Goal: Task Accomplishment & Management: Use online tool/utility

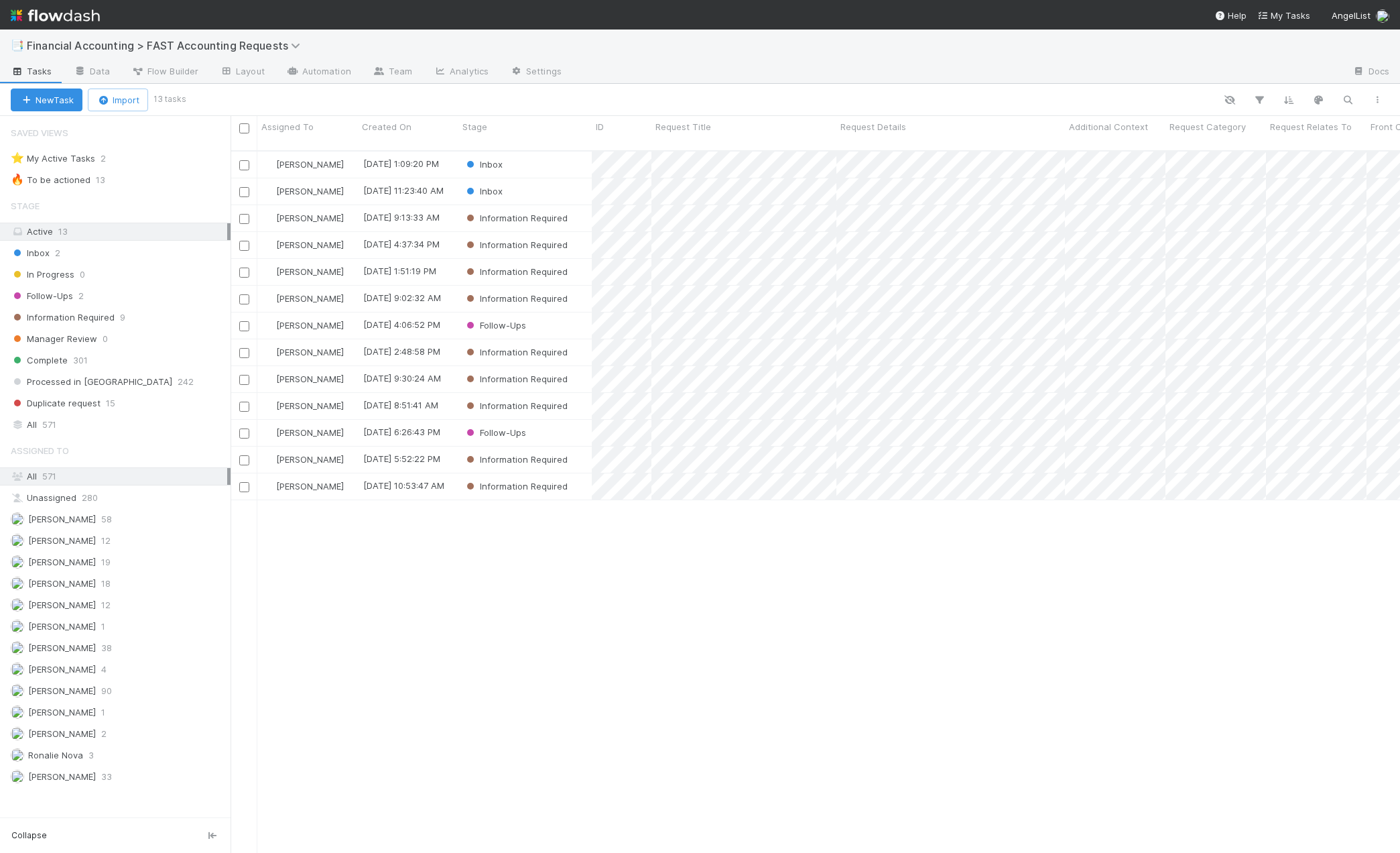
scroll to position [703, 1159]
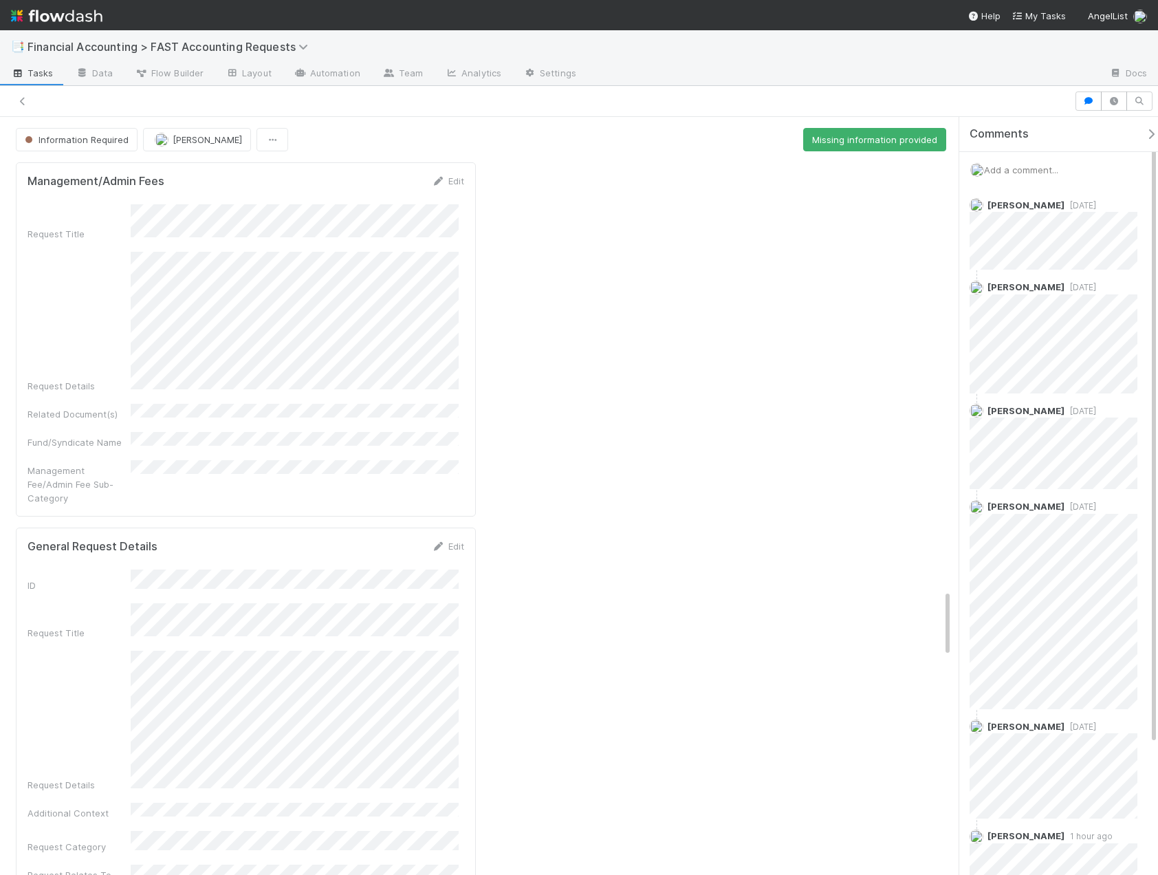
scroll to position [5308, 0]
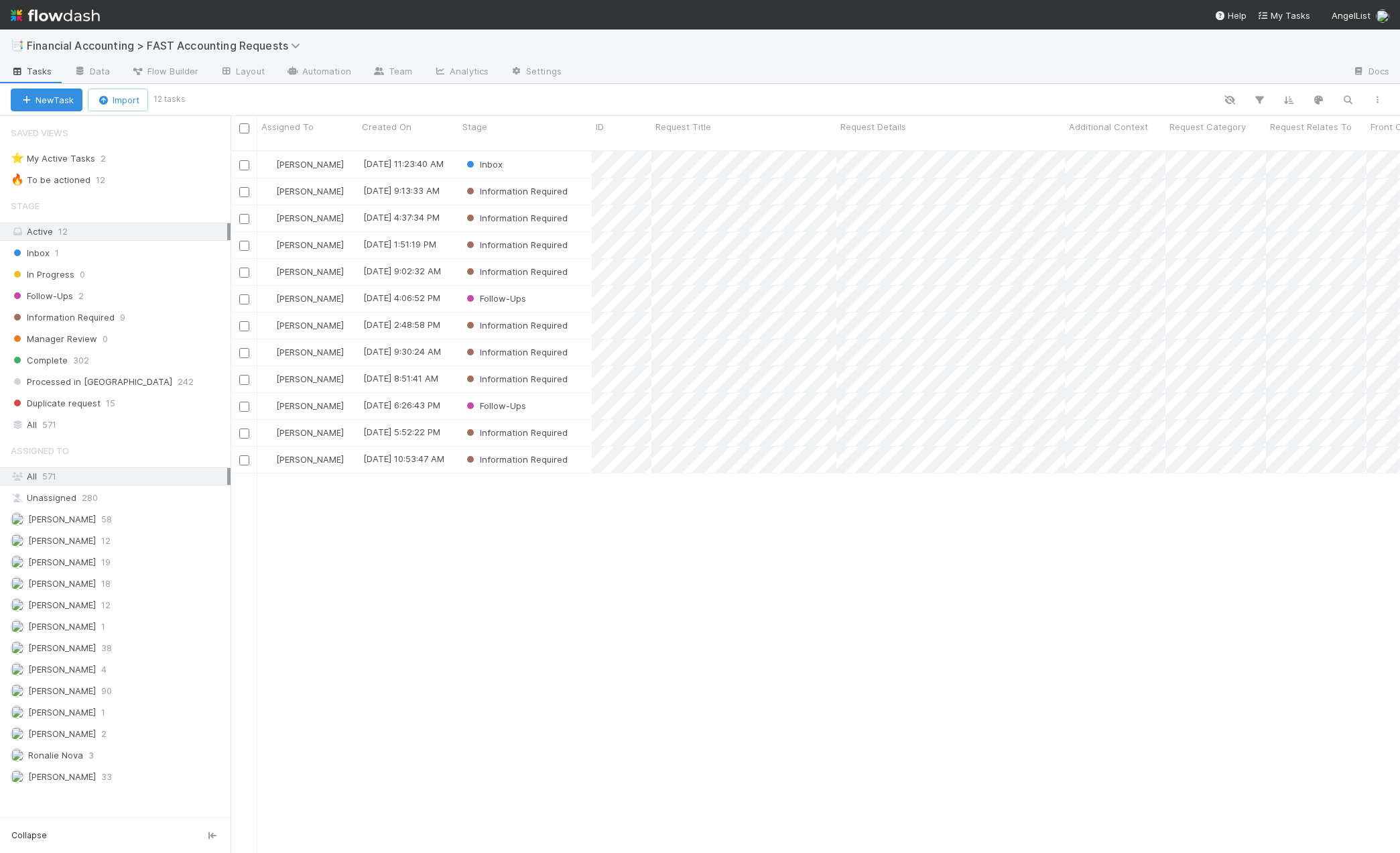
scroll to position [703, 1159]
click at [552, 287] on div "Follow-Ups" at bounding box center [525, 298] width 134 height 26
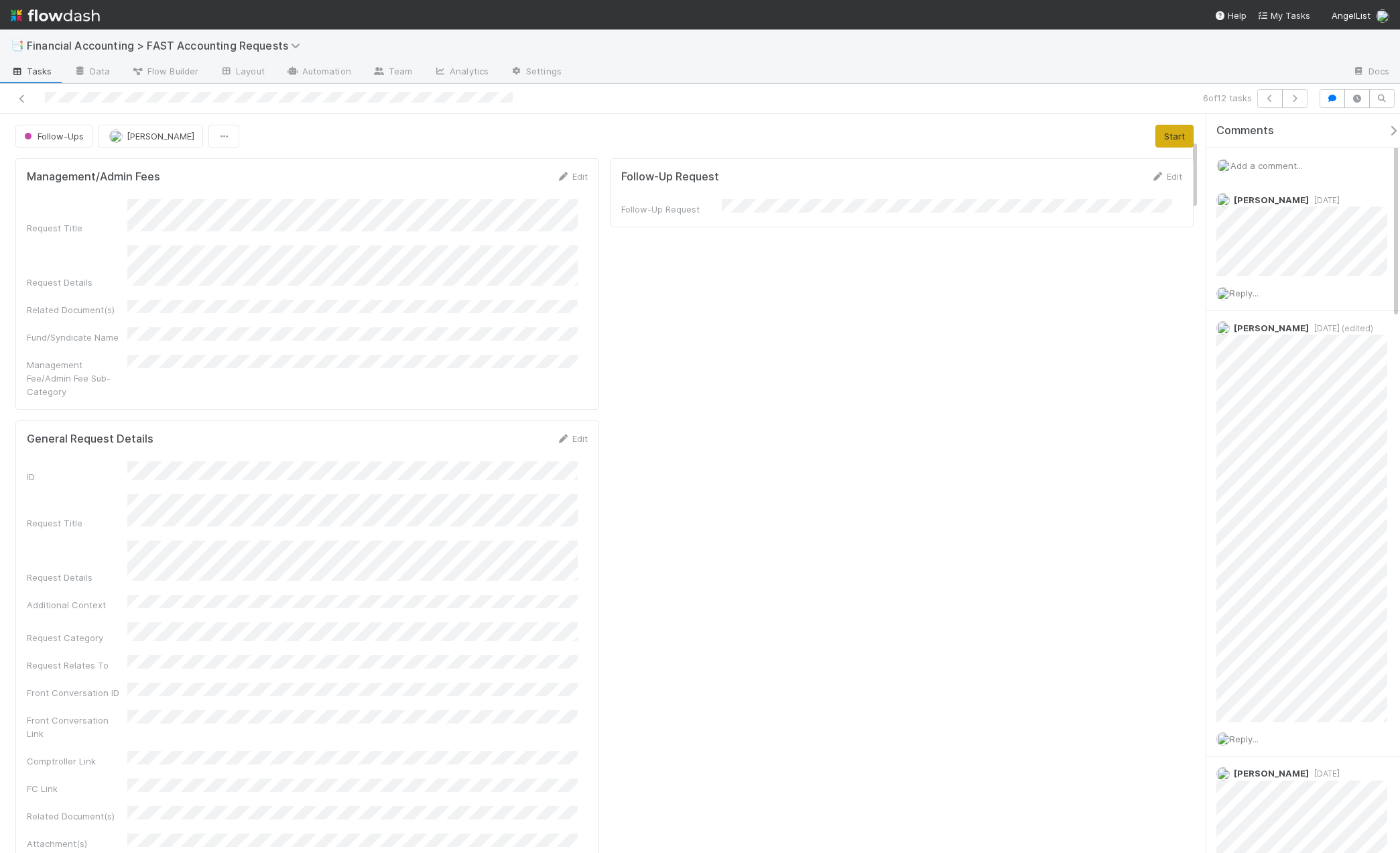
drag, startPoint x: 1186, startPoint y: 309, endPoint x: 1172, endPoint y: 127, distance: 182.5
click at [1158, 134] on button "Start" at bounding box center [1174, 136] width 38 height 22
click at [1059, 129] on button "Request Info" at bounding box center [1066, 136] width 70 height 22
click at [22, 100] on icon at bounding box center [22, 98] width 14 height 9
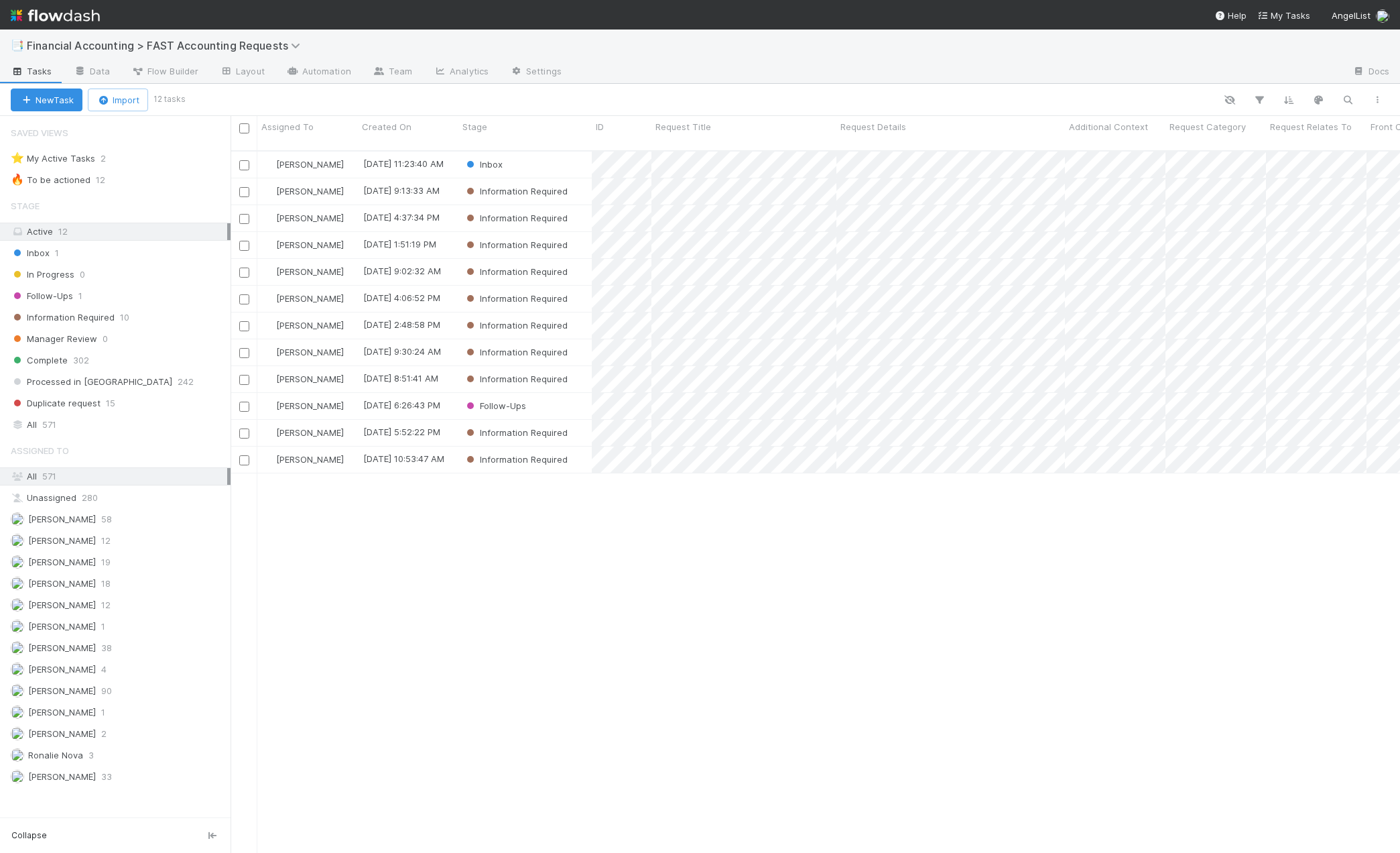
scroll to position [703, 1159]
click at [553, 393] on div "Follow-Ups" at bounding box center [525, 406] width 134 height 26
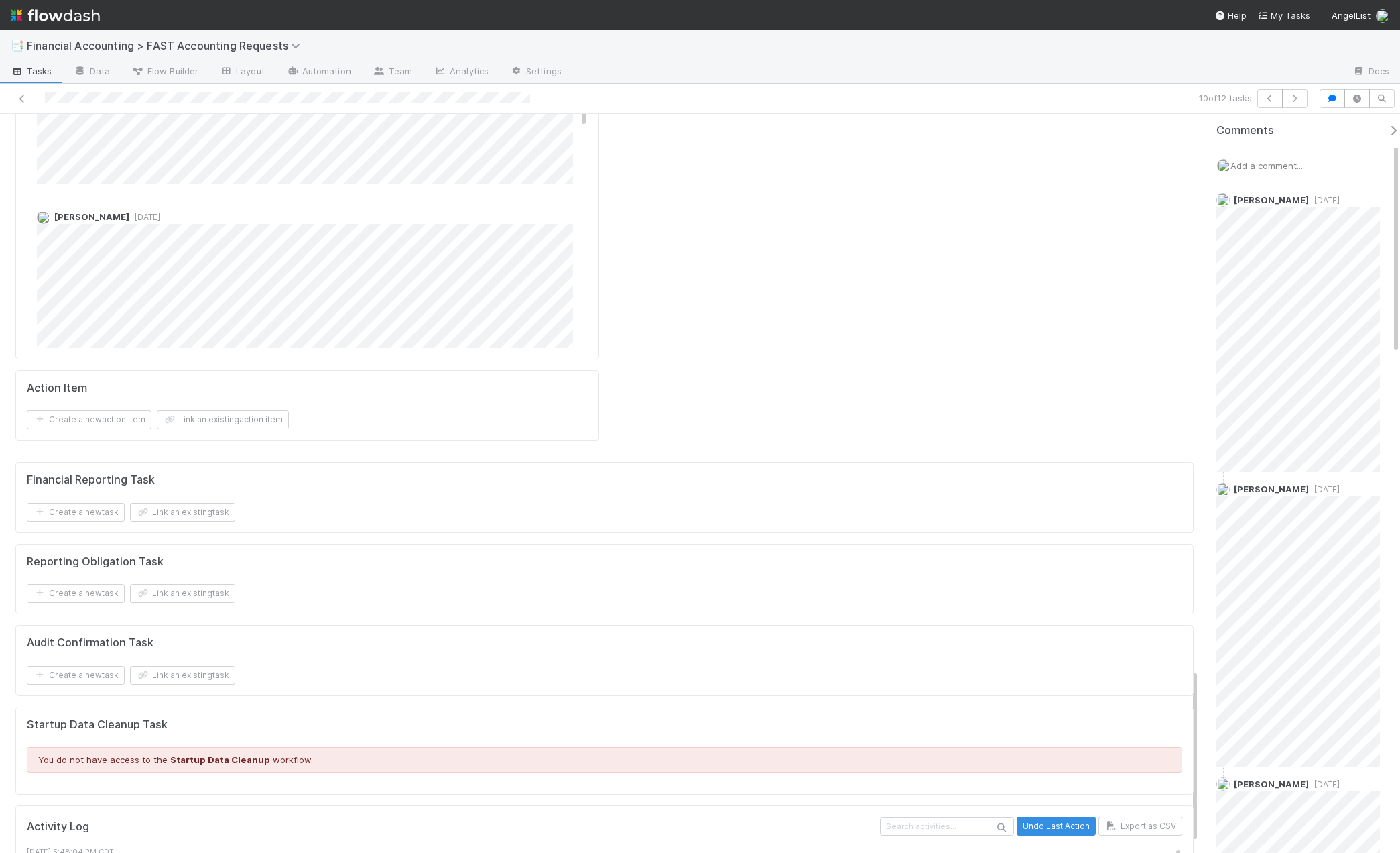
scroll to position [2363, 0]
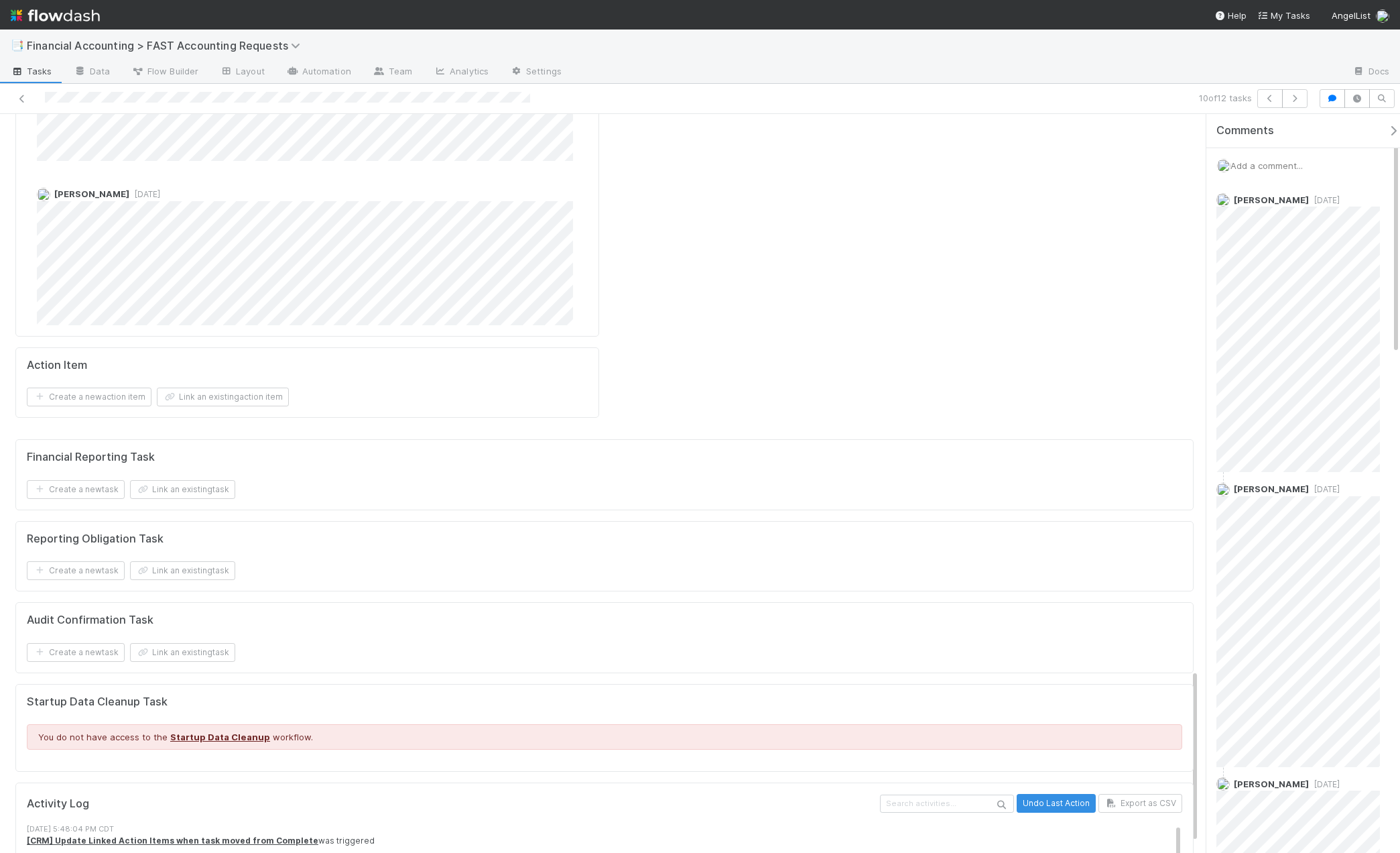
drag, startPoint x: 1194, startPoint y: 522, endPoint x: 1177, endPoint y: 682, distance: 160.9
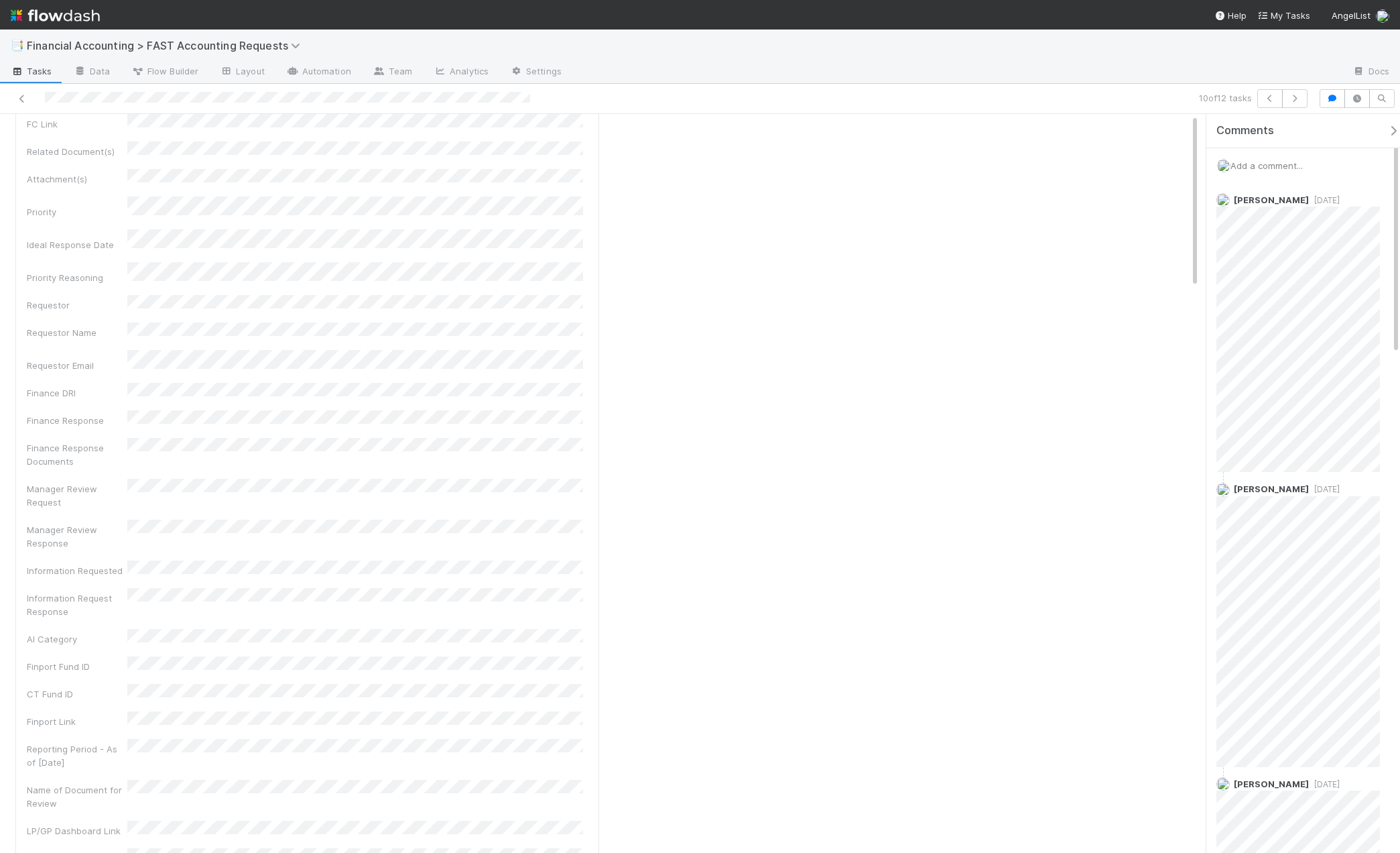
scroll to position [0, 0]
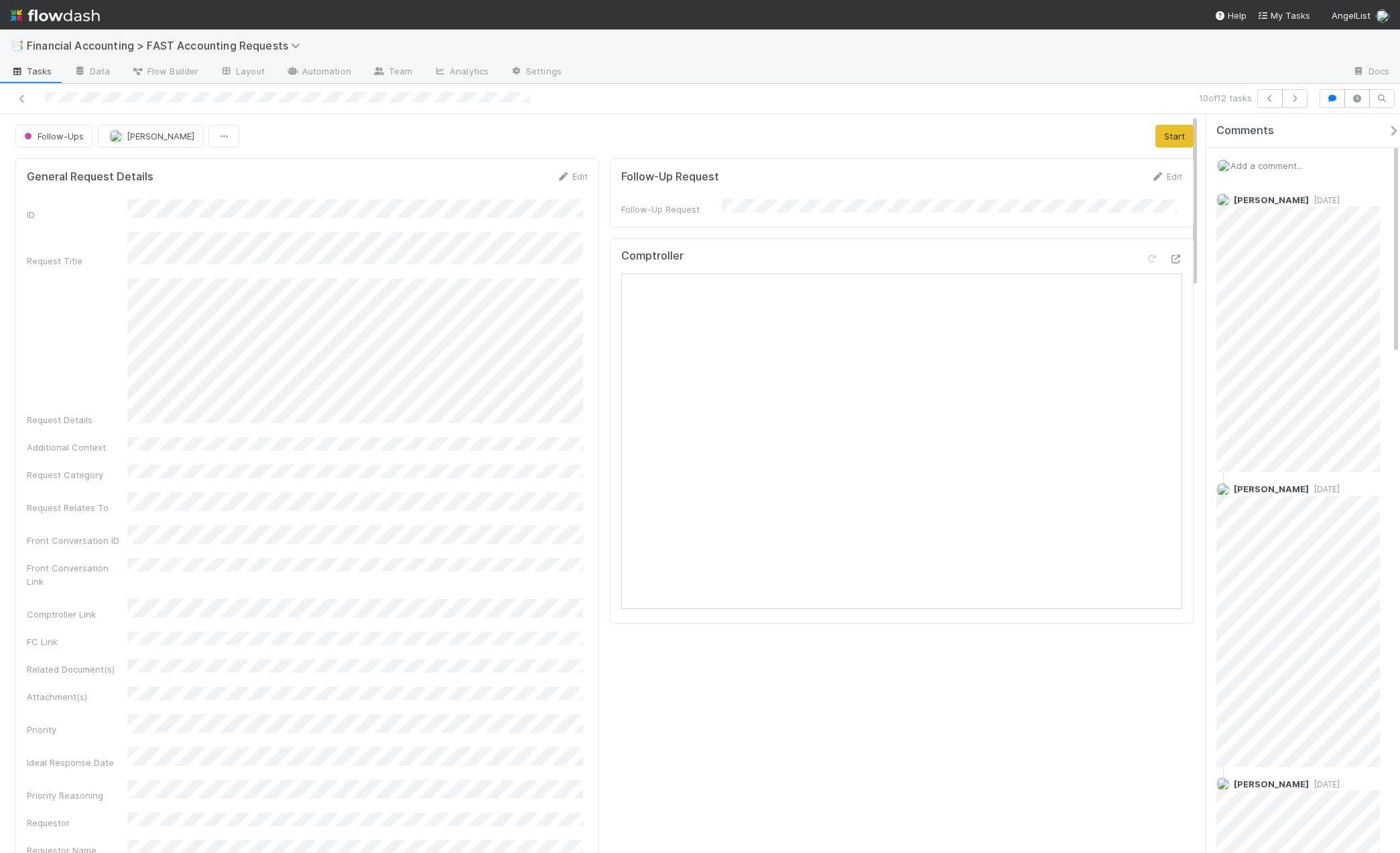
drag, startPoint x: 1196, startPoint y: 705, endPoint x: 1196, endPoint y: 121, distance: 584.0
click at [1166, 133] on button "Start" at bounding box center [1174, 136] width 38 height 22
click at [1056, 140] on button "Request Info" at bounding box center [1066, 136] width 70 height 22
click at [18, 100] on icon at bounding box center [22, 98] width 14 height 9
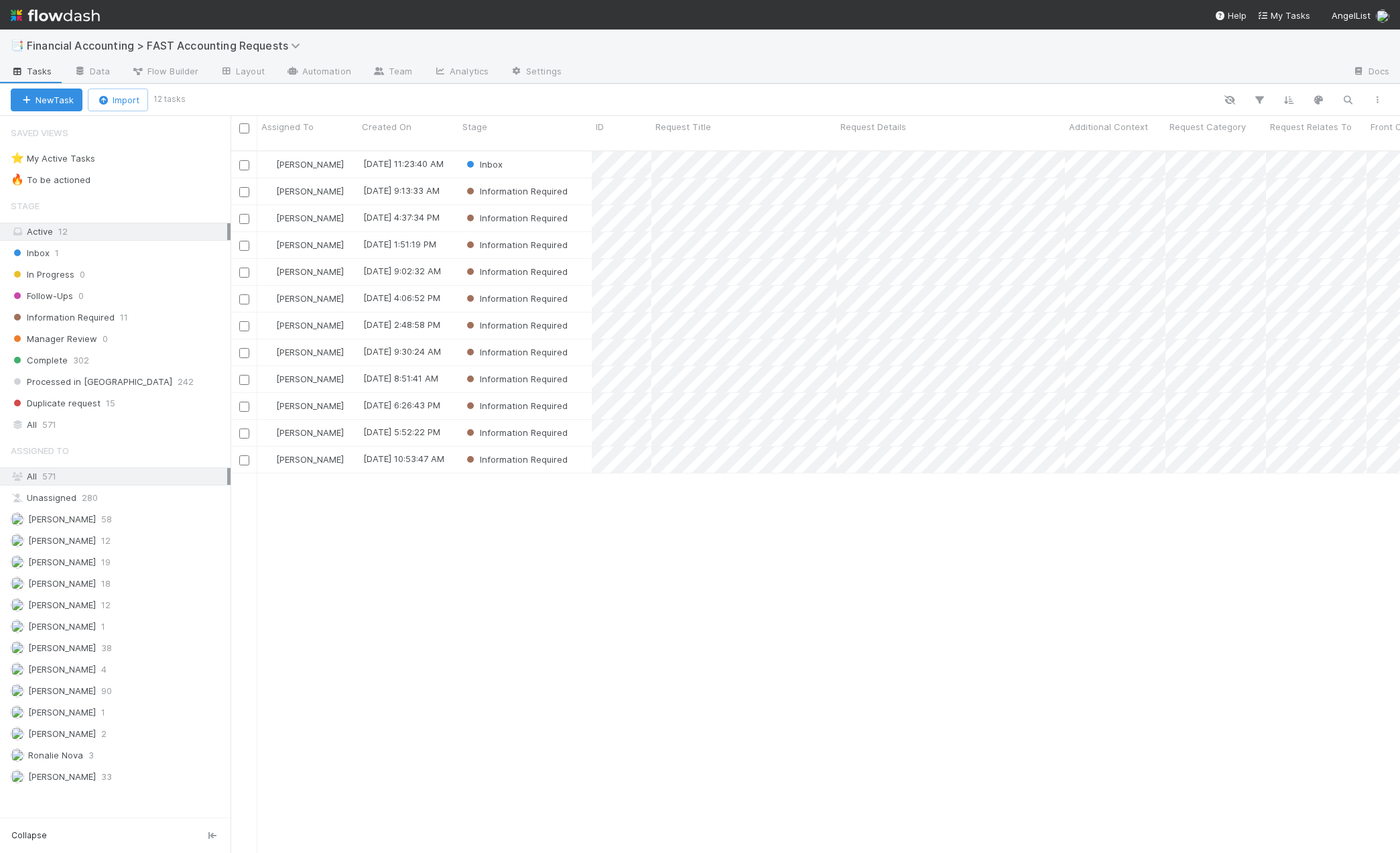
scroll to position [703, 1159]
click at [574, 372] on div "Information Required" at bounding box center [525, 378] width 134 height 26
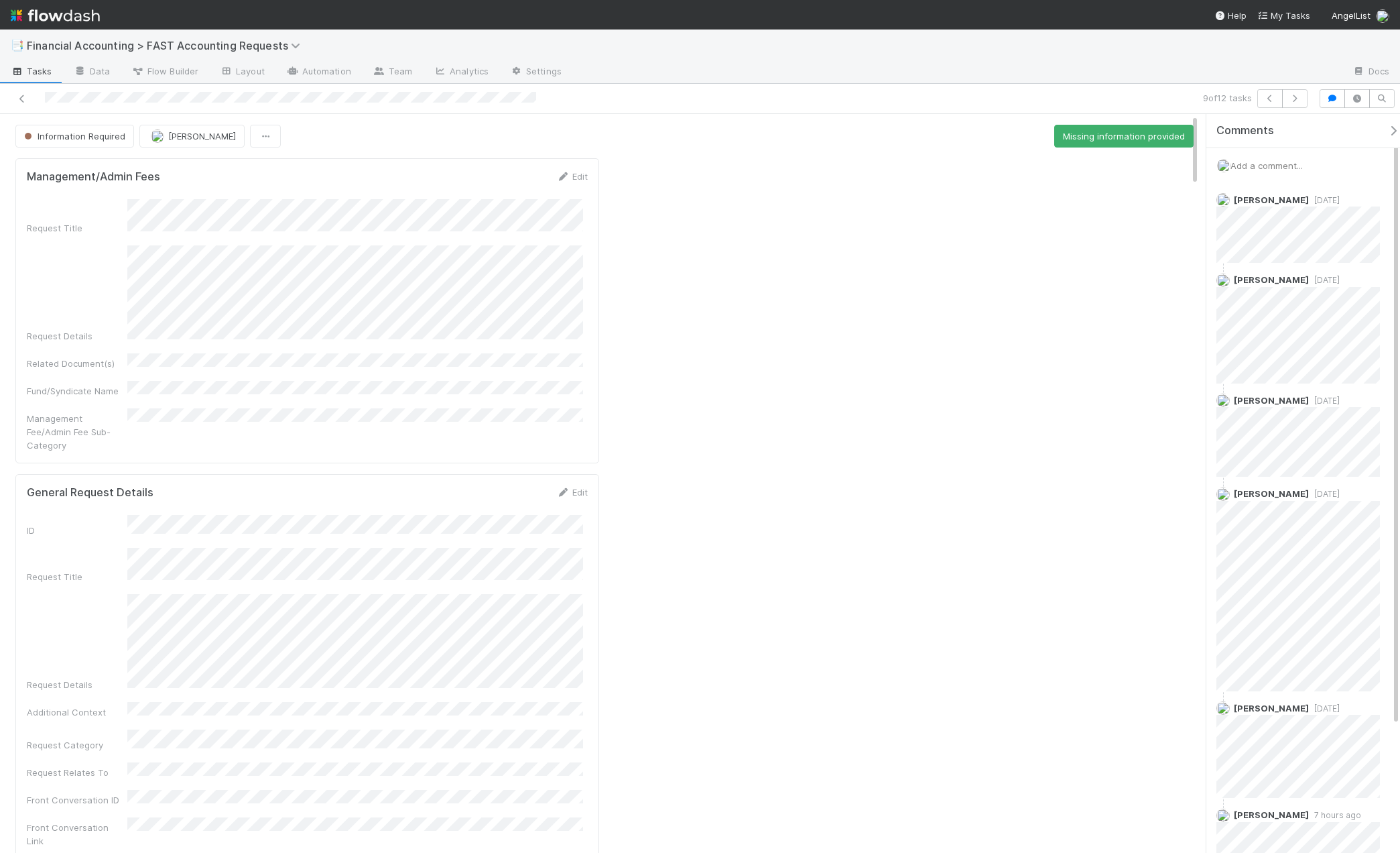
click at [1250, 164] on span "Add a comment..." at bounding box center [1266, 165] width 72 height 11
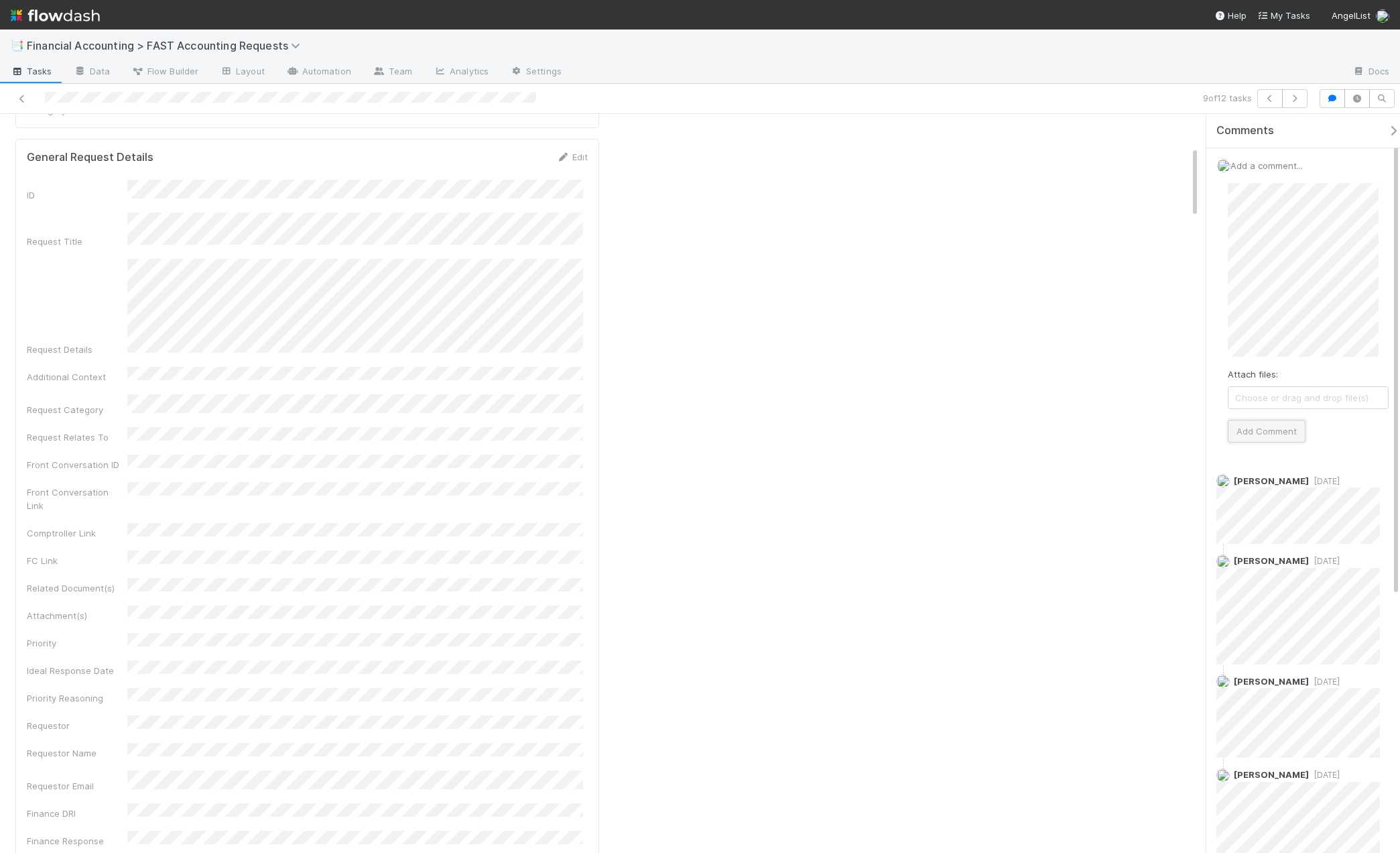
click at [1265, 434] on button "Add Comment" at bounding box center [1267, 430] width 78 height 22
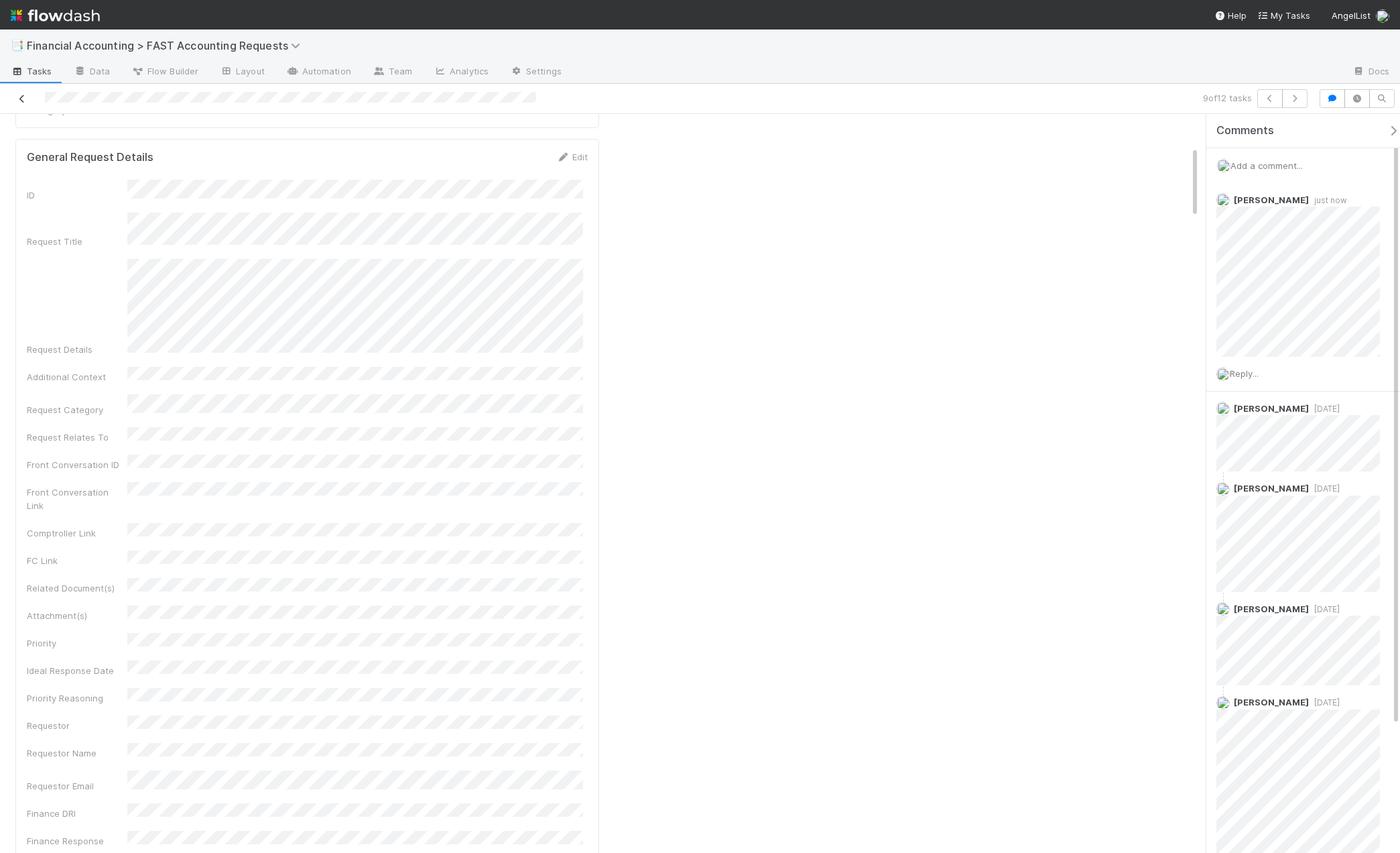
click at [24, 99] on icon at bounding box center [22, 98] width 14 height 9
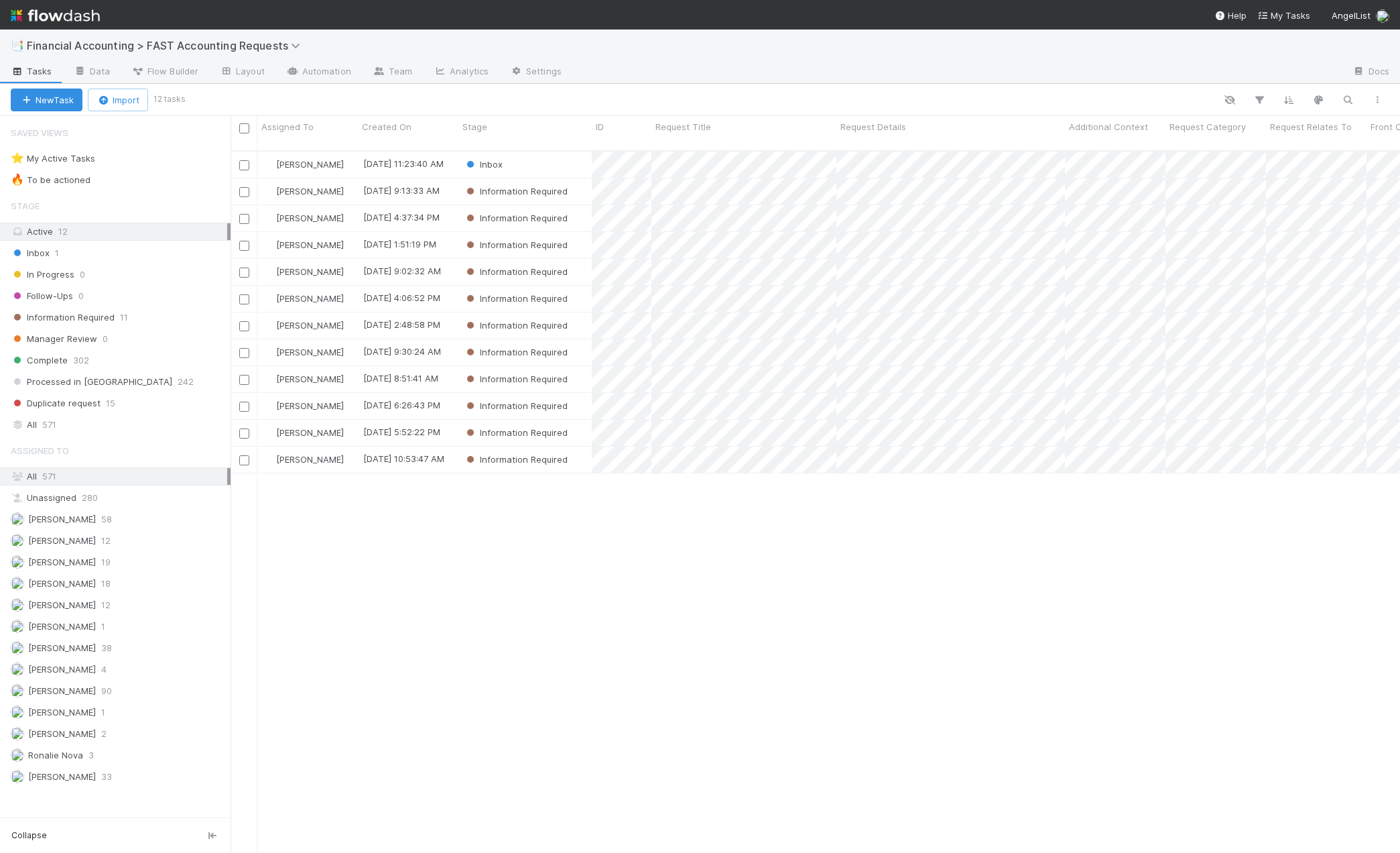
scroll to position [703, 1159]
click at [368, 568] on div "Zach Byers 8/18/25, 11:23:40 AM Inbox 0 0 0 0 8/18/25, 2:49:36 PM Kevin Fawcett…" at bounding box center [816, 507] width 1170 height 713
click at [167, 42] on span "Financial Accounting > FAST Accounting Requests" at bounding box center [167, 46] width 280 height 14
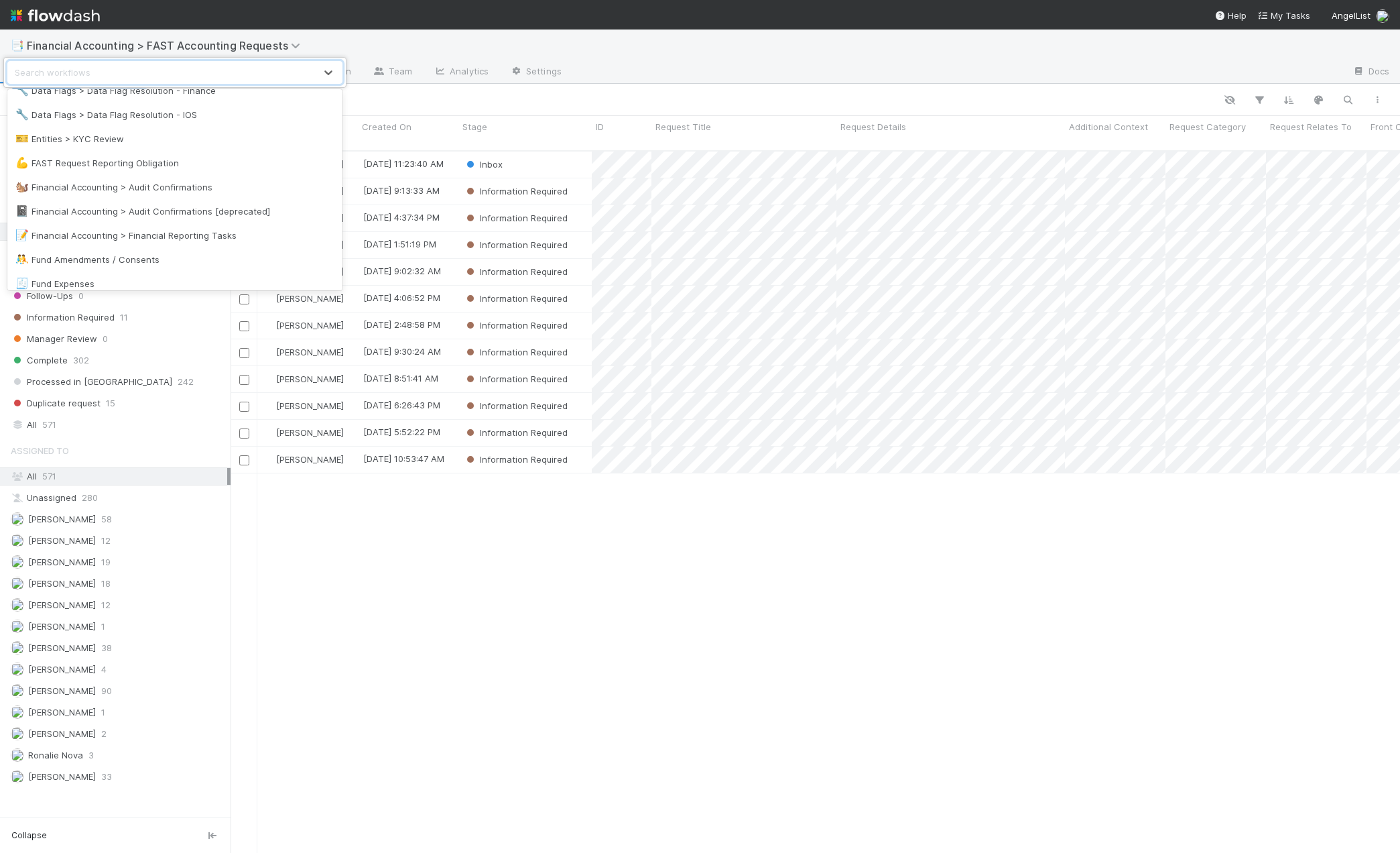
scroll to position [268, 0]
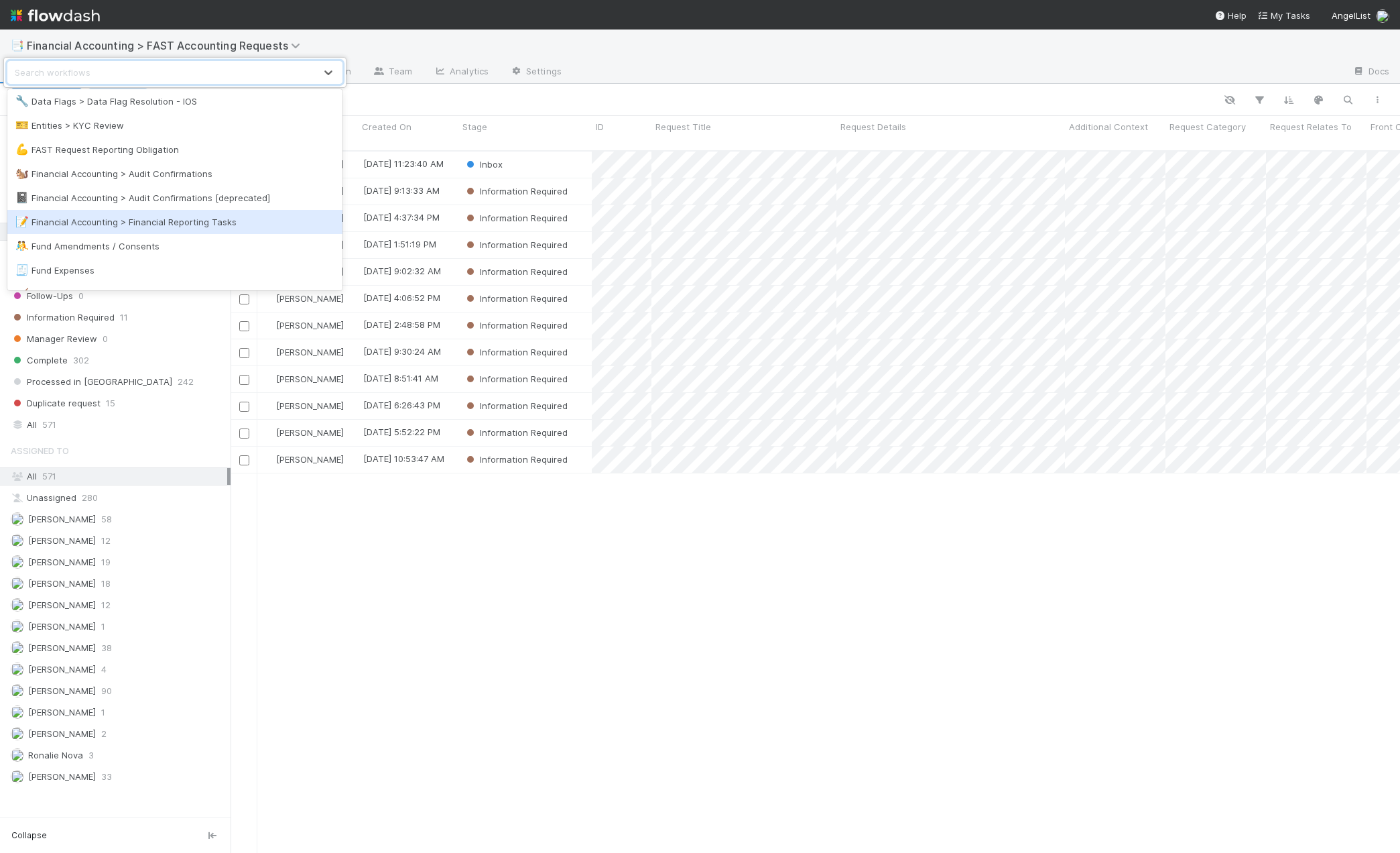
click at [215, 220] on div "📝 Financial Accounting > Financial Reporting Tasks" at bounding box center [175, 222] width 319 height 14
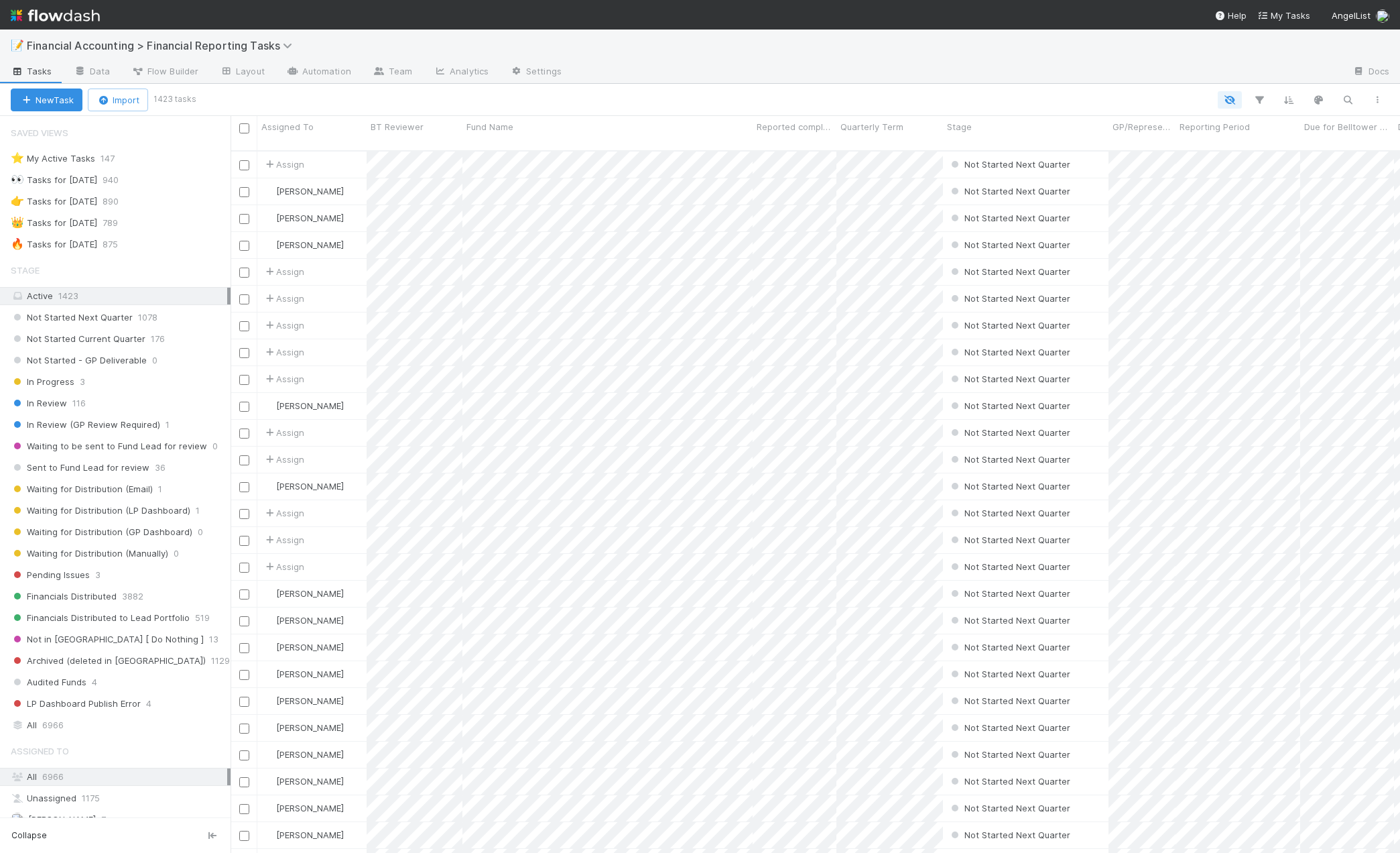
scroll to position [703, 1159]
click at [110, 426] on span "In Review (GP Review Required)" at bounding box center [85, 424] width 149 height 17
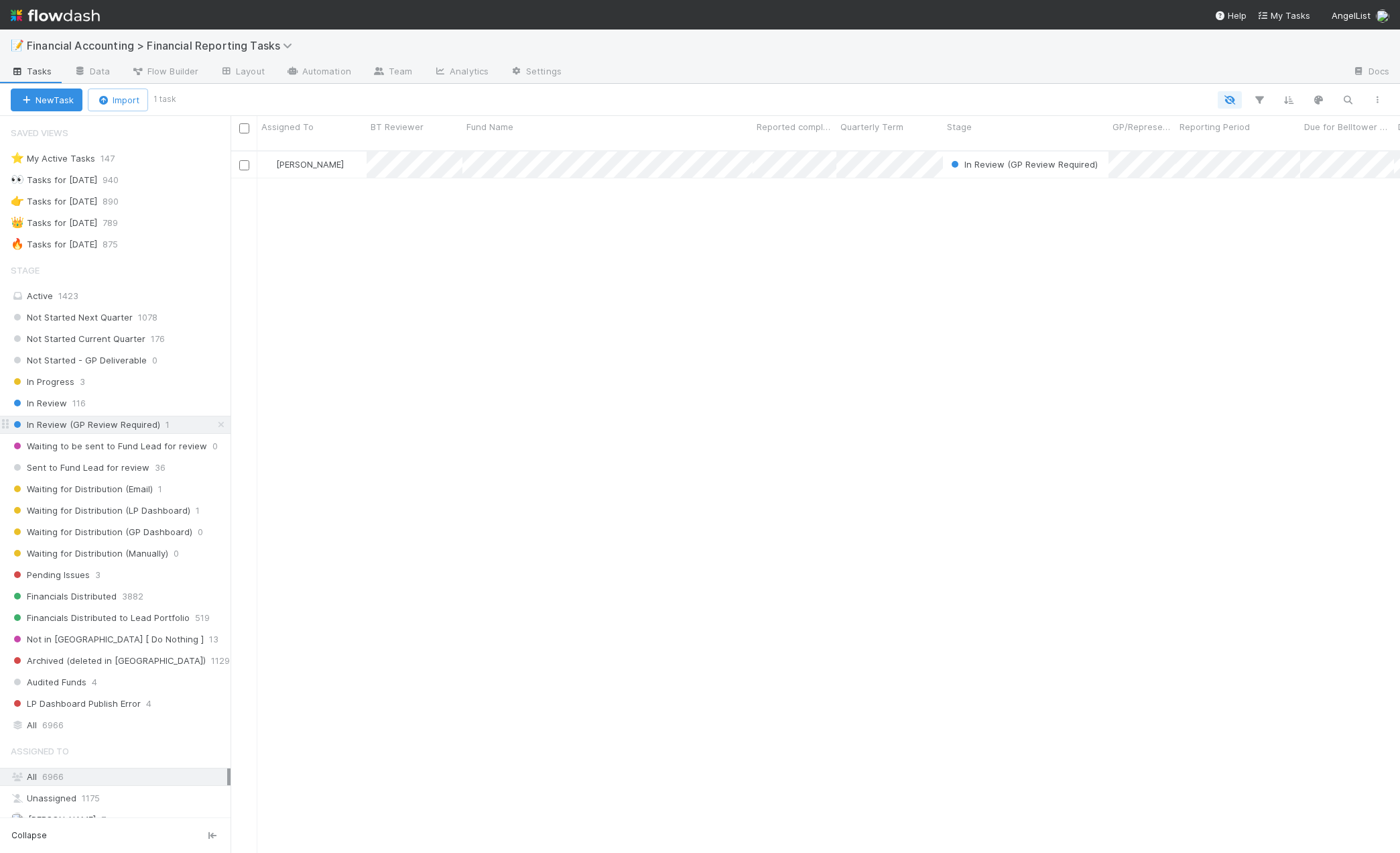
scroll to position [703, 1159]
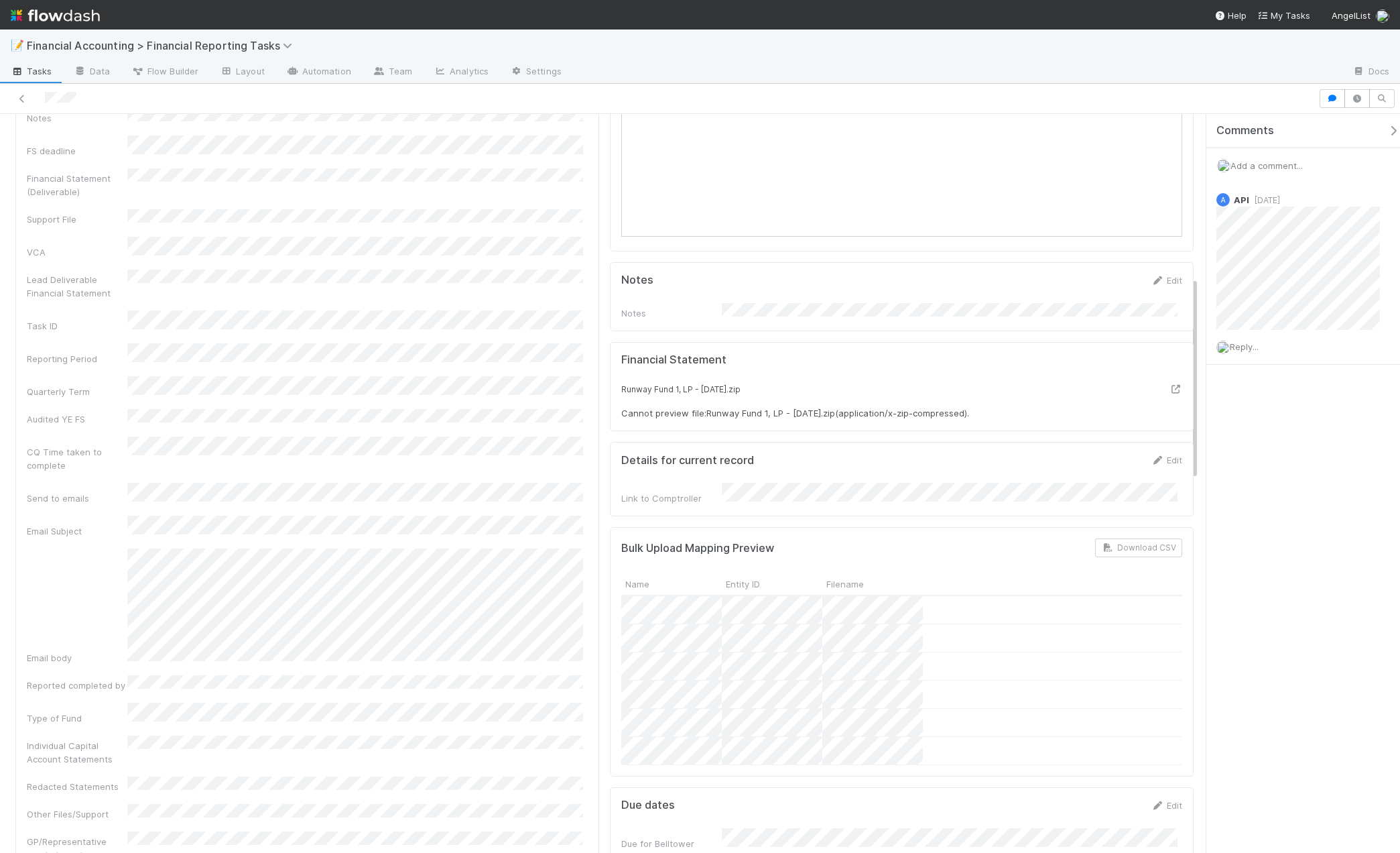
scroll to position [469, 0]
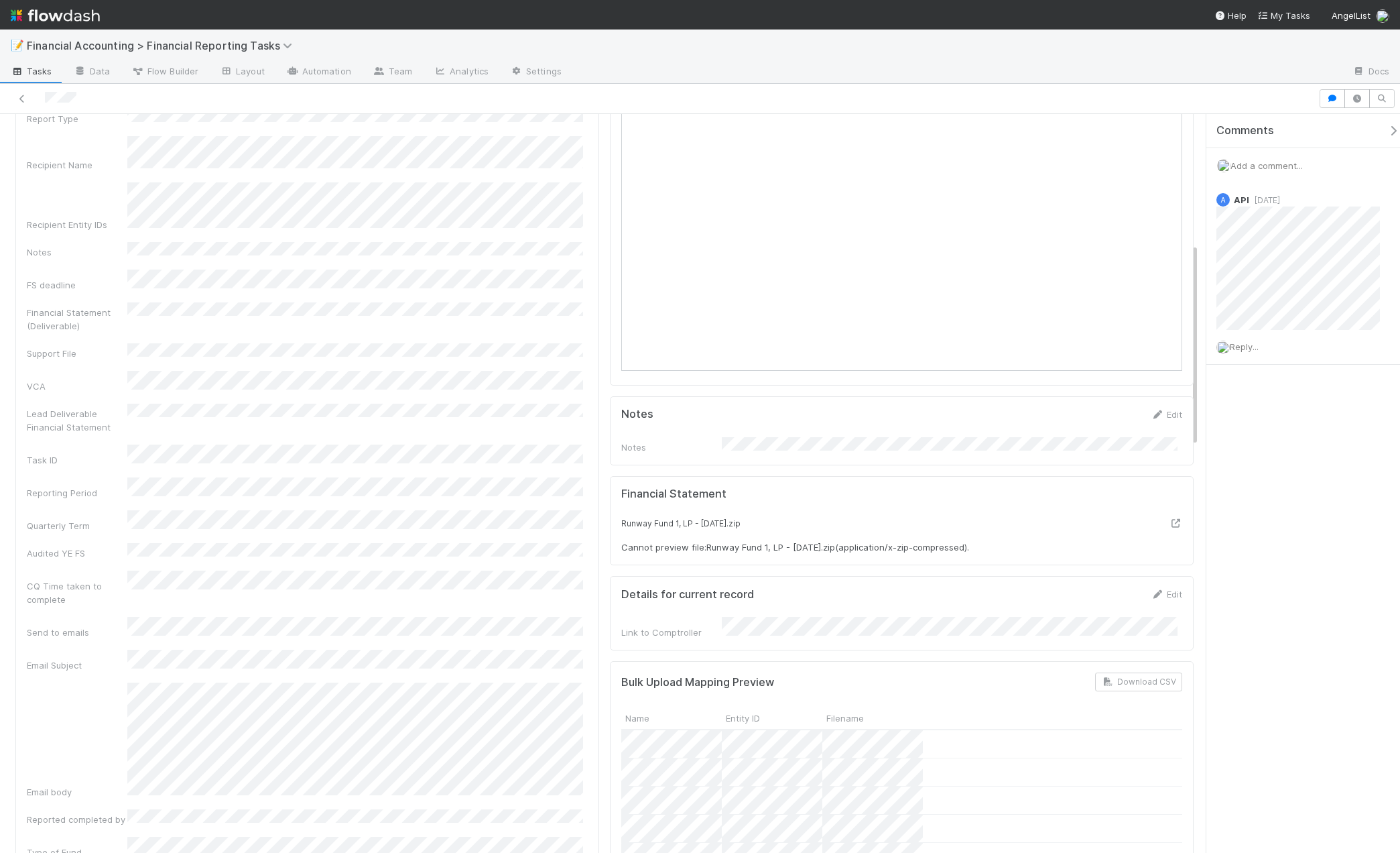
drag, startPoint x: 1330, startPoint y: 503, endPoint x: 1267, endPoint y: 436, distance: 92.0
click at [1330, 503] on div "Comments Add a comment... A API 1 week ago Reply..." at bounding box center [1303, 484] width 194 height 739
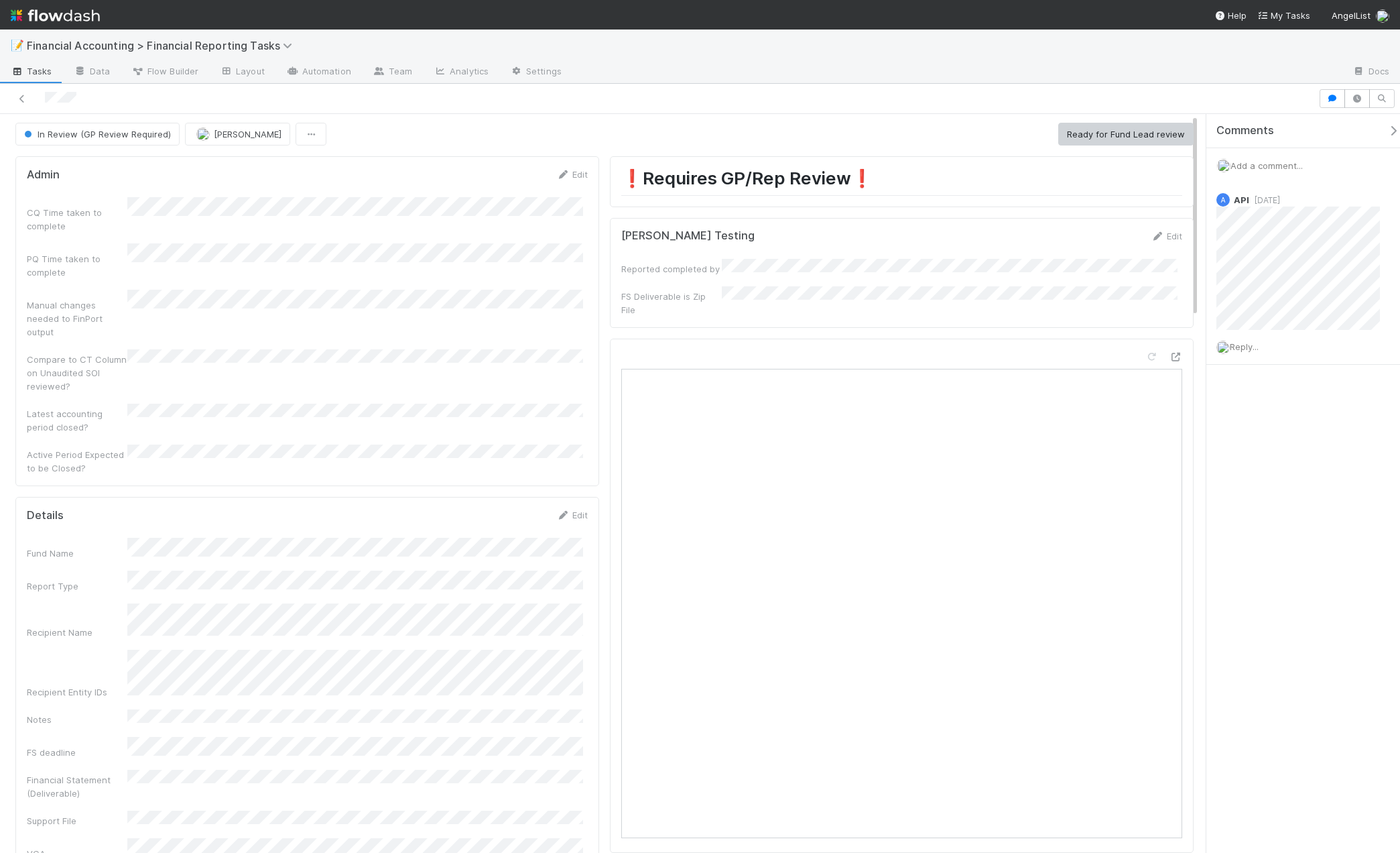
scroll to position [0, 0]
click at [1121, 144] on button "Ready for Fund Lead review" at bounding box center [1126, 136] width 136 height 22
click at [21, 98] on icon at bounding box center [22, 98] width 14 height 9
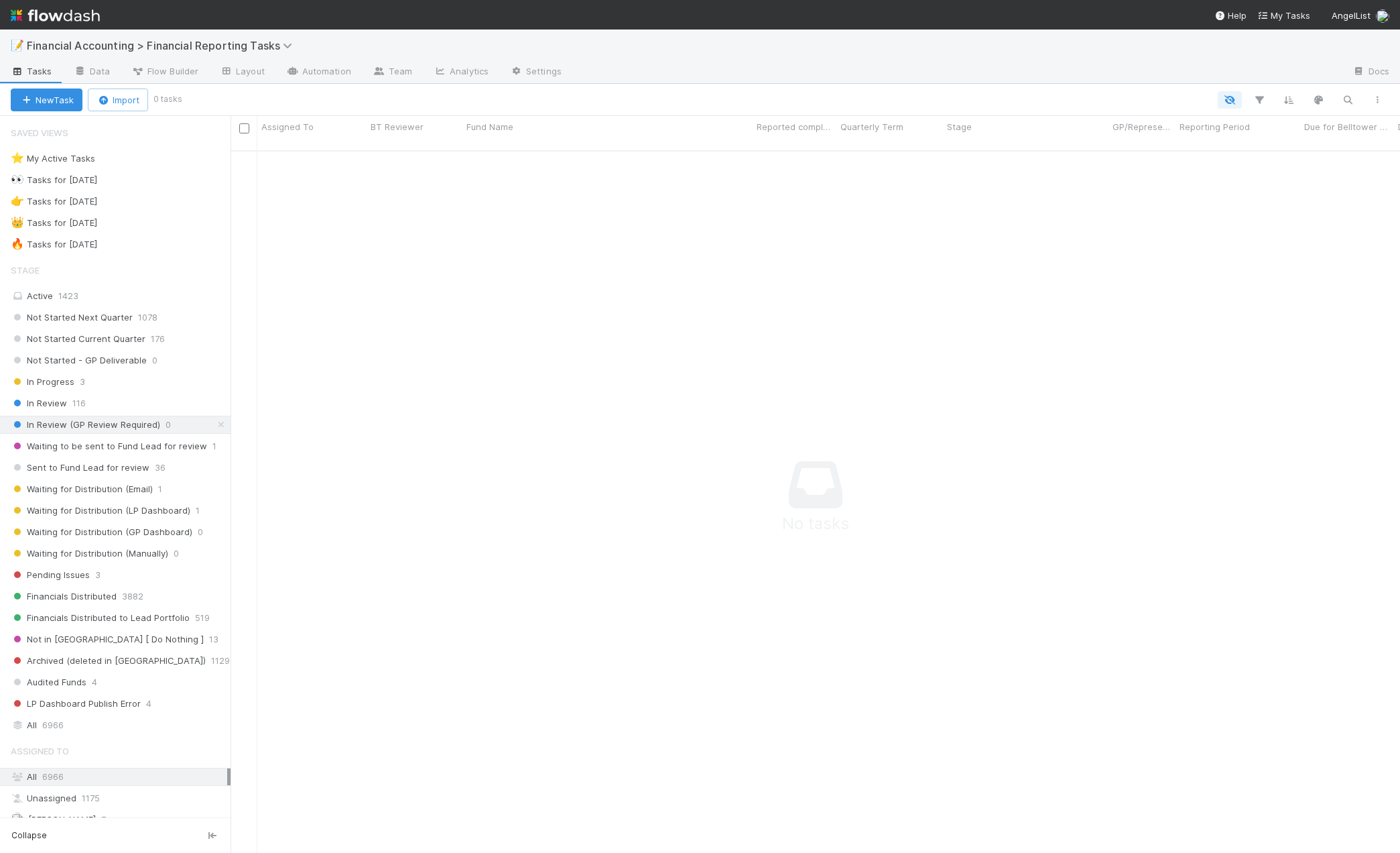
scroll to position [693, 1159]
click at [1350, 99] on icon "button" at bounding box center [1348, 99] width 14 height 12
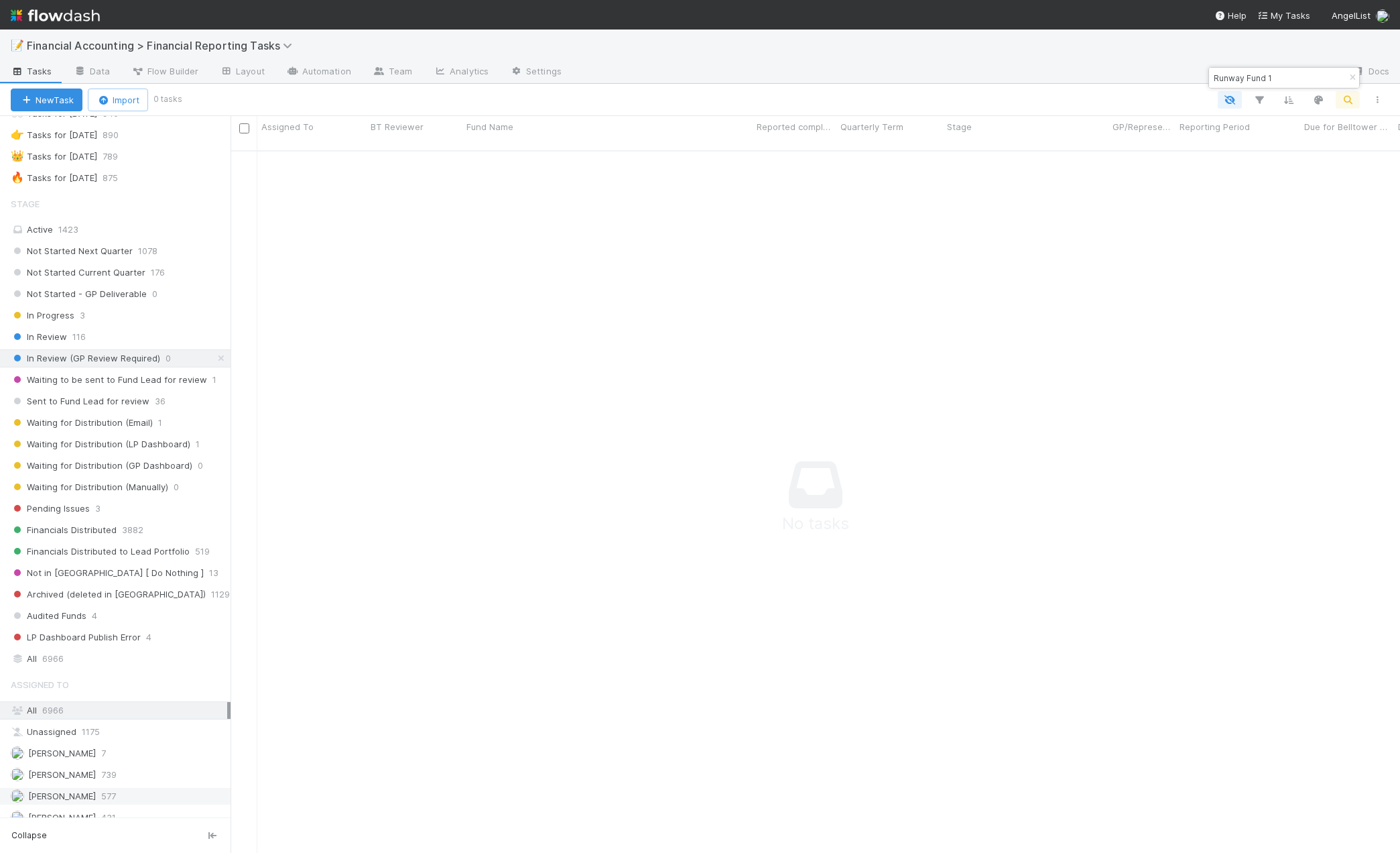
scroll to position [201, 0]
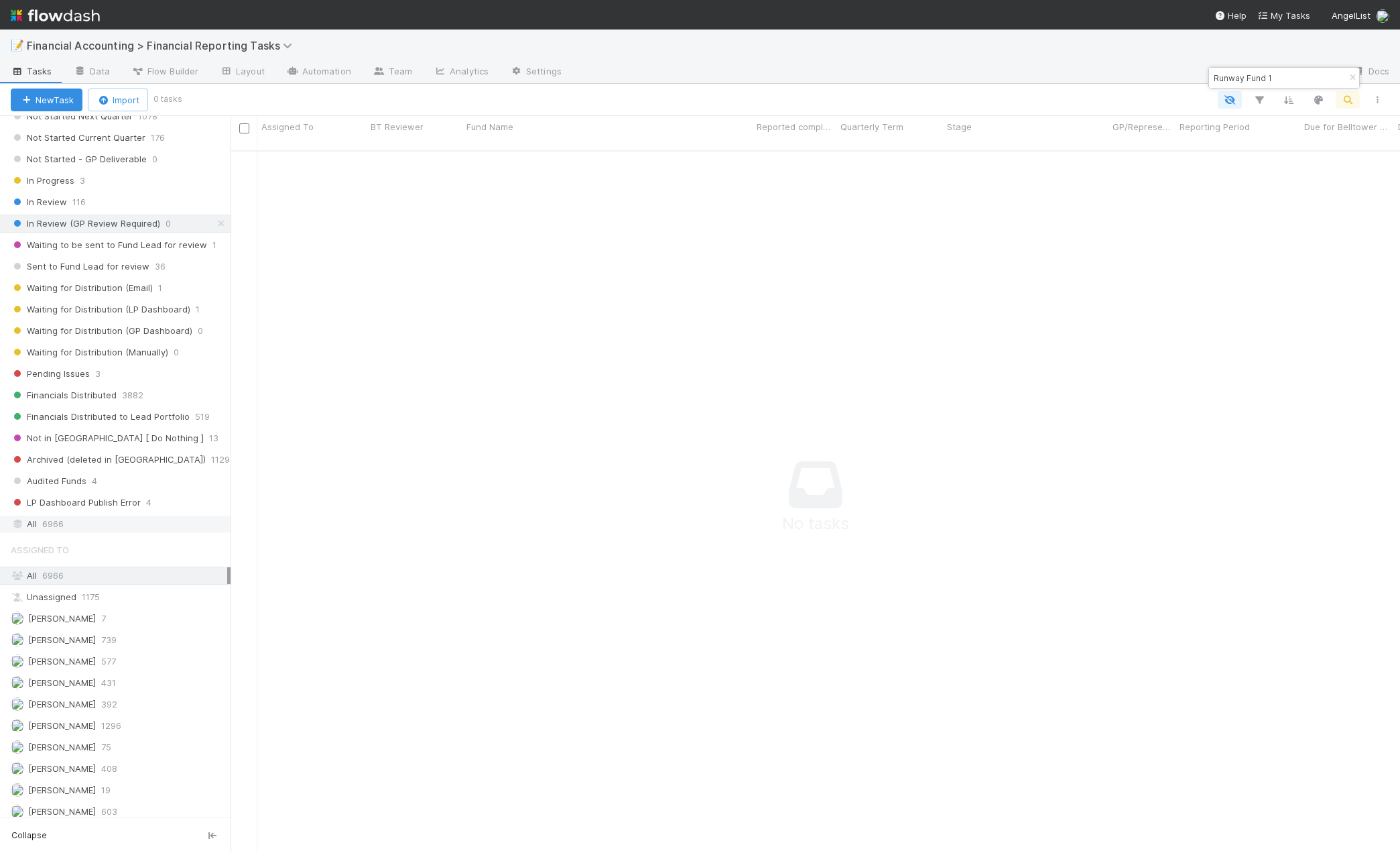
type input "Runway Fund 1"
click at [62, 517] on span "6966" at bounding box center [53, 523] width 21 height 17
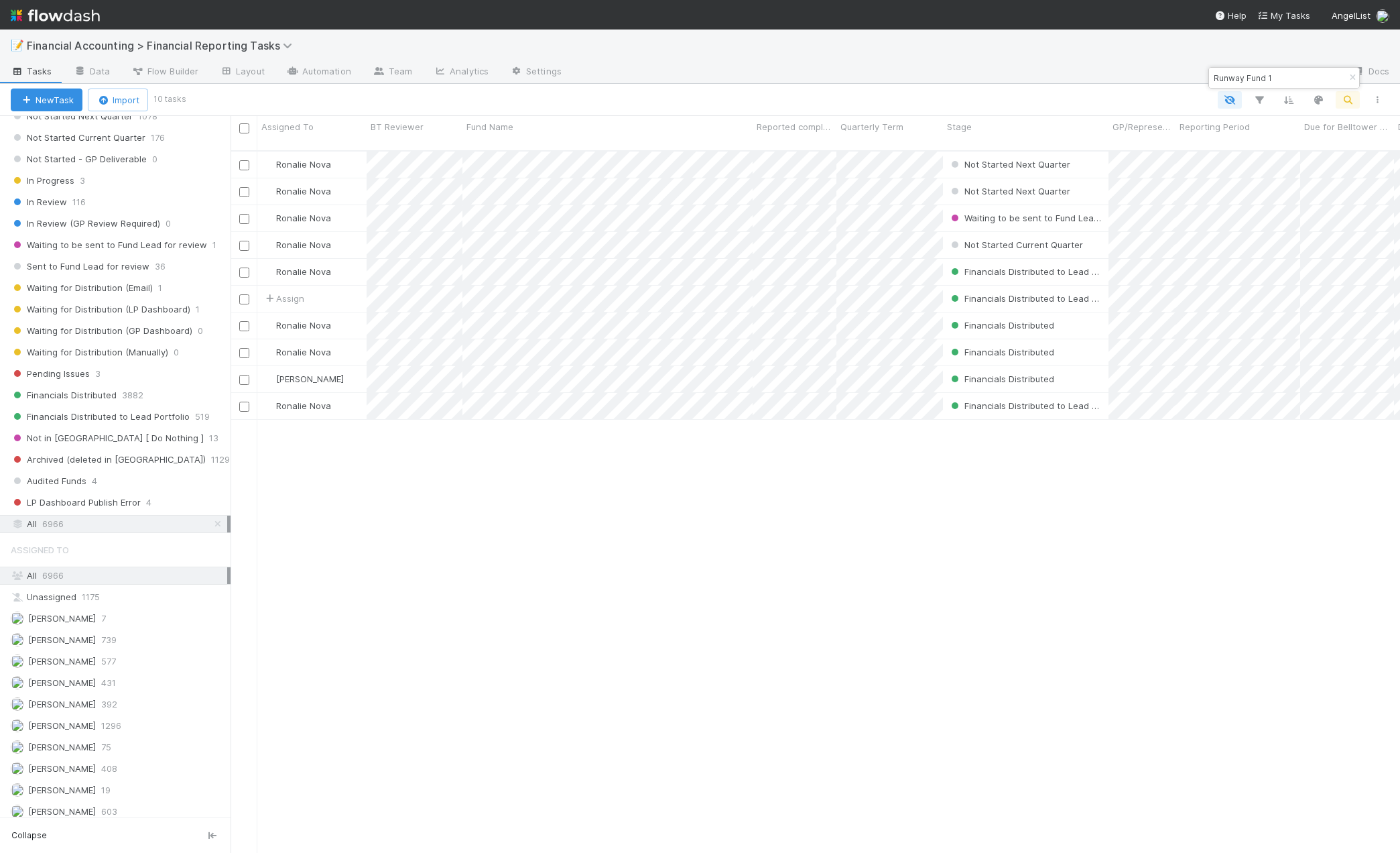
scroll to position [703, 1159]
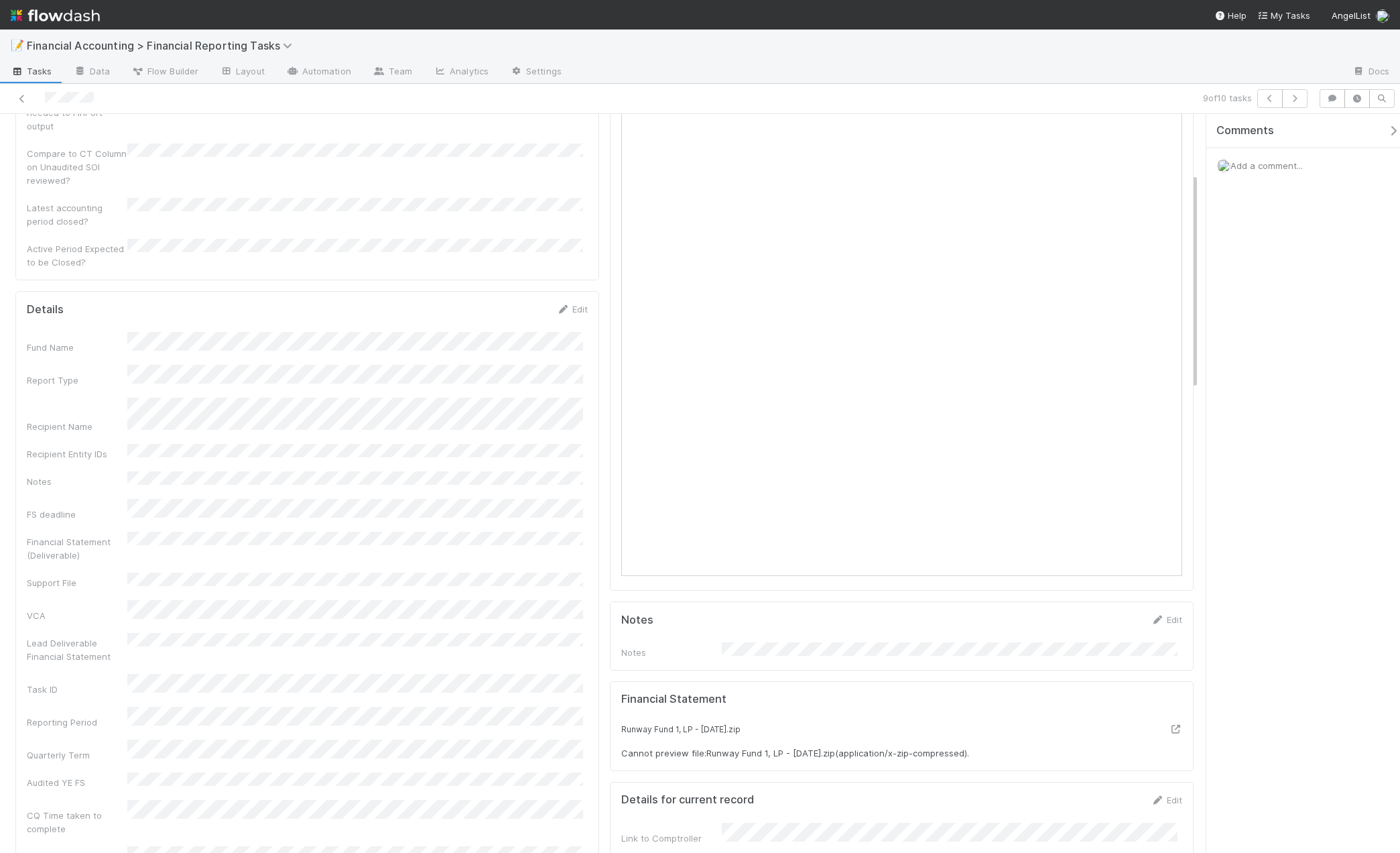
scroll to position [268, 0]
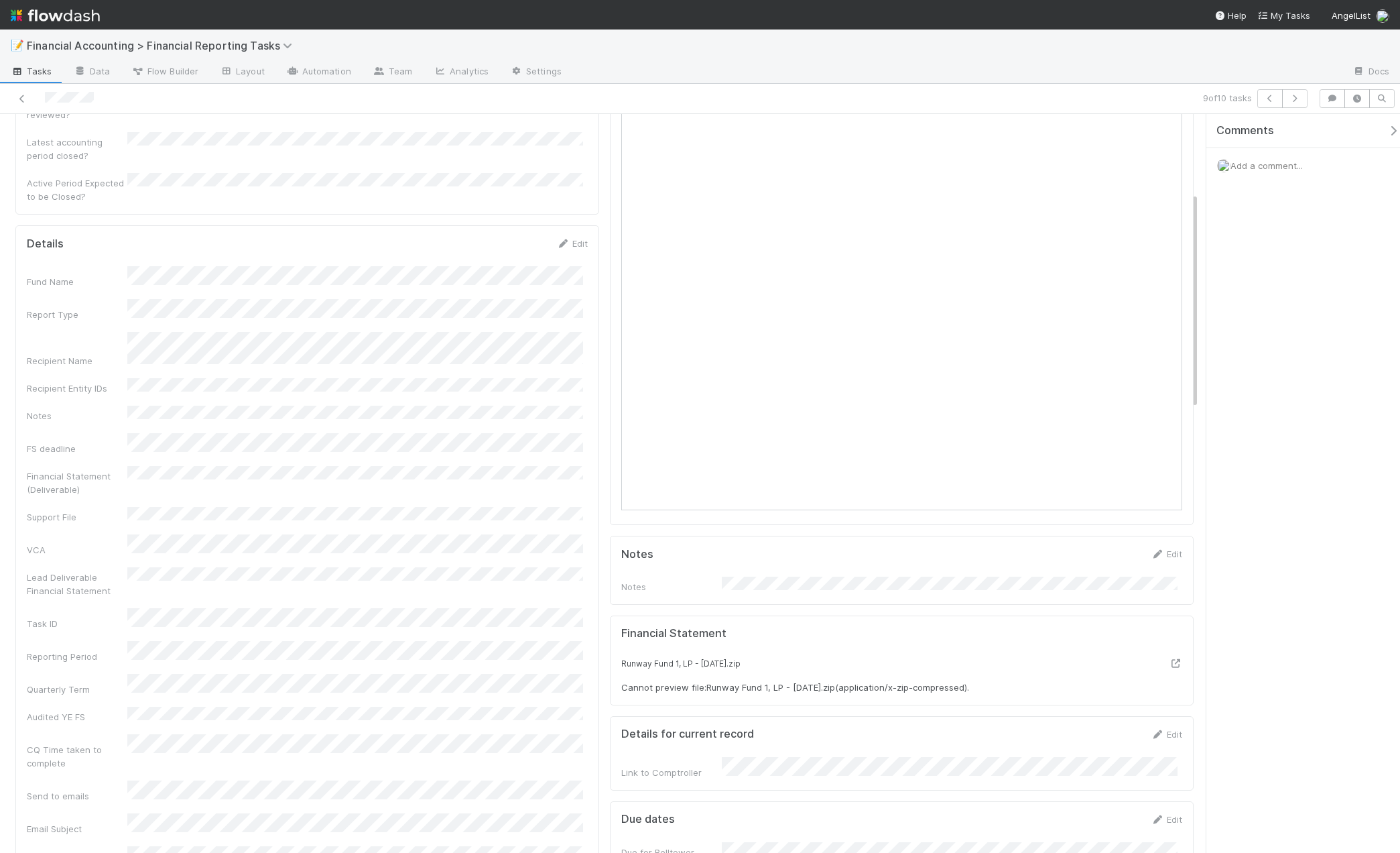
click at [19, 469] on div "Details Edit Fund Name Report Type Recipient Name Recipient Entity IDs Notes FS…" at bounding box center [307, 850] width 584 height 1251
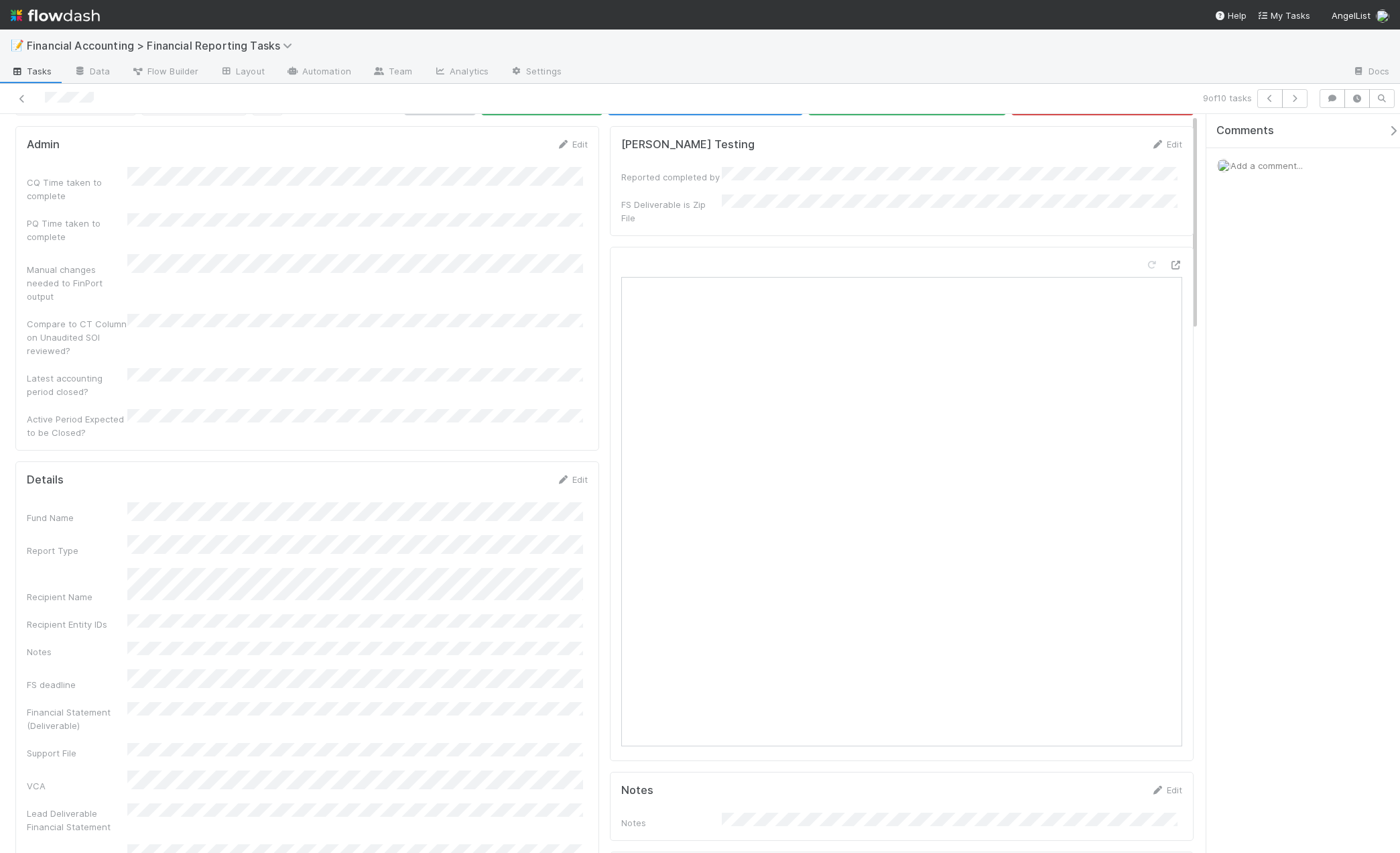
scroll to position [0, 0]
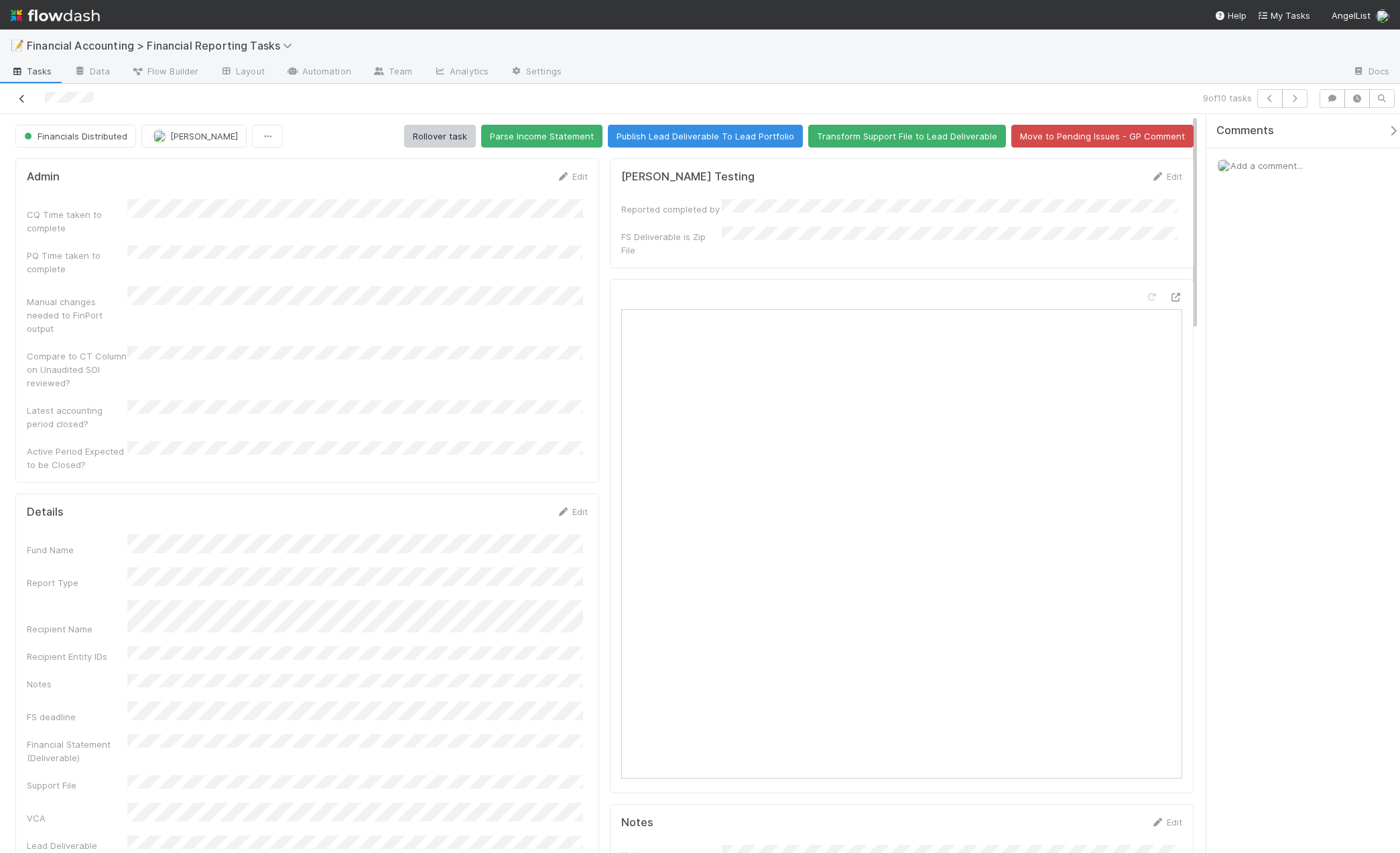
click at [20, 96] on icon at bounding box center [22, 98] width 14 height 9
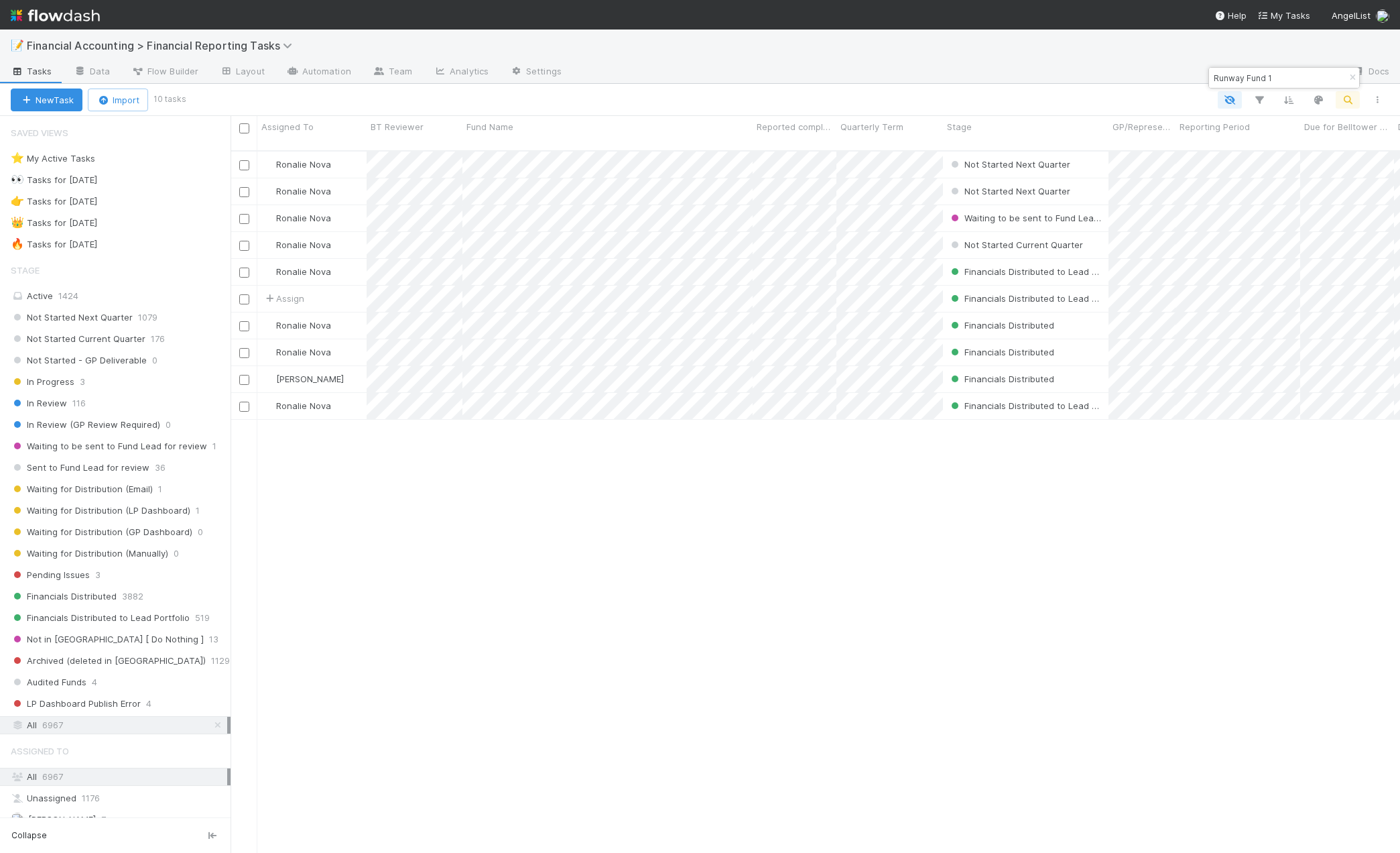
scroll to position [703, 1159]
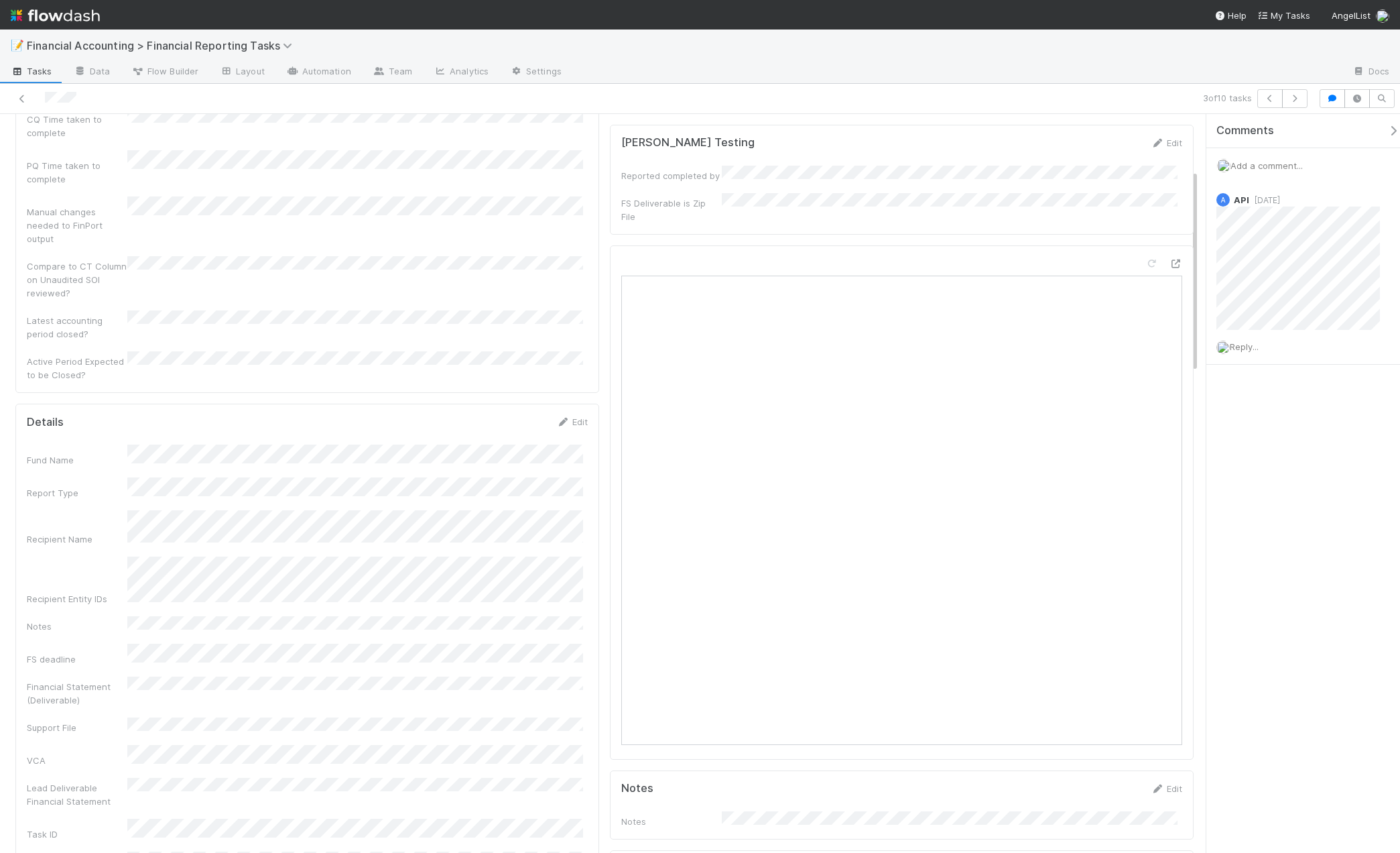
scroll to position [201, 0]
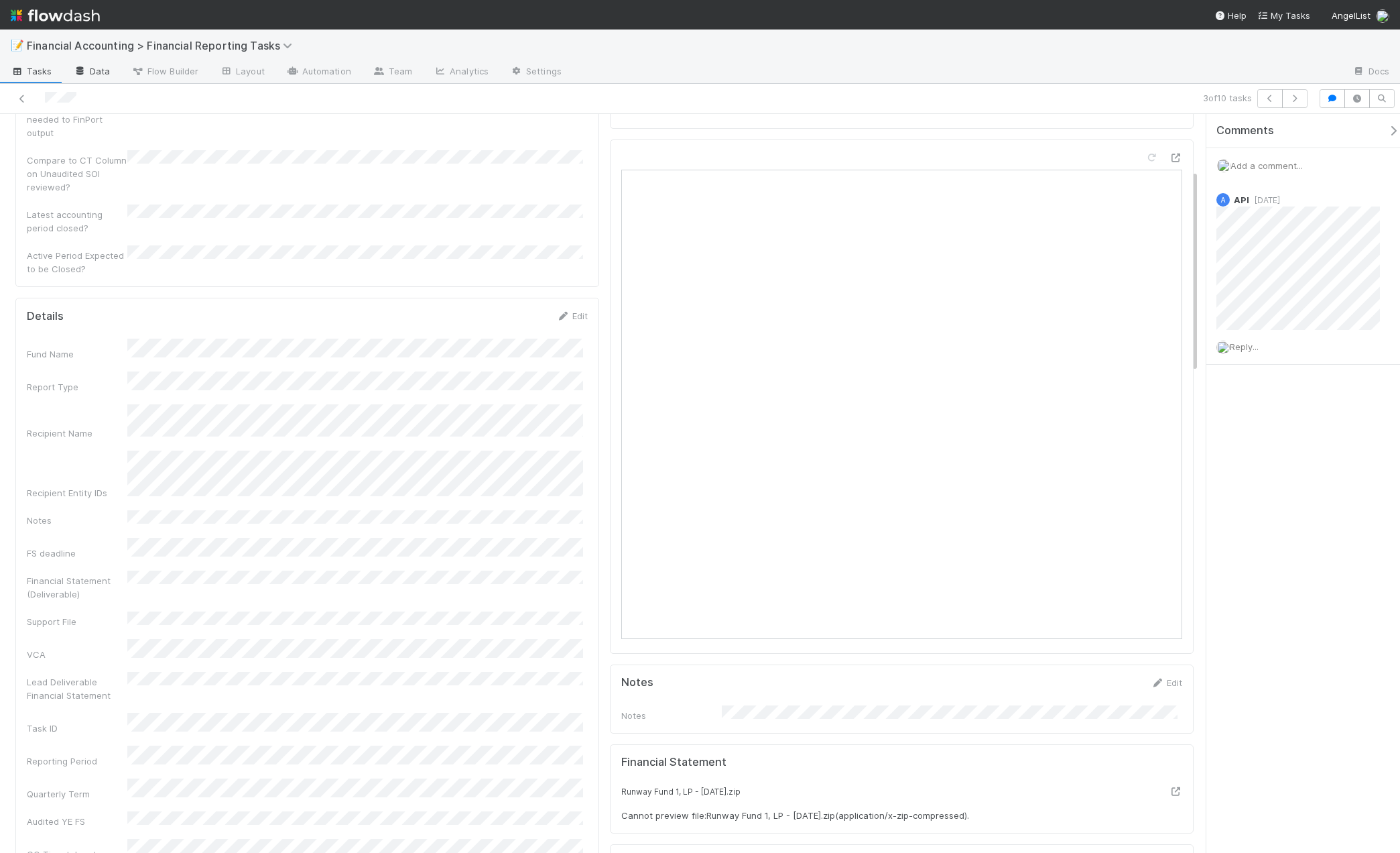
click at [99, 69] on link "Data" at bounding box center [92, 72] width 58 height 21
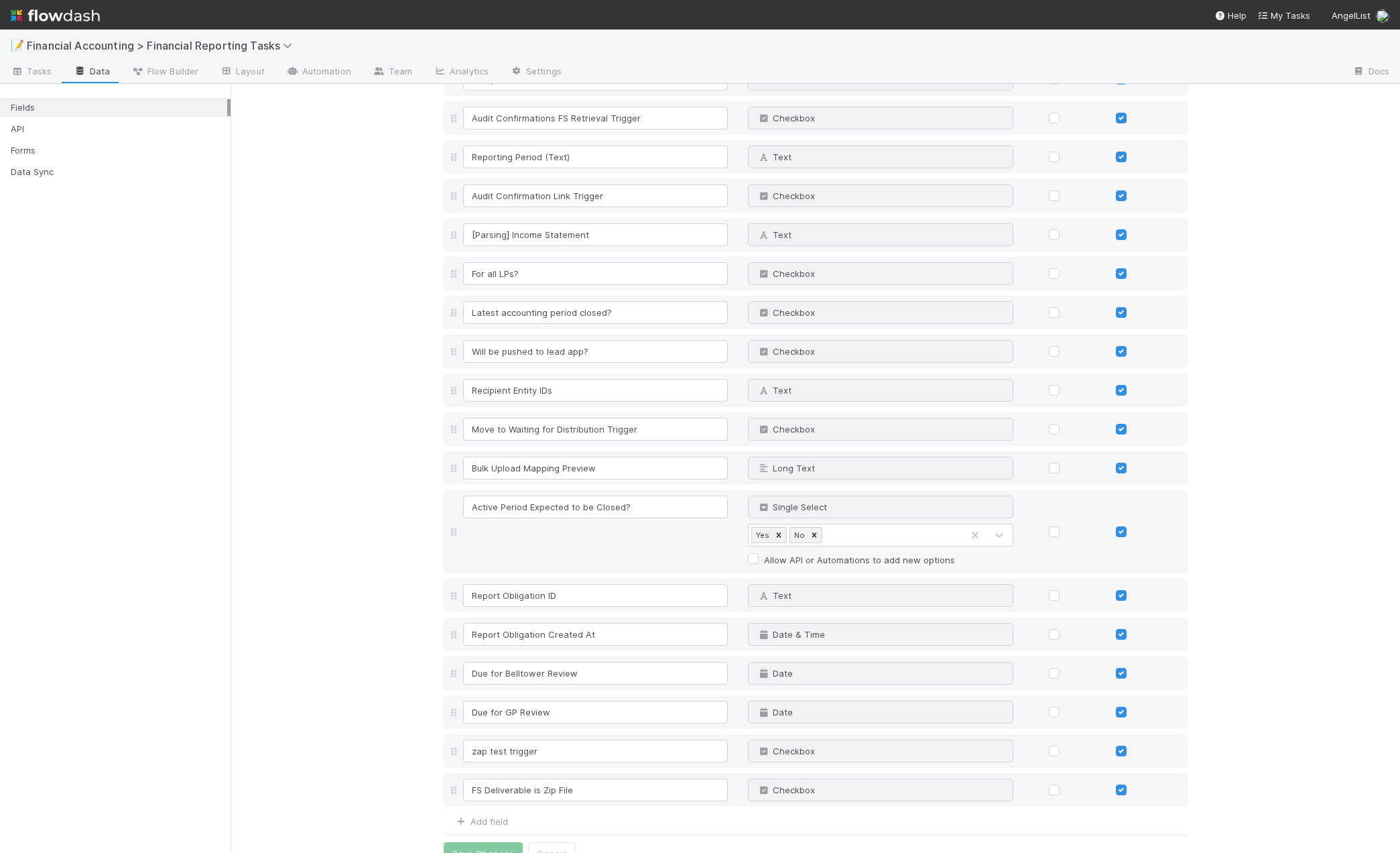
scroll to position [2064, 0]
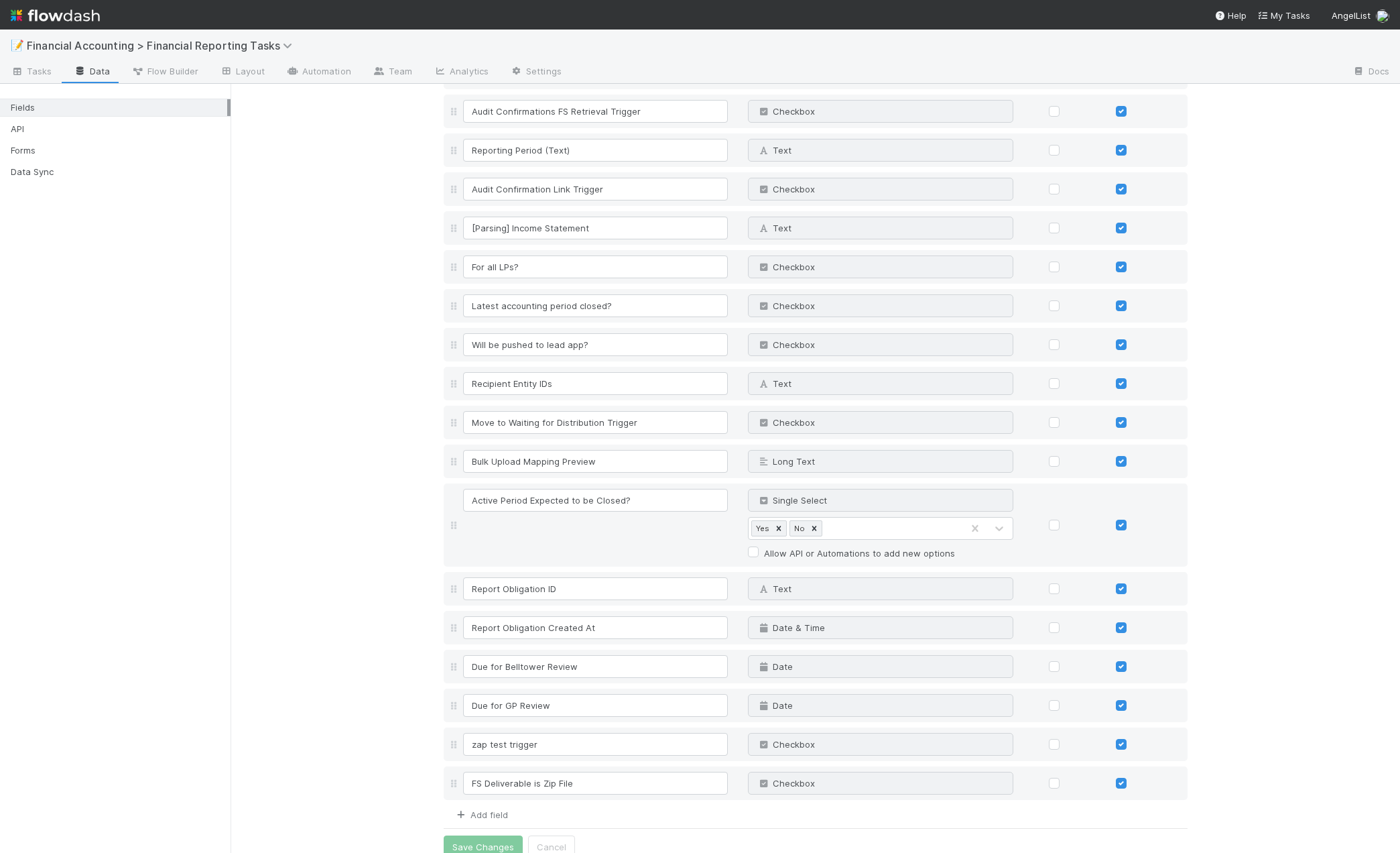
click at [460, 810] on icon at bounding box center [461, 814] width 14 height 9
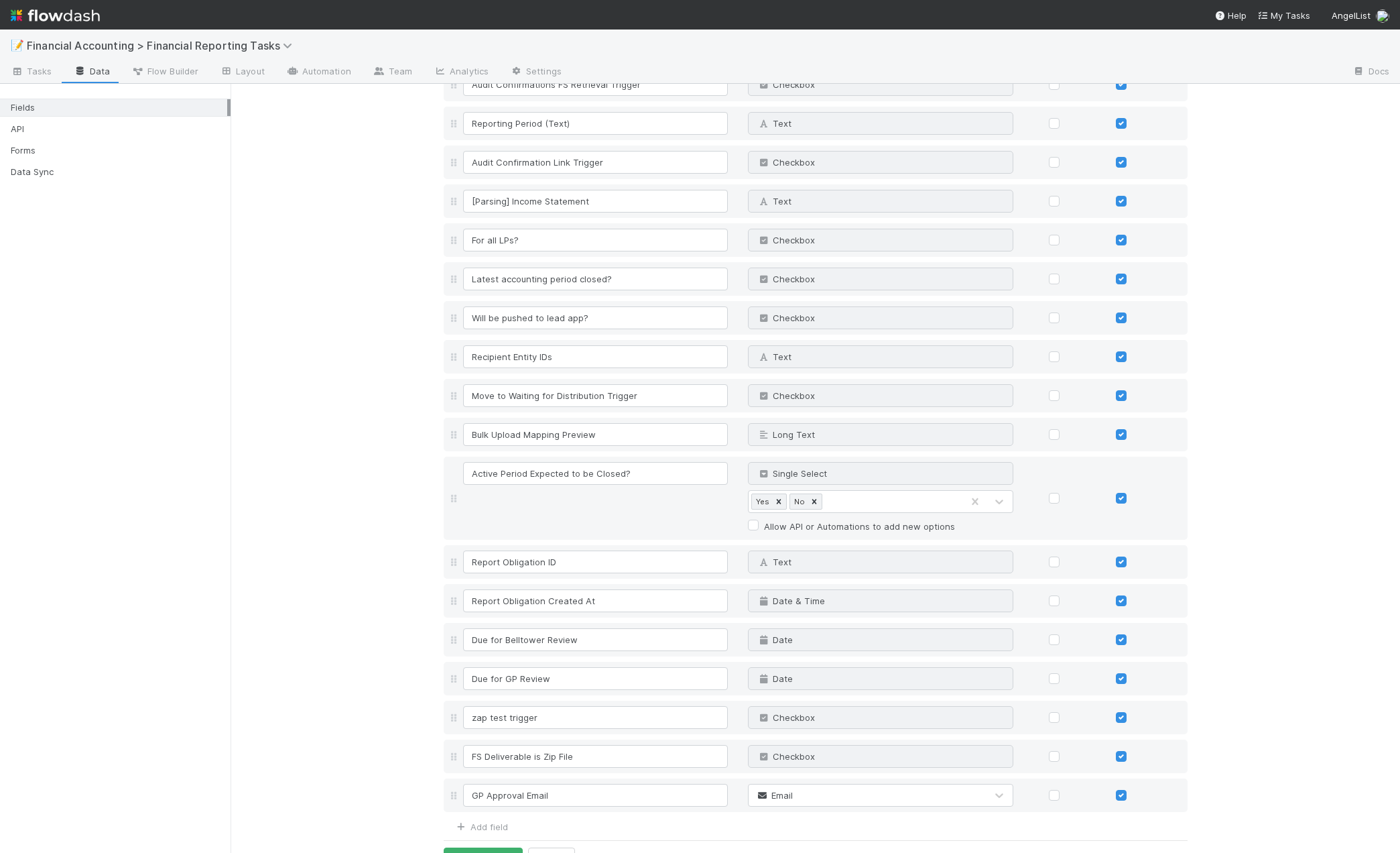
scroll to position [2103, 0]
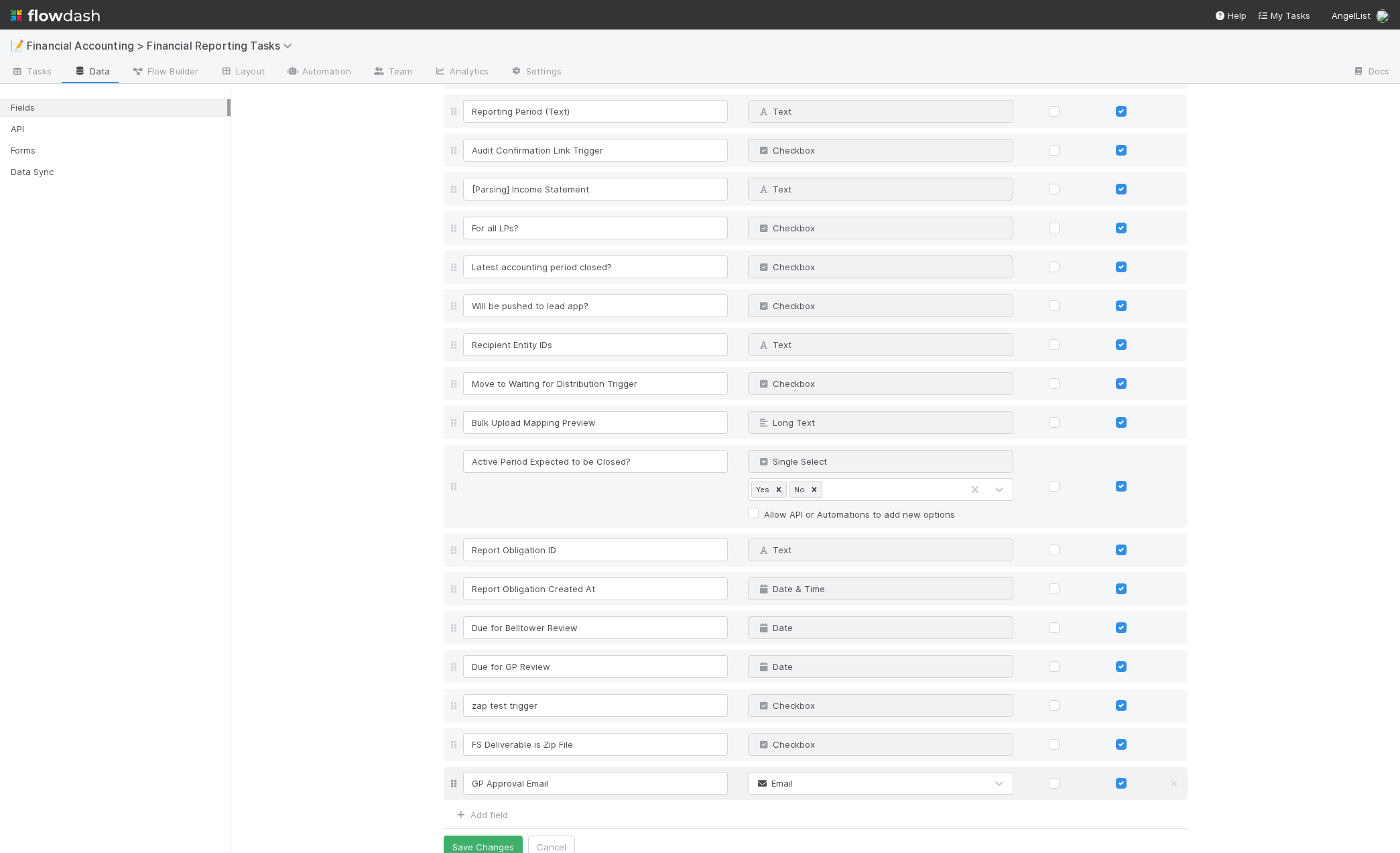
click at [795, 772] on div "Email" at bounding box center [867, 783] width 237 height 21
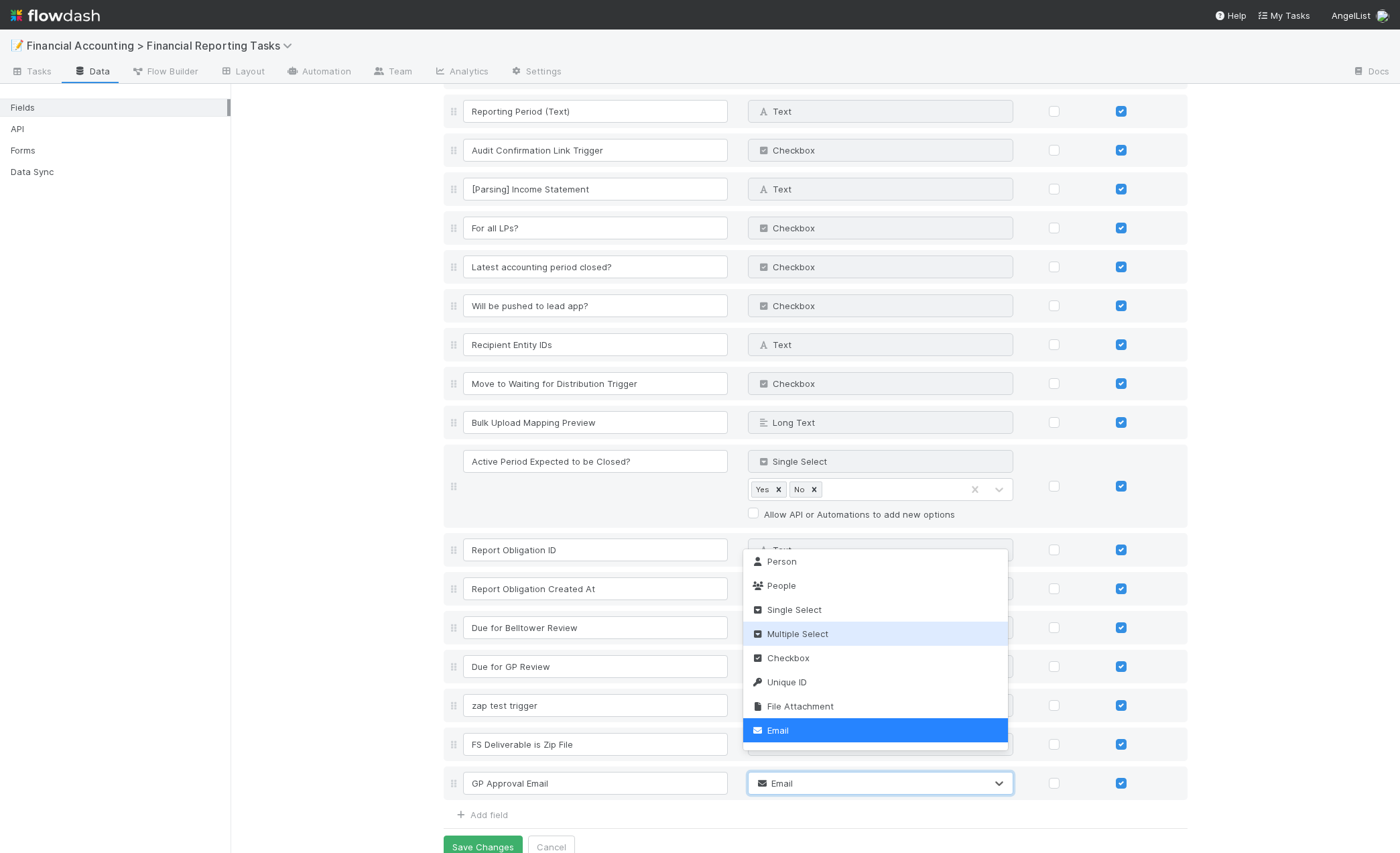
scroll to position [239, 0]
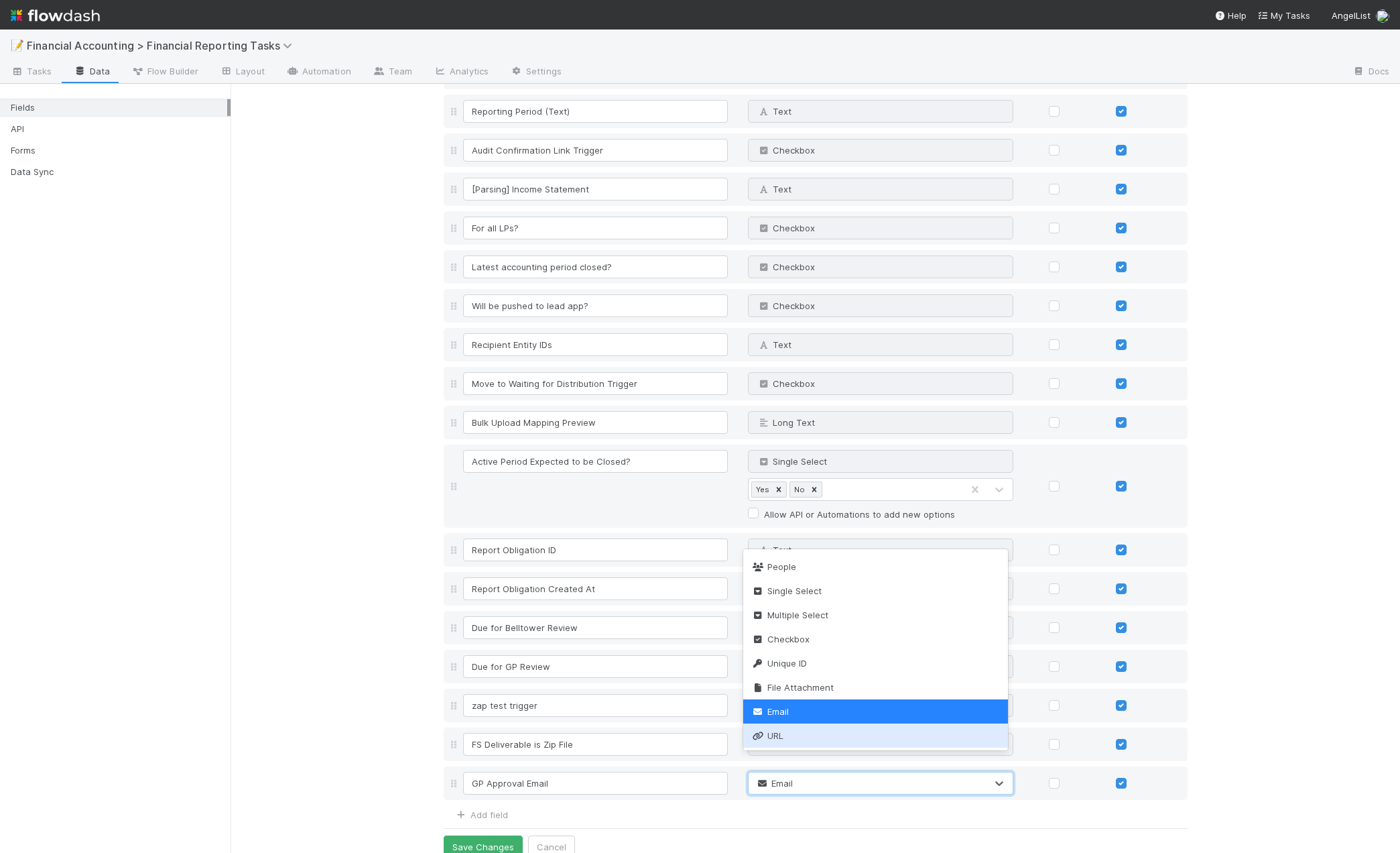
click at [778, 743] on div "URL" at bounding box center [876, 735] width 265 height 24
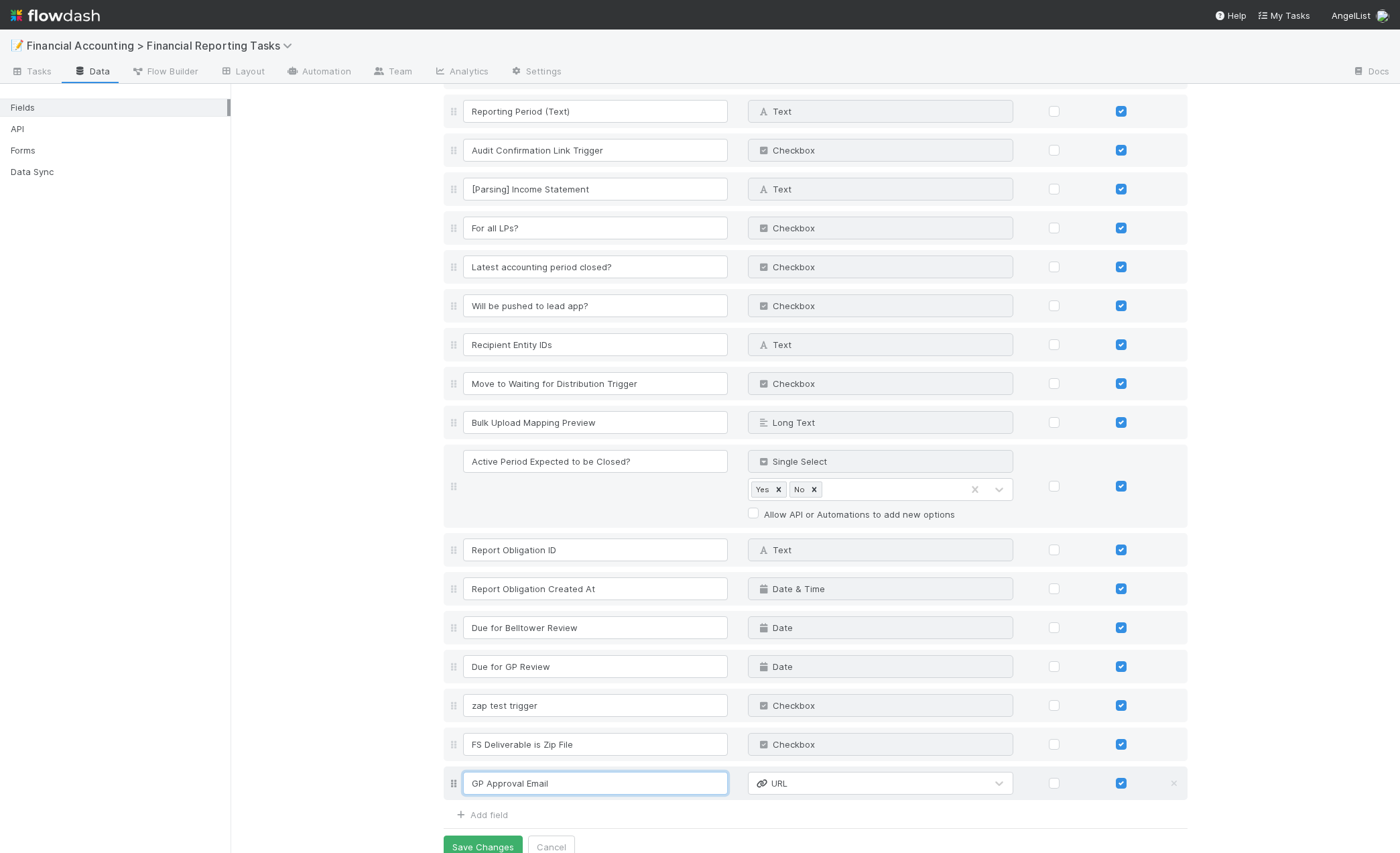
click at [478, 771] on input "GP Approval Email" at bounding box center [596, 782] width 265 height 22
click at [594, 771] on input "GP/Lead Approval Email" at bounding box center [596, 782] width 265 height 22
type input "GP/Lead Approval Email Chain"
click at [486, 835] on button "Save Changes" at bounding box center [483, 846] width 79 height 22
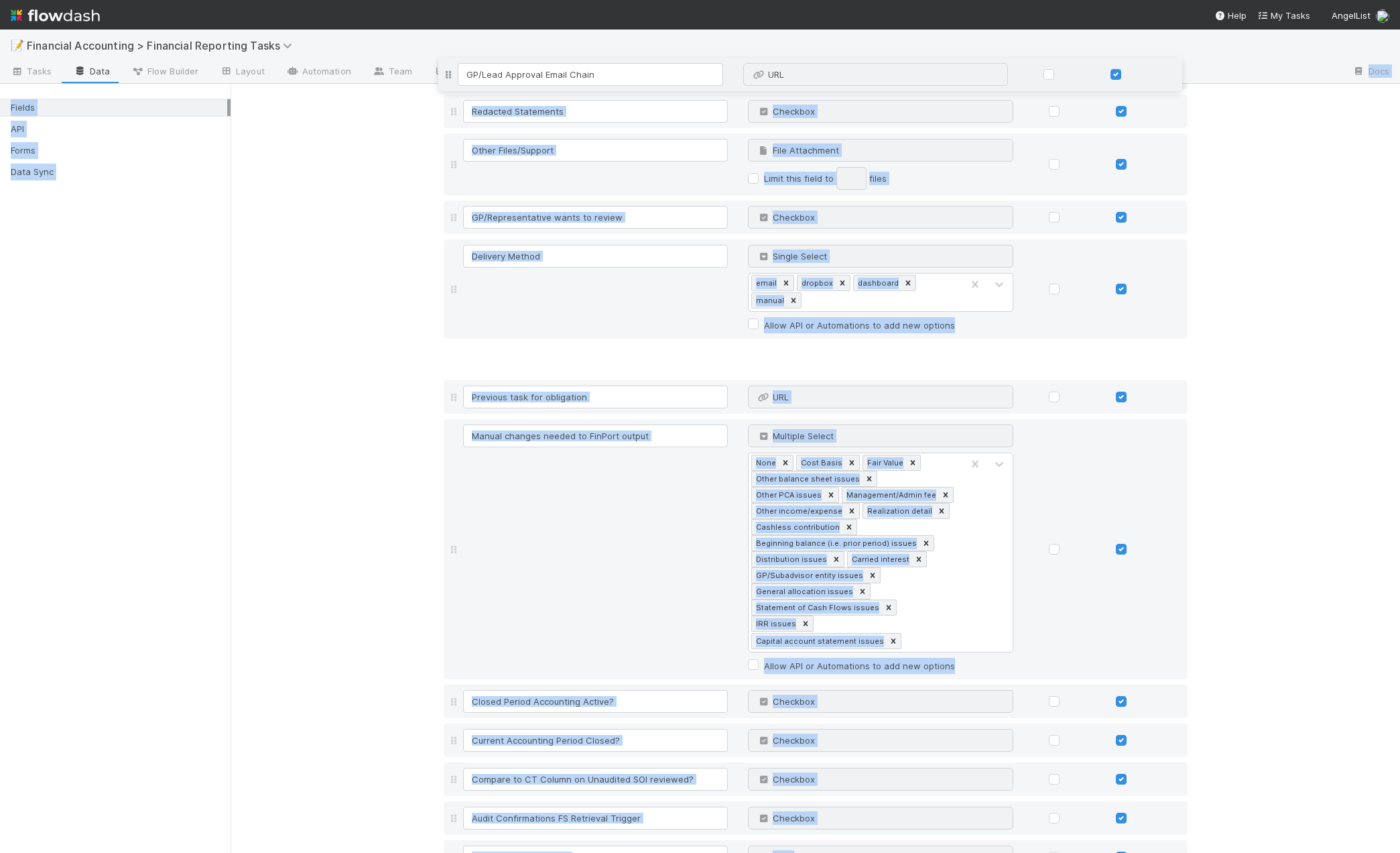
scroll to position [1352, 0]
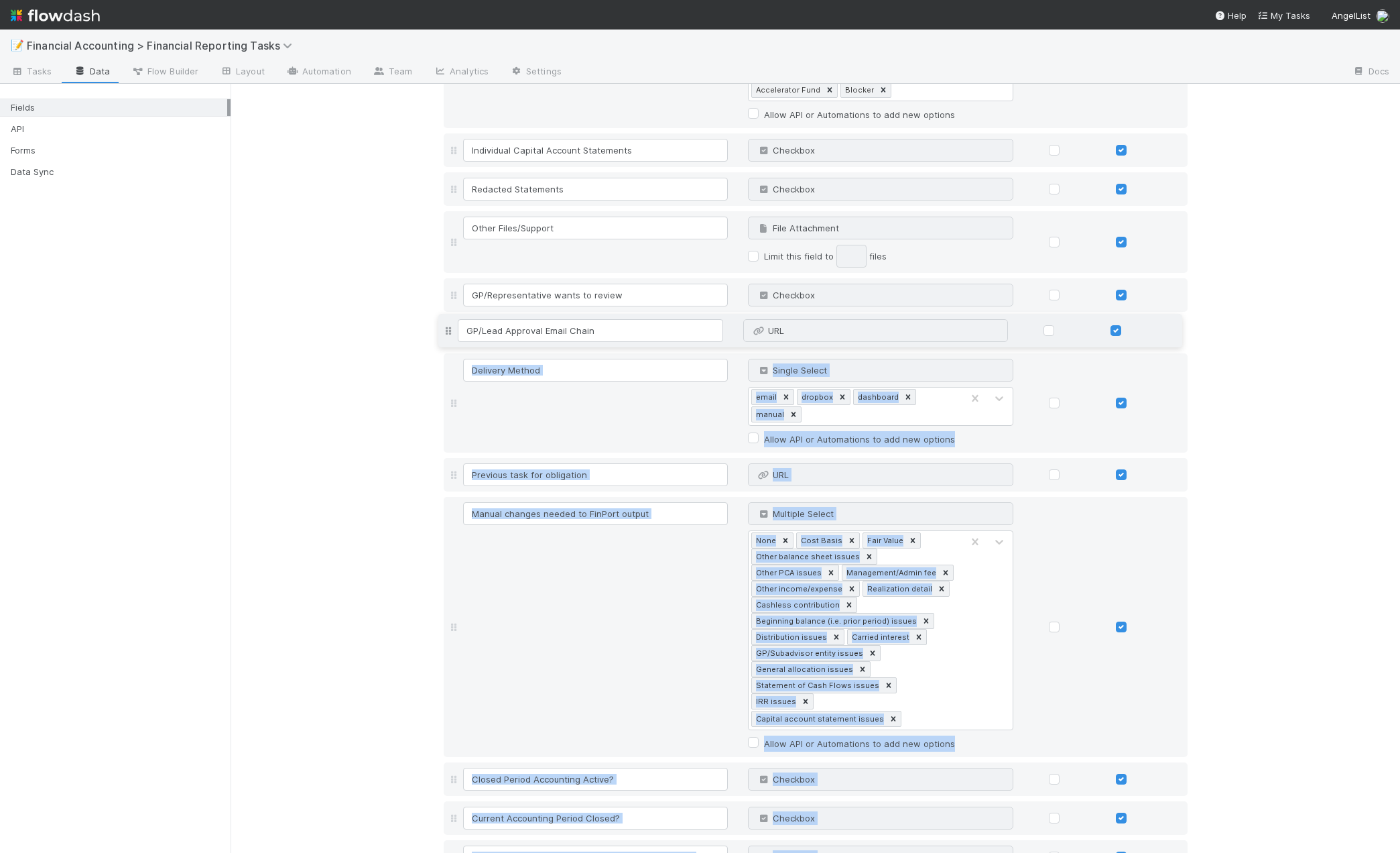
drag, startPoint x: 446, startPoint y: 770, endPoint x: 505, endPoint y: 333, distance: 441.0
click at [505, 333] on div "BT Reviewer Person Why can't I edit type? Fund Name Text Why can't I edit type?…" at bounding box center [815, 218] width 744 height 2736
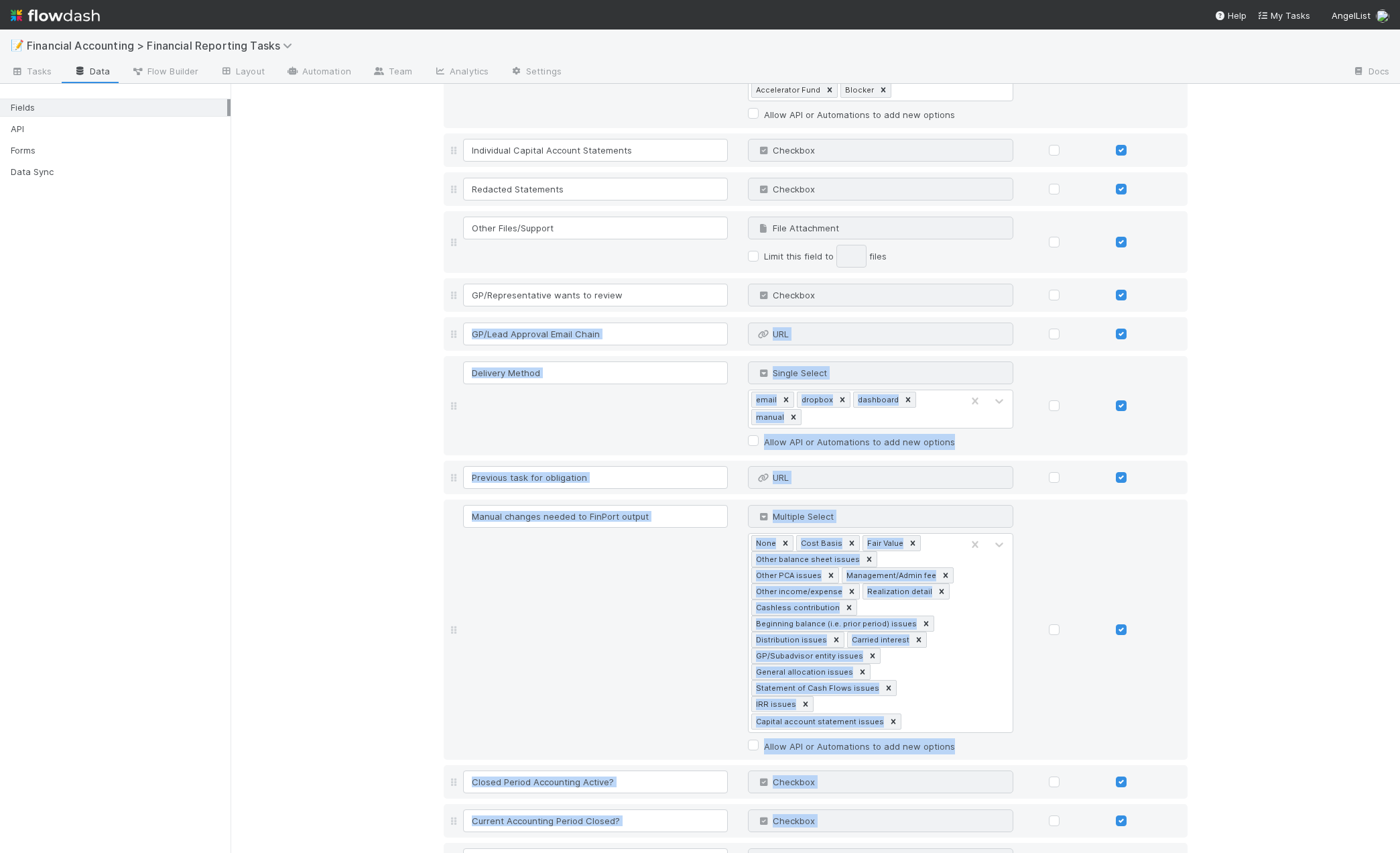
click at [1221, 321] on div "Fields 🎉 Fields have been successfully updated! Field Name Field Type Required …" at bounding box center [816, 193] width 1170 height 2924
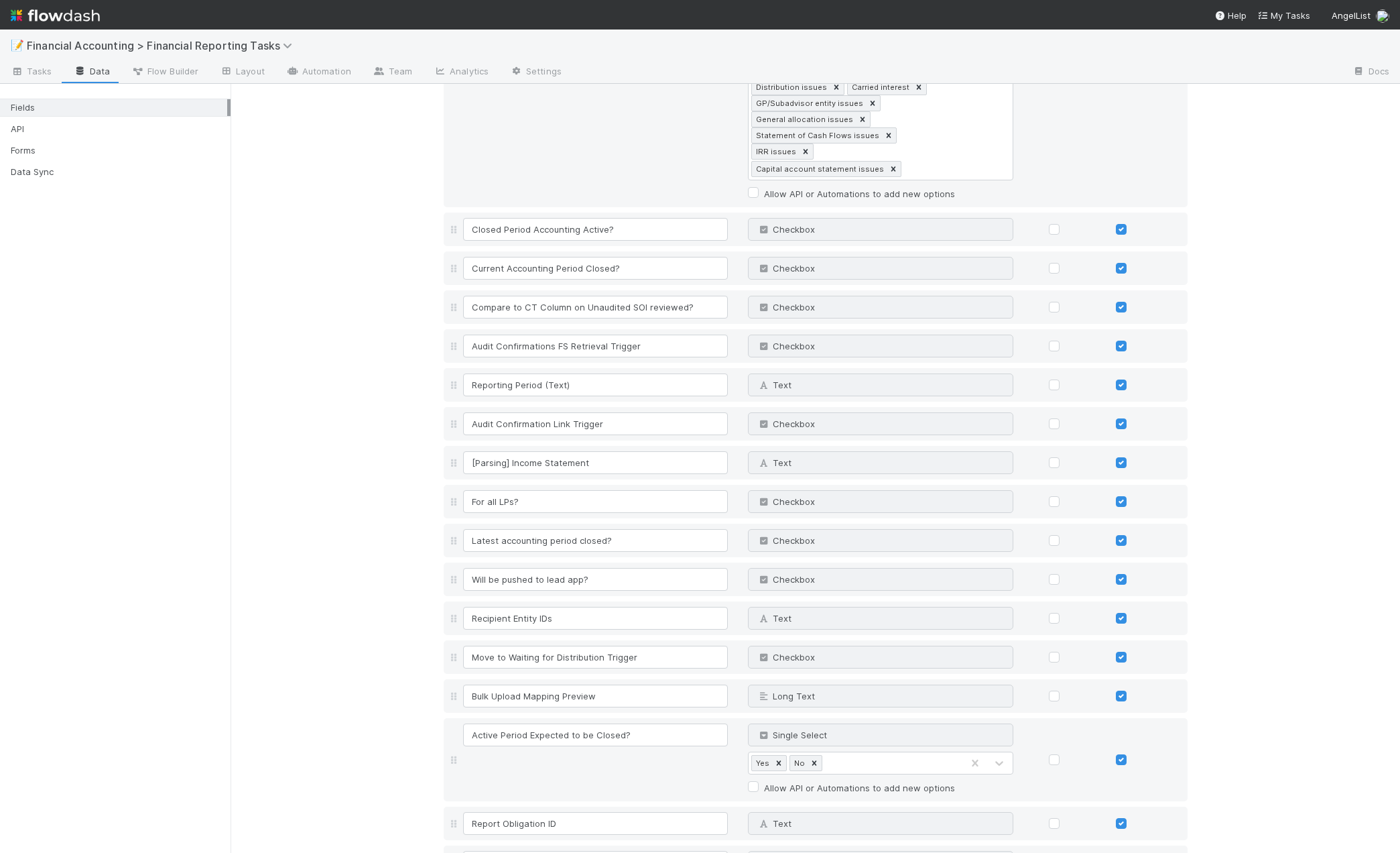
scroll to position [2139, 0]
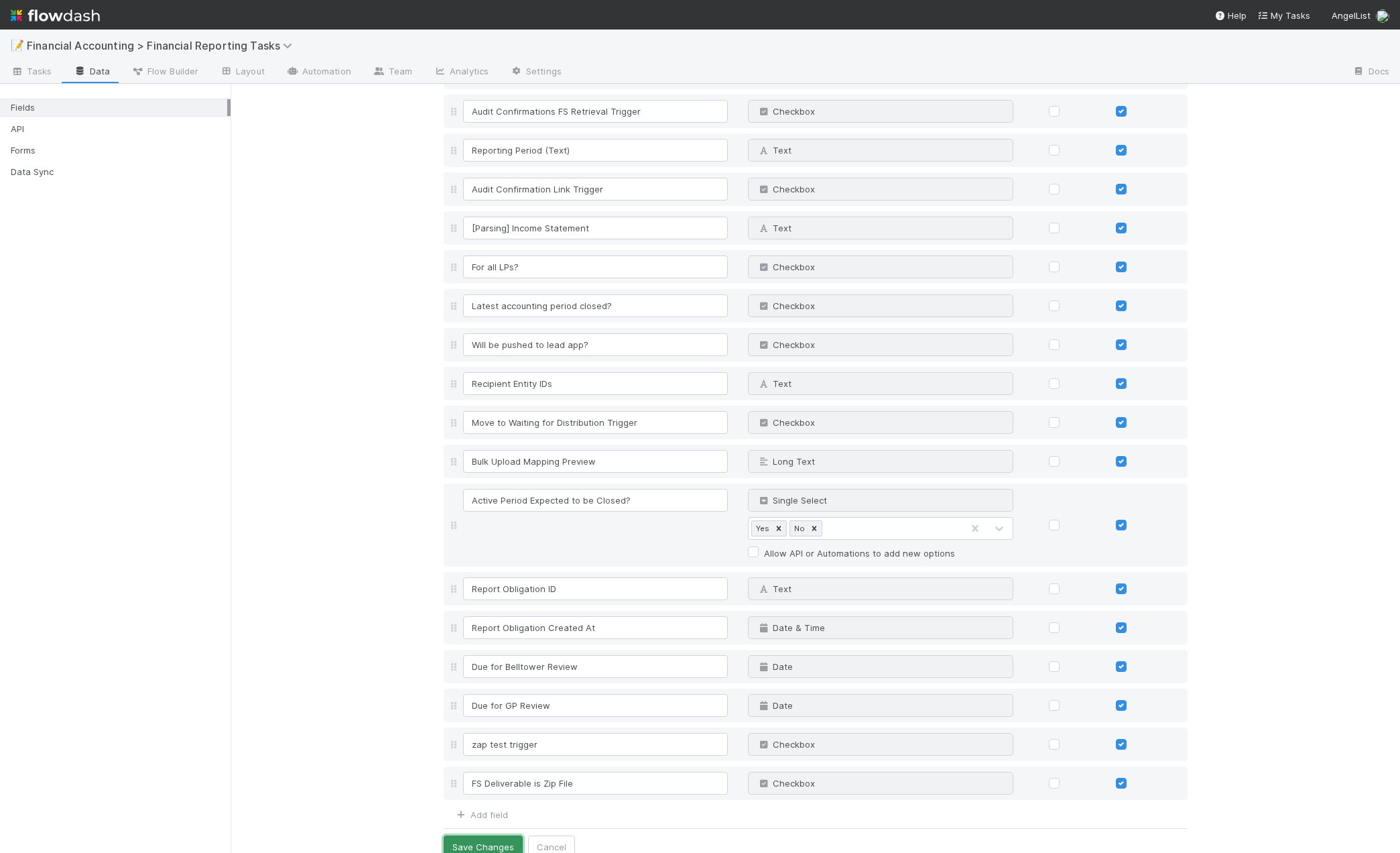
click at [494, 835] on button "Save Changes" at bounding box center [483, 846] width 79 height 22
click at [46, 67] on span "Tasks" at bounding box center [31, 71] width 42 height 14
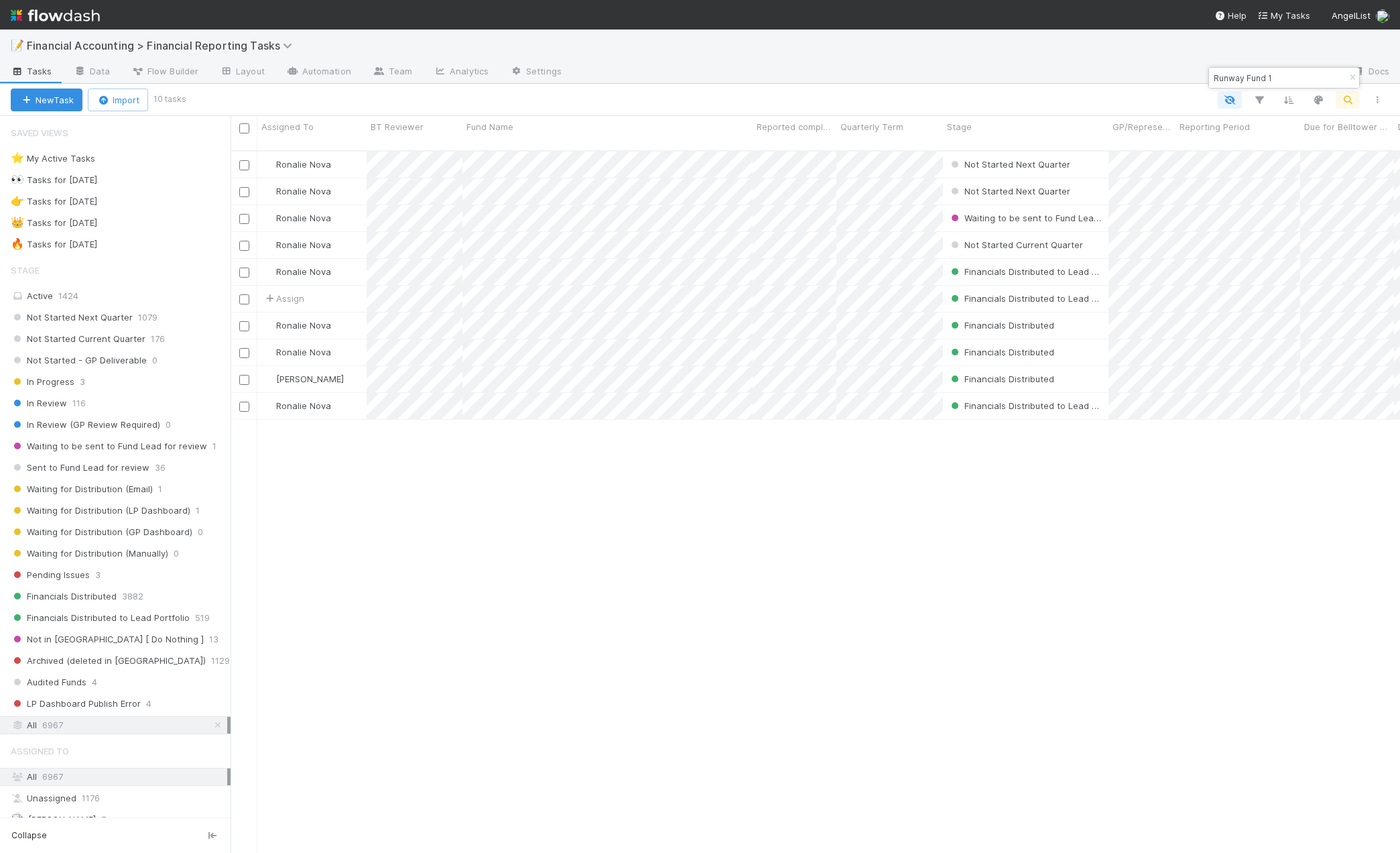
scroll to position [703, 1159]
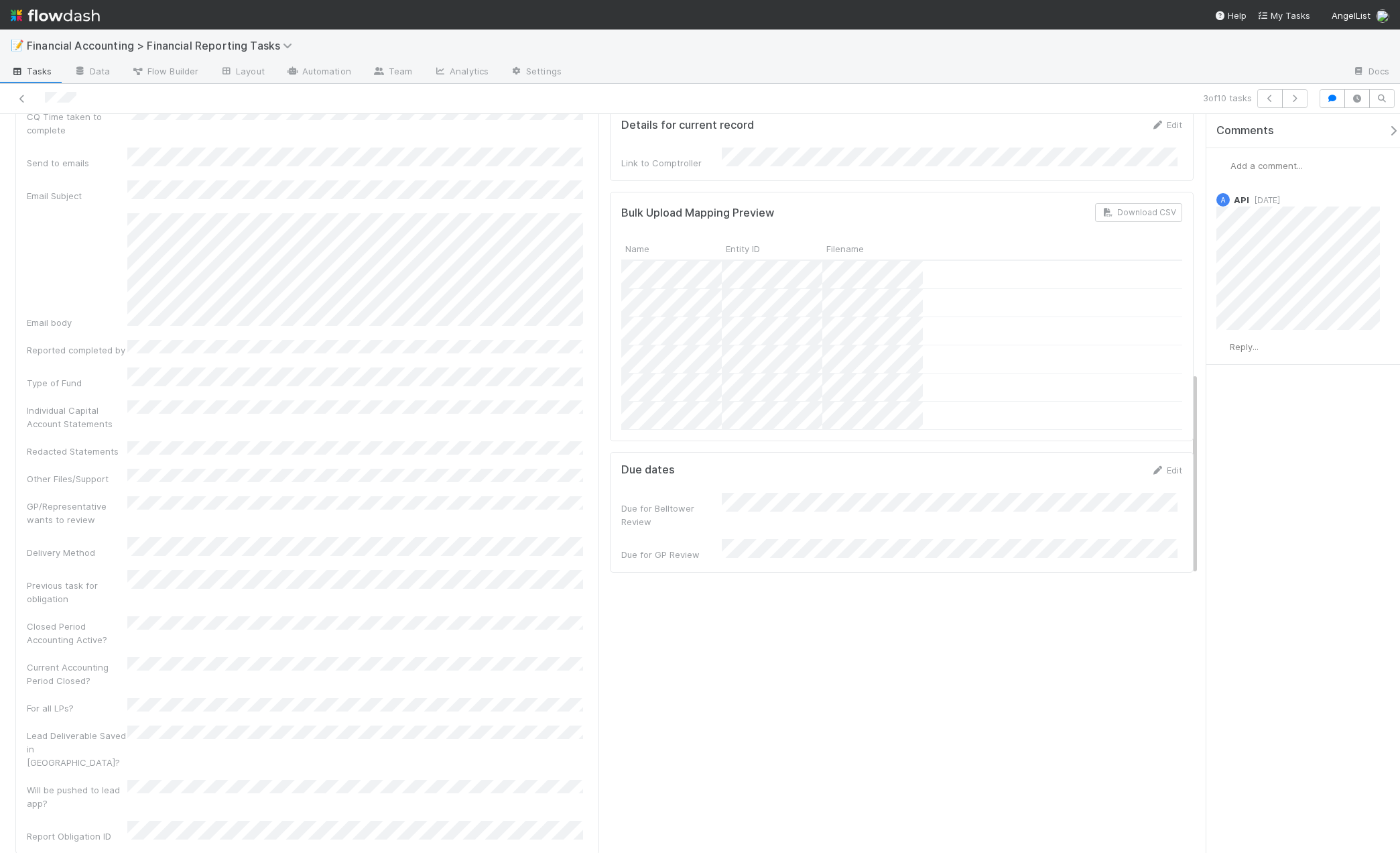
scroll to position [671, 0]
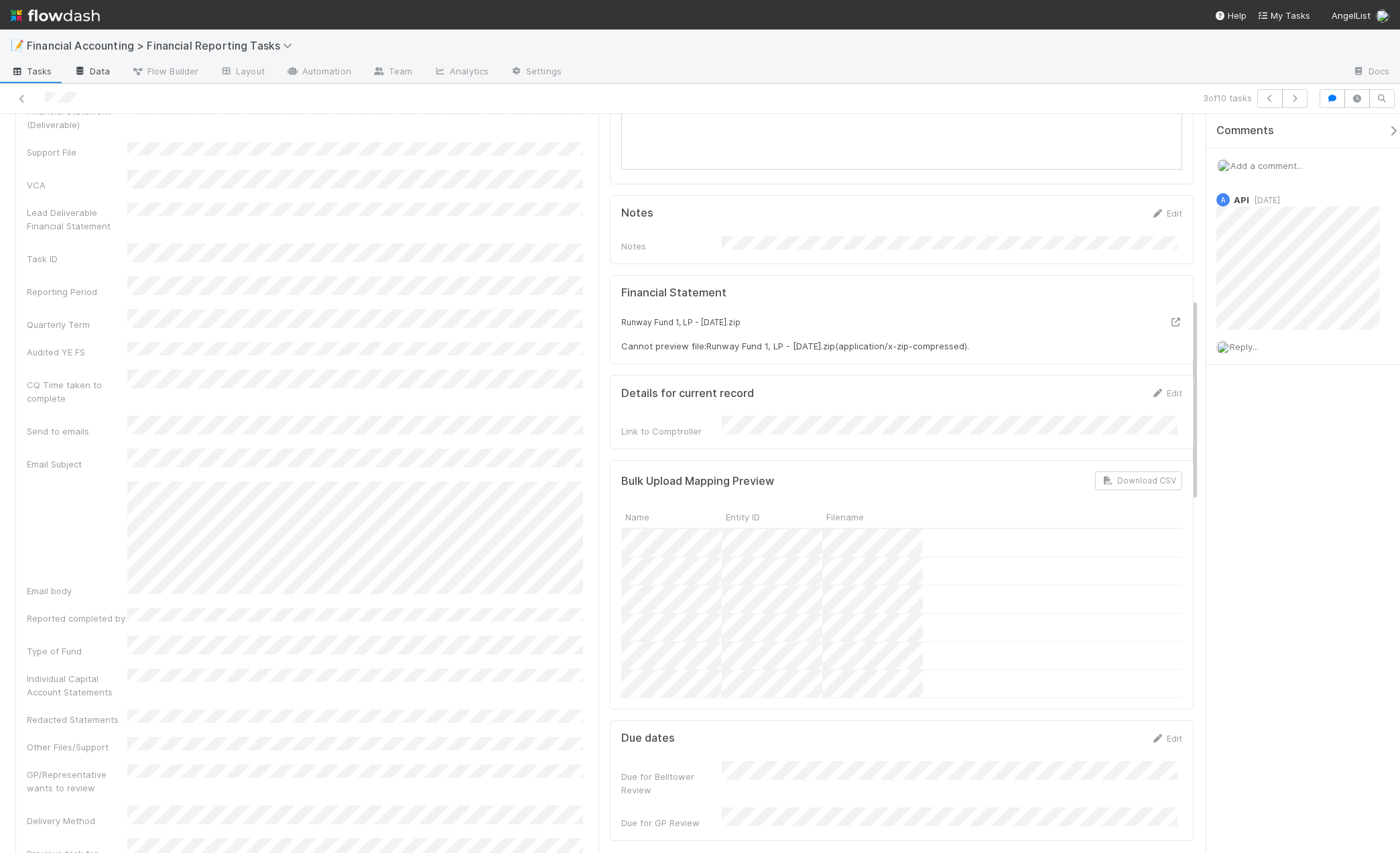
click at [98, 75] on link "Data" at bounding box center [92, 72] width 58 height 21
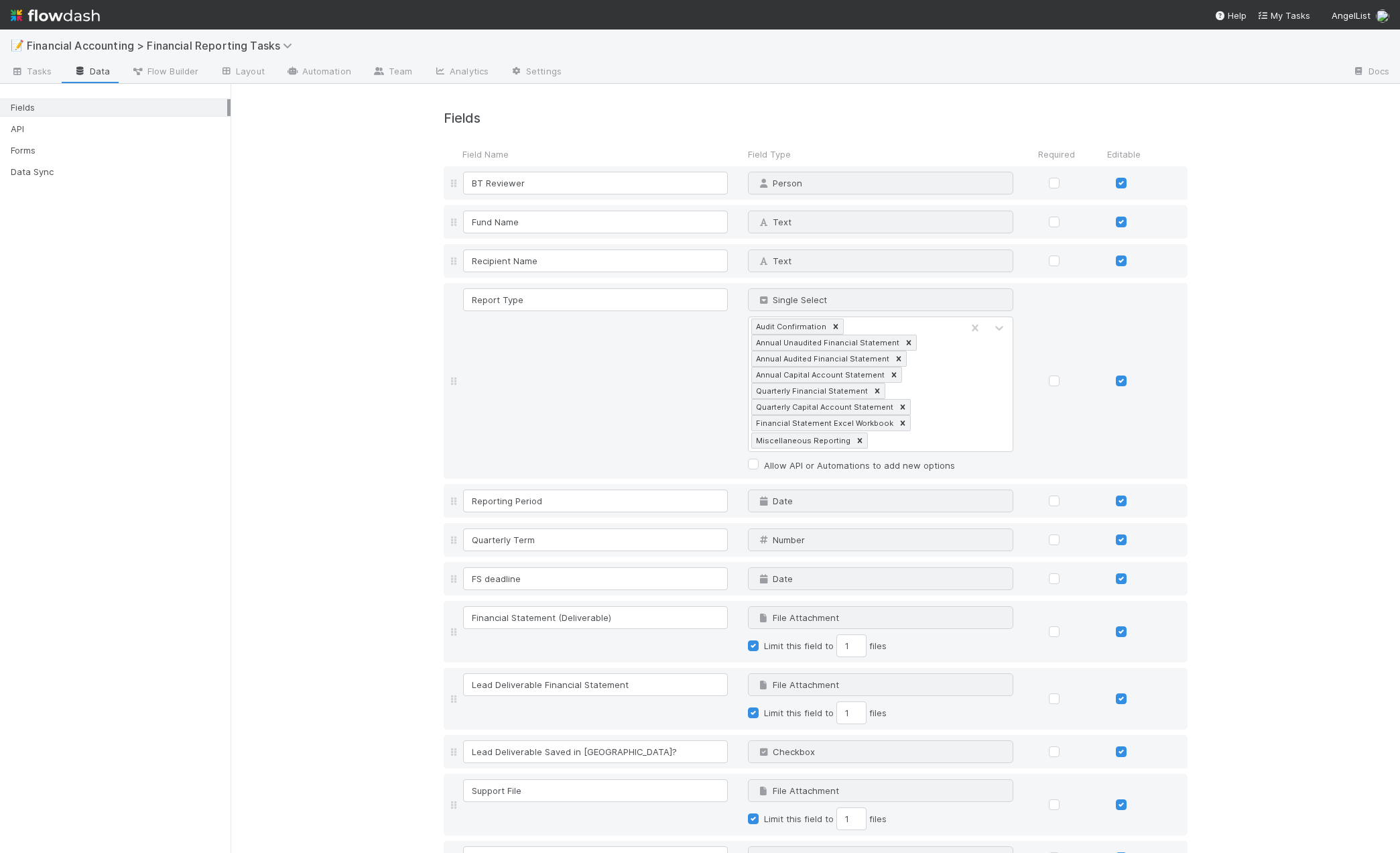
click at [29, 67] on span "Tasks" at bounding box center [31, 71] width 42 height 14
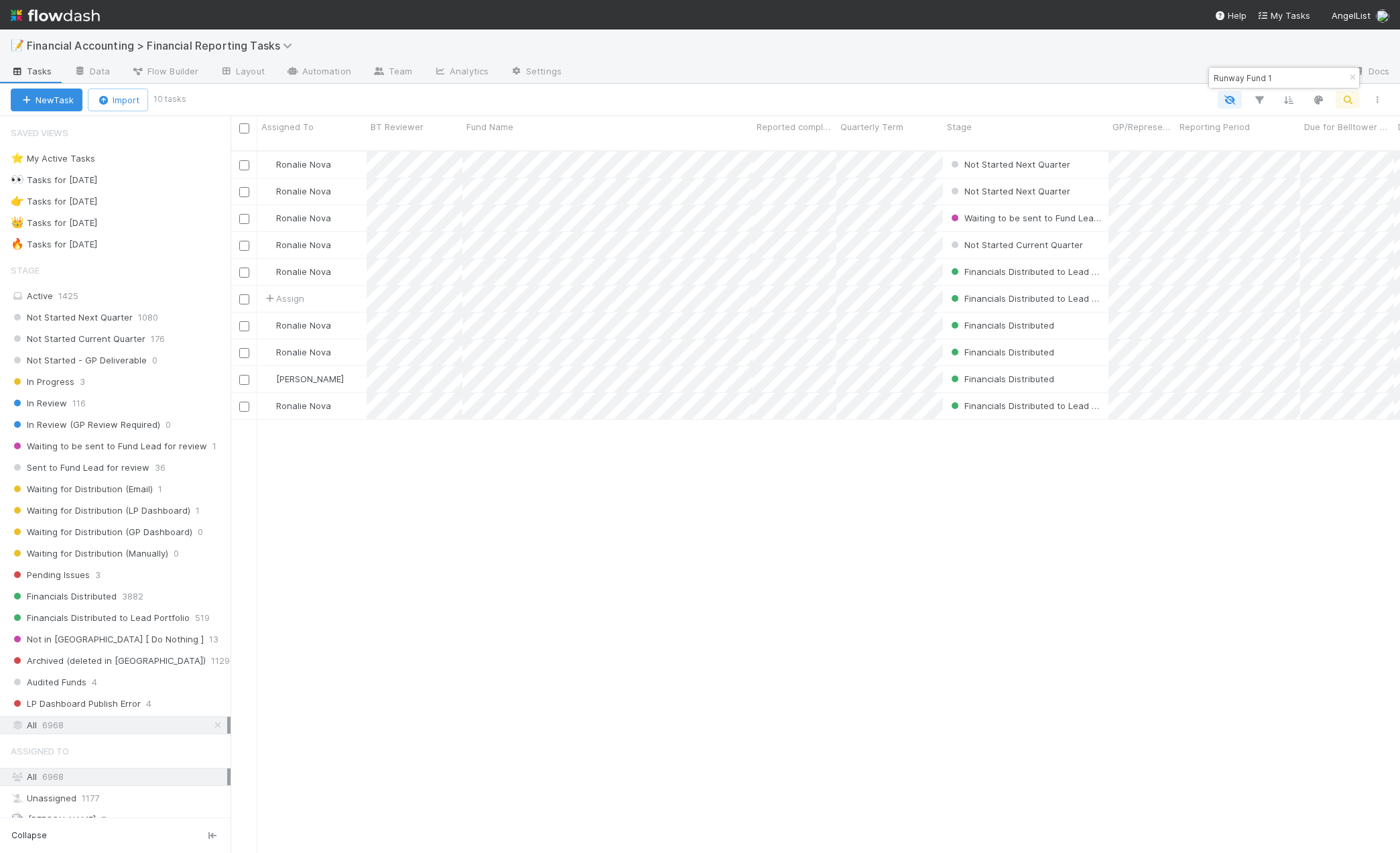
scroll to position [703, 1159]
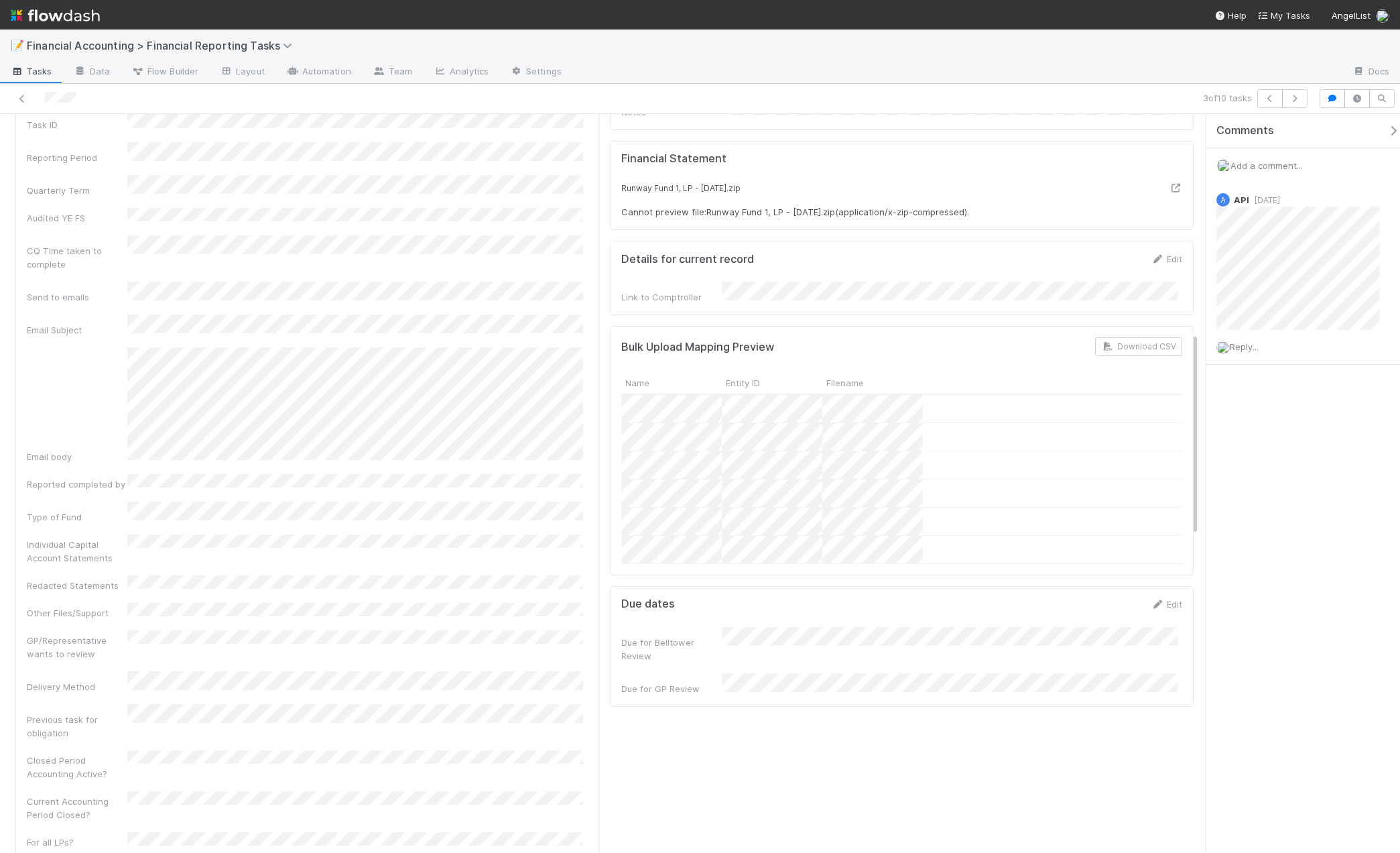
scroll to position [469, 0]
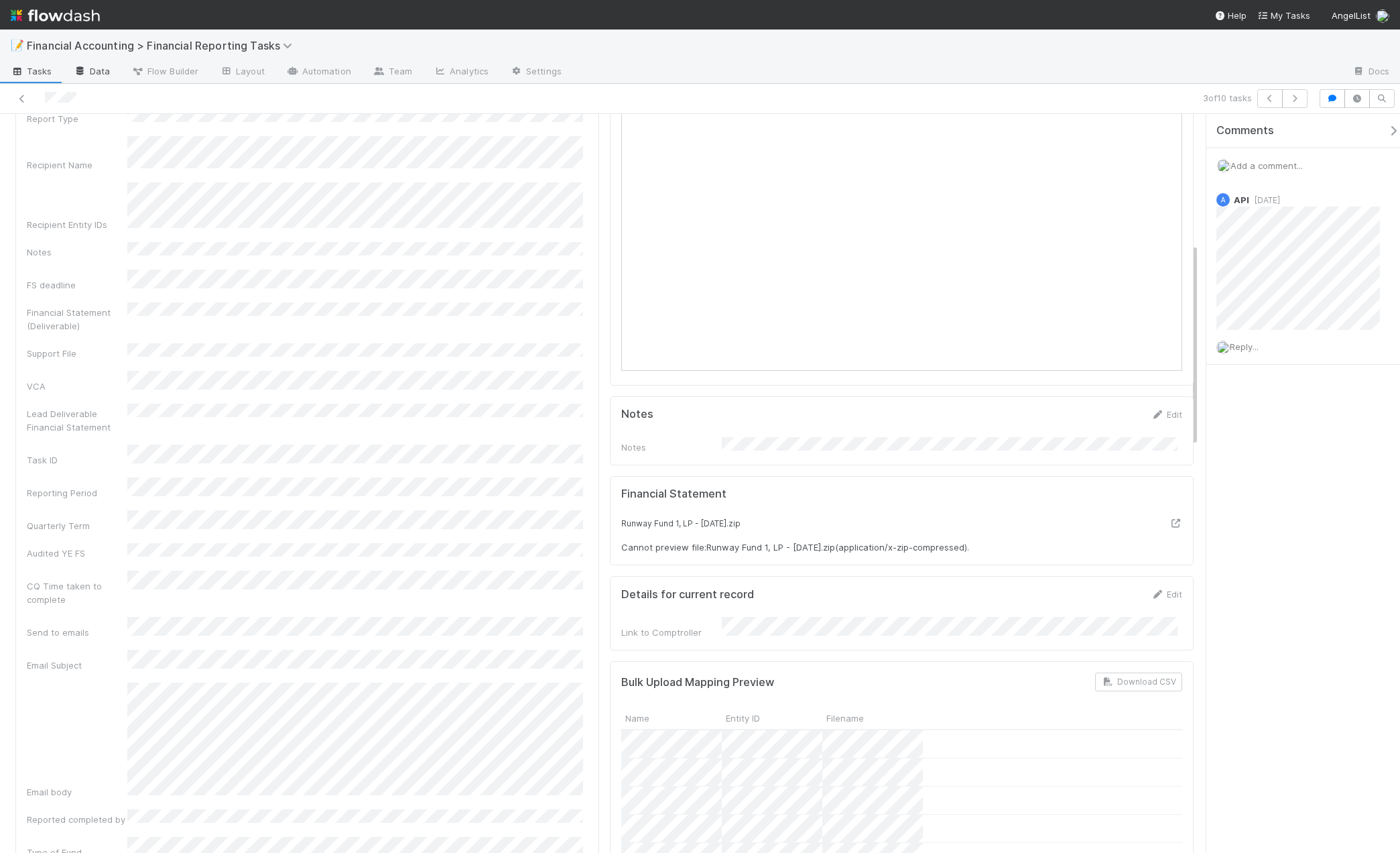
click at [95, 66] on link "Data" at bounding box center [92, 72] width 58 height 21
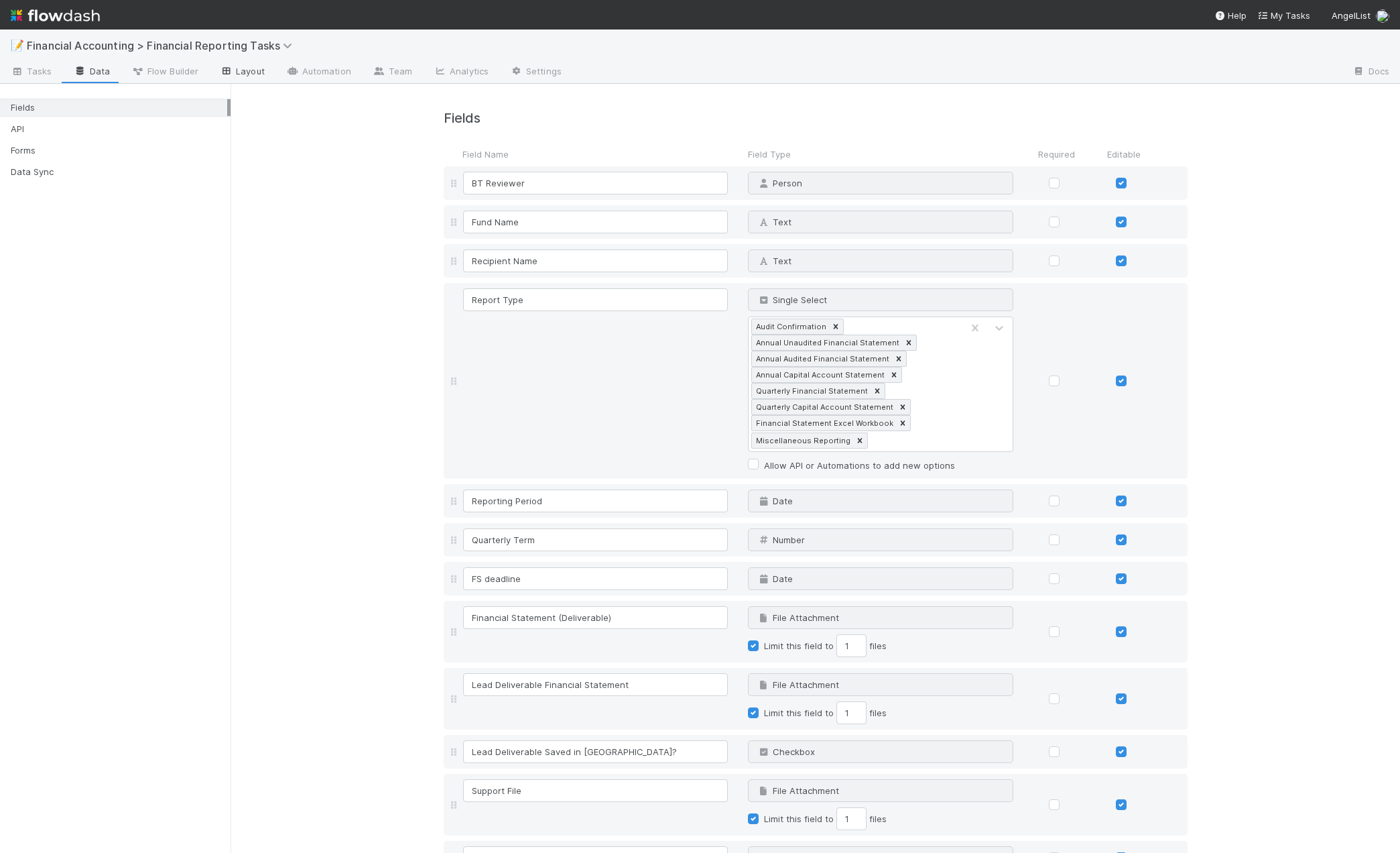
click at [239, 74] on link "Layout" at bounding box center [243, 72] width 66 height 21
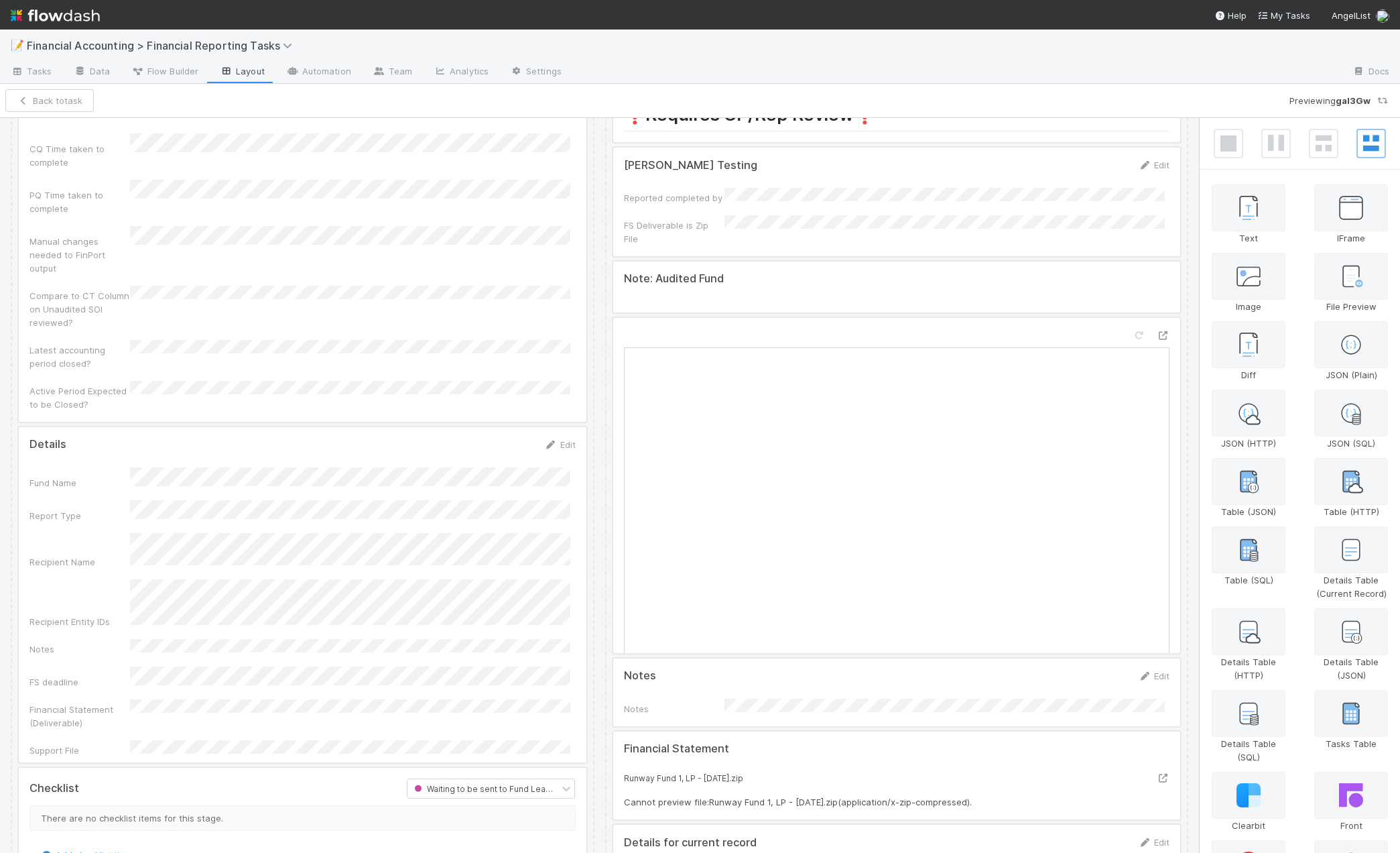
scroll to position [67, 0]
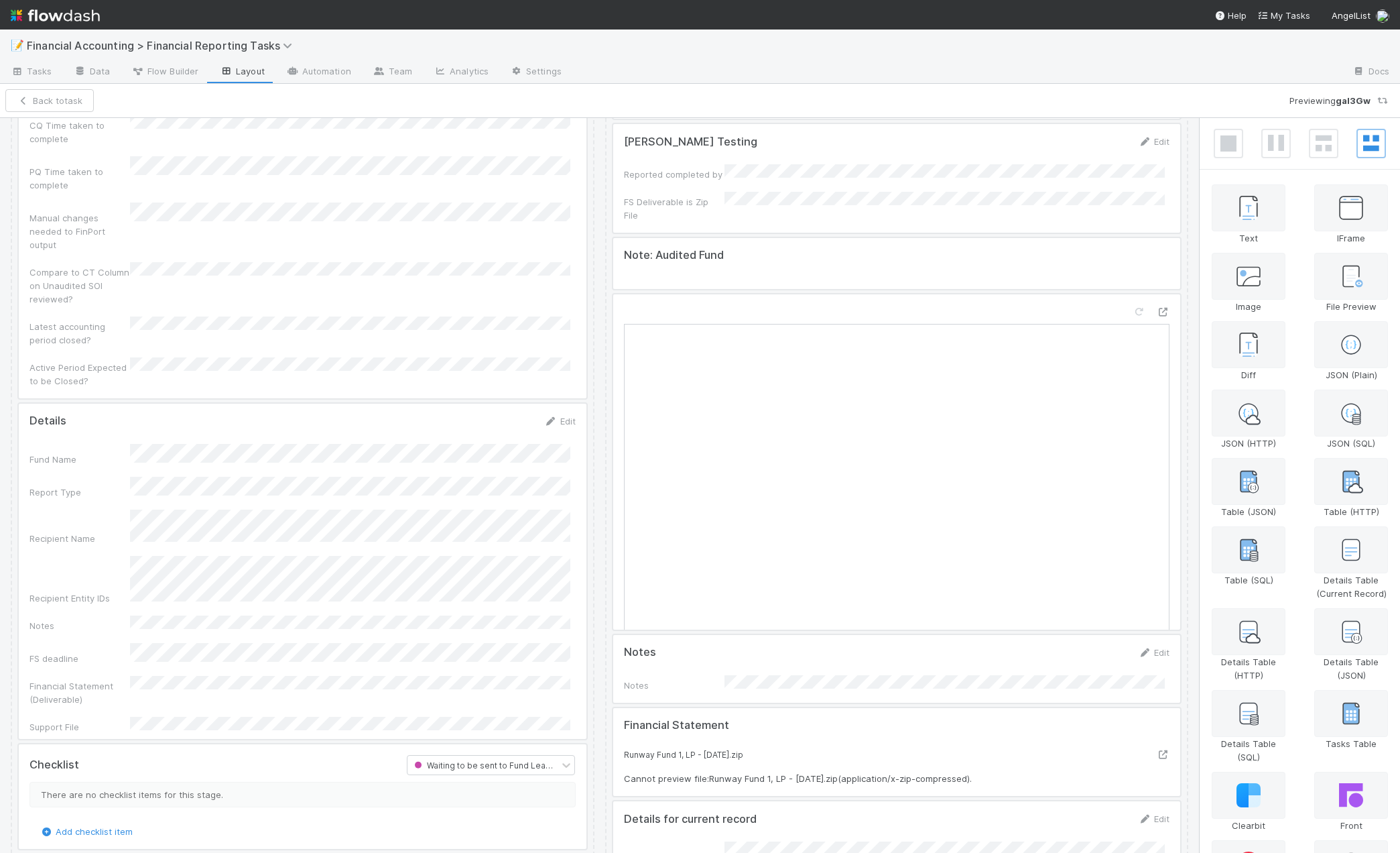
click at [555, 404] on div at bounding box center [302, 571] width 567 height 335
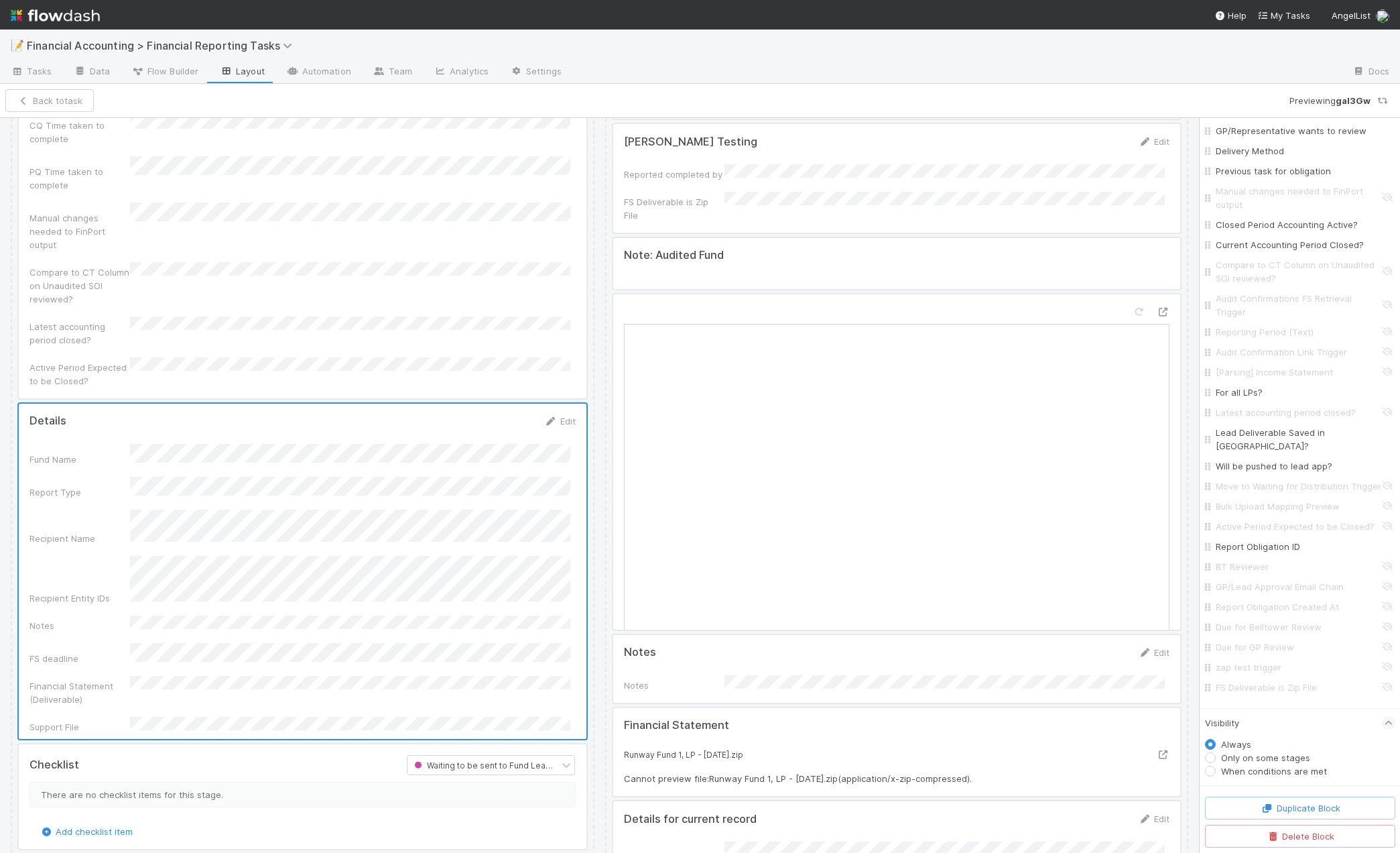
scroll to position [912, 0]
click at [1278, 586] on input "GP/Lead Approval Email Chain" at bounding box center [1303, 587] width 176 height 14
checkbox input "true"
click at [95, 104] on button "Save Changes" at bounding box center [99, 99] width 85 height 22
click at [33, 70] on span "Tasks" at bounding box center [31, 71] width 42 height 14
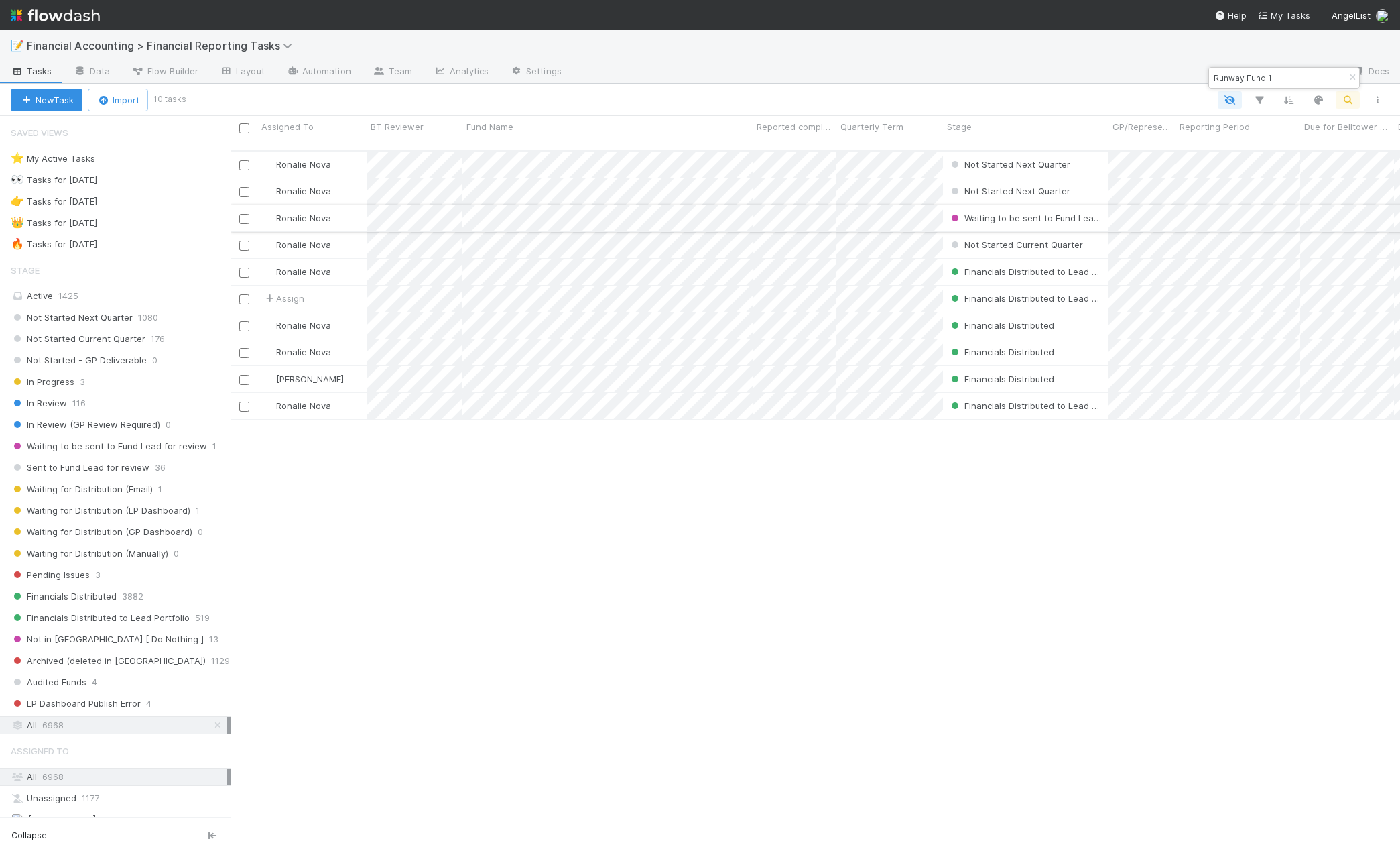
scroll to position [703, 1159]
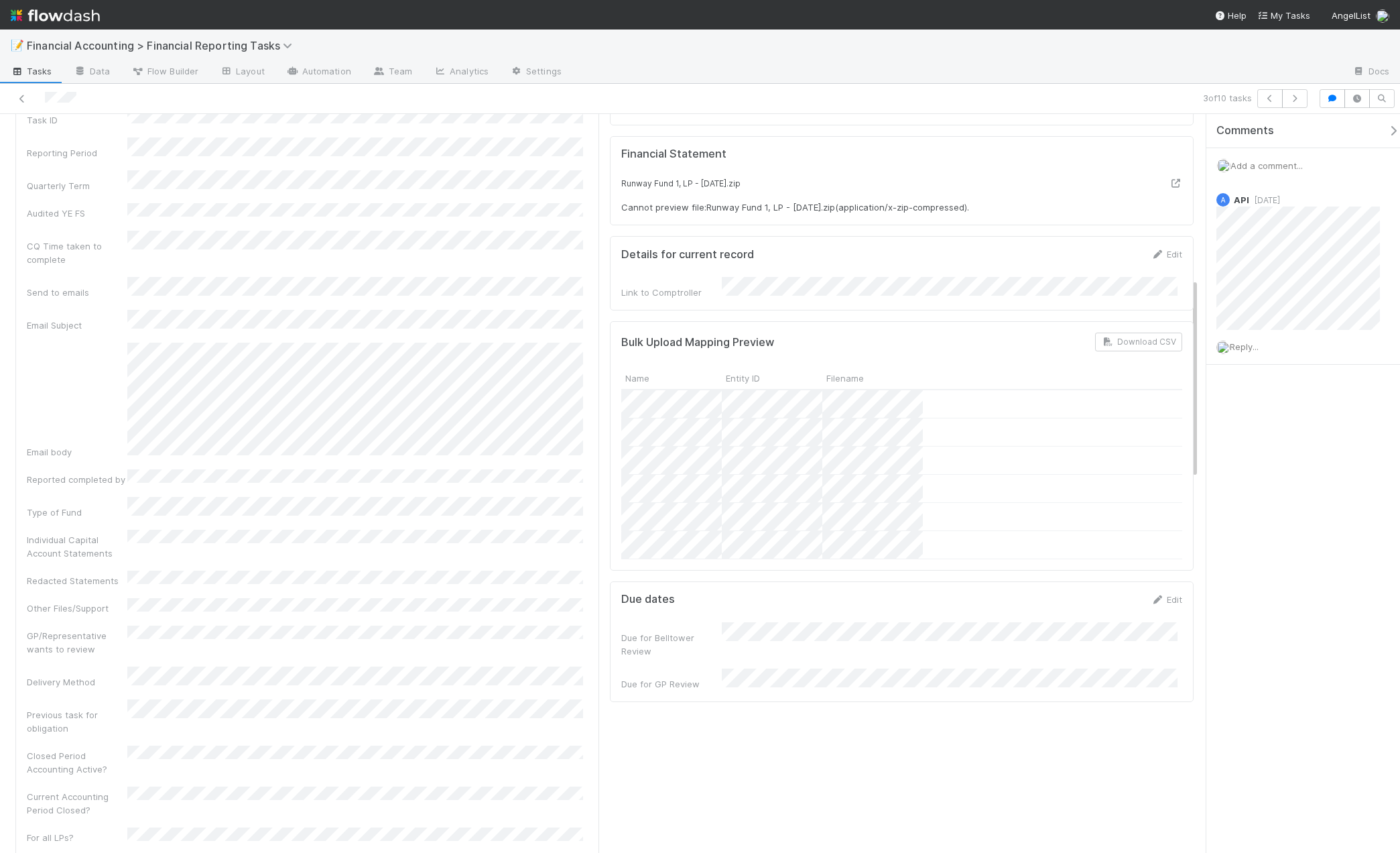
scroll to position [603, 0]
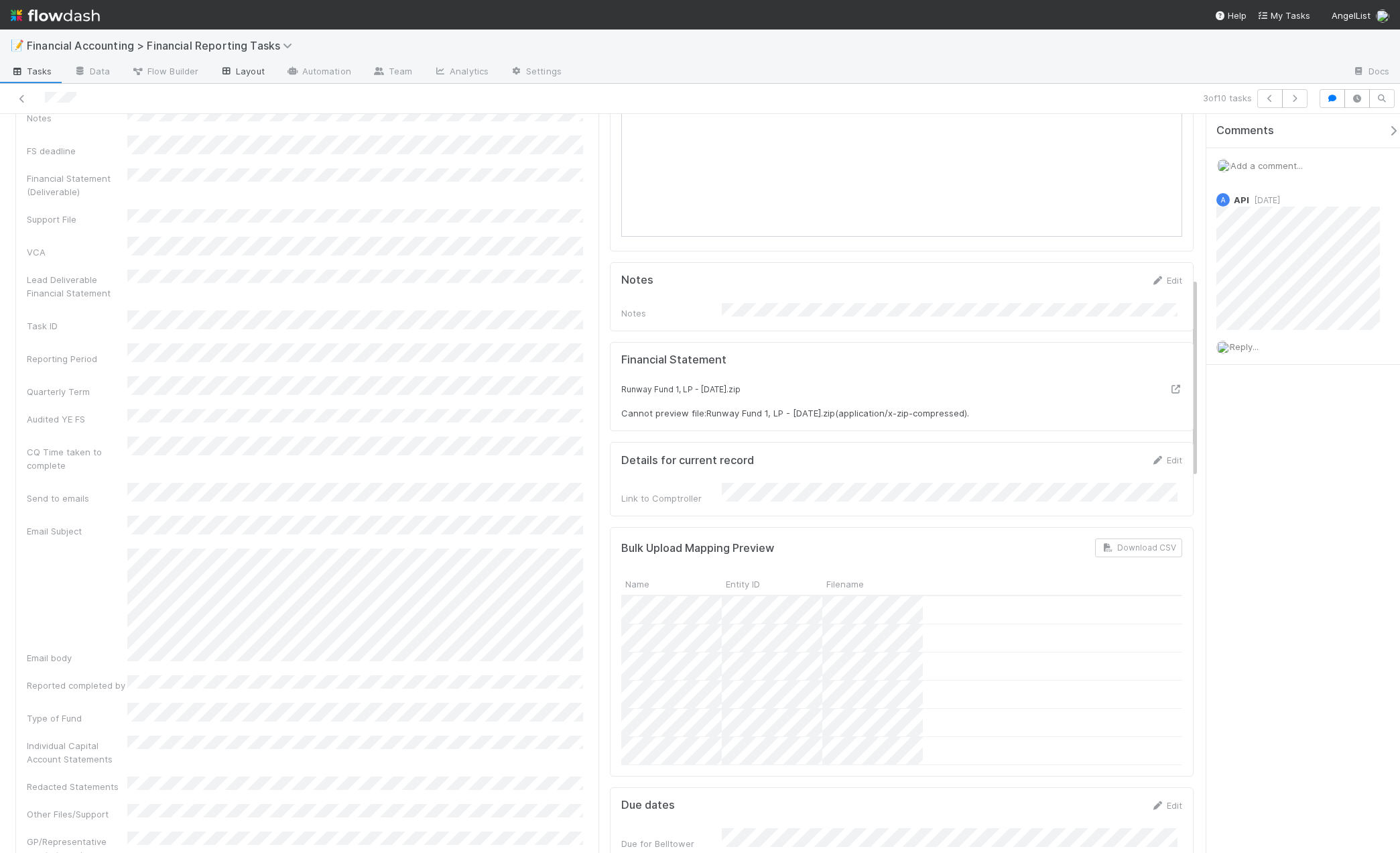
click at [248, 70] on link "Layout" at bounding box center [243, 72] width 66 height 21
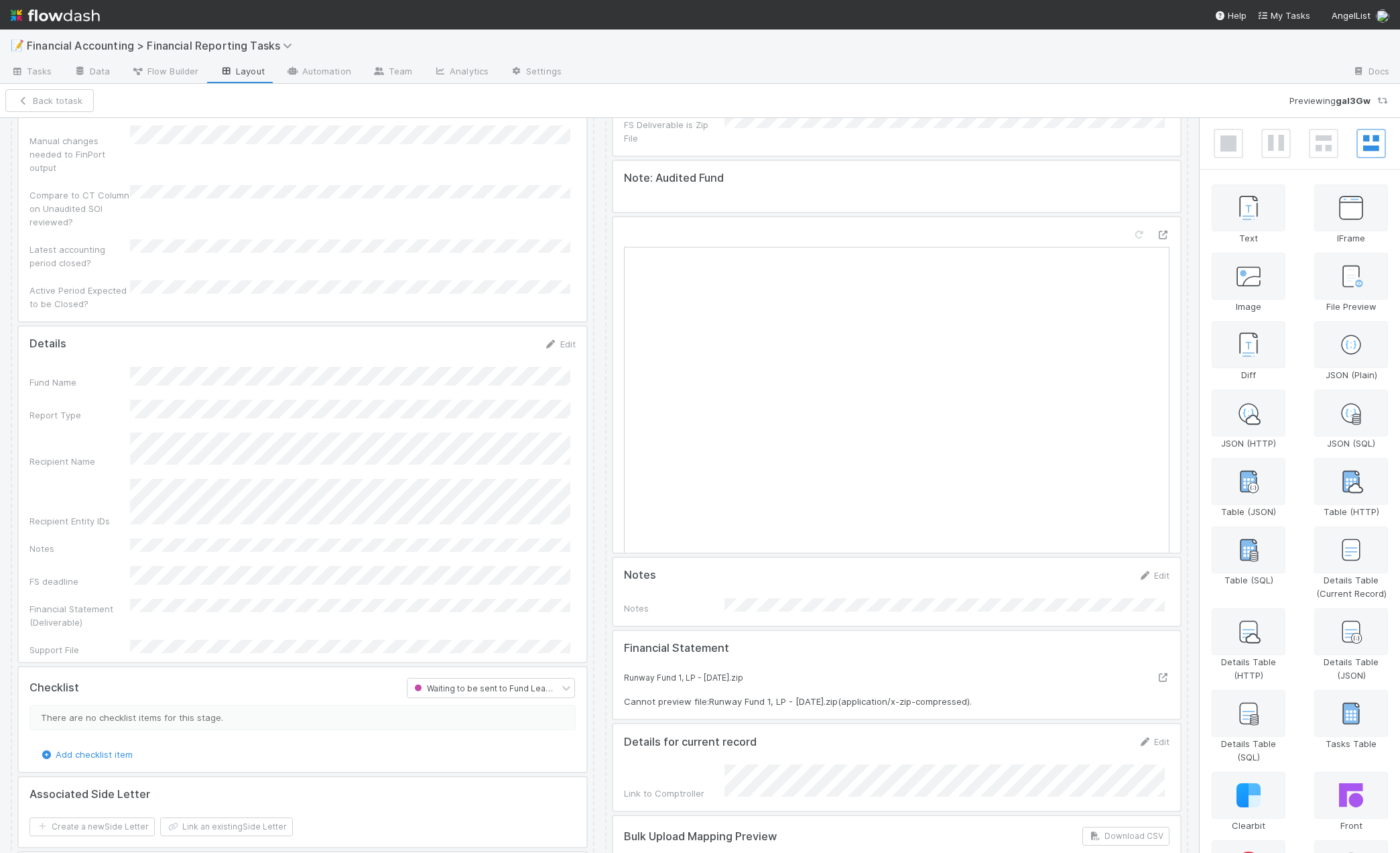
scroll to position [268, 0]
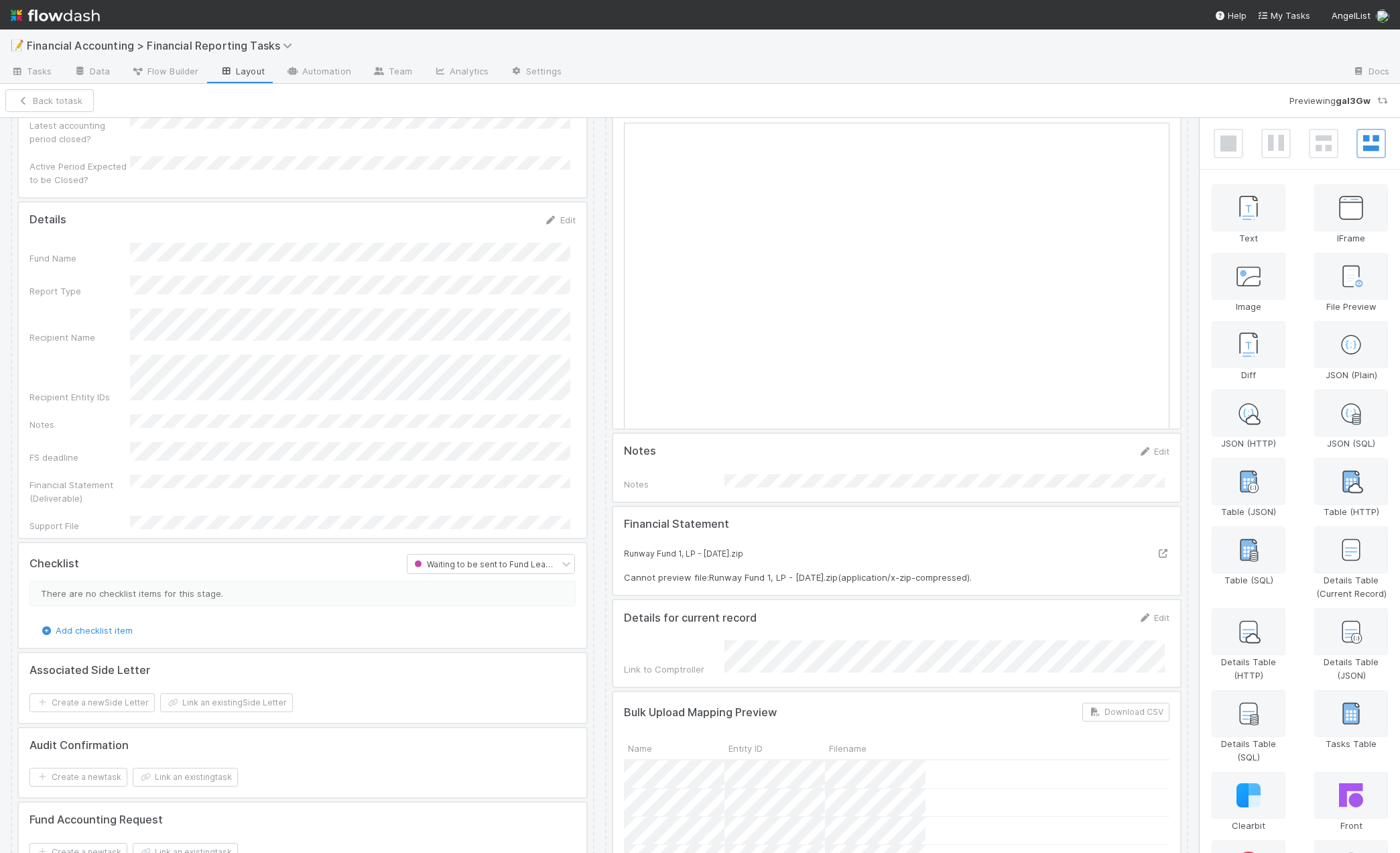
click at [567, 203] on div at bounding box center [302, 370] width 567 height 335
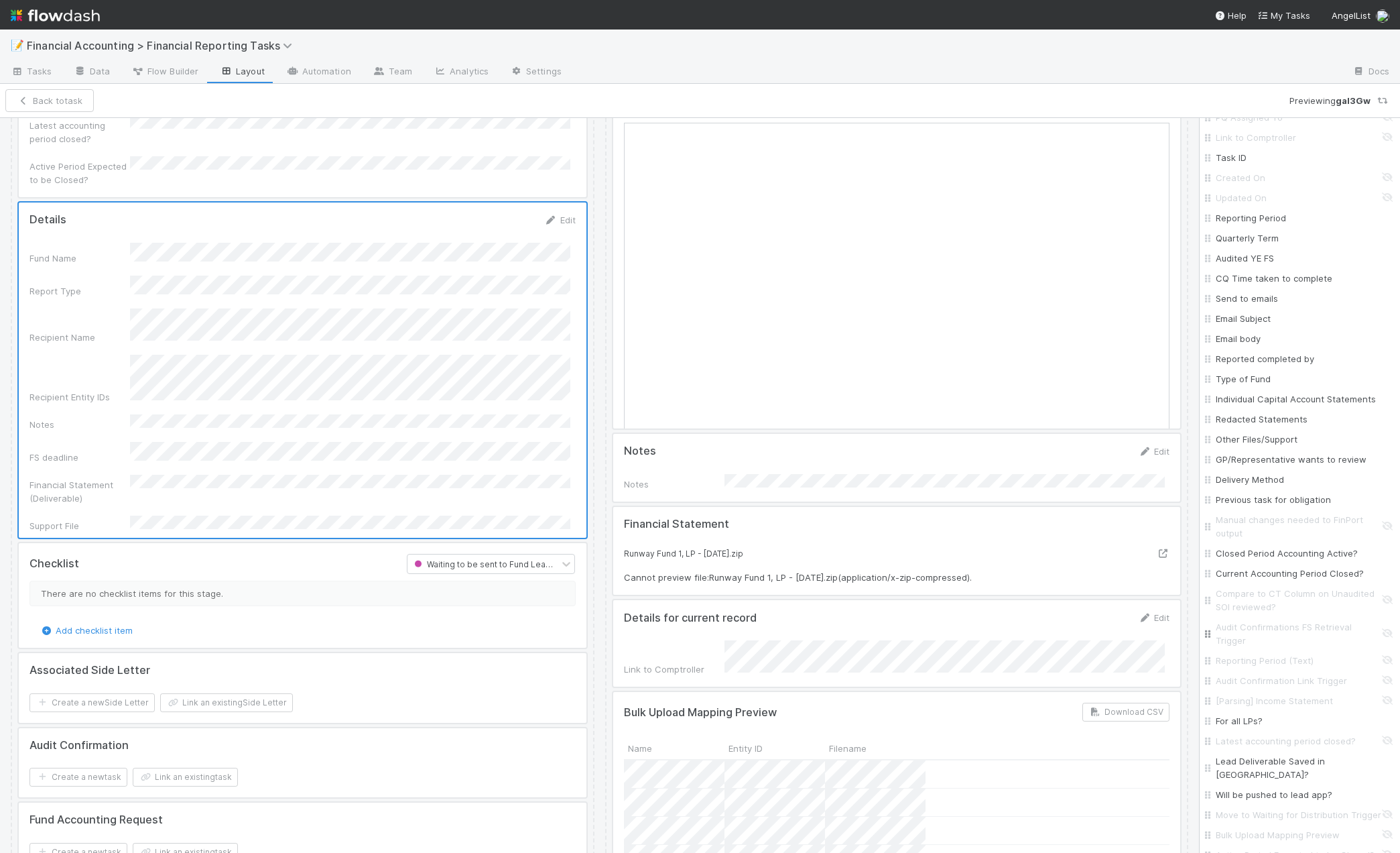
scroll to position [737, 0]
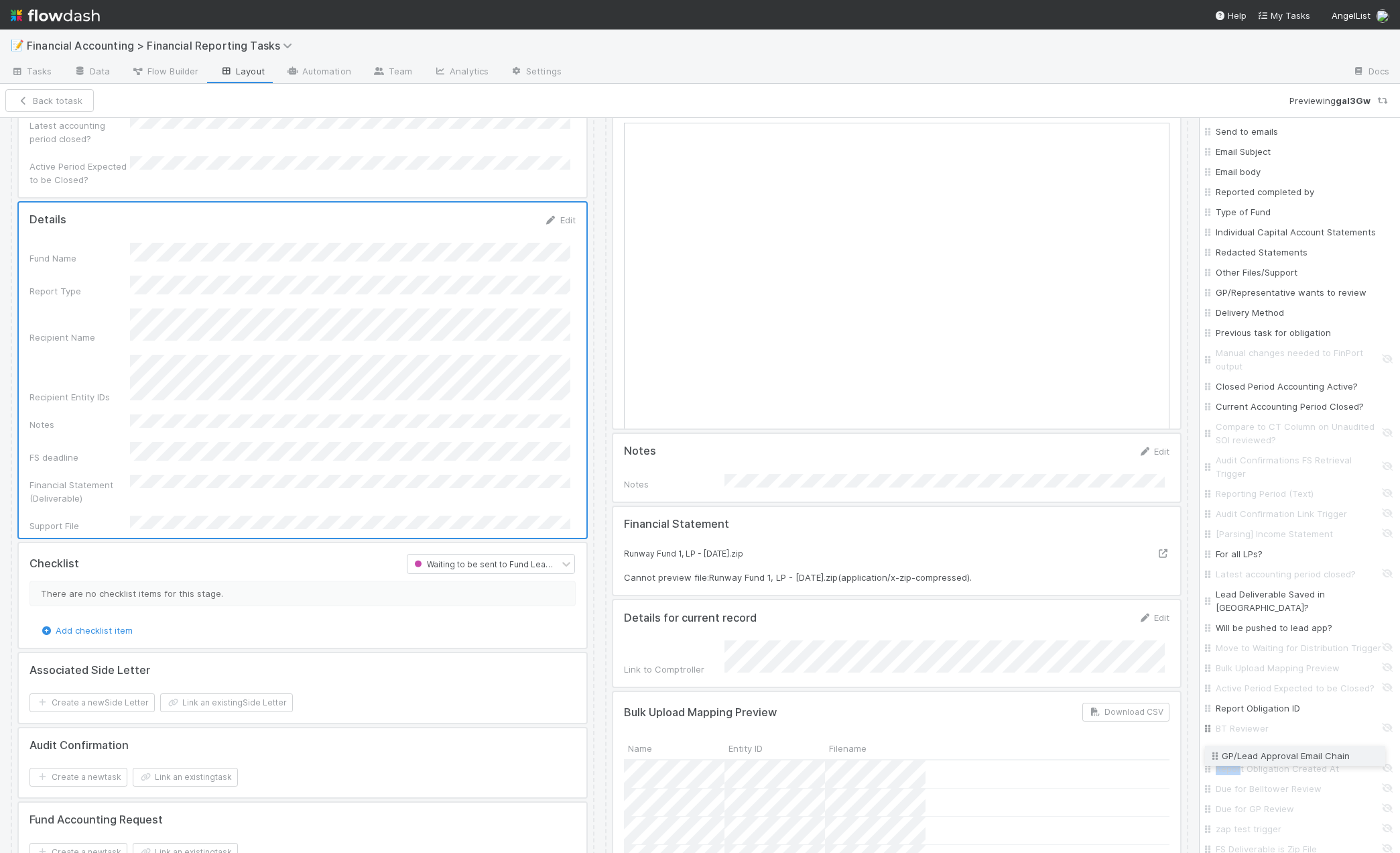
drag, startPoint x: 1210, startPoint y: 761, endPoint x: 1239, endPoint y: 756, distance: 29.4
click at [1239, 756] on div "Fund Name Report Type Recipient Name Recipient Entity IDs Notes FS deadline Fin…" at bounding box center [1300, 289] width 190 height 1140
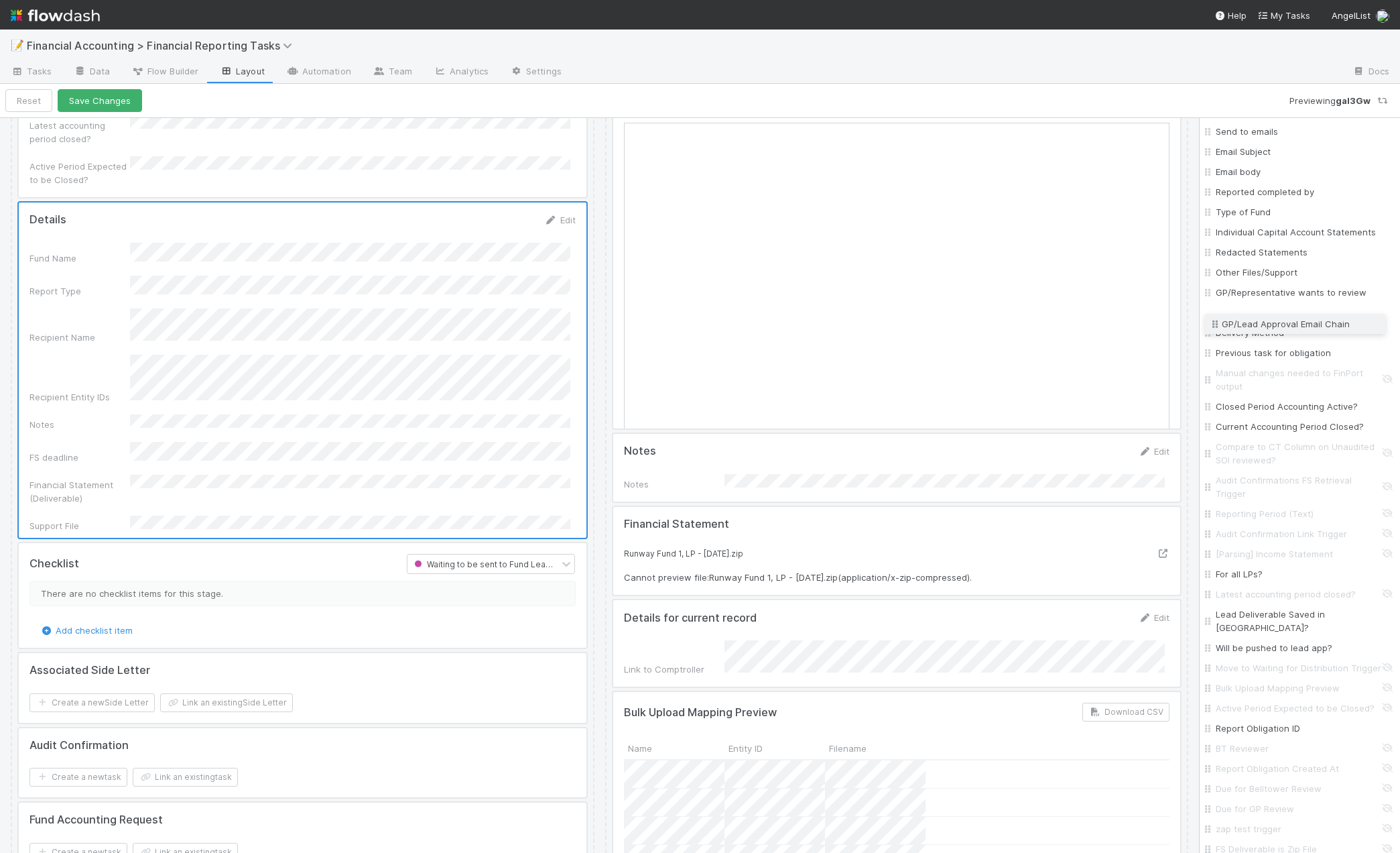
click at [1230, 325] on div "Fund Name Report Type Recipient Name Recipient Entity IDs Notes FS deadline Fin…" at bounding box center [1300, 289] width 190 height 1140
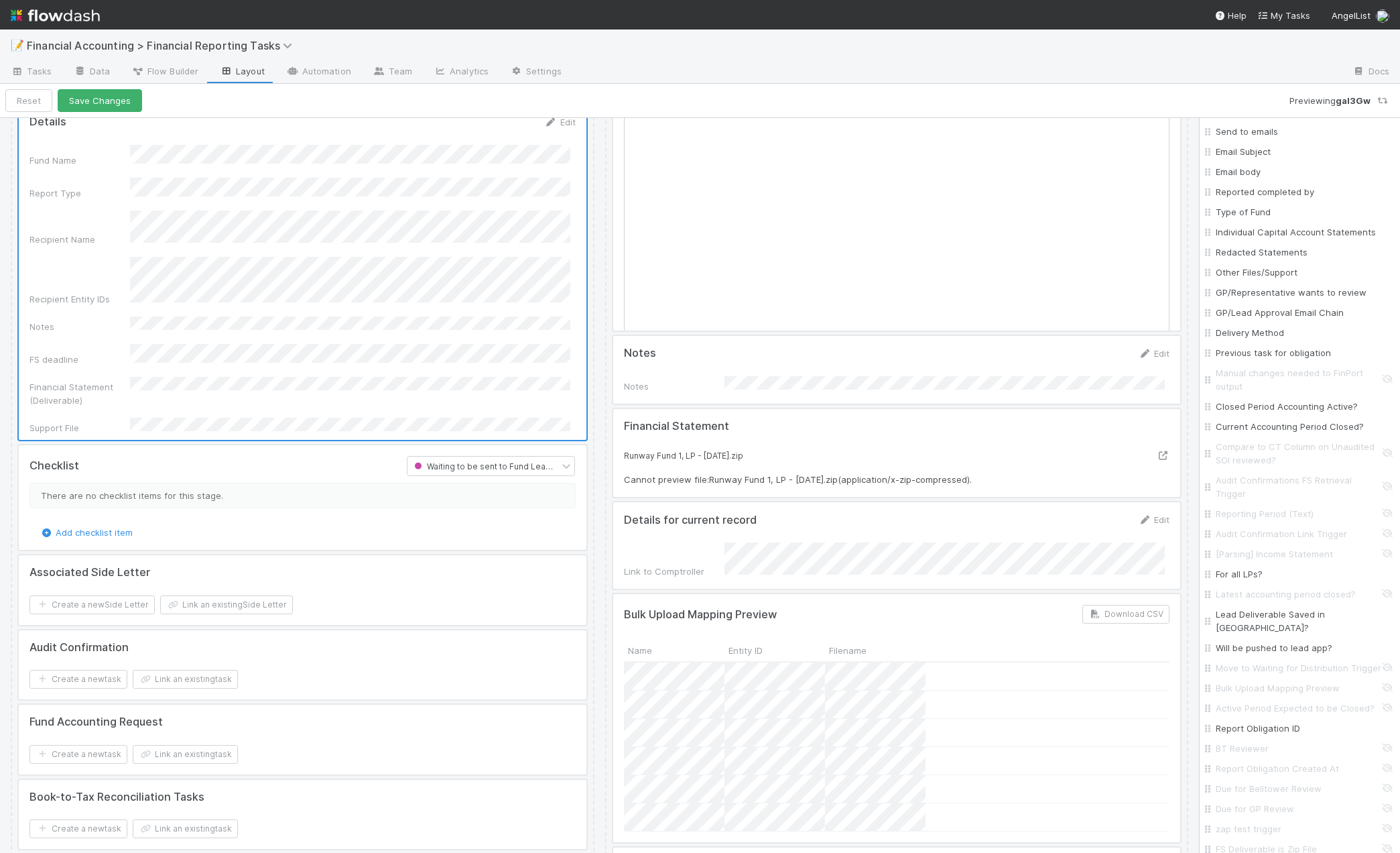
scroll to position [536, 0]
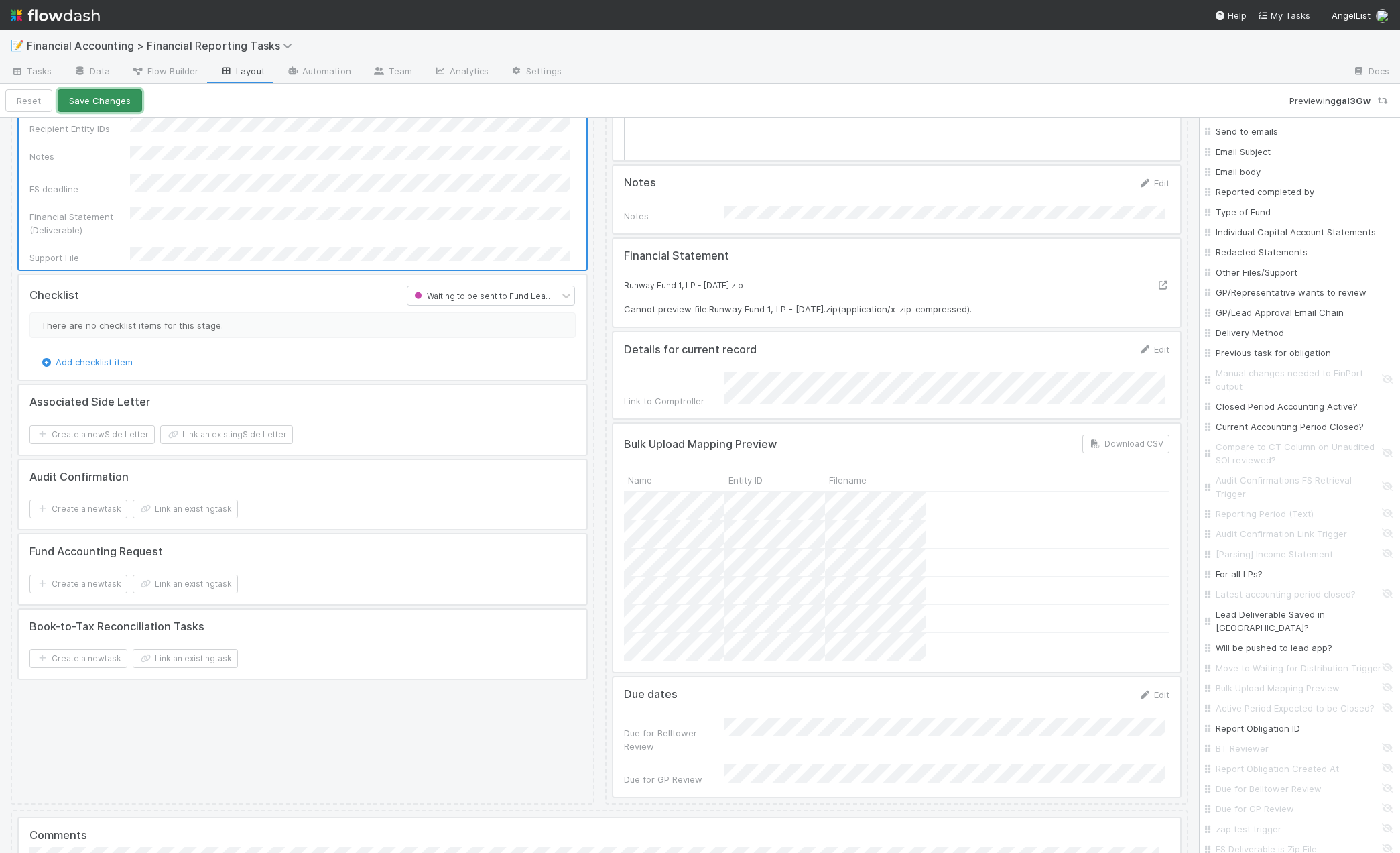
click at [101, 99] on button "Save Changes" at bounding box center [99, 99] width 85 height 22
click at [29, 67] on span "Tasks" at bounding box center [31, 71] width 42 height 14
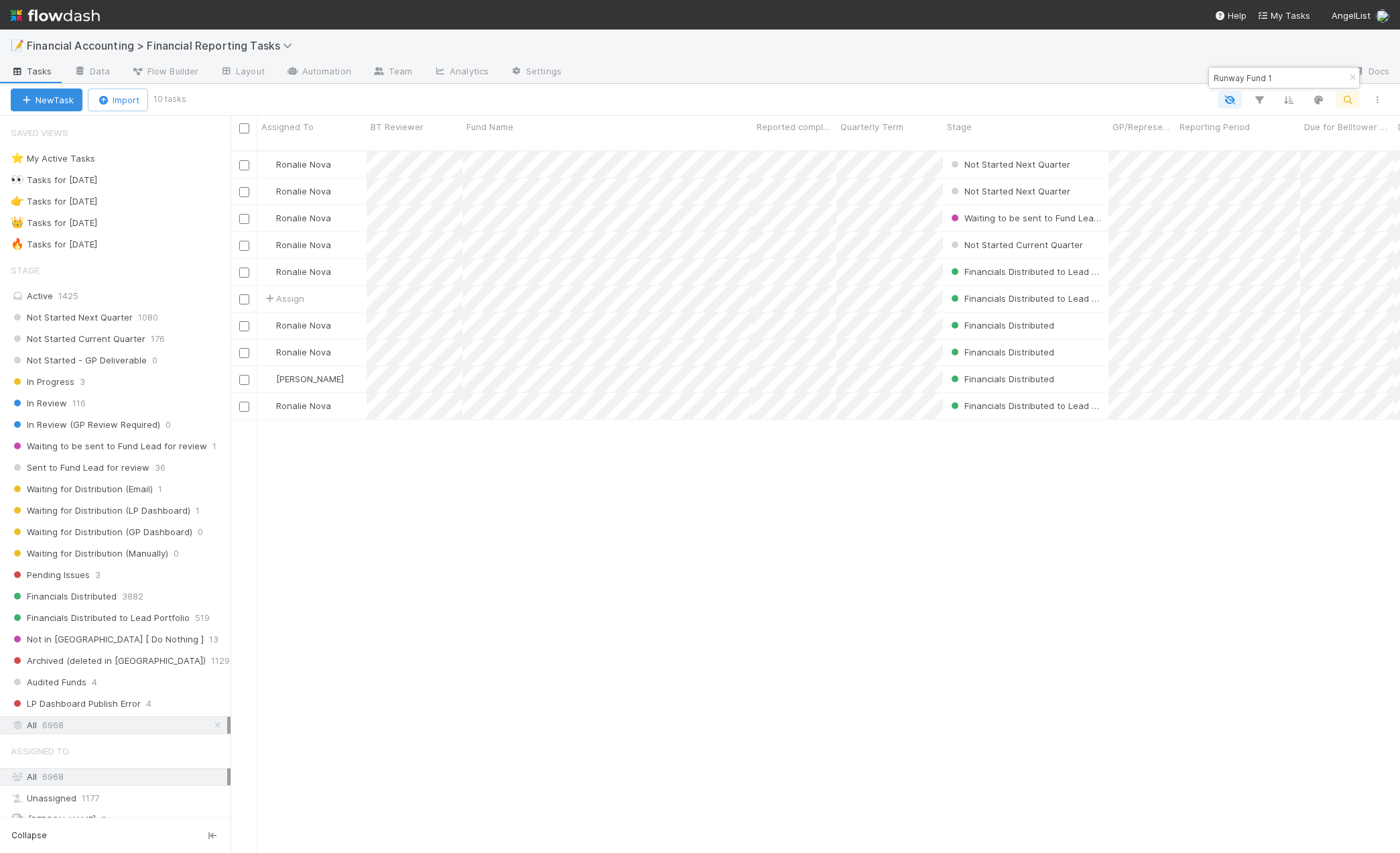
scroll to position [703, 1159]
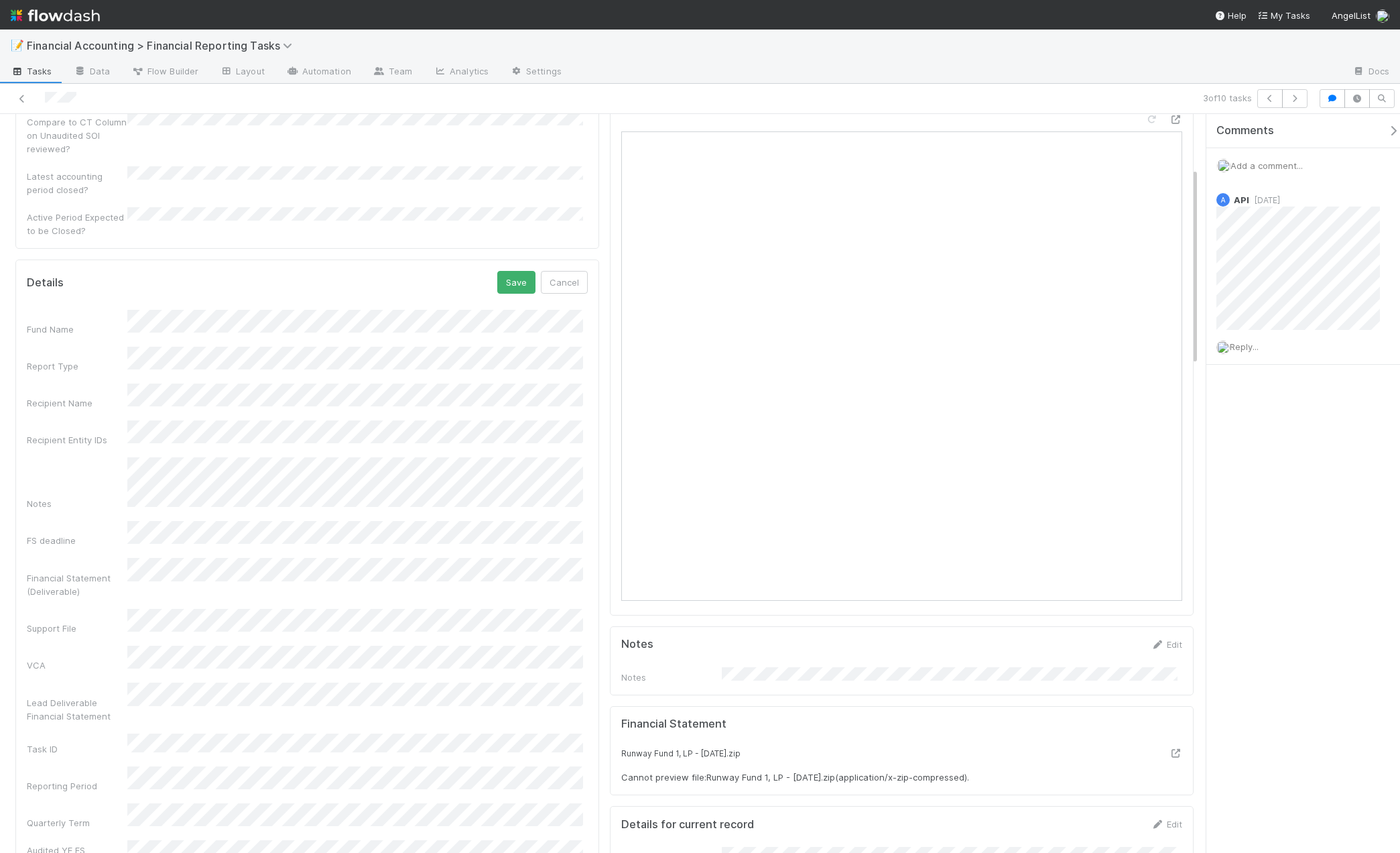
scroll to position [190, 0]
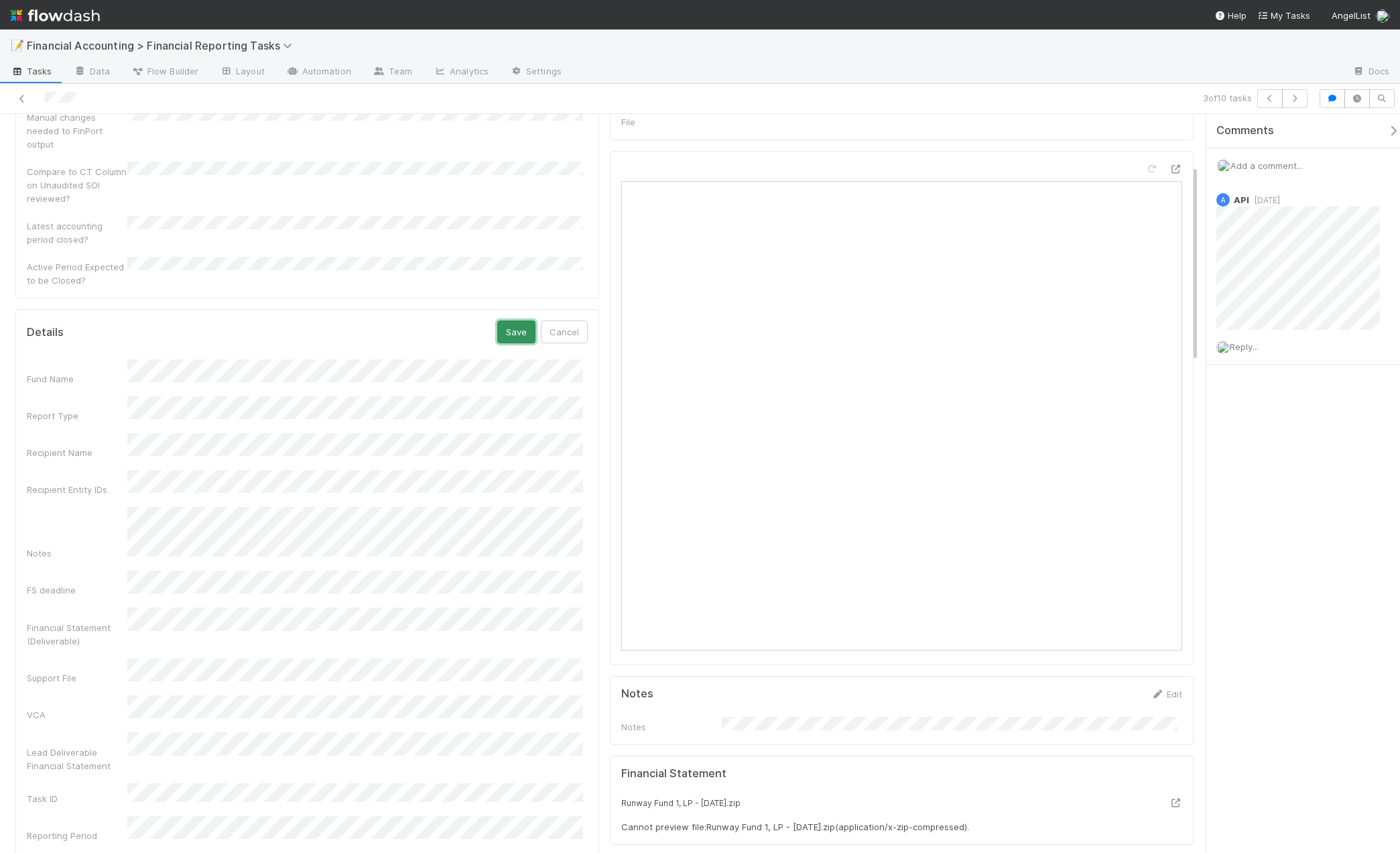
click at [514, 321] on button "Save" at bounding box center [516, 331] width 38 height 22
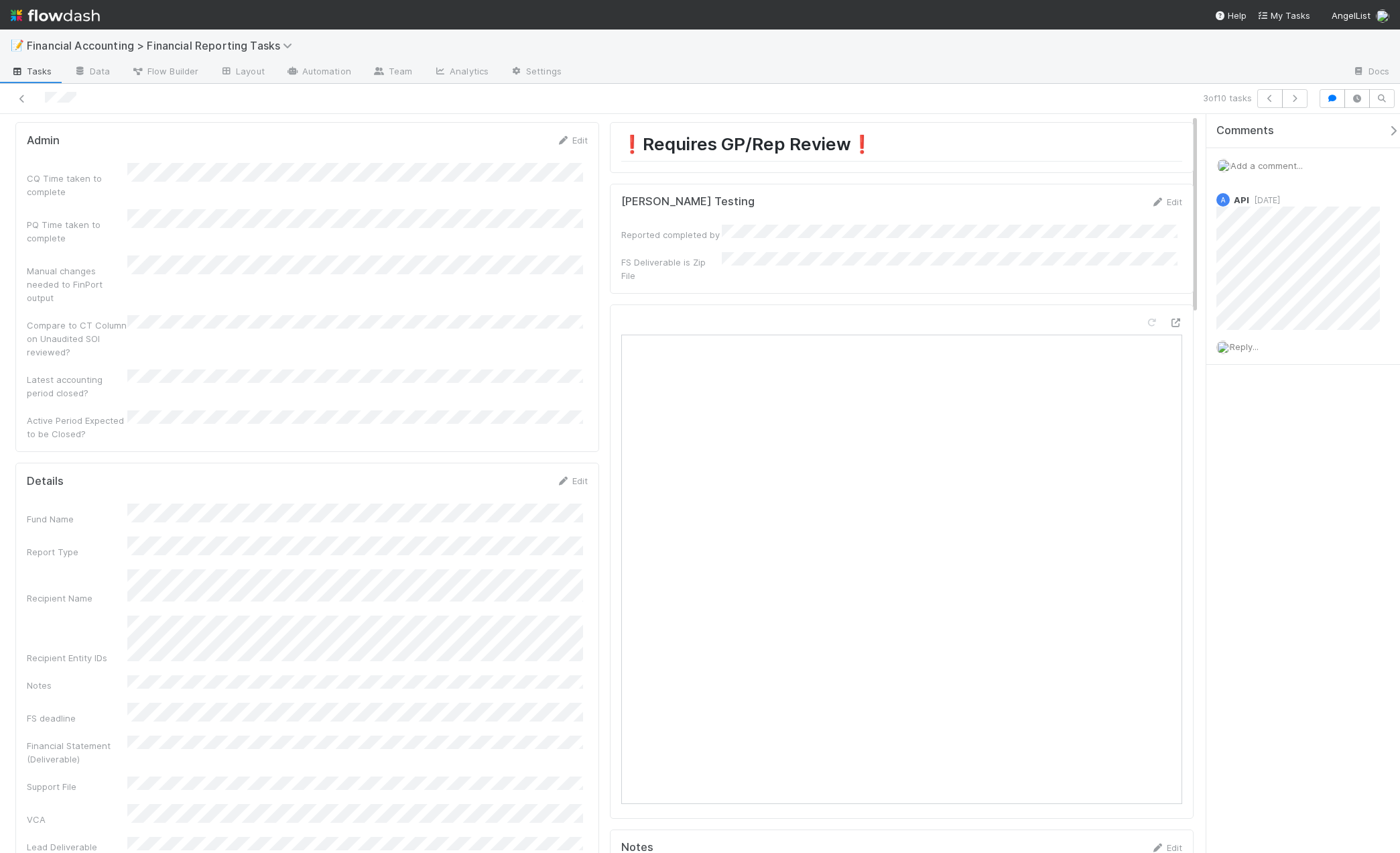
scroll to position [0, 0]
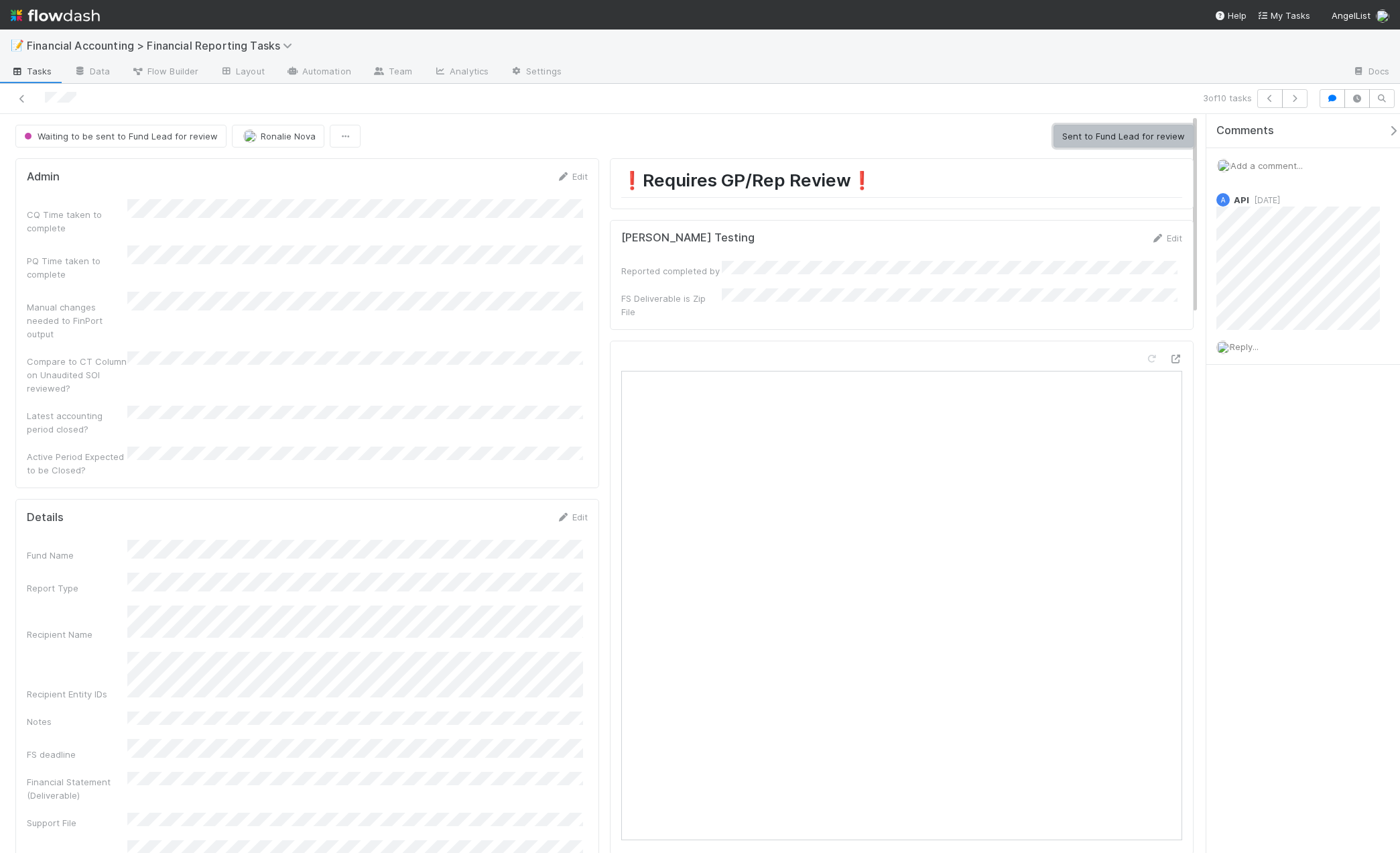
click at [1096, 135] on button "Sent to Fund Lead for review" at bounding box center [1124, 136] width 140 height 22
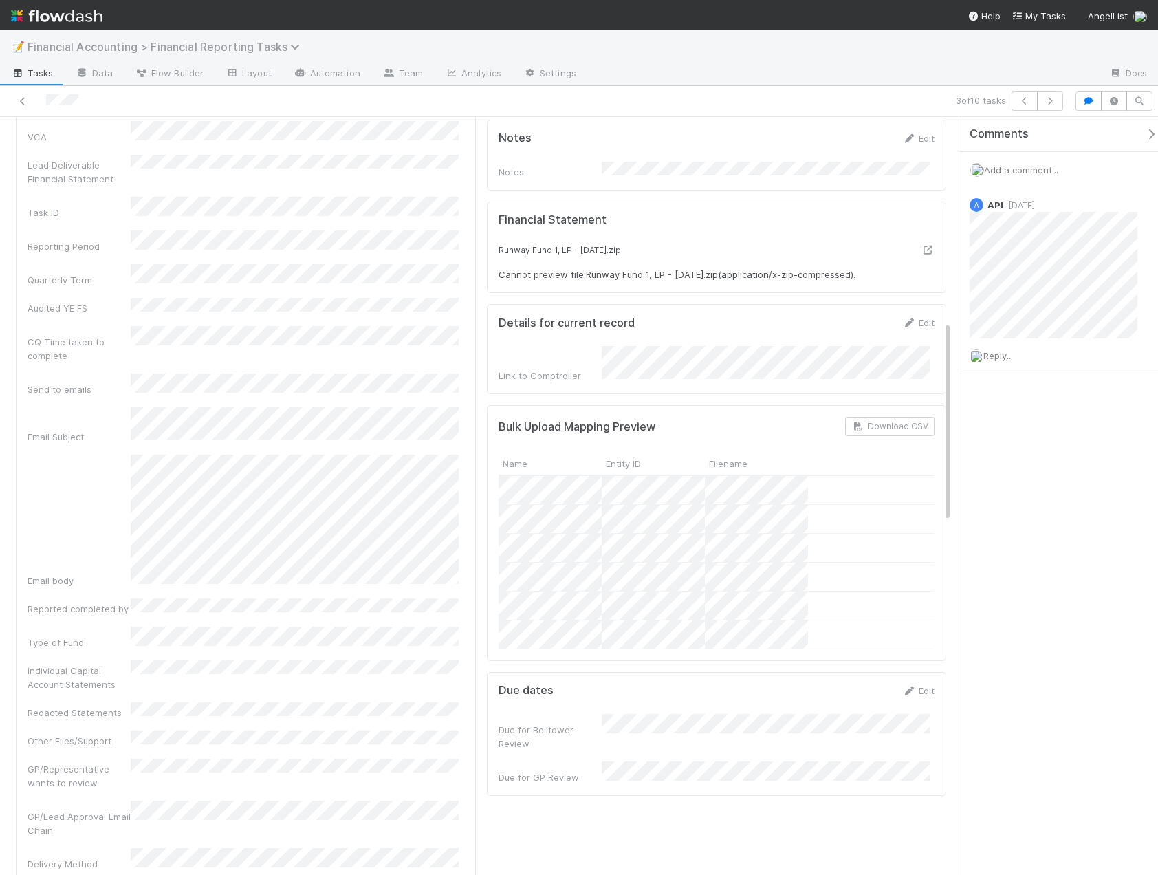
scroll to position [591, 0]
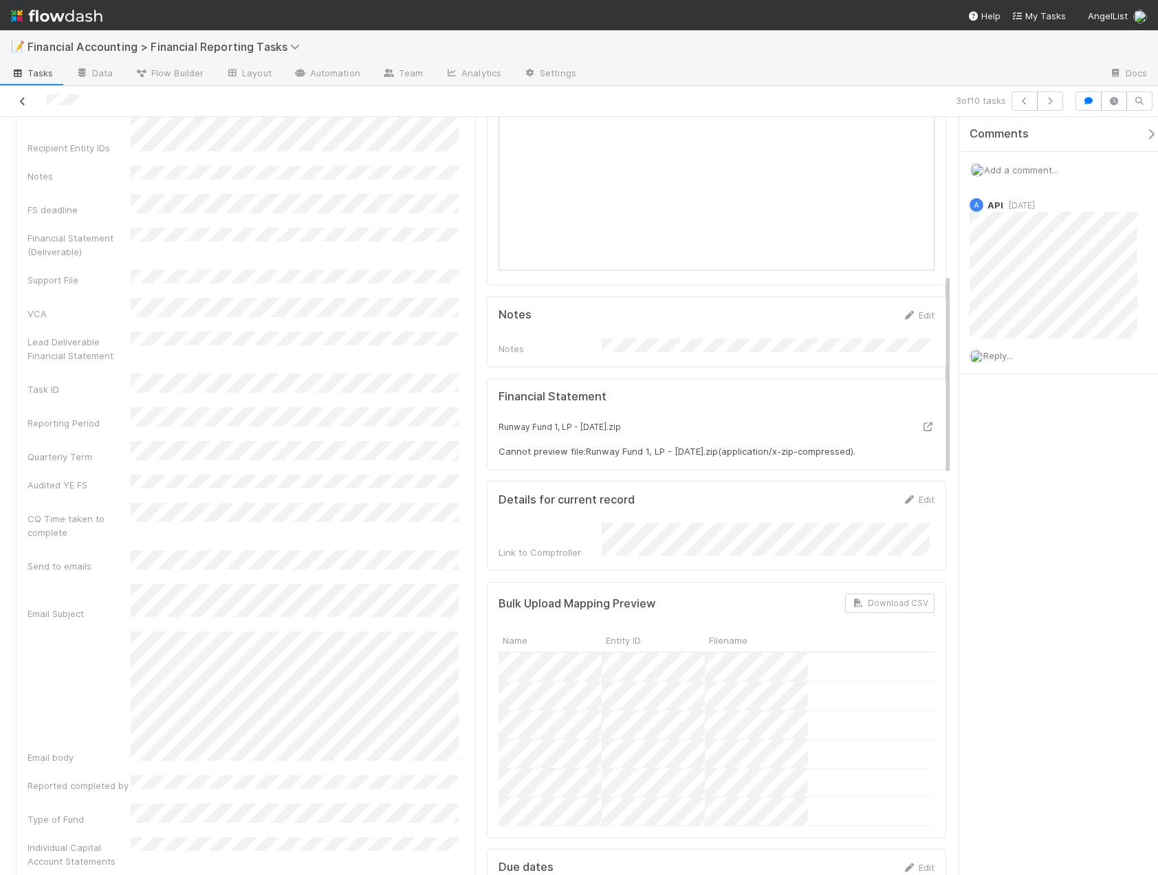
click at [25, 100] on icon at bounding box center [23, 101] width 14 height 9
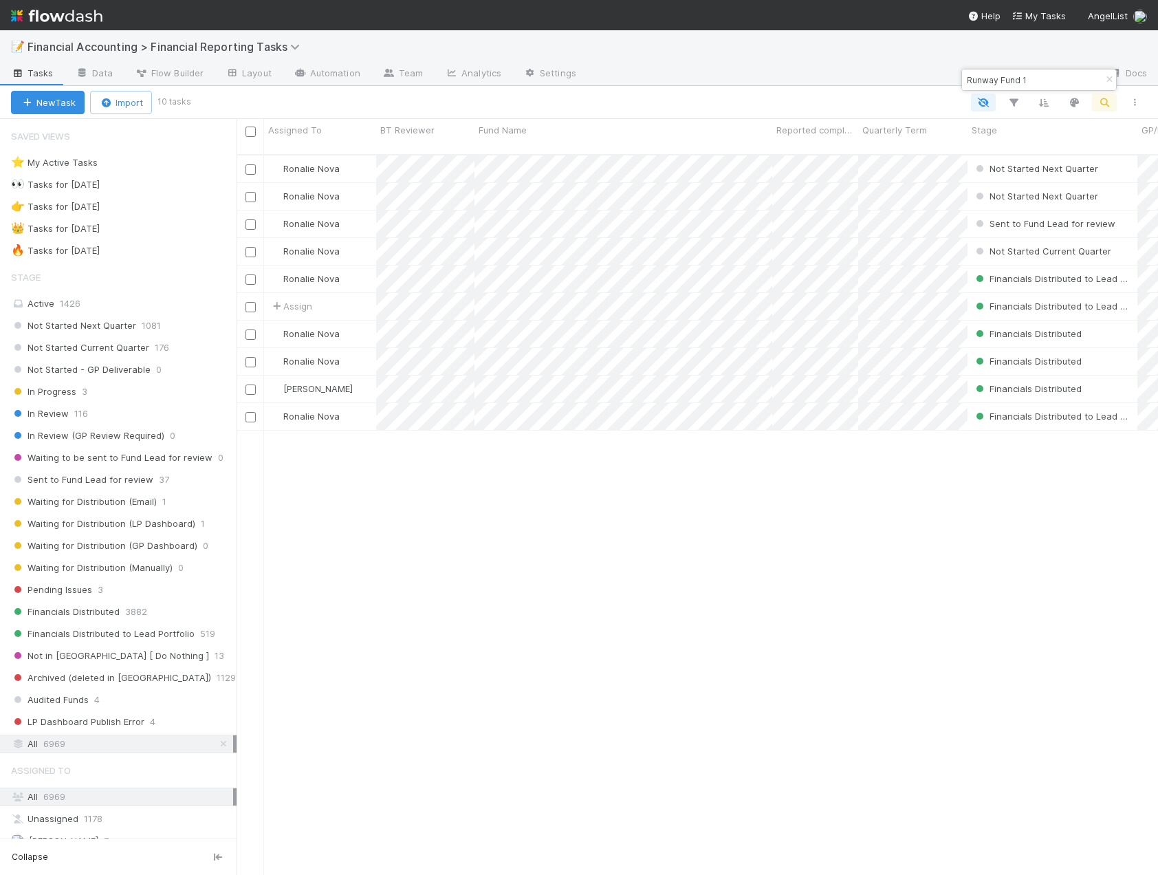
scroll to position [721, 911]
click at [1108, 74] on button "button" at bounding box center [1108, 80] width 15 height 17
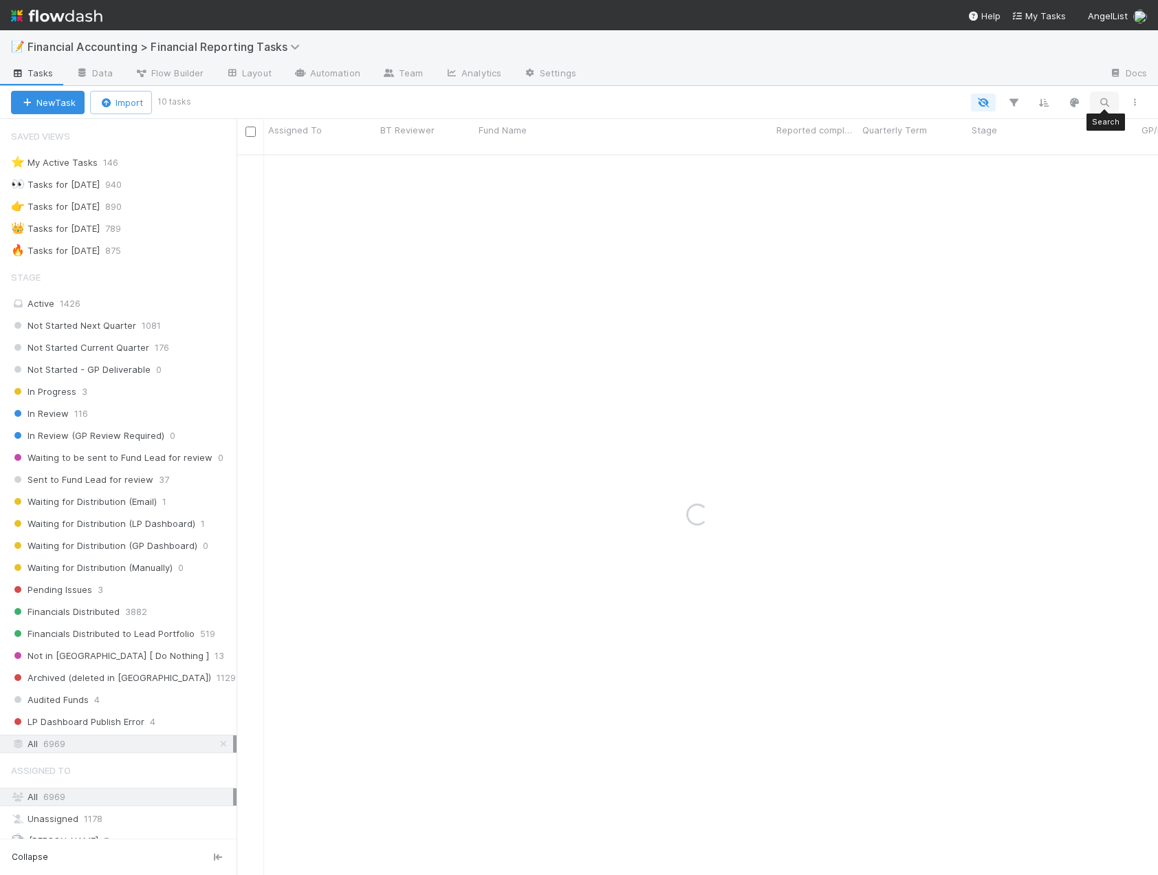
click at [1108, 109] on button "button" at bounding box center [1104, 103] width 25 height 18
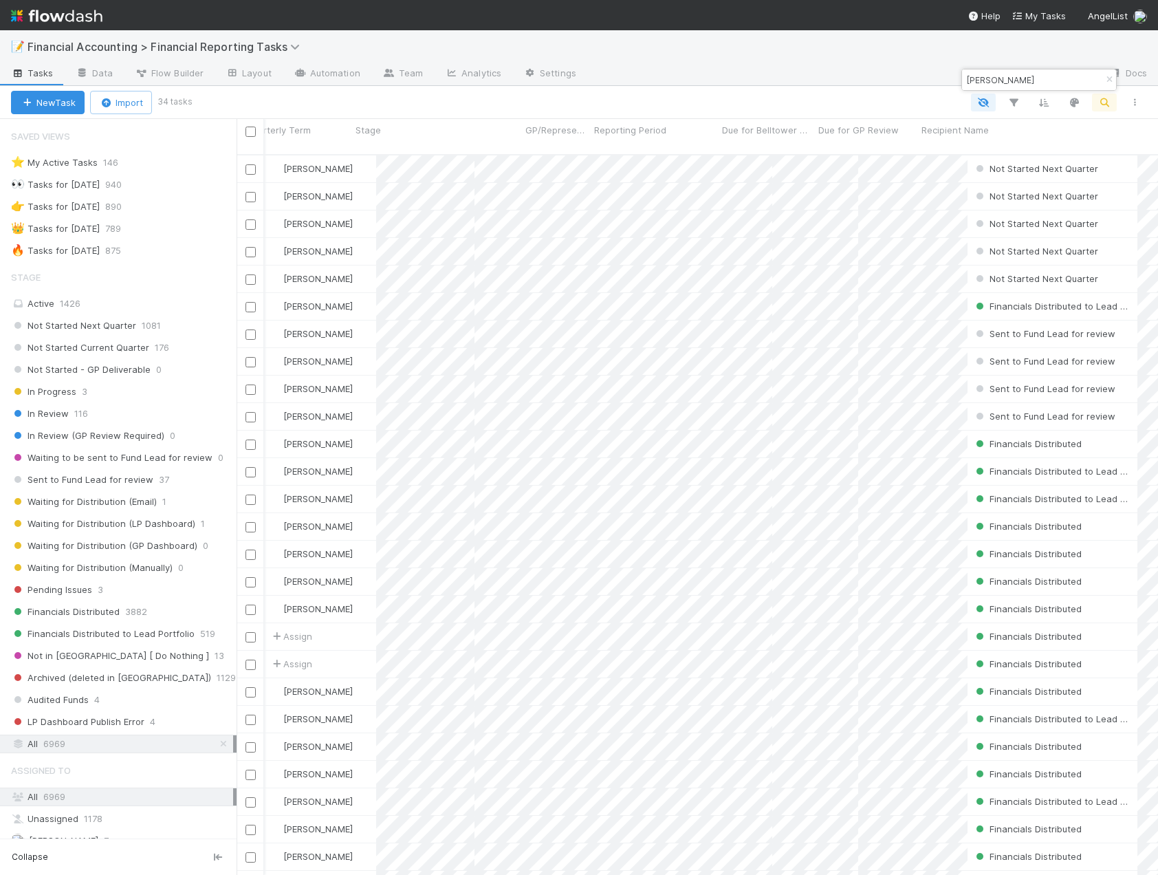
scroll to position [0, 0]
type input "[PERSON_NAME]"
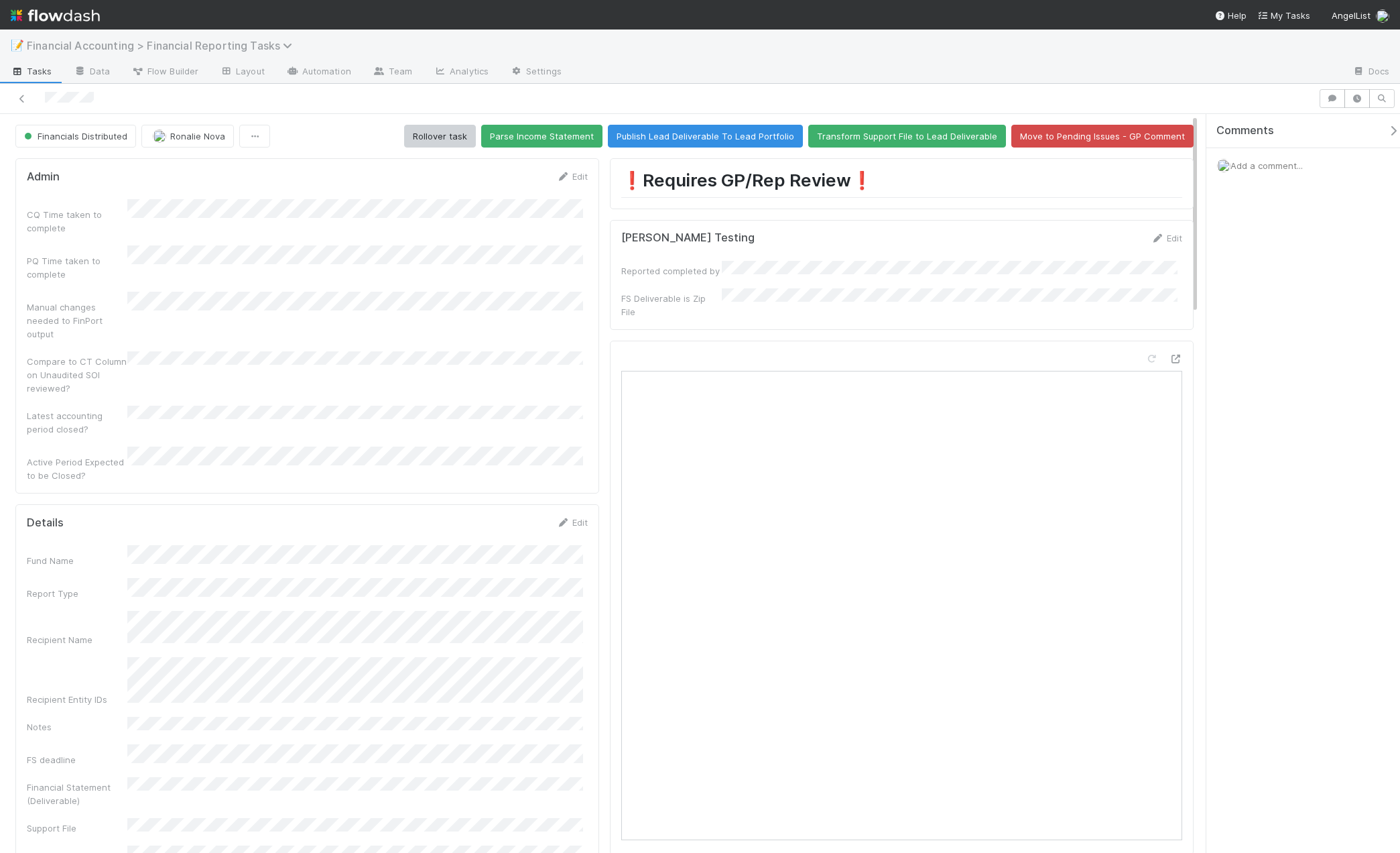
click at [258, 48] on span "Financial Accounting > Financial Reporting Tasks" at bounding box center [163, 46] width 272 height 14
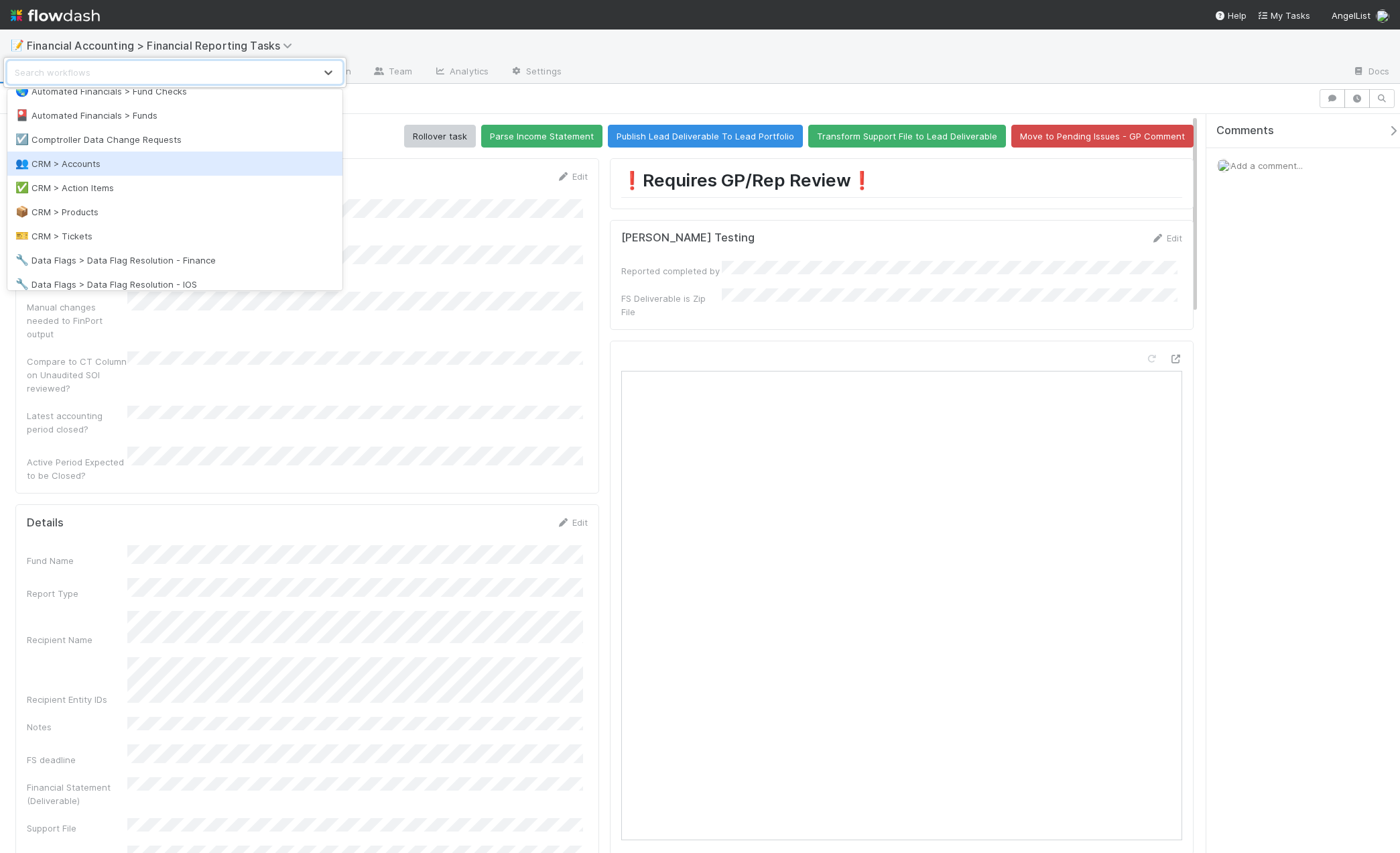
scroll to position [201, 0]
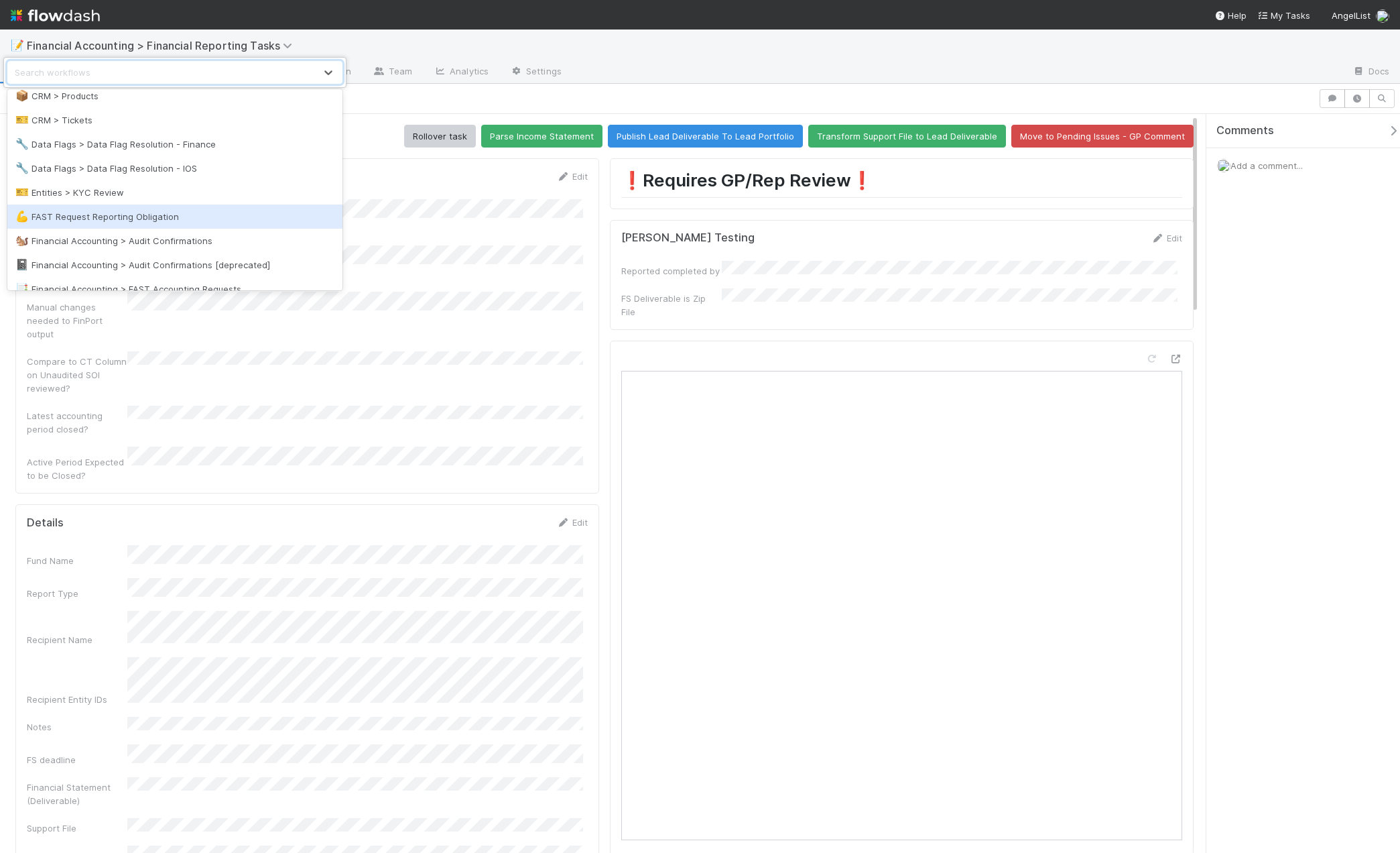
click at [205, 215] on div "💪 FAST Request Reporting Obligation" at bounding box center [175, 216] width 319 height 14
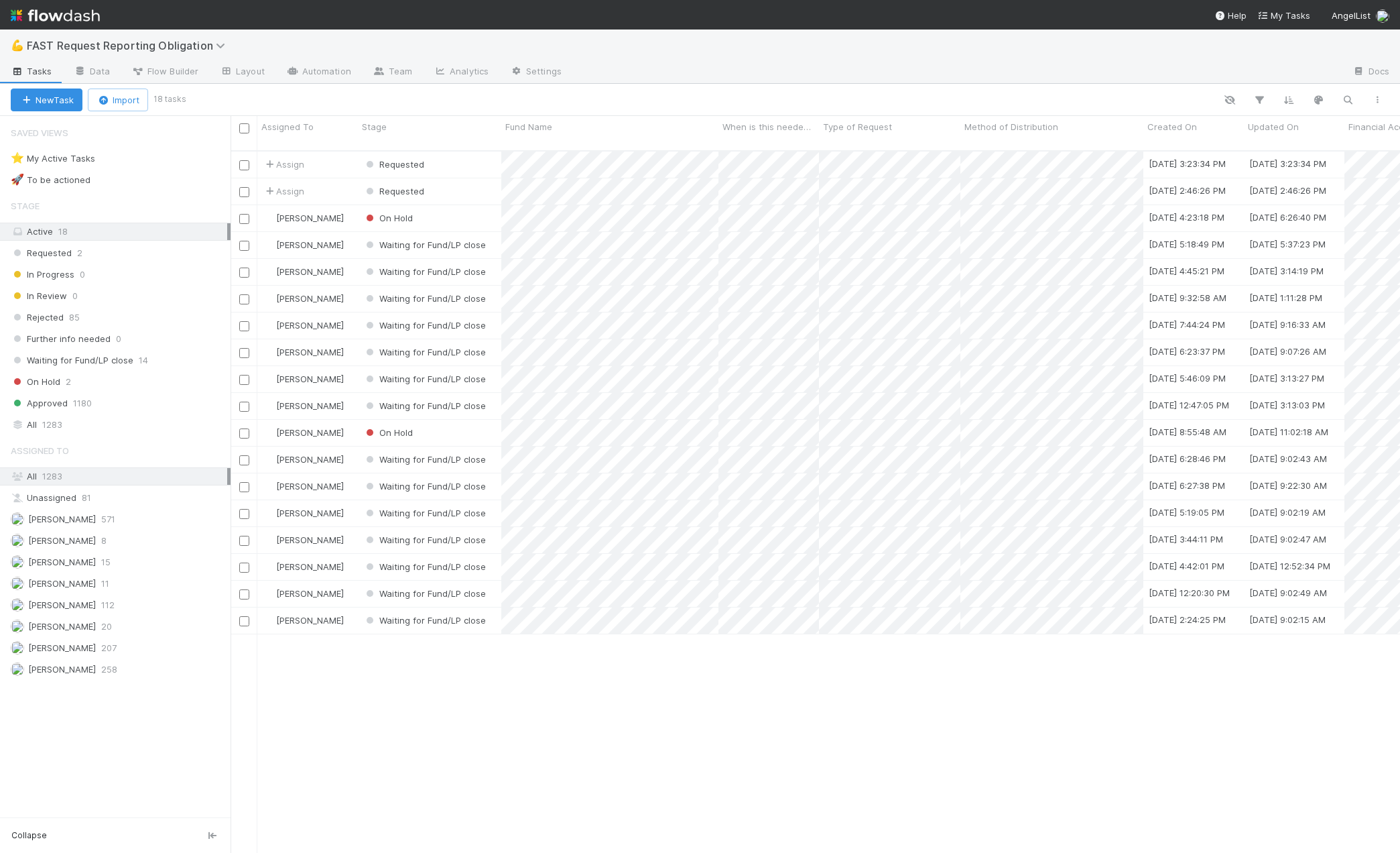
scroll to position [703, 1159]
click at [1349, 97] on icon "button" at bounding box center [1348, 99] width 14 height 12
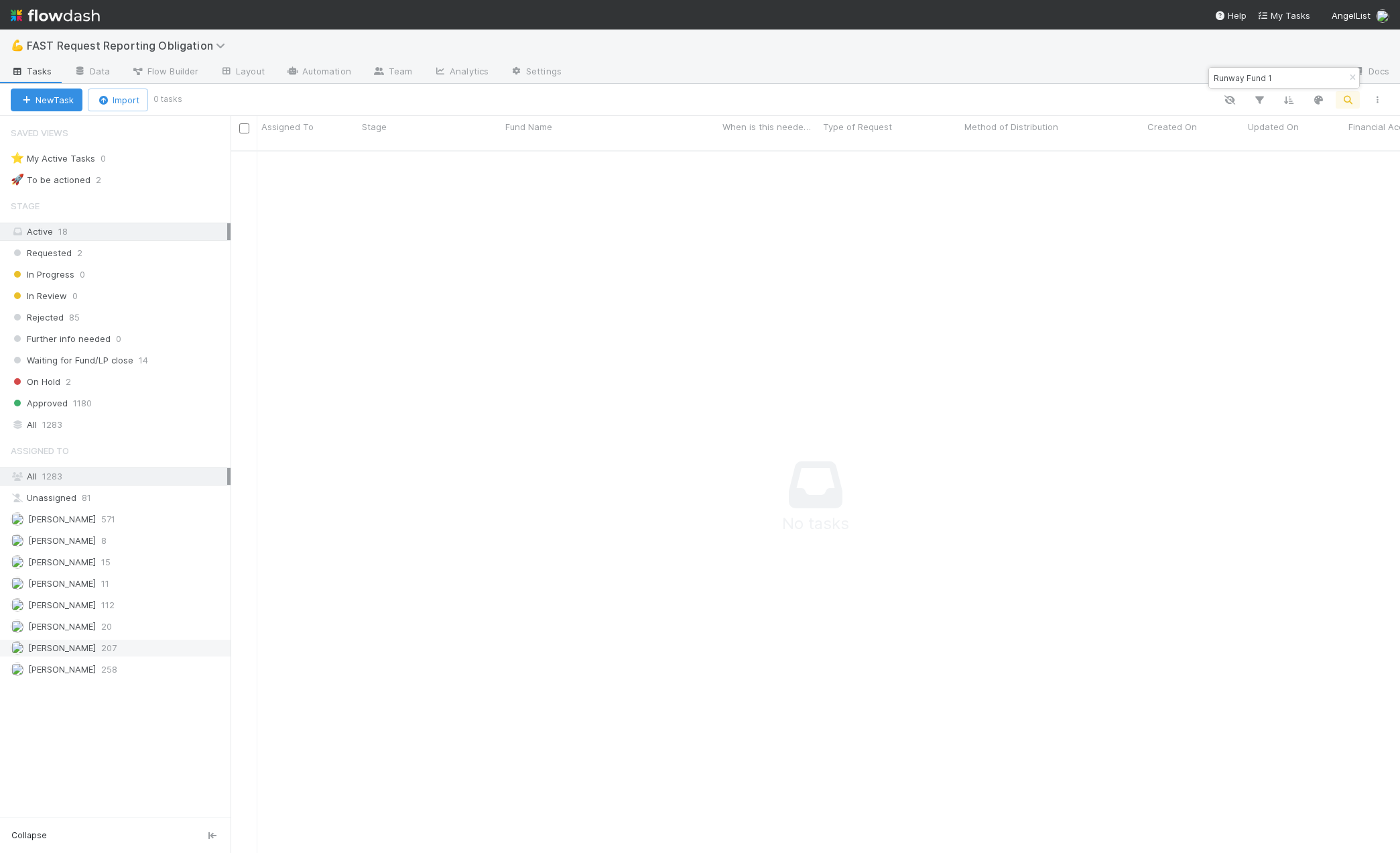
scroll to position [693, 1159]
type input "Runway Fund 1"
click at [81, 426] on div "All 1283" at bounding box center [119, 424] width 216 height 17
click at [446, 154] on div at bounding box center [700, 426] width 1400 height 853
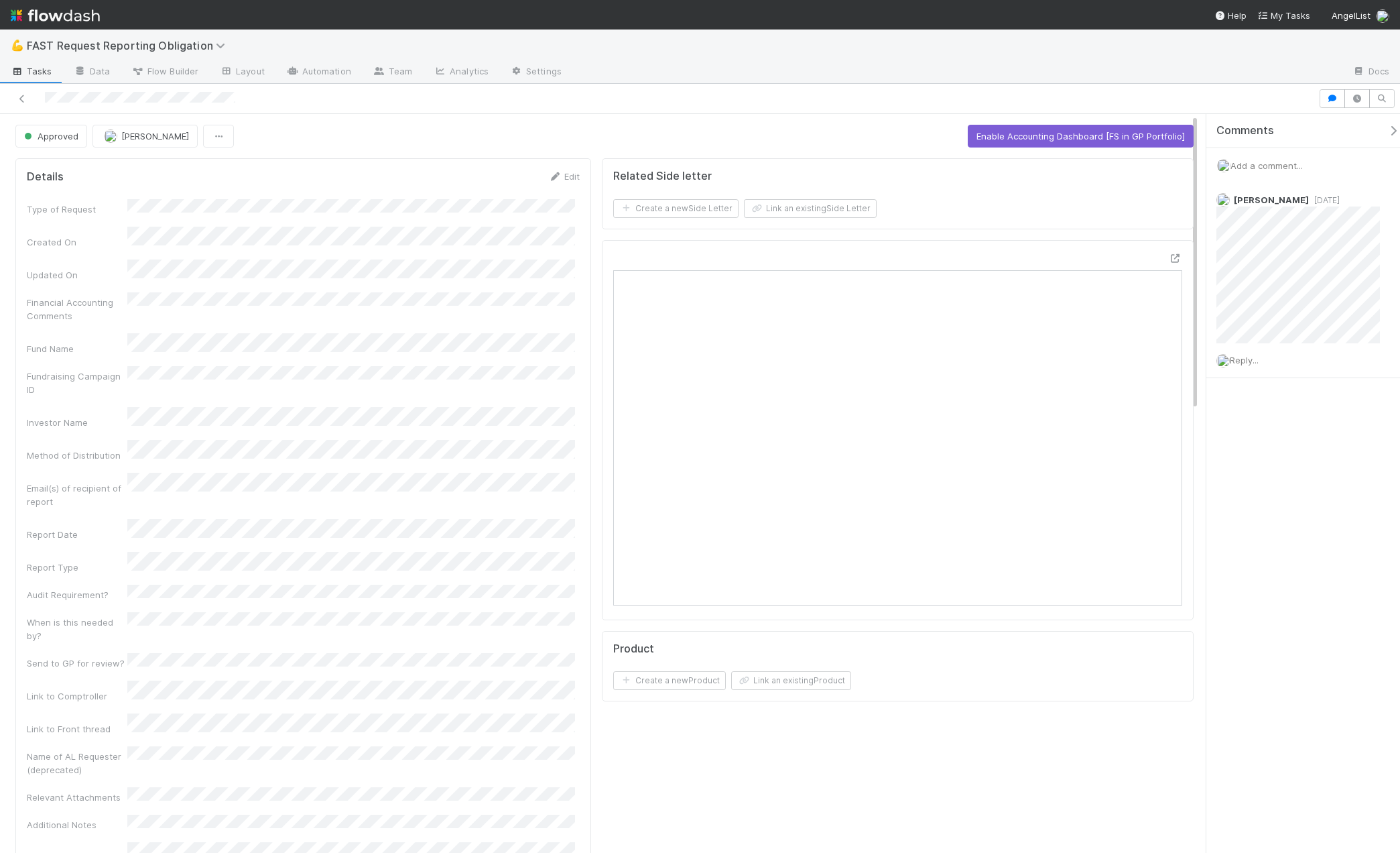
click at [23, 97] on icon at bounding box center [22, 98] width 14 height 9
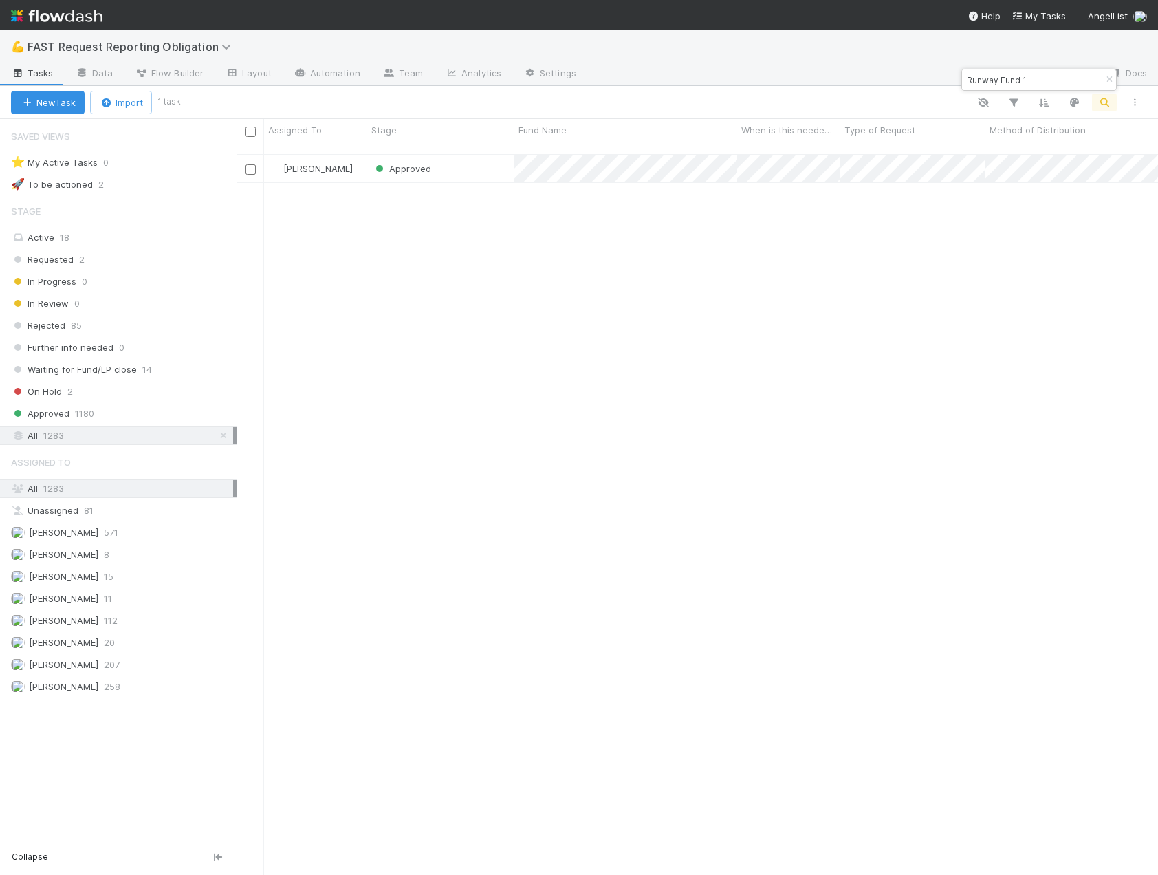
scroll to position [721, 911]
click at [188, 43] on span "FAST Request Reporting Obligation" at bounding box center [133, 47] width 210 height 14
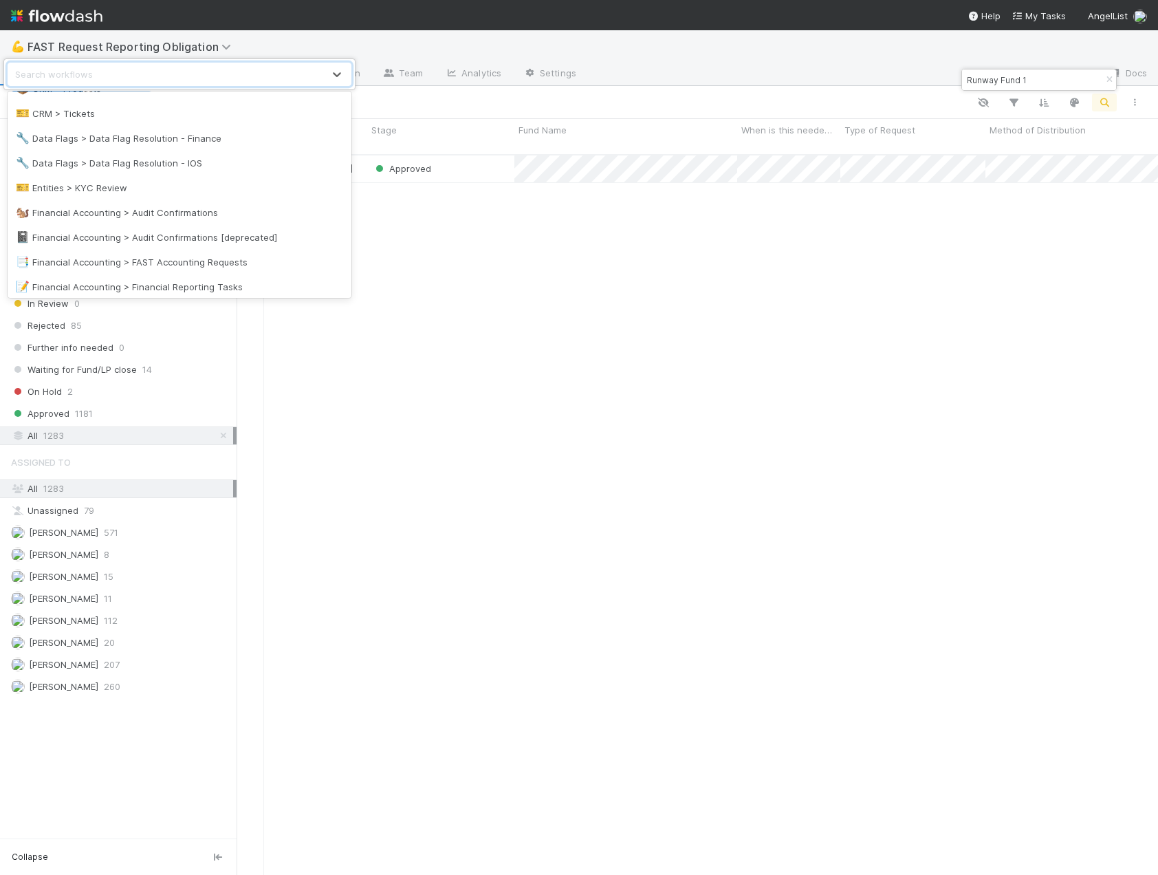
scroll to position [215, 0]
click at [192, 265] on div "📑 Financial Accounting > FAST Accounting Requests" at bounding box center [179, 263] width 327 height 14
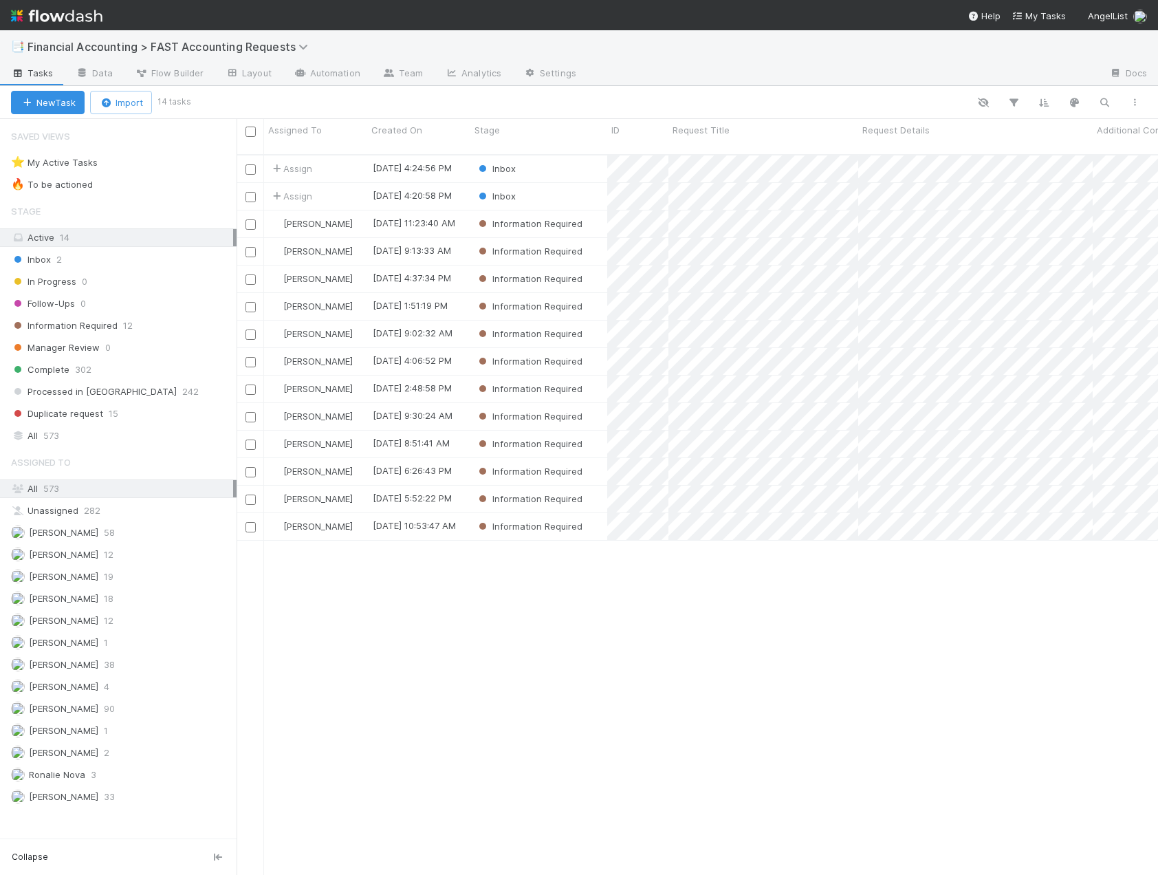
scroll to position [721, 911]
click at [553, 183] on div "Inbox" at bounding box center [538, 196] width 137 height 27
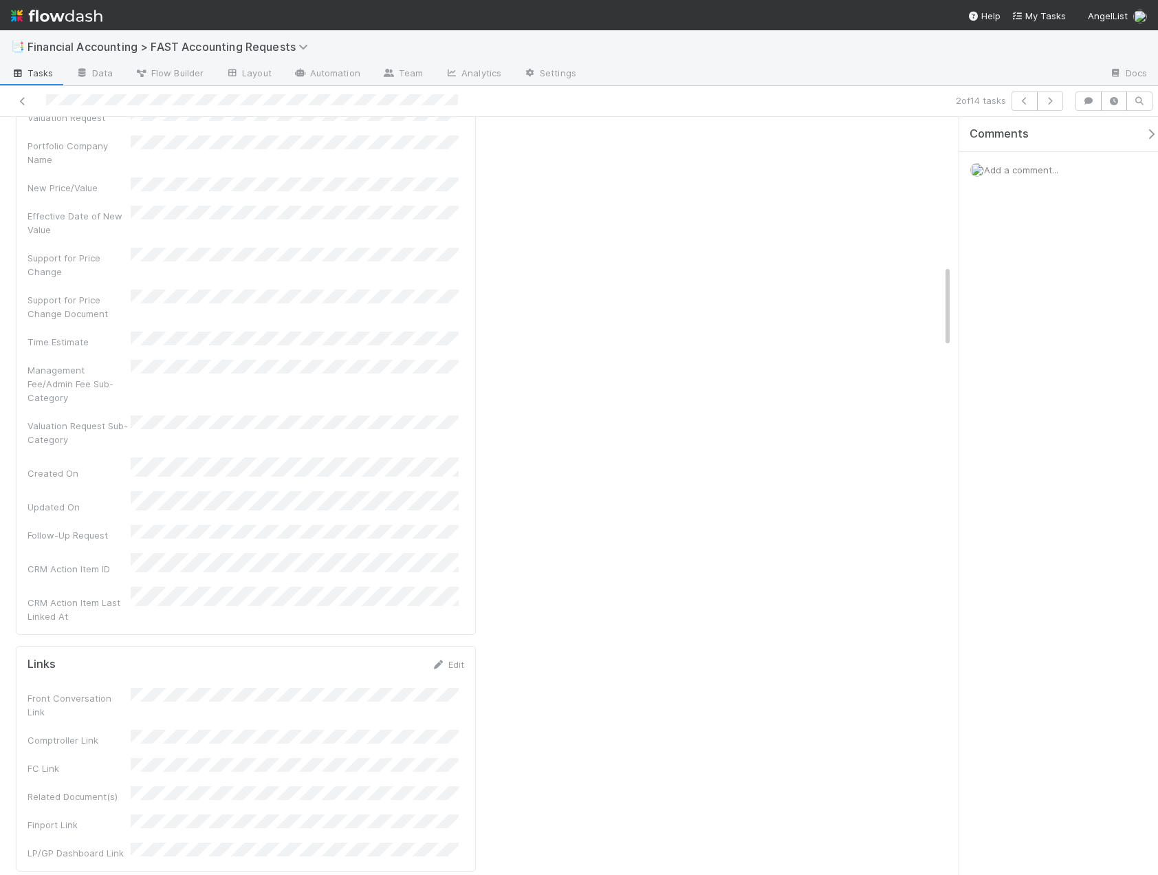
scroll to position [1375, 0]
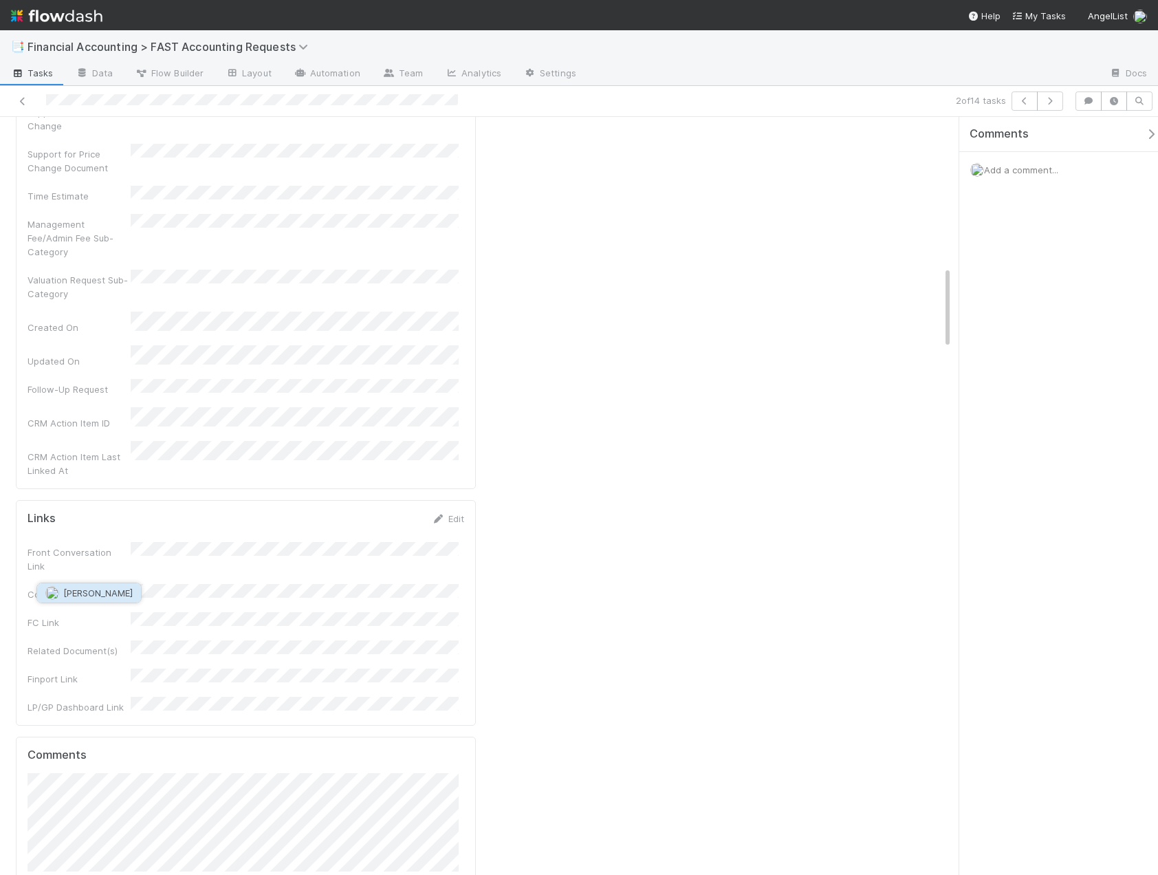
click at [94, 594] on span "Leia Slosberg" at bounding box center [97, 592] width 69 height 11
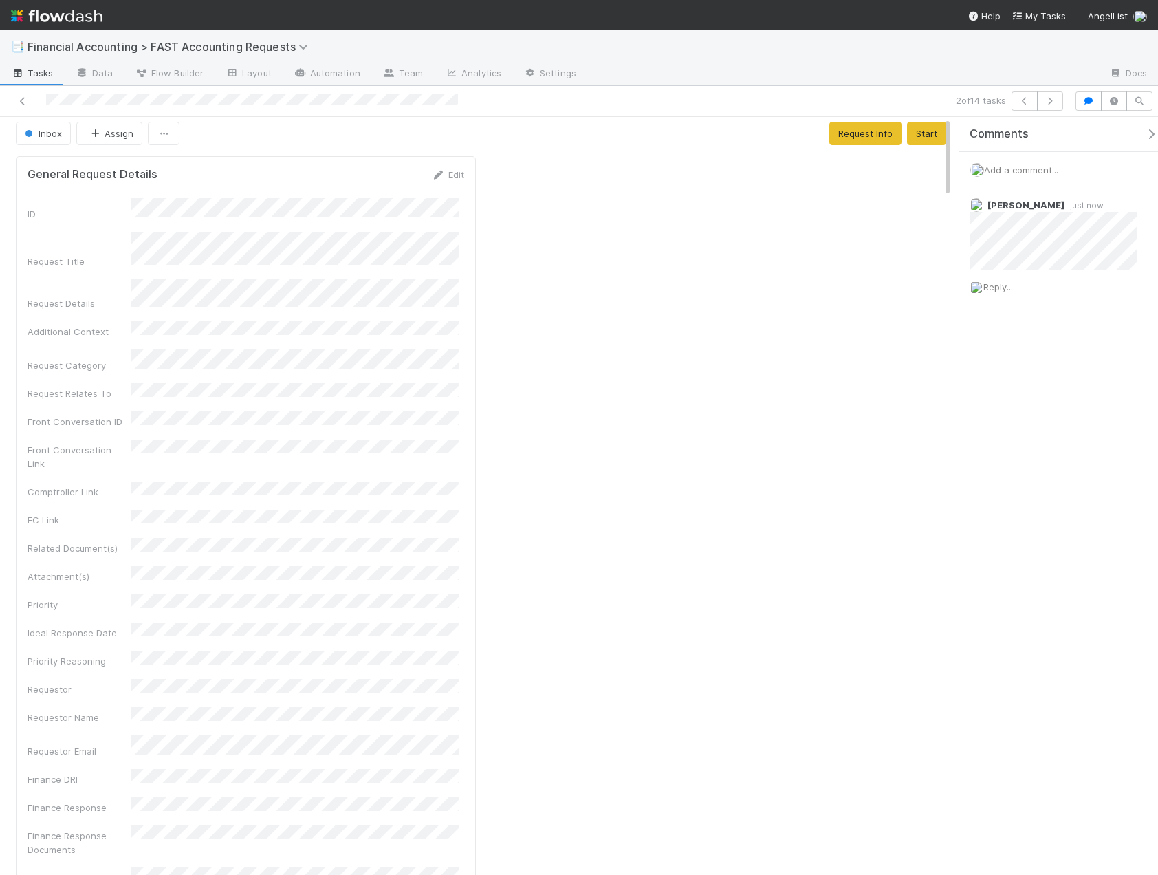
scroll to position [0, 0]
click at [117, 138] on button "Assign" at bounding box center [109, 139] width 66 height 23
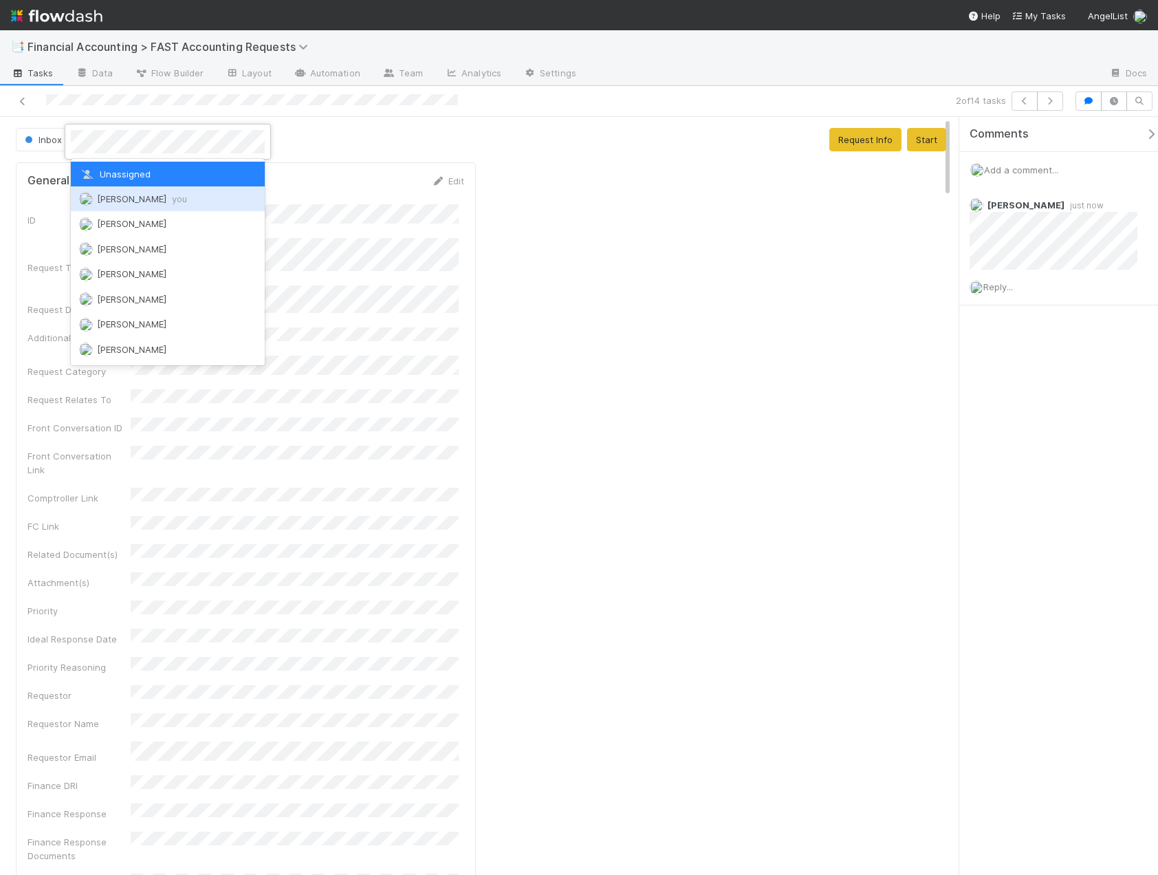
click at [122, 193] on div "Kevin Fawcett you" at bounding box center [168, 198] width 194 height 25
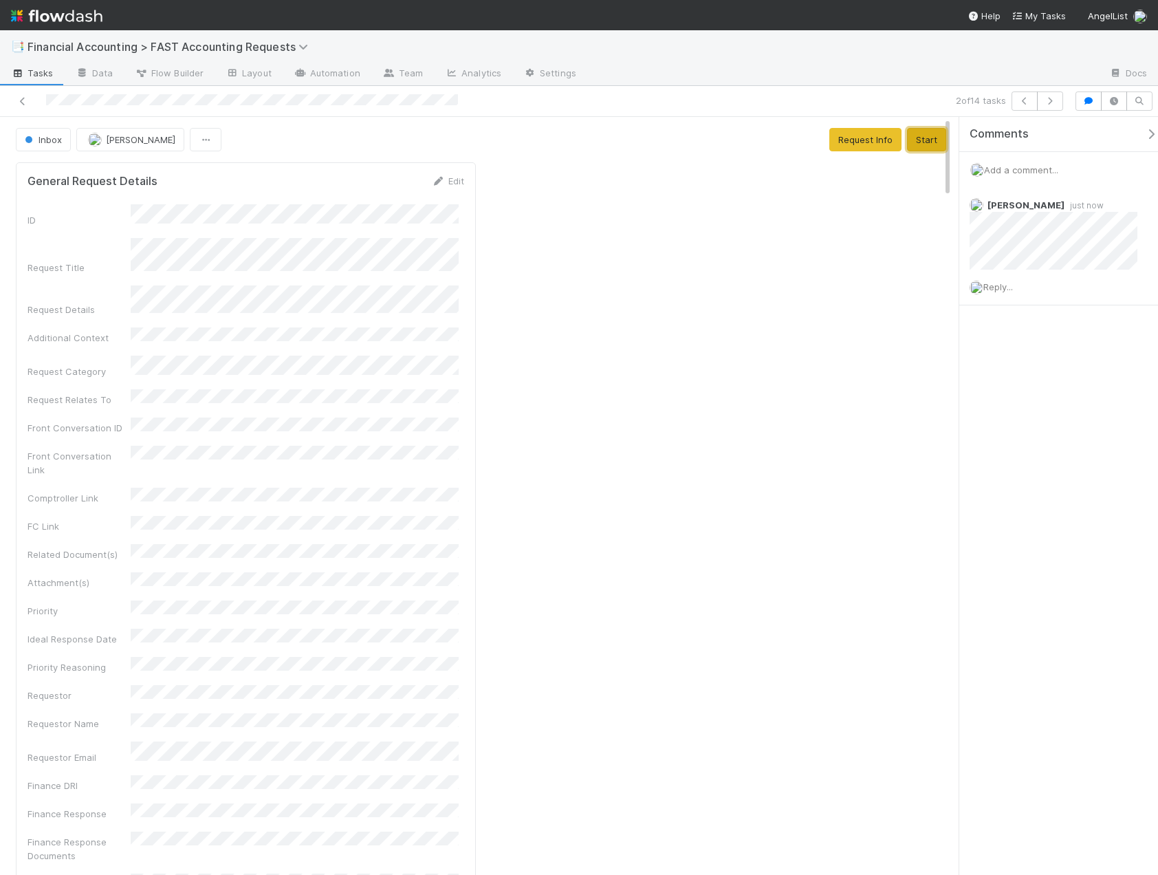
click at [910, 141] on button "Start" at bounding box center [926, 139] width 39 height 23
click at [714, 135] on button "Complete" at bounding box center [743, 139] width 60 height 23
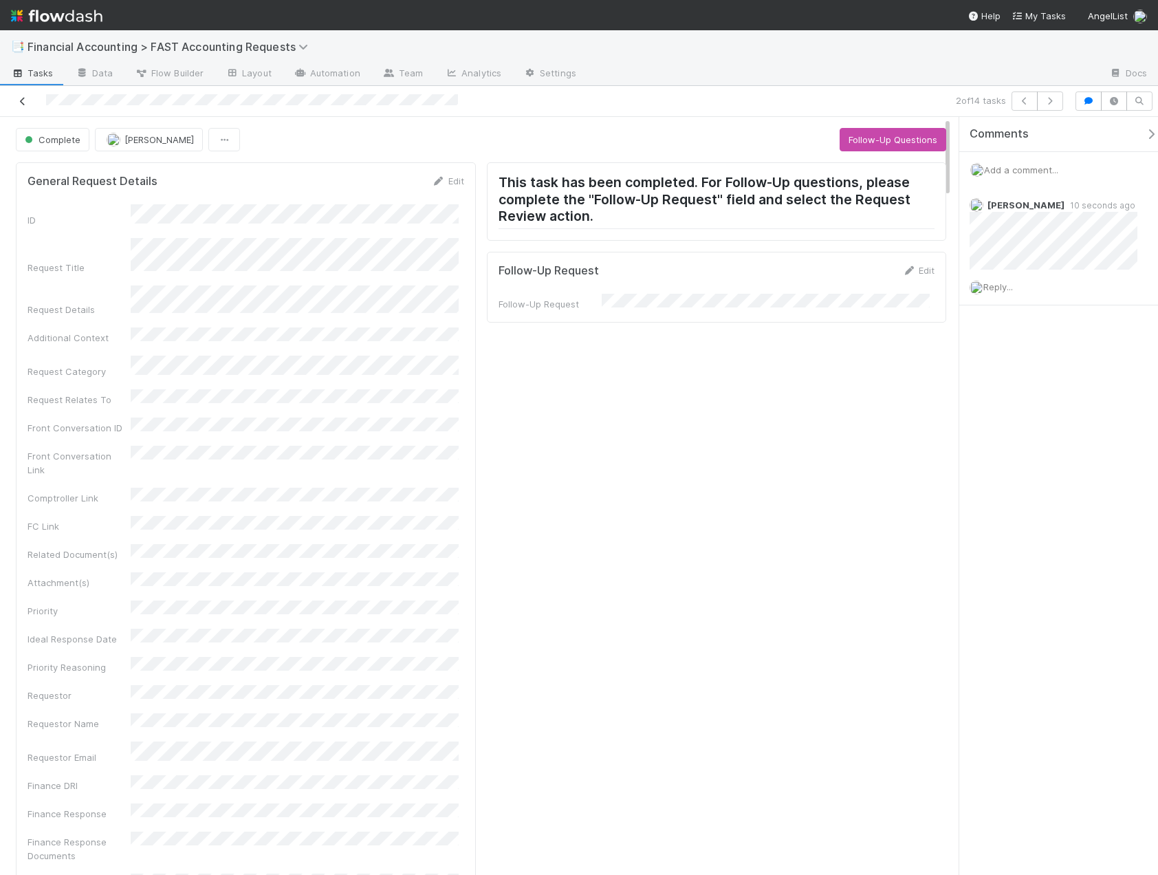
click at [23, 105] on icon at bounding box center [23, 101] width 14 height 9
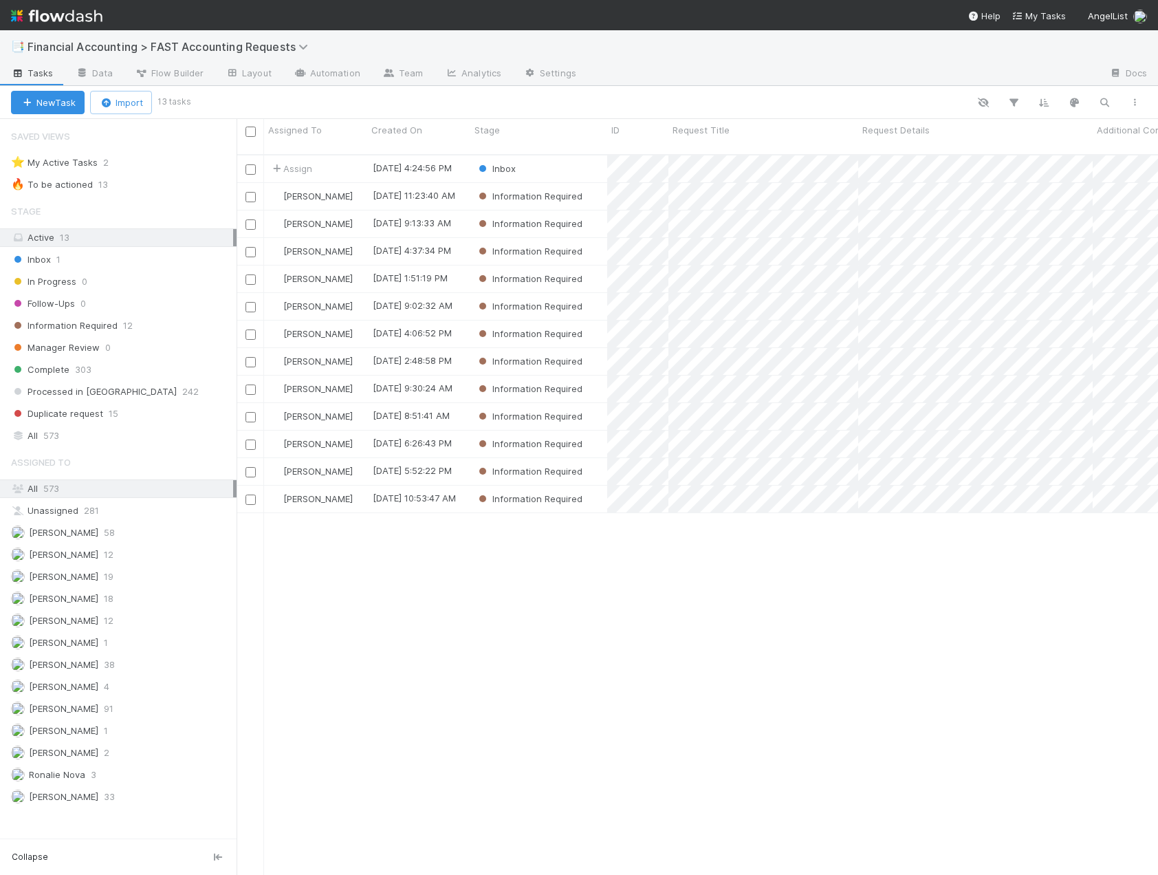
scroll to position [721, 911]
click at [558, 166] on div "Inbox" at bounding box center [538, 168] width 137 height 27
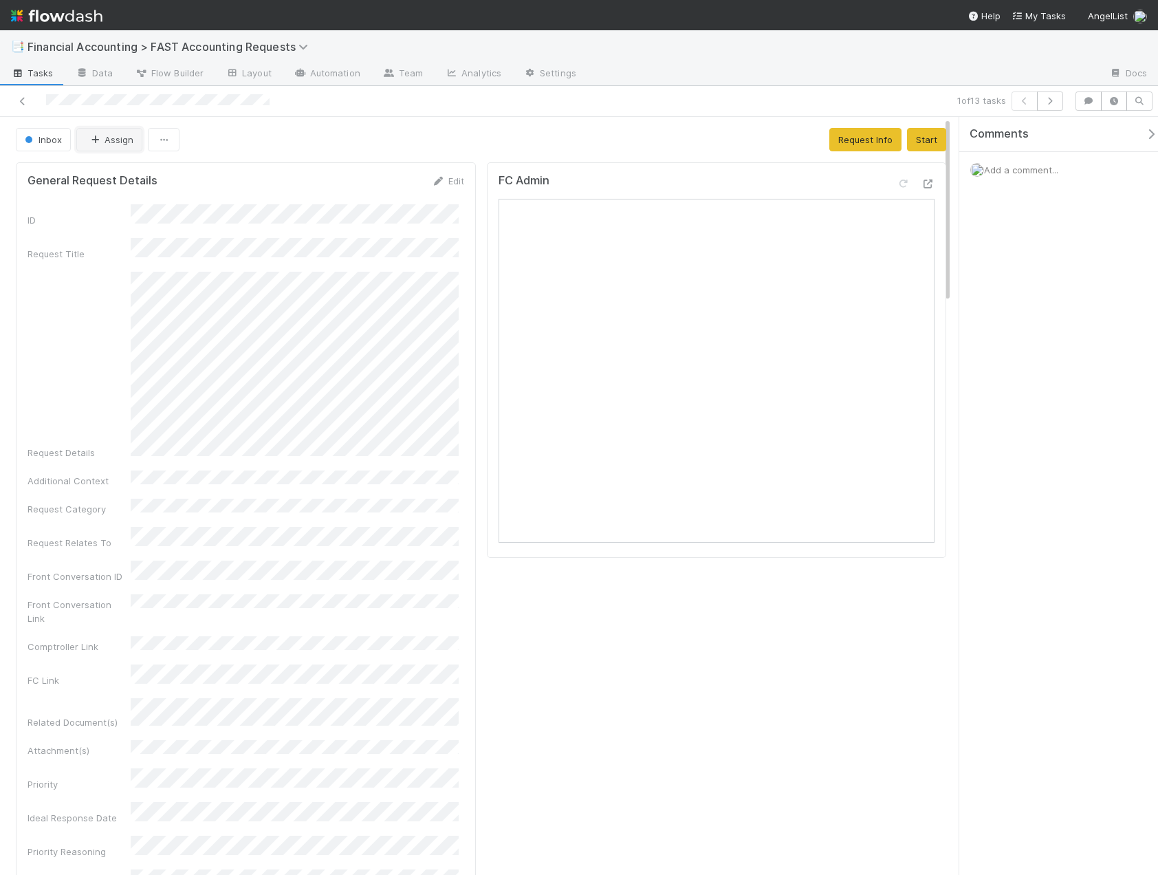
click at [95, 132] on button "Assign" at bounding box center [109, 139] width 66 height 23
click at [139, 227] on span "[PERSON_NAME]" at bounding box center [131, 224] width 69 height 11
click at [17, 105] on icon at bounding box center [23, 101] width 14 height 9
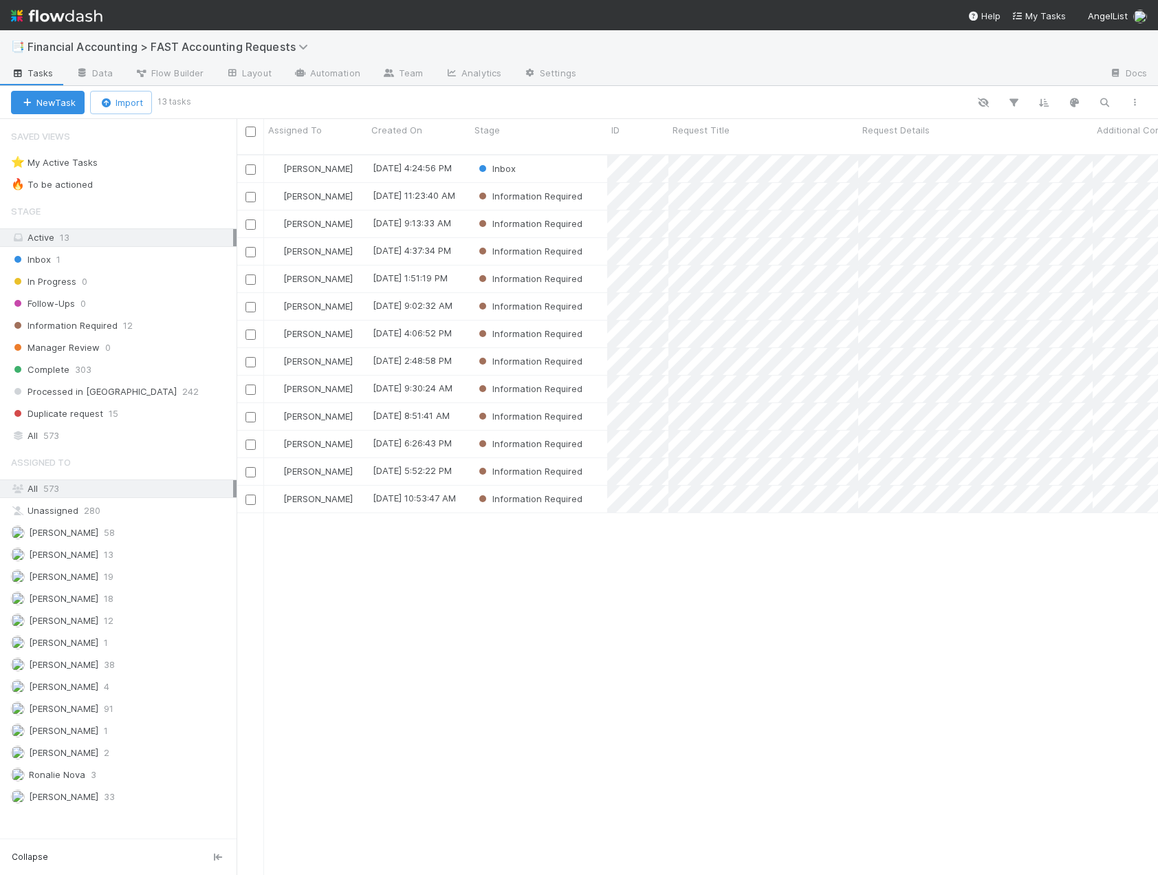
scroll to position [721, 911]
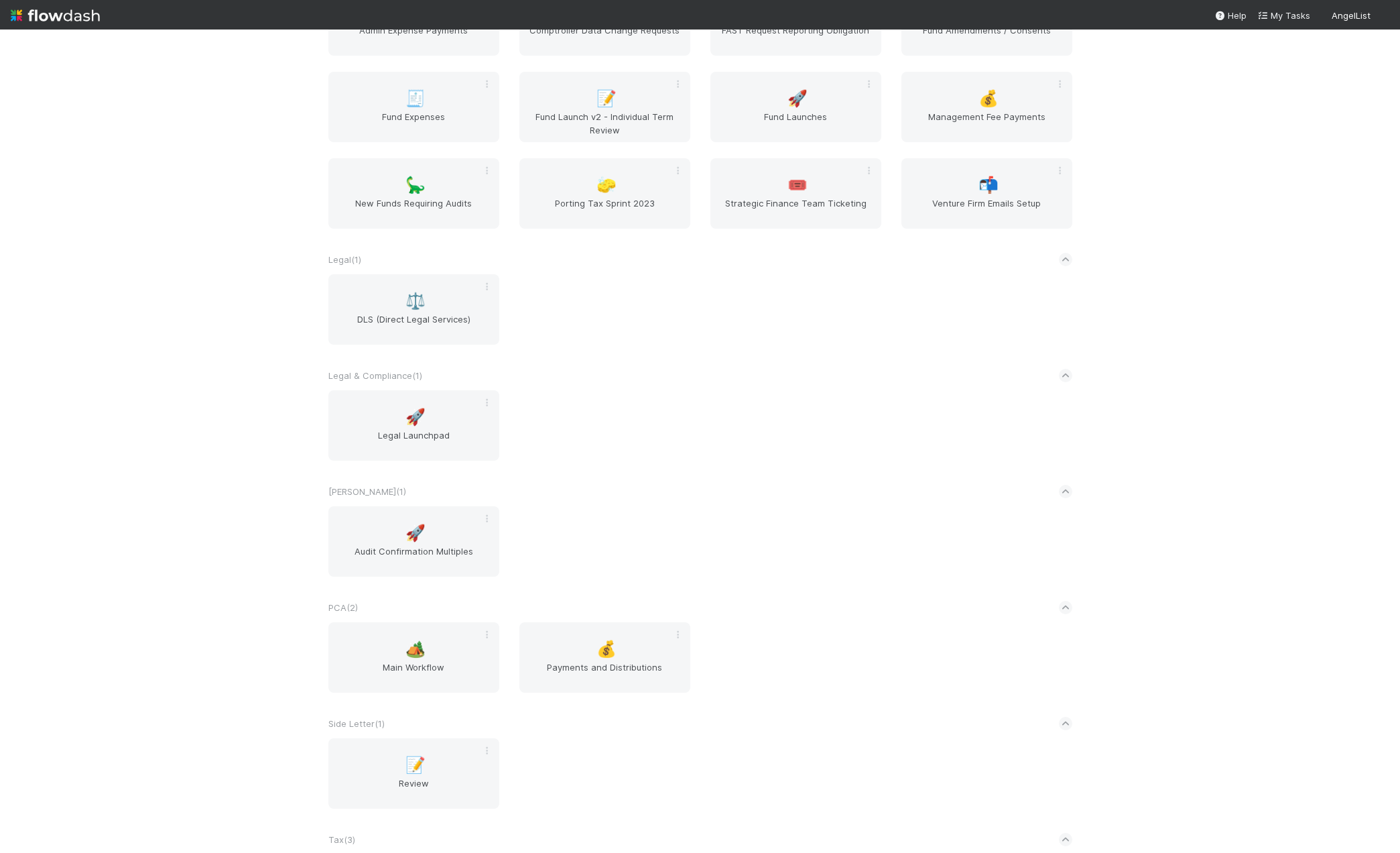
scroll to position [1300, 0]
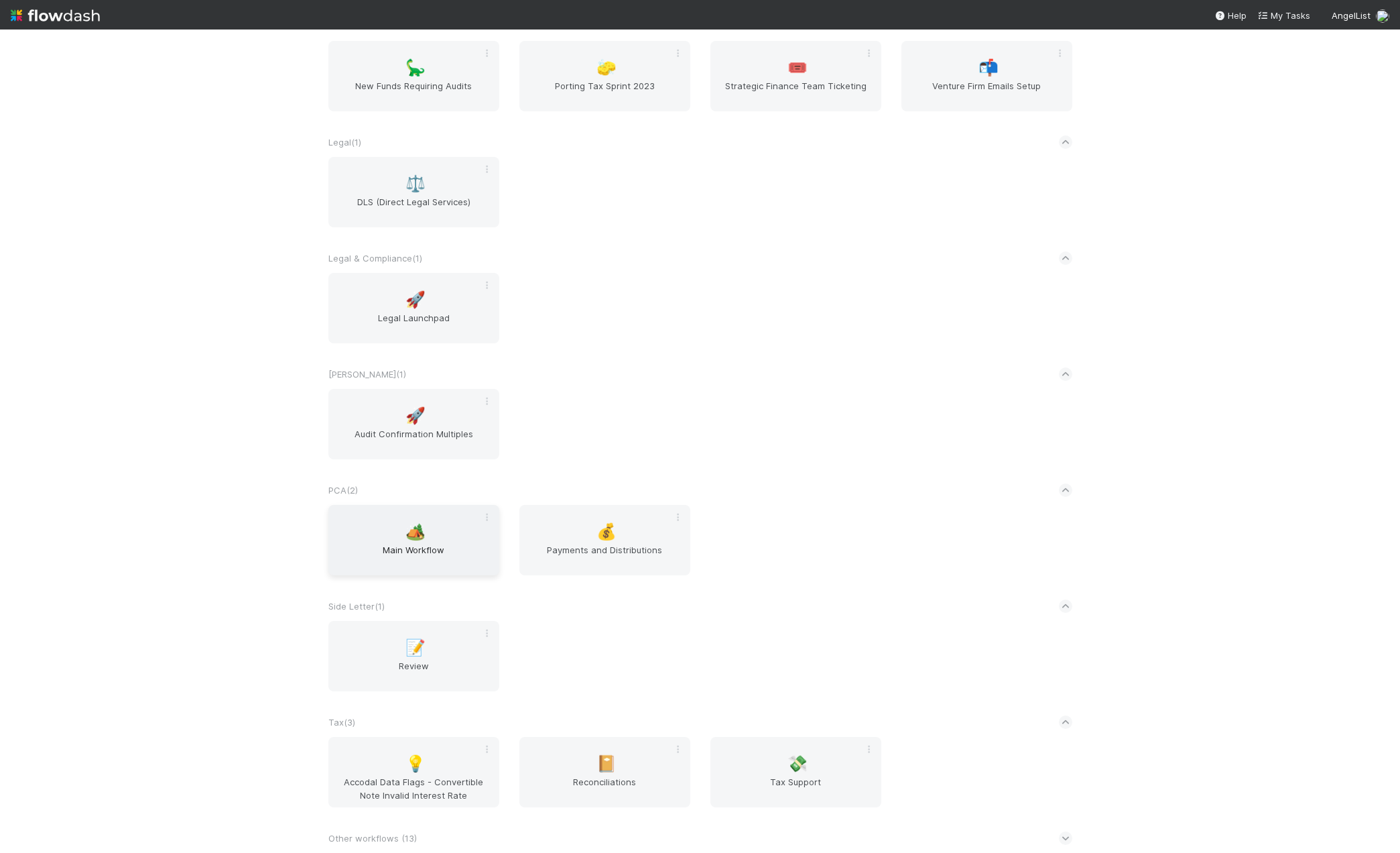
click at [435, 537] on div "🏕️ Main Workflow" at bounding box center [413, 540] width 171 height 70
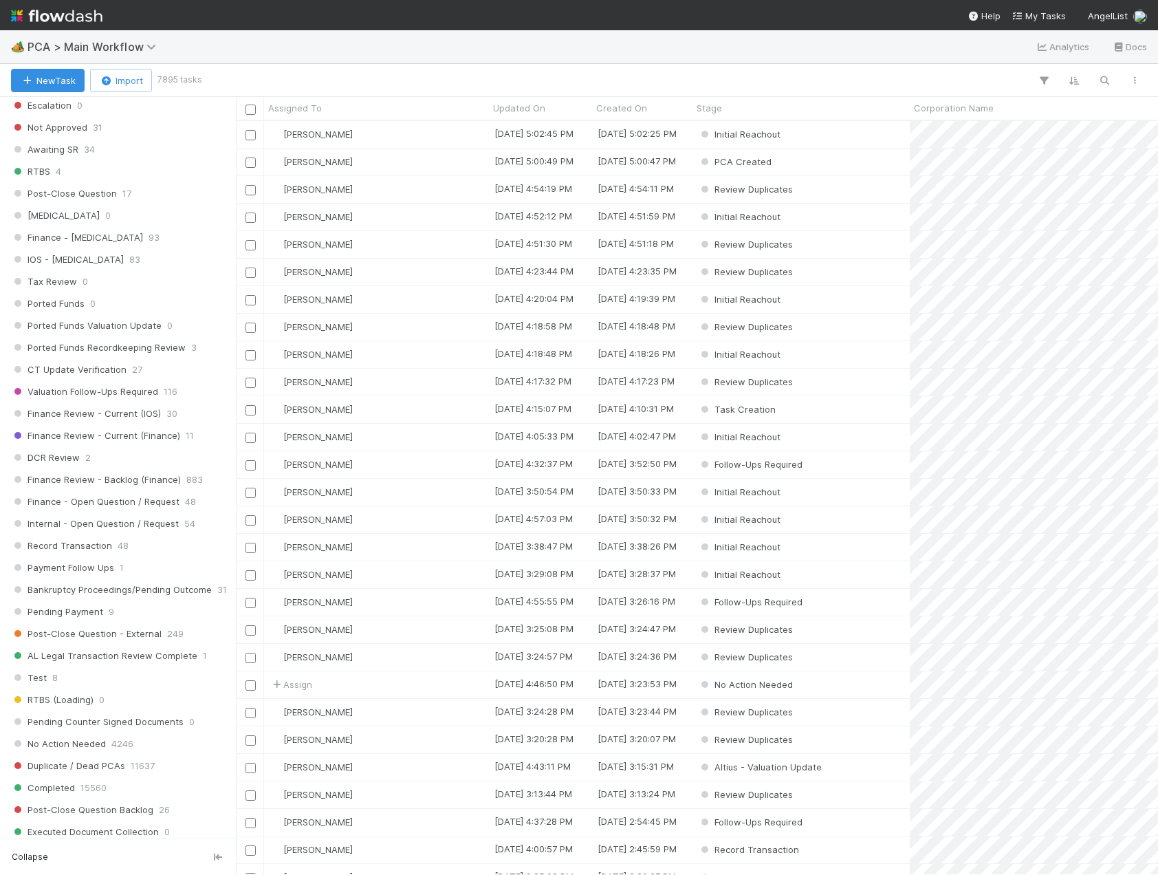
scroll to position [825, 0]
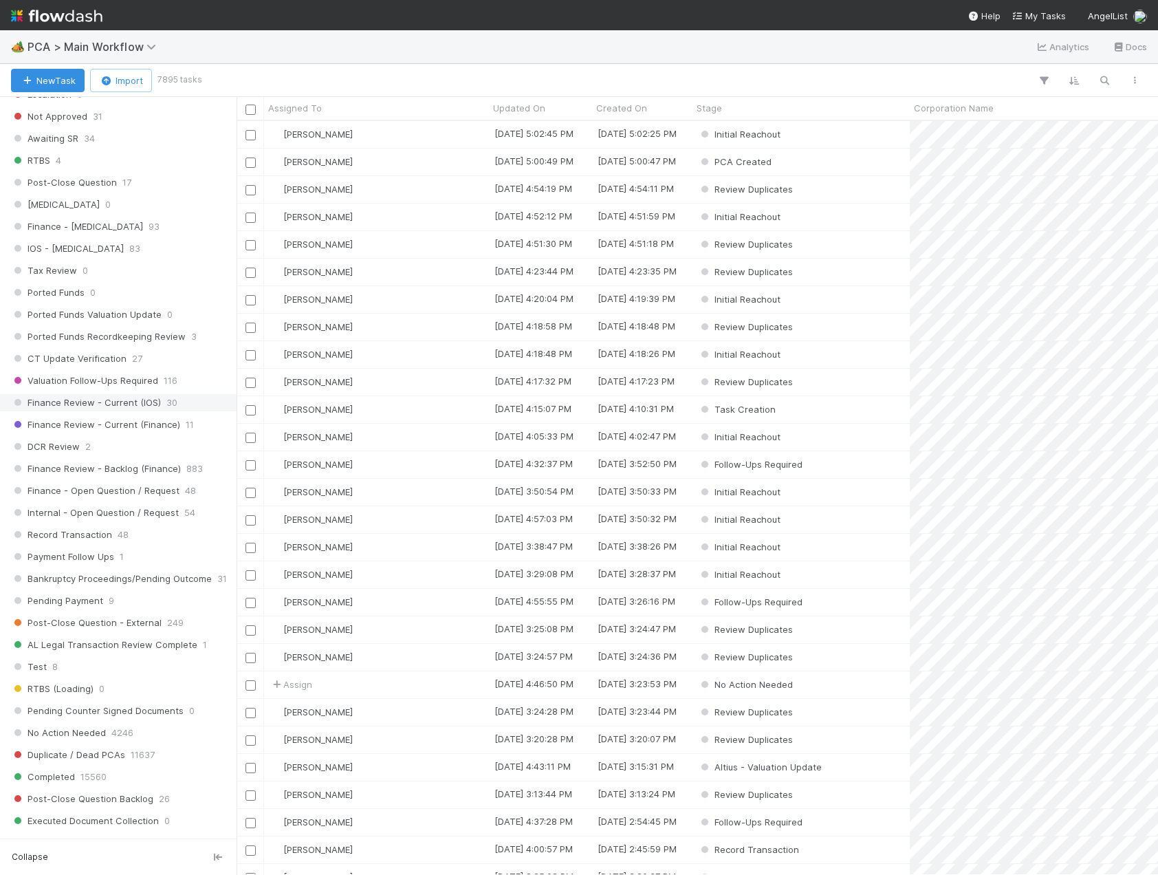
click at [109, 402] on span "Finance Review - Current (IOS)" at bounding box center [86, 402] width 150 height 17
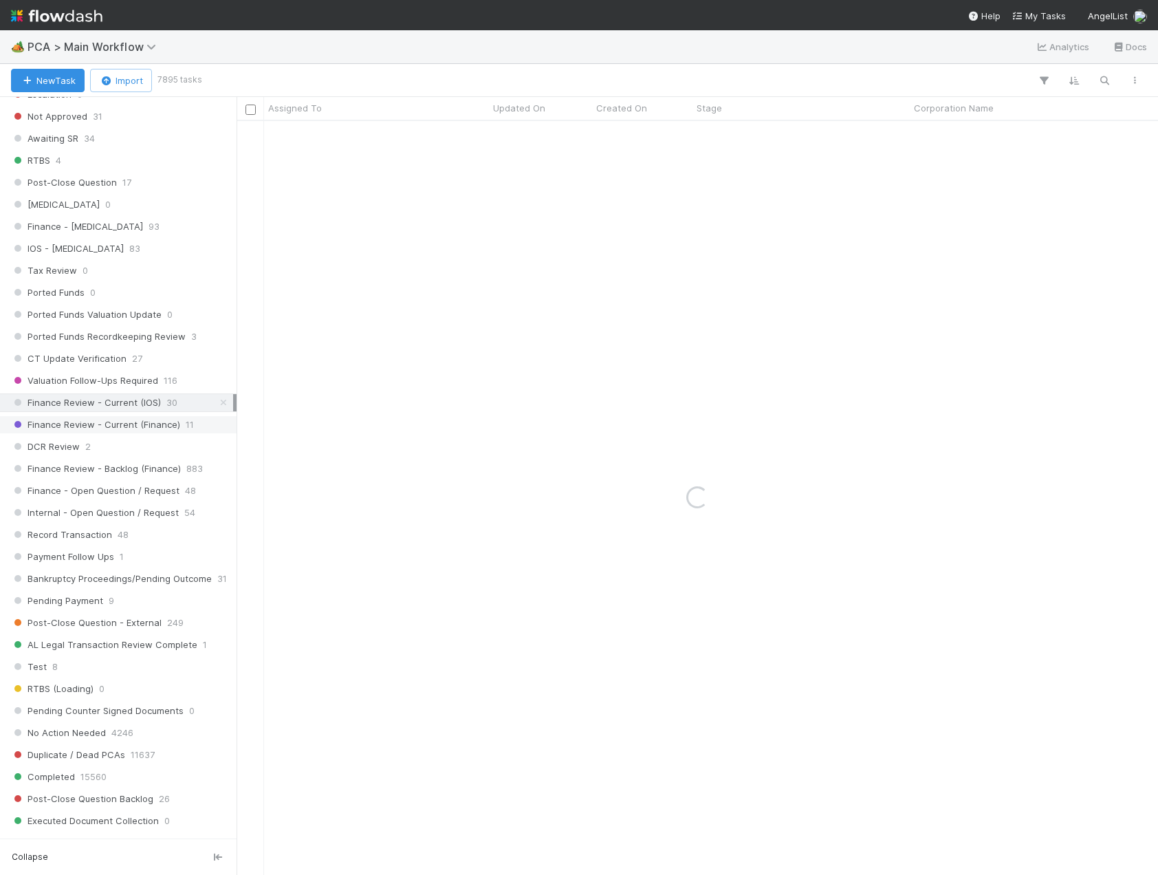
click at [113, 428] on span "Finance Review - Current (Finance)" at bounding box center [95, 424] width 169 height 17
click at [116, 468] on span "Finance Review - Backlog (Finance)" at bounding box center [96, 468] width 170 height 17
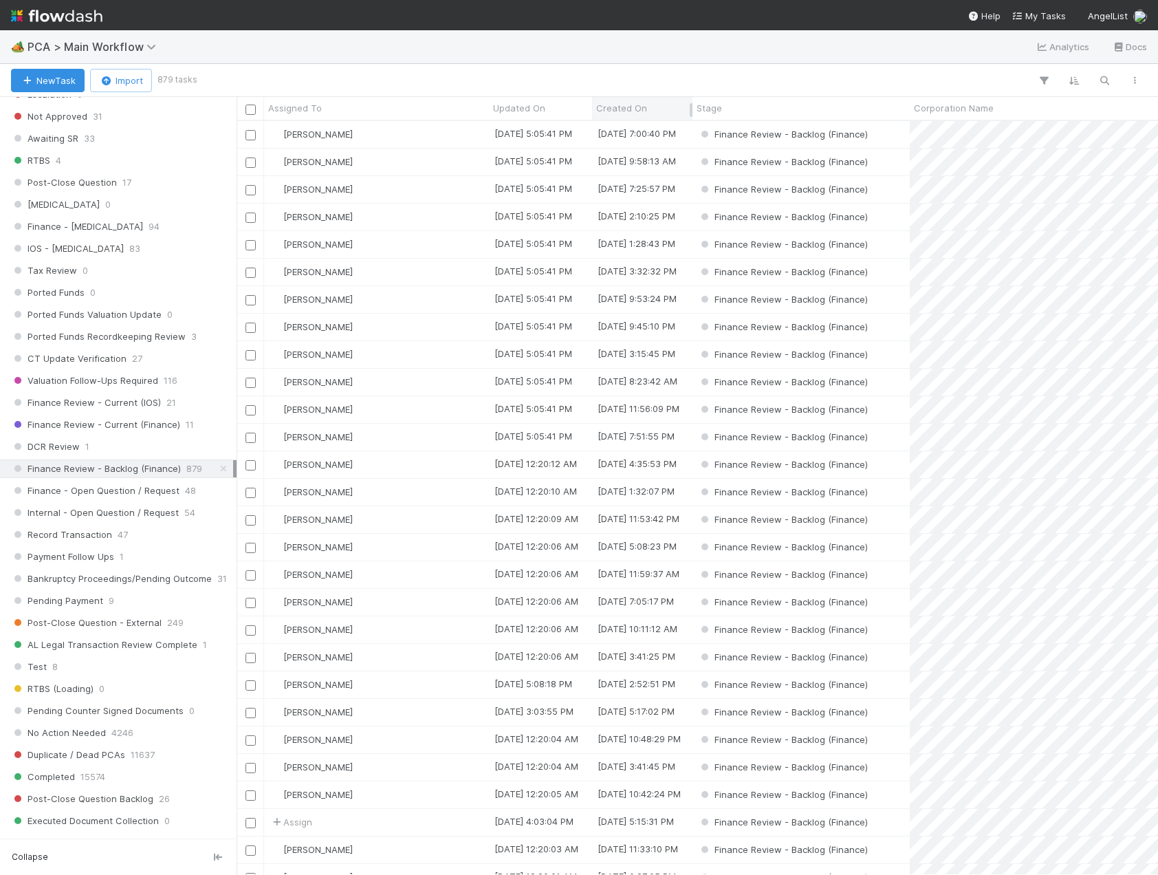
click at [661, 109] on div "Created On" at bounding box center [642, 108] width 93 height 14
click at [661, 130] on div "Sort Oldest → Newest" at bounding box center [675, 134] width 157 height 21
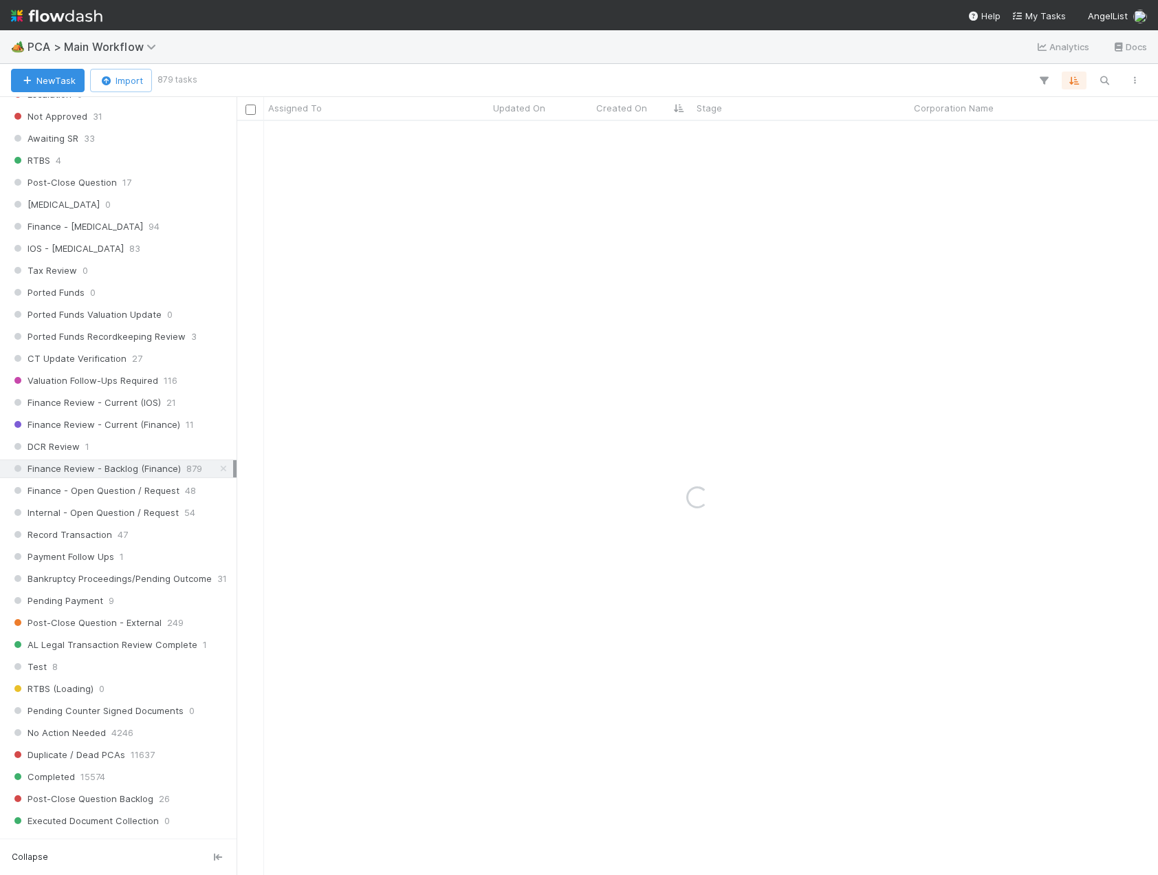
click at [661, 137] on div "Loading..." at bounding box center [697, 498] width 921 height 754
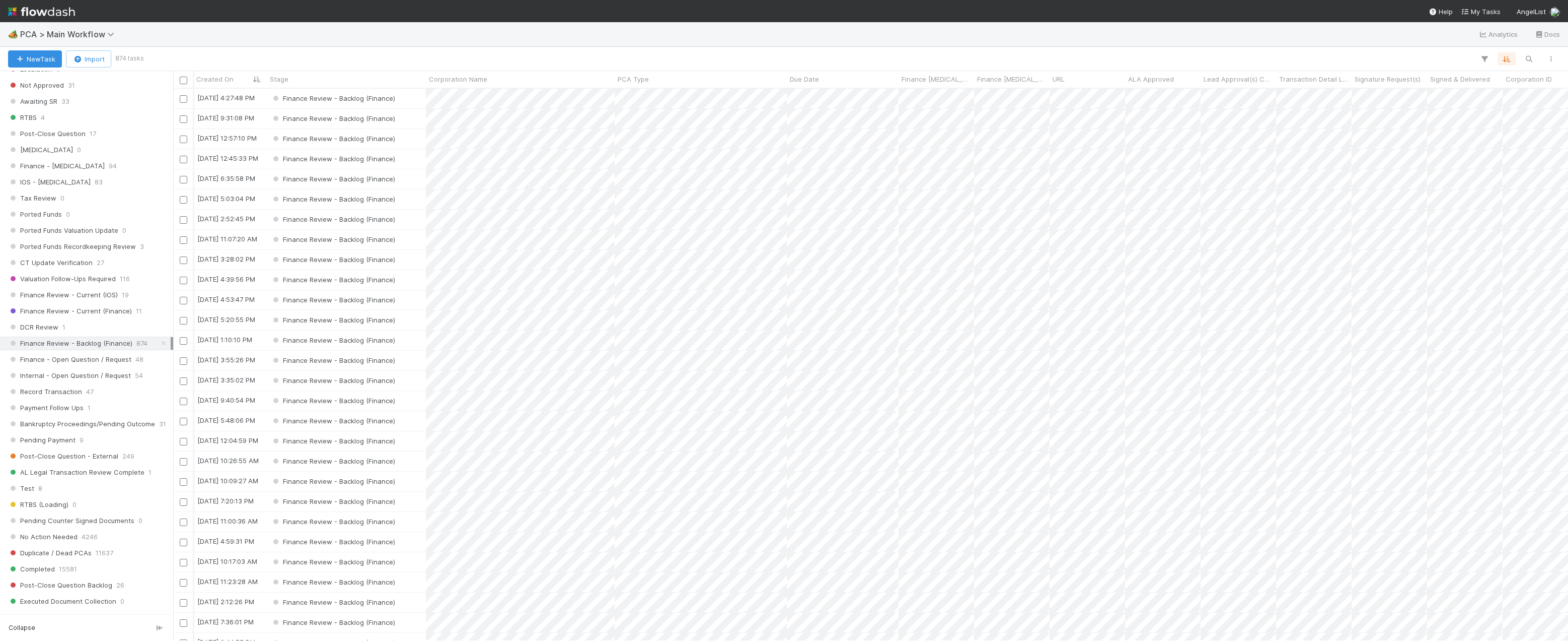
scroll to position [0, 266]
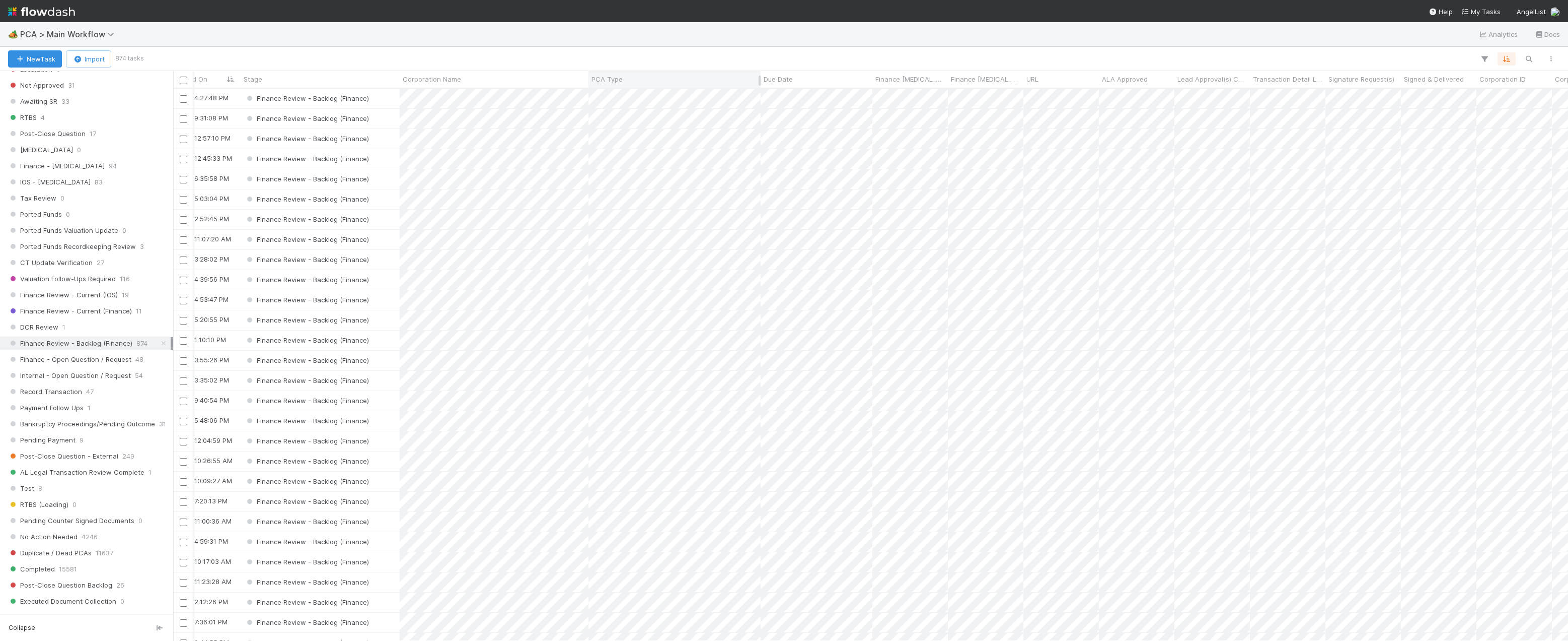
click at [652, 82] on div "PCA Type" at bounding box center [675, 79] width 167 height 10
click at [637, 65] on div "Sort A → Z Sort Z → A" at bounding box center [784, 320] width 1568 height 641
click at [663, 57] on div at bounding box center [852, 59] width 1420 height 13
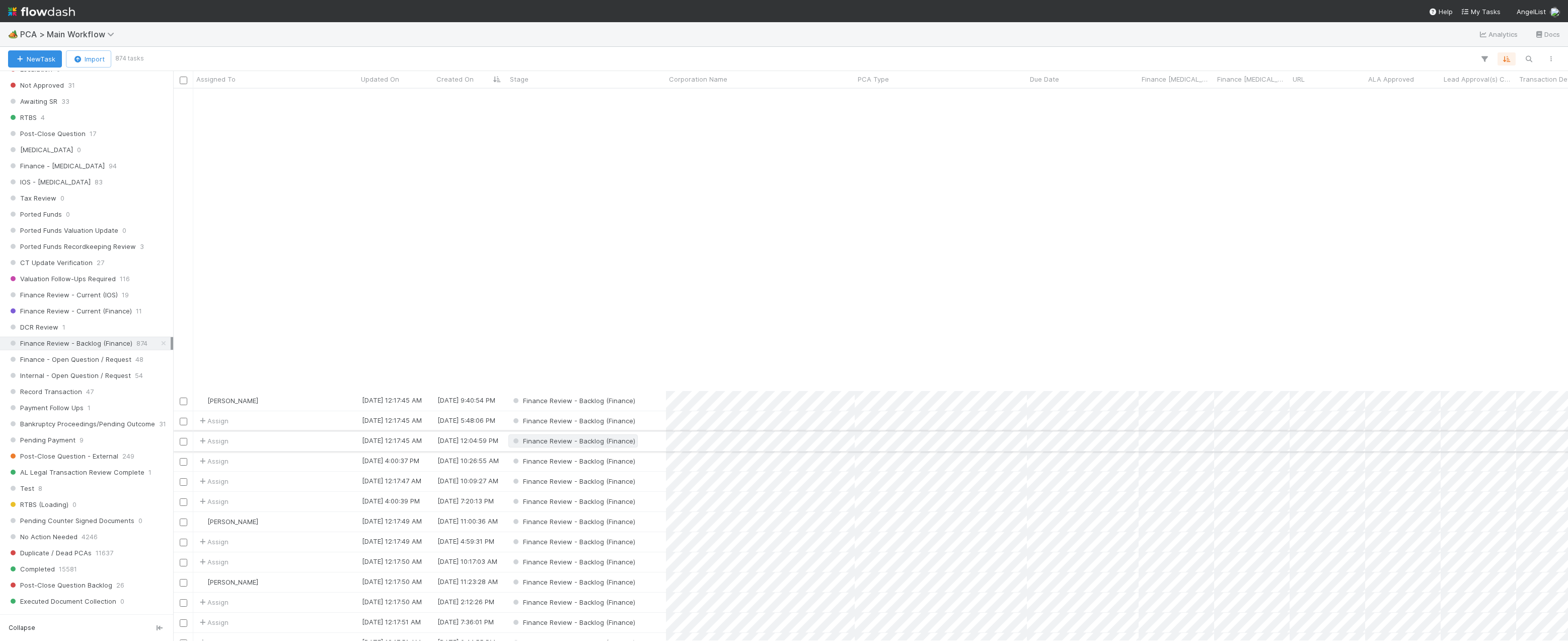
scroll to position [352, 0]
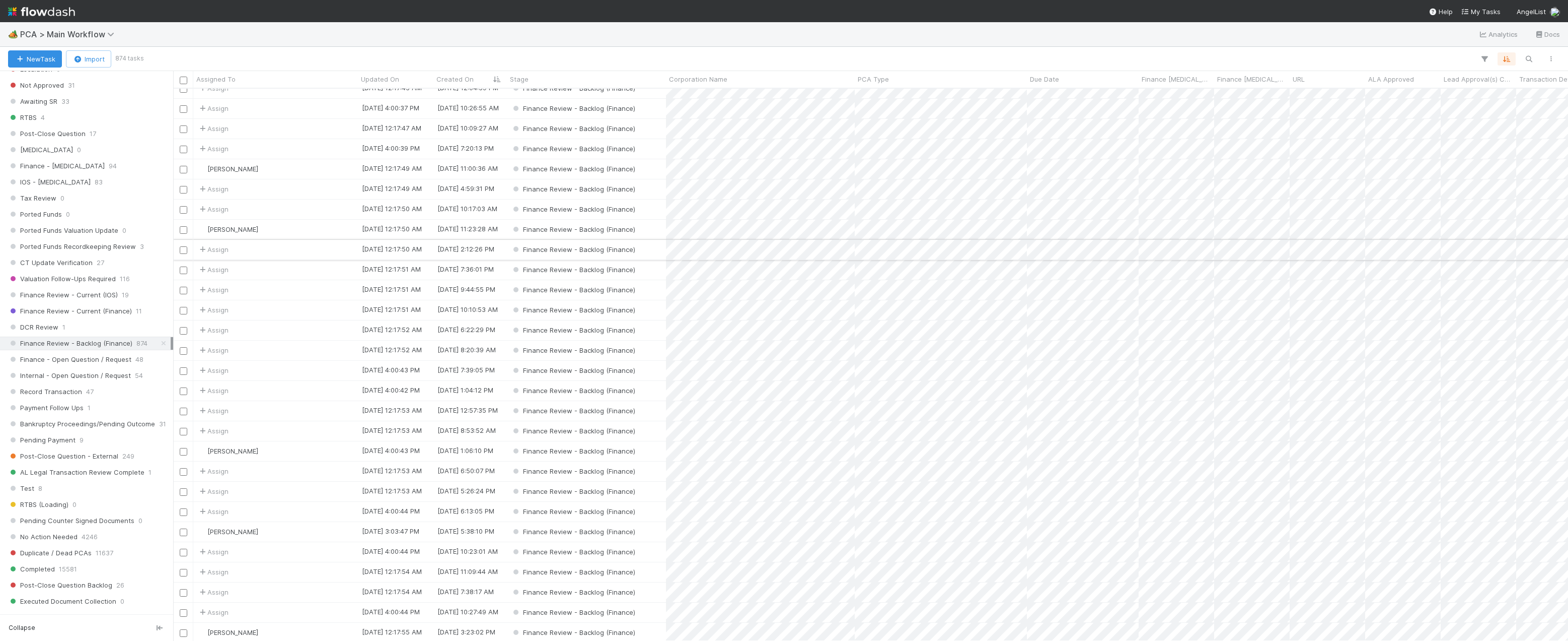
click at [305, 248] on div "Assign" at bounding box center [275, 249] width 165 height 20
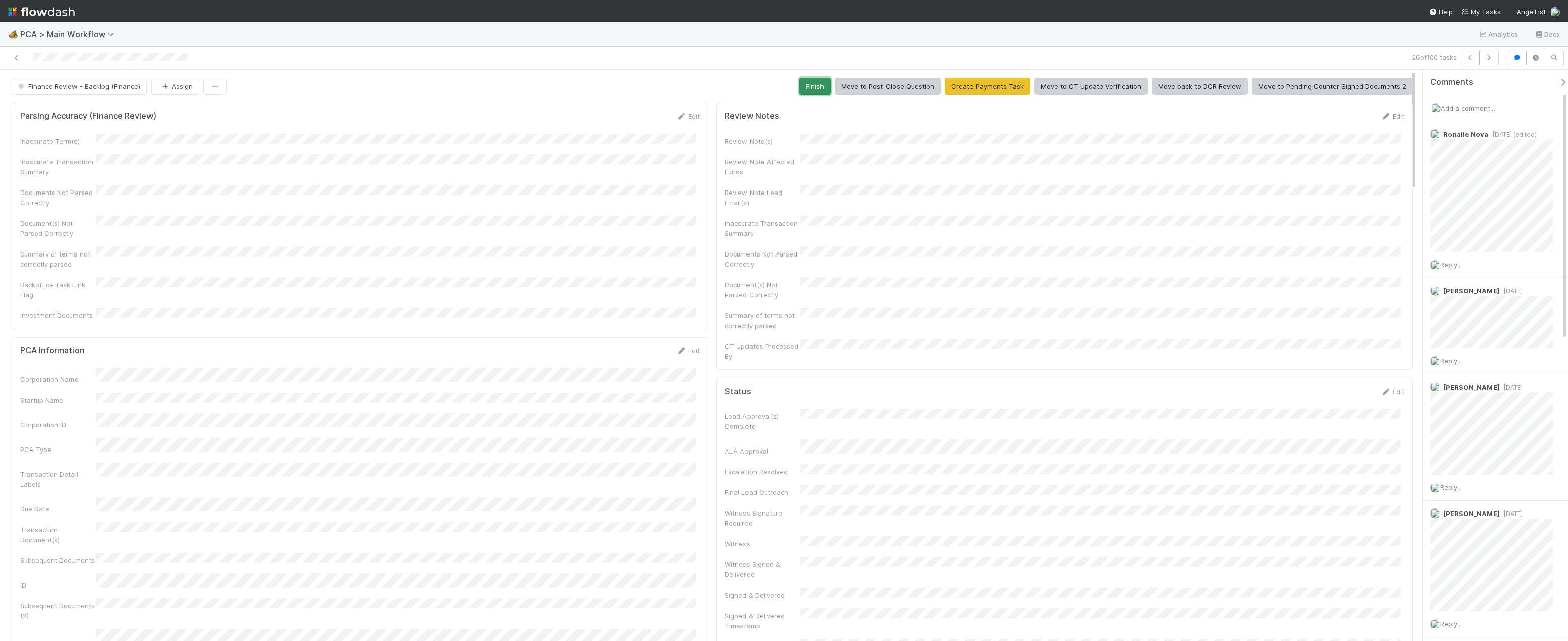
click at [813, 88] on button "Finish" at bounding box center [815, 86] width 31 height 17
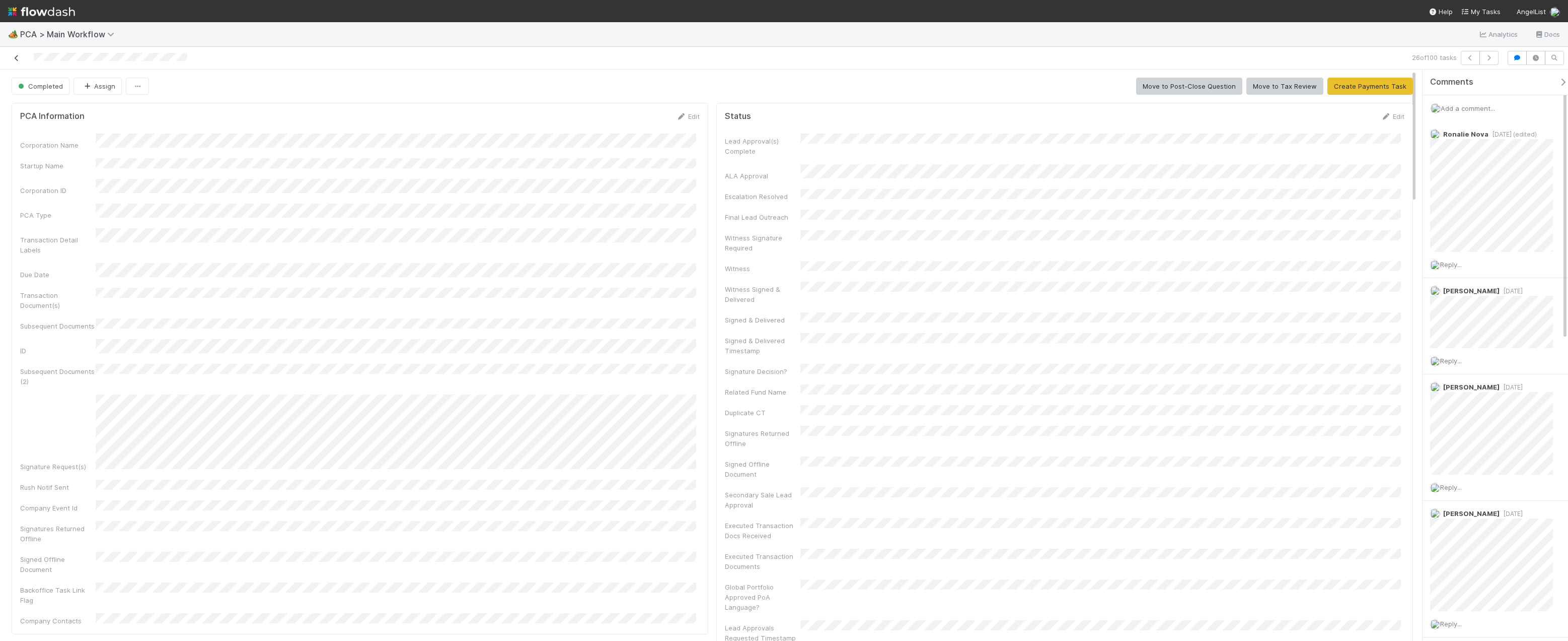
click at [19, 60] on icon at bounding box center [17, 58] width 10 height 7
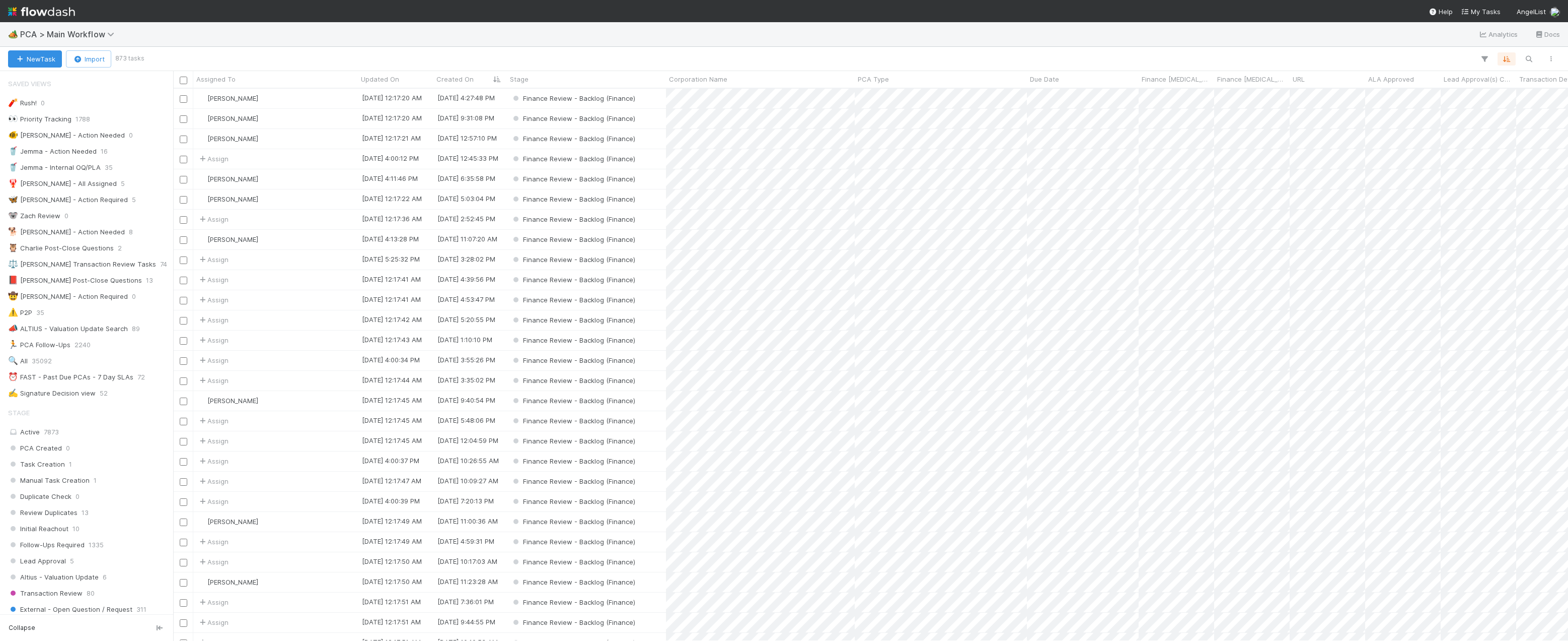
scroll to position [544, 1387]
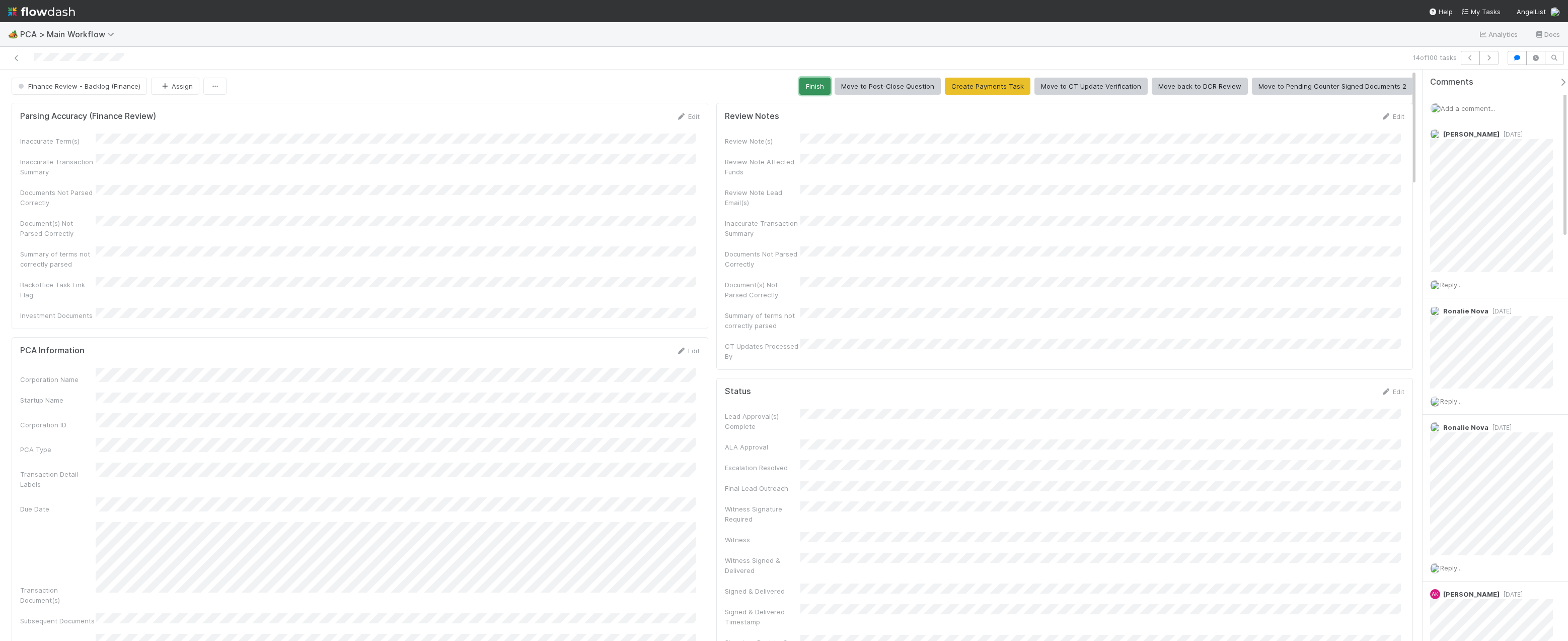
click at [813, 85] on button "Finish" at bounding box center [815, 86] width 31 height 17
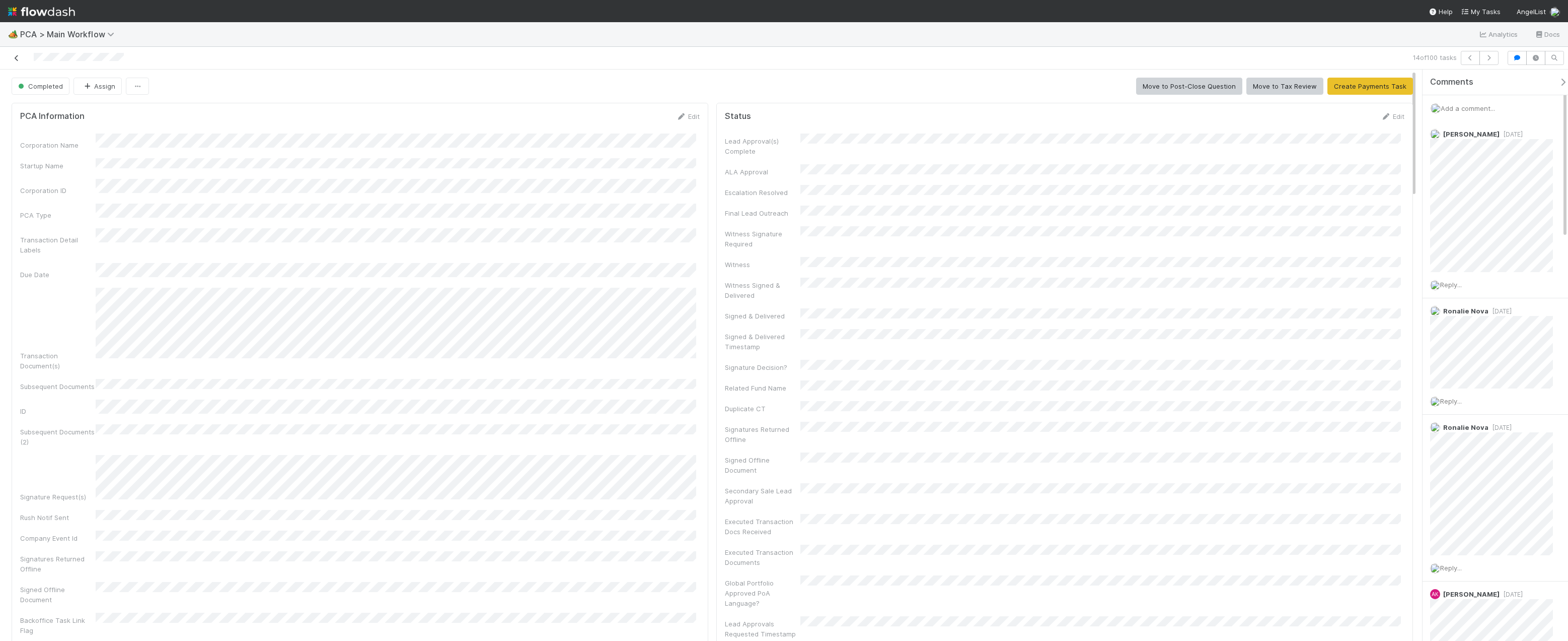
click at [15, 60] on icon at bounding box center [17, 58] width 10 height 7
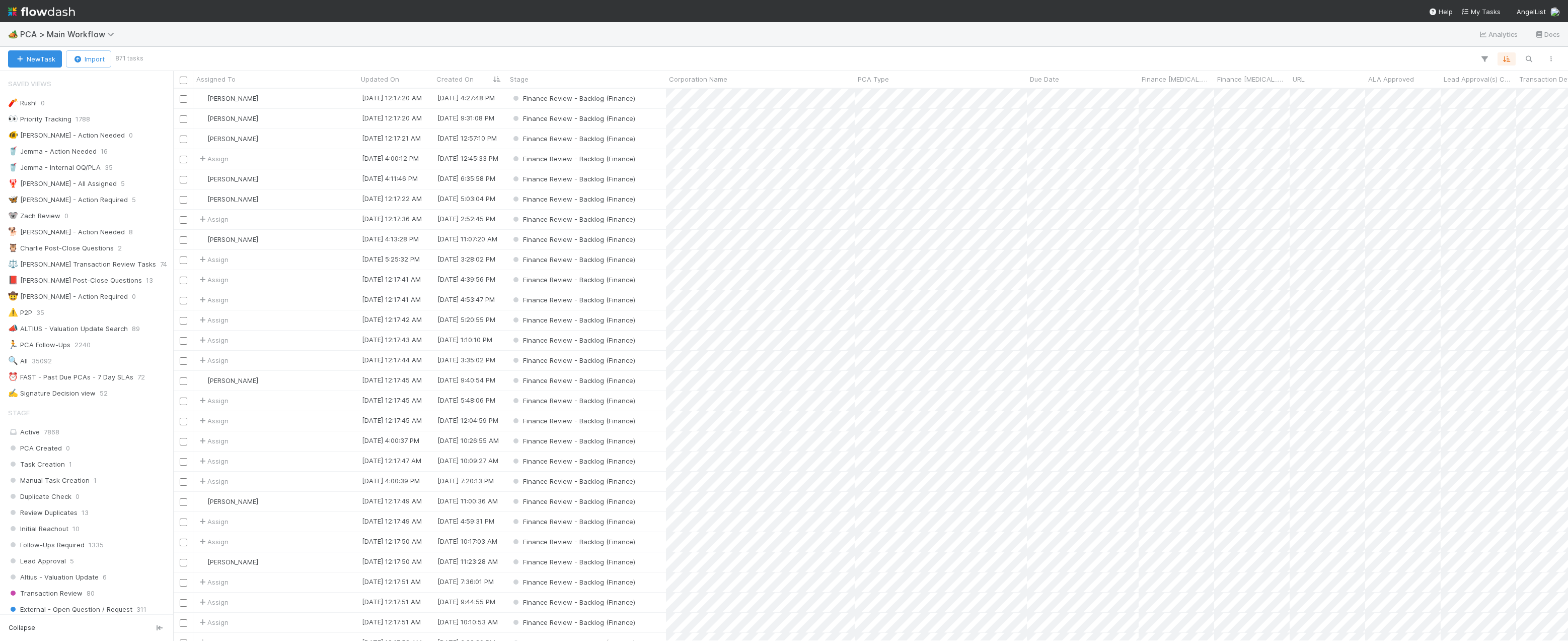
scroll to position [544, 1387]
click at [280, 163] on div "Assign" at bounding box center [275, 159] width 165 height 20
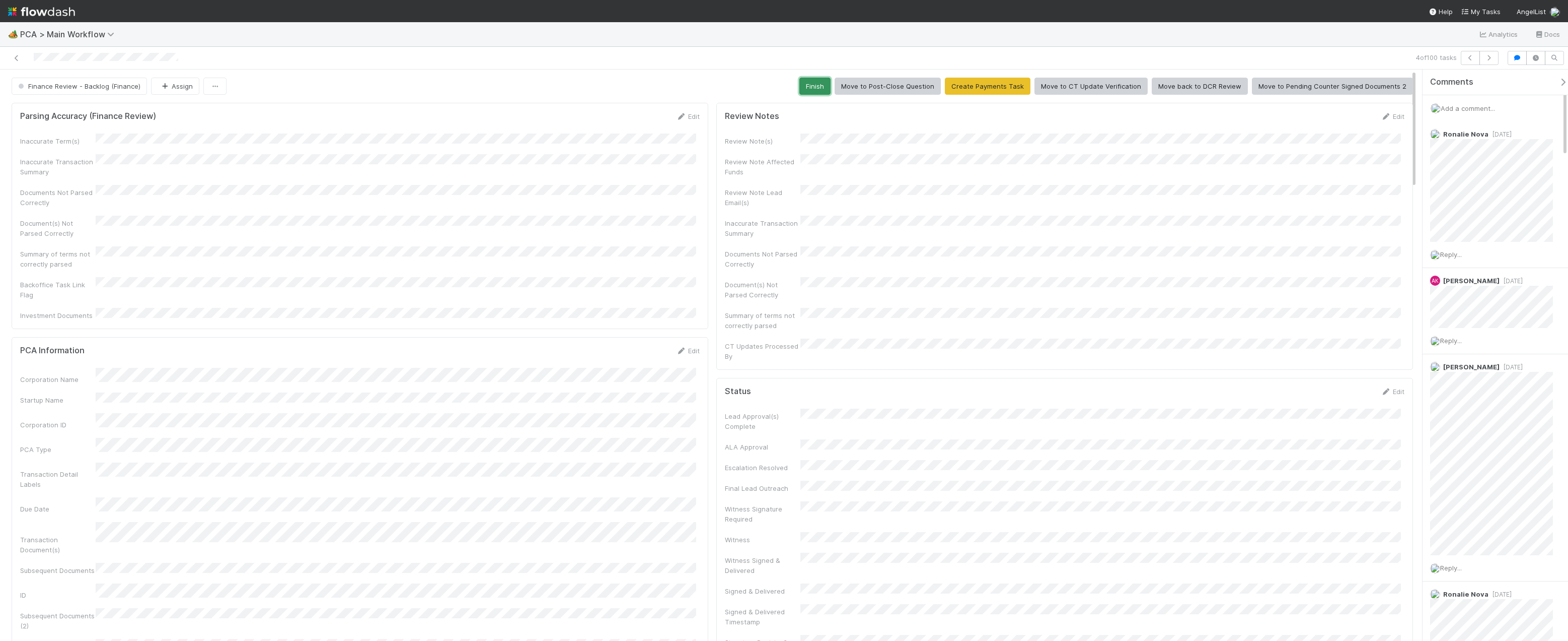
click at [821, 86] on button "Finish" at bounding box center [815, 86] width 31 height 17
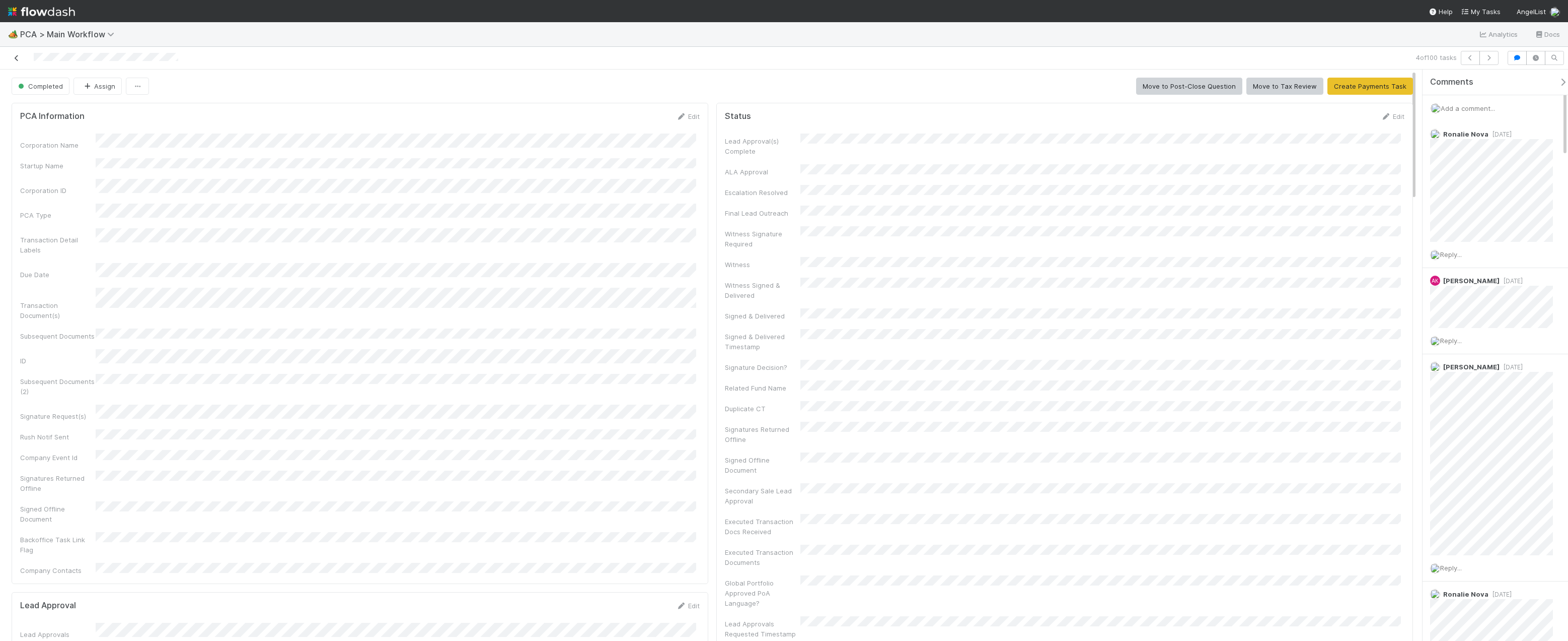
click at [15, 58] on icon at bounding box center [17, 58] width 10 height 7
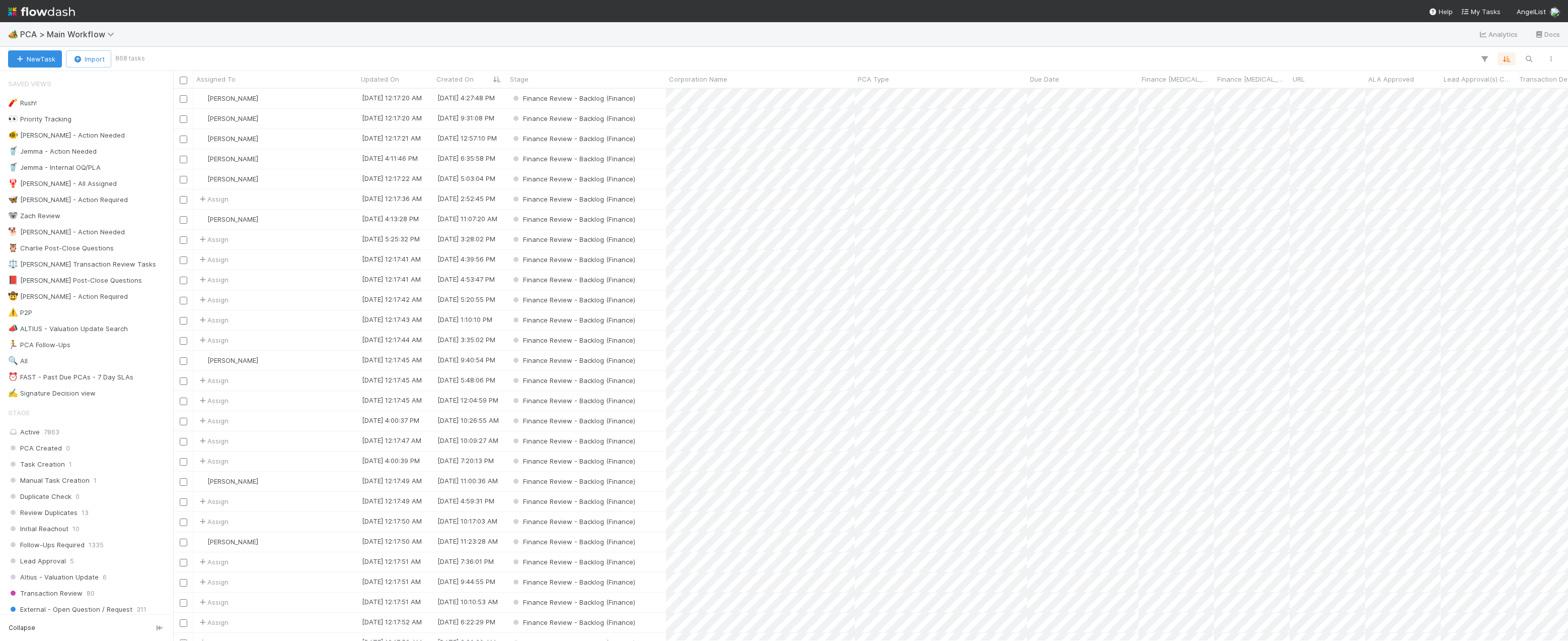
scroll to position [544, 1387]
click at [265, 278] on div "Assign" at bounding box center [275, 280] width 165 height 20
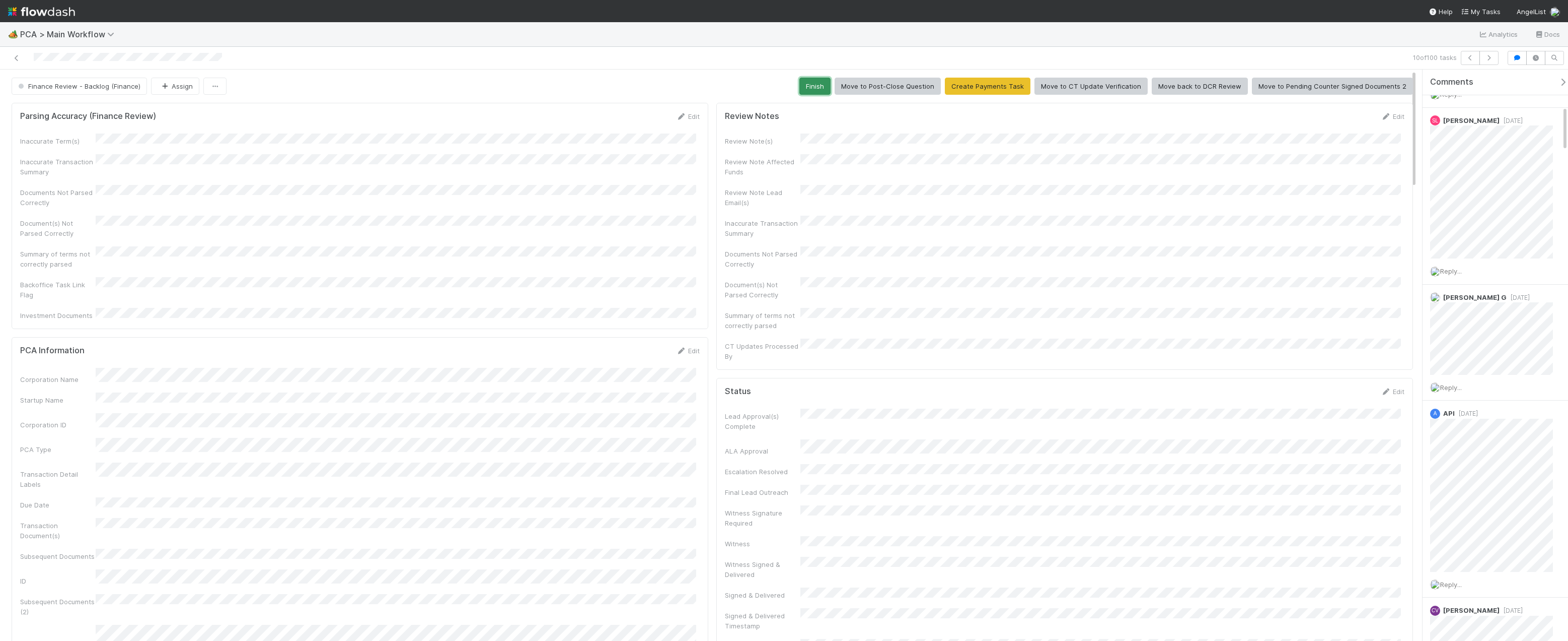
click at [830, 86] on button "Finish" at bounding box center [815, 86] width 31 height 17
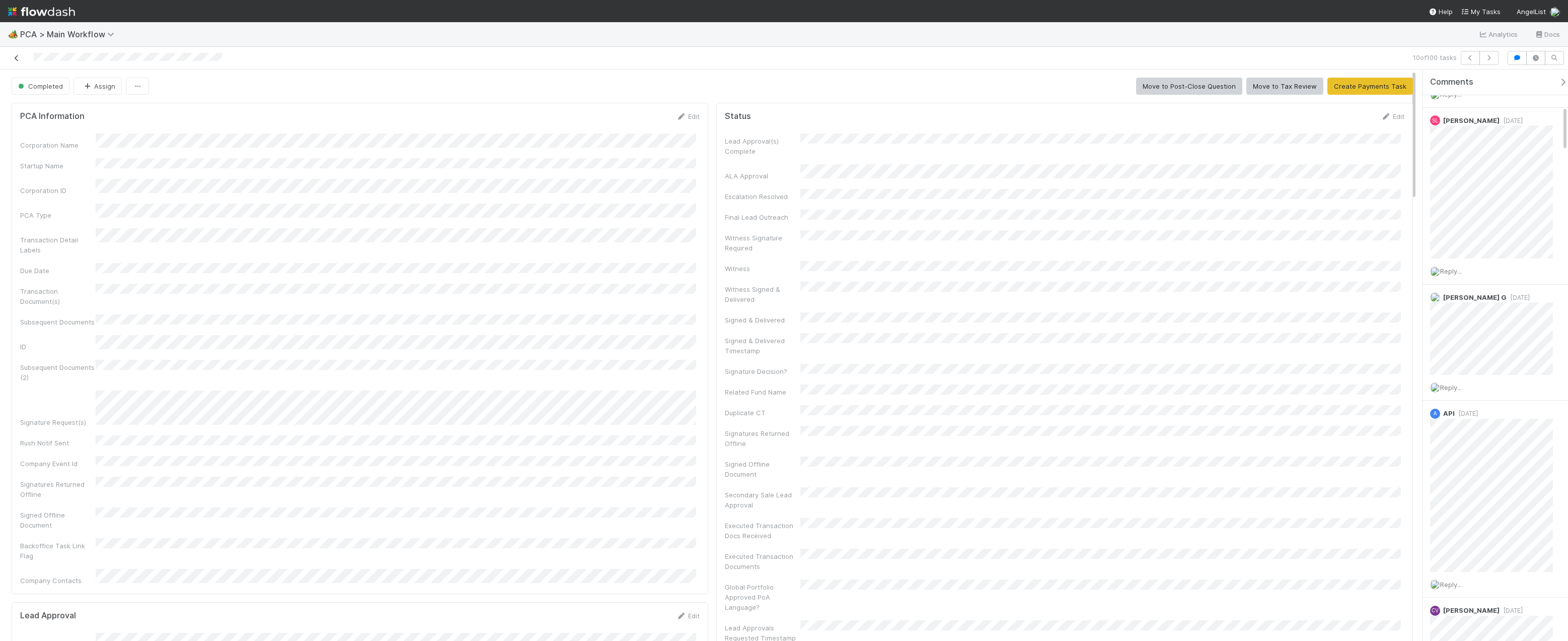
scroll to position [1319, 0]
click at [14, 61] on icon at bounding box center [17, 58] width 10 height 7
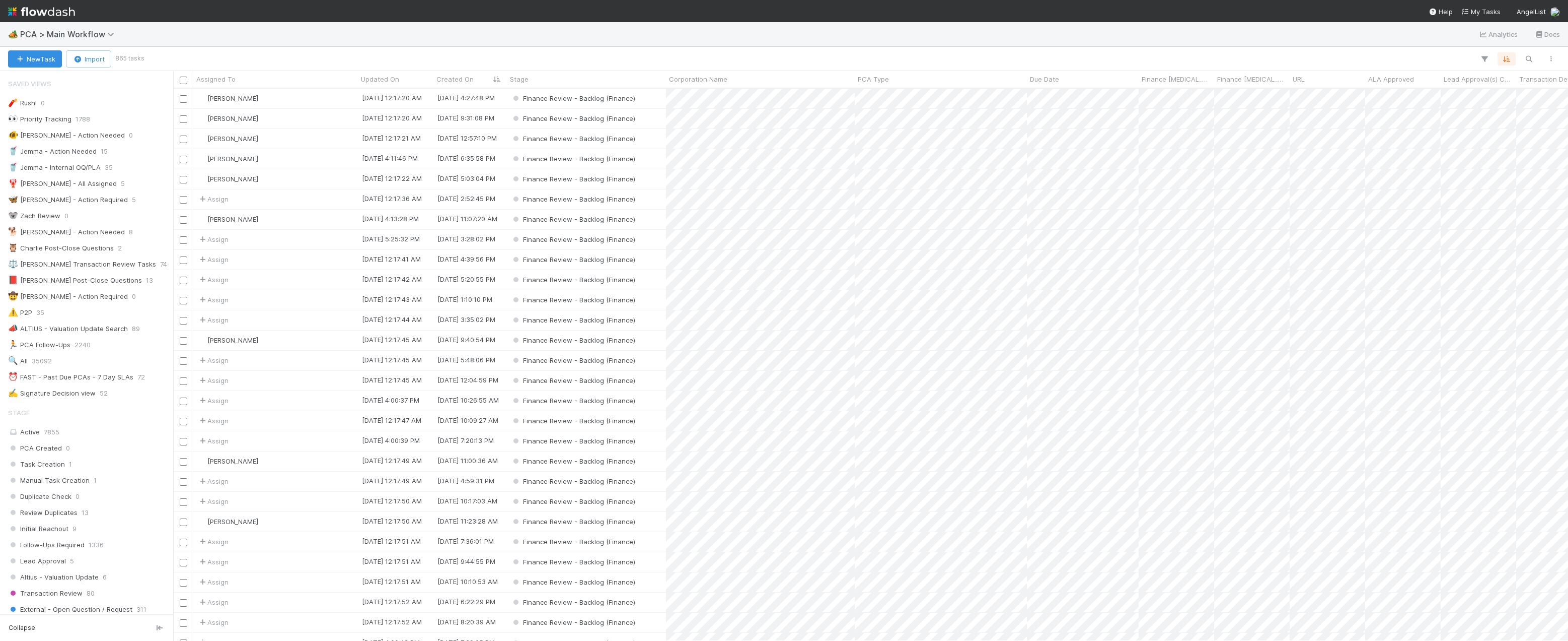
scroll to position [544, 1387]
click at [273, 258] on div "Assign" at bounding box center [275, 259] width 165 height 20
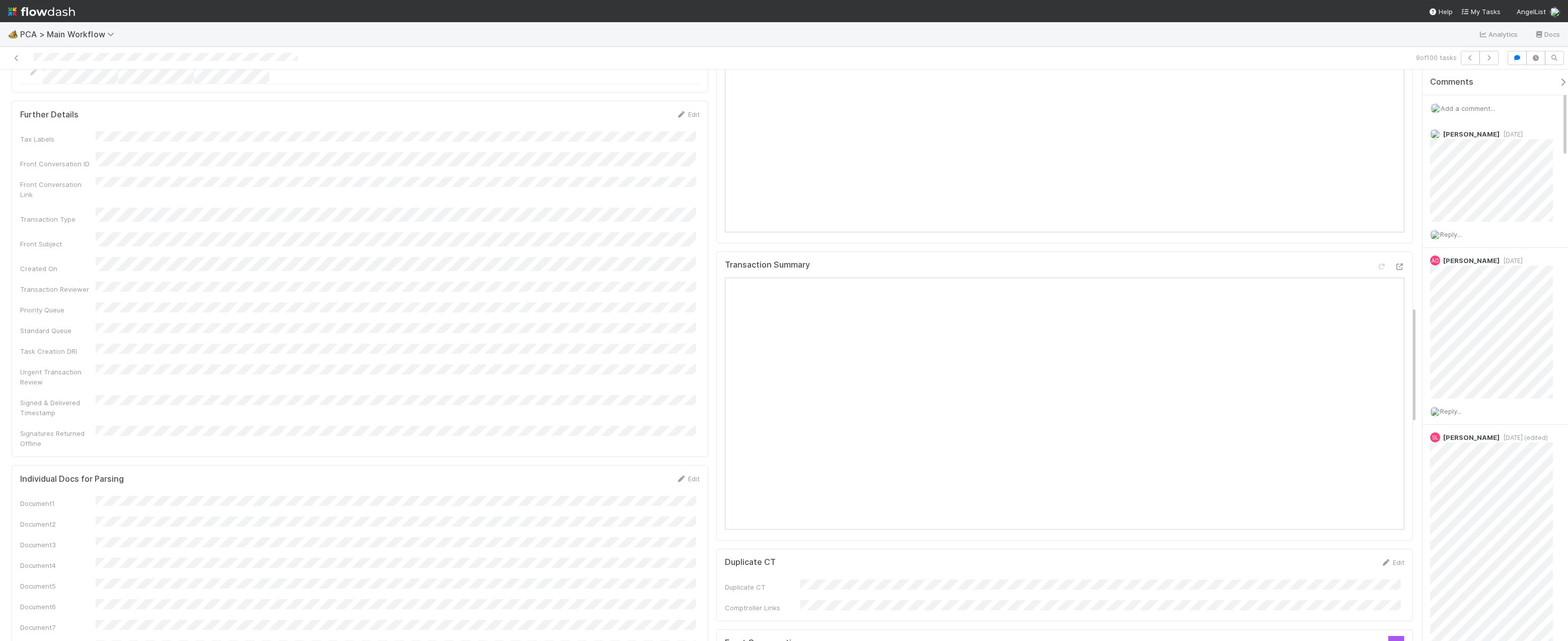
scroll to position [957, 0]
click at [12, 59] on icon at bounding box center [17, 58] width 10 height 7
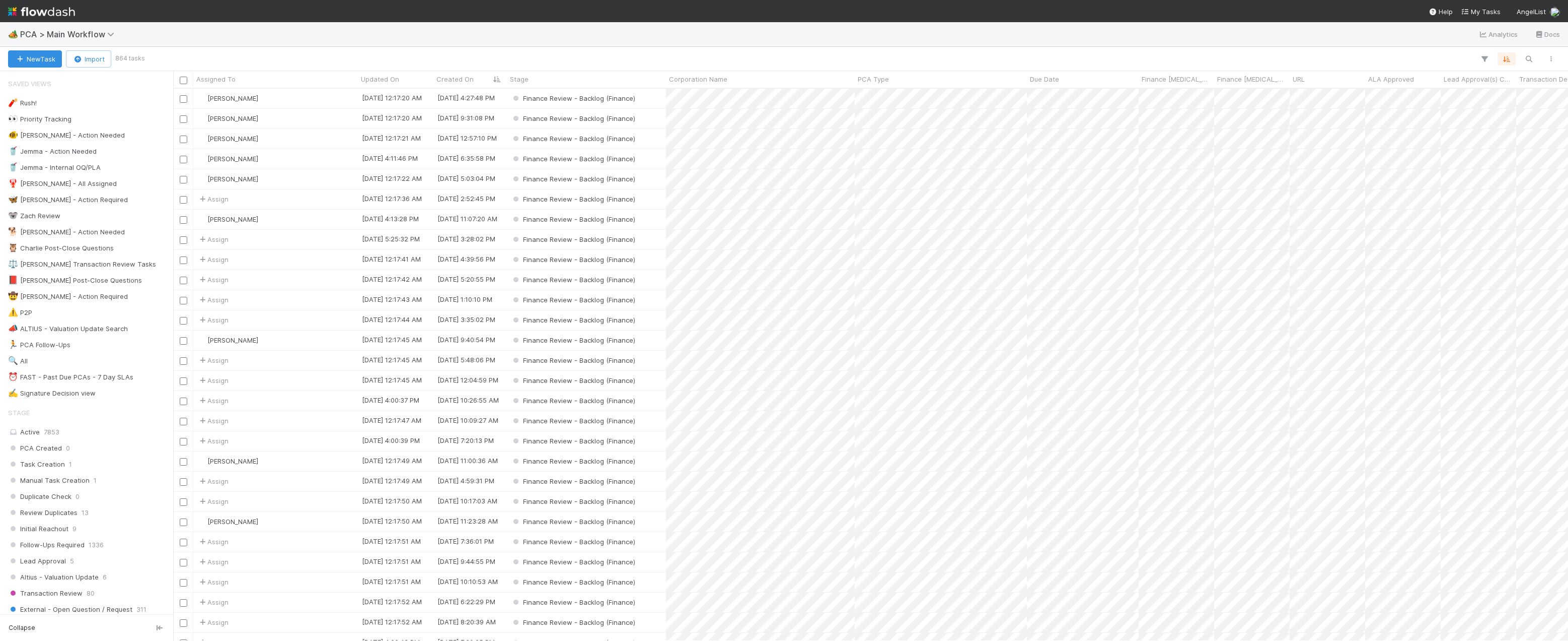
scroll to position [544, 1387]
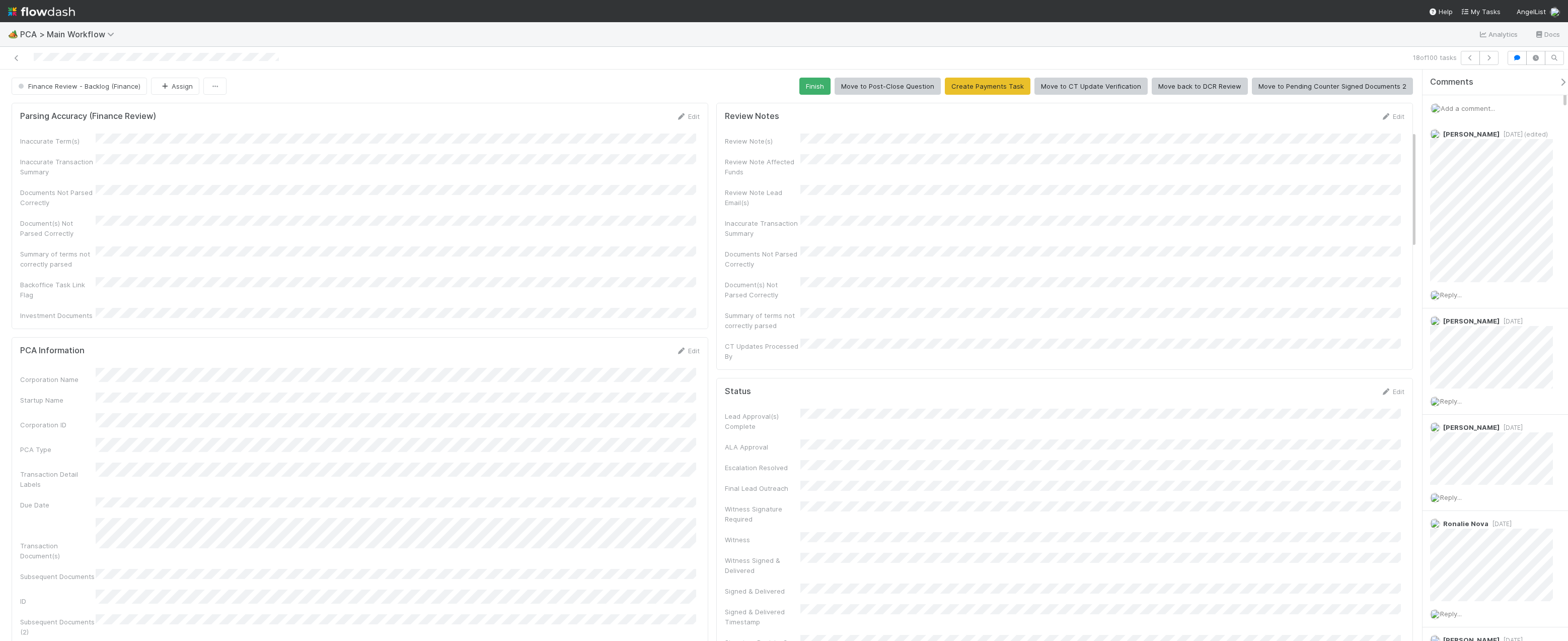
scroll to position [303, 0]
click at [823, 86] on button "Finish" at bounding box center [815, 86] width 31 height 17
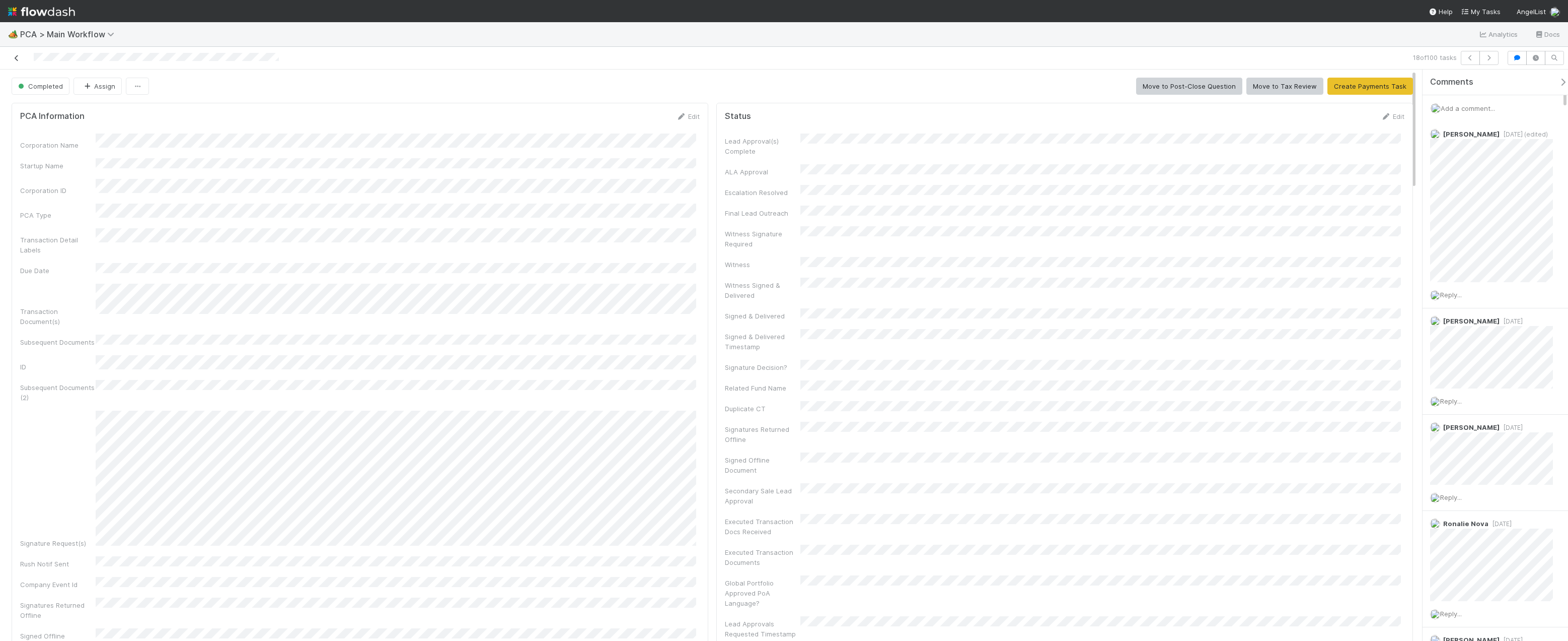
click at [16, 57] on icon at bounding box center [17, 58] width 10 height 7
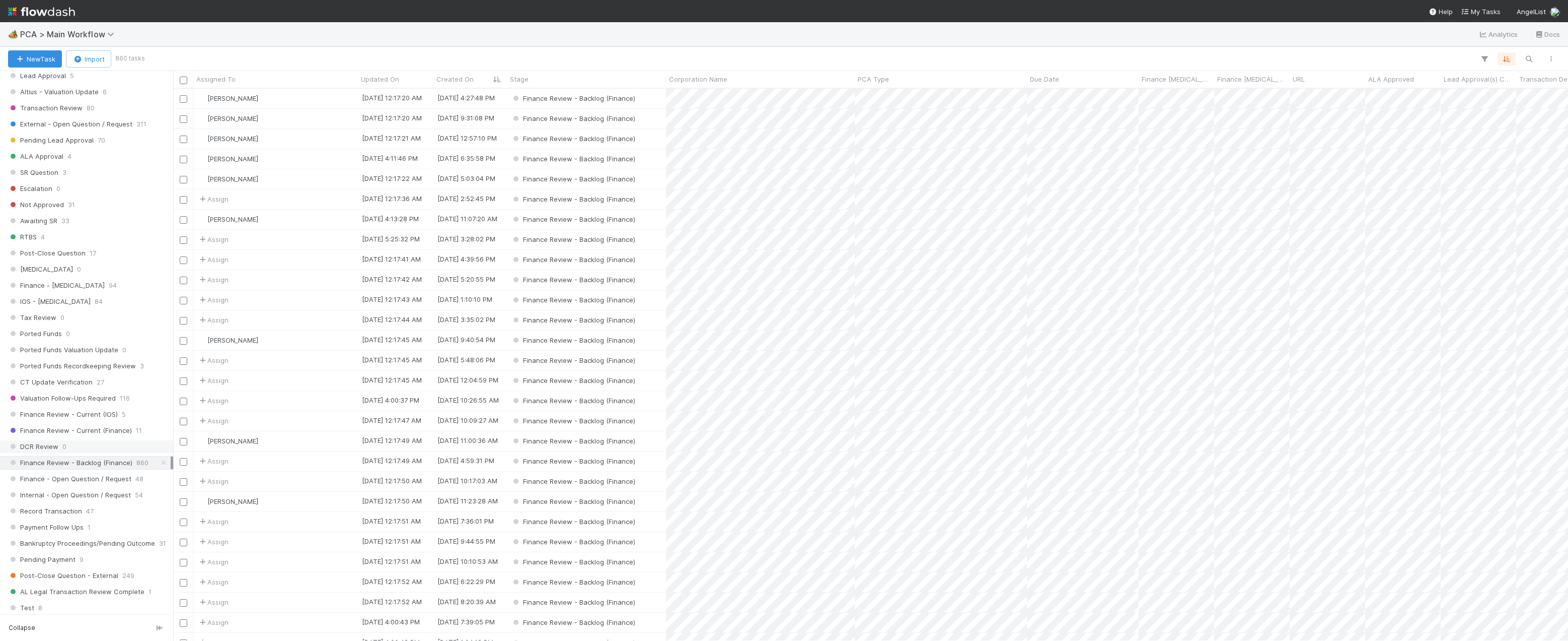
scroll to position [604, 0]
click at [80, 309] on span "Finance Review - Current (Finance)" at bounding box center [70, 311] width 124 height 12
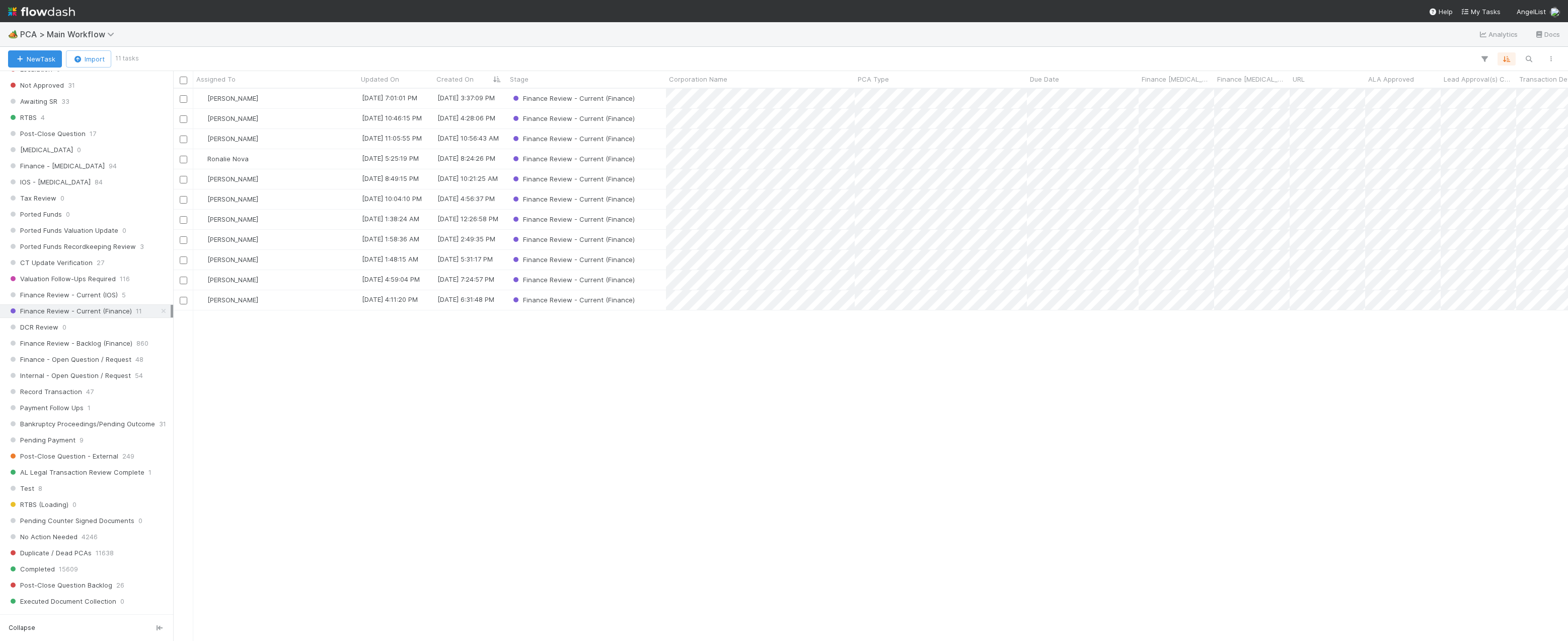
scroll to position [544, 1387]
click at [80, 296] on span "Finance Review - Current (IOS)" at bounding box center [63, 294] width 110 height 12
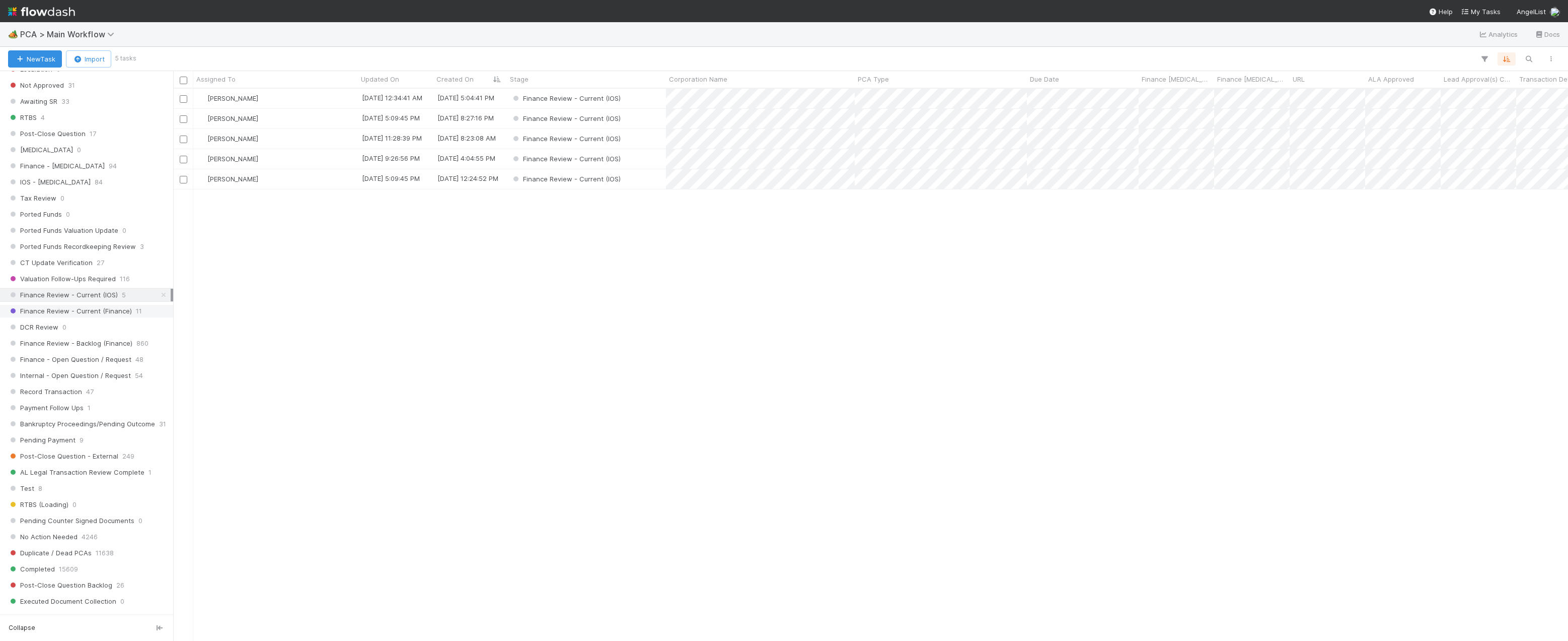
scroll to position [544, 1387]
click at [82, 311] on span "Finance Review - Current (Finance)" at bounding box center [70, 311] width 124 height 12
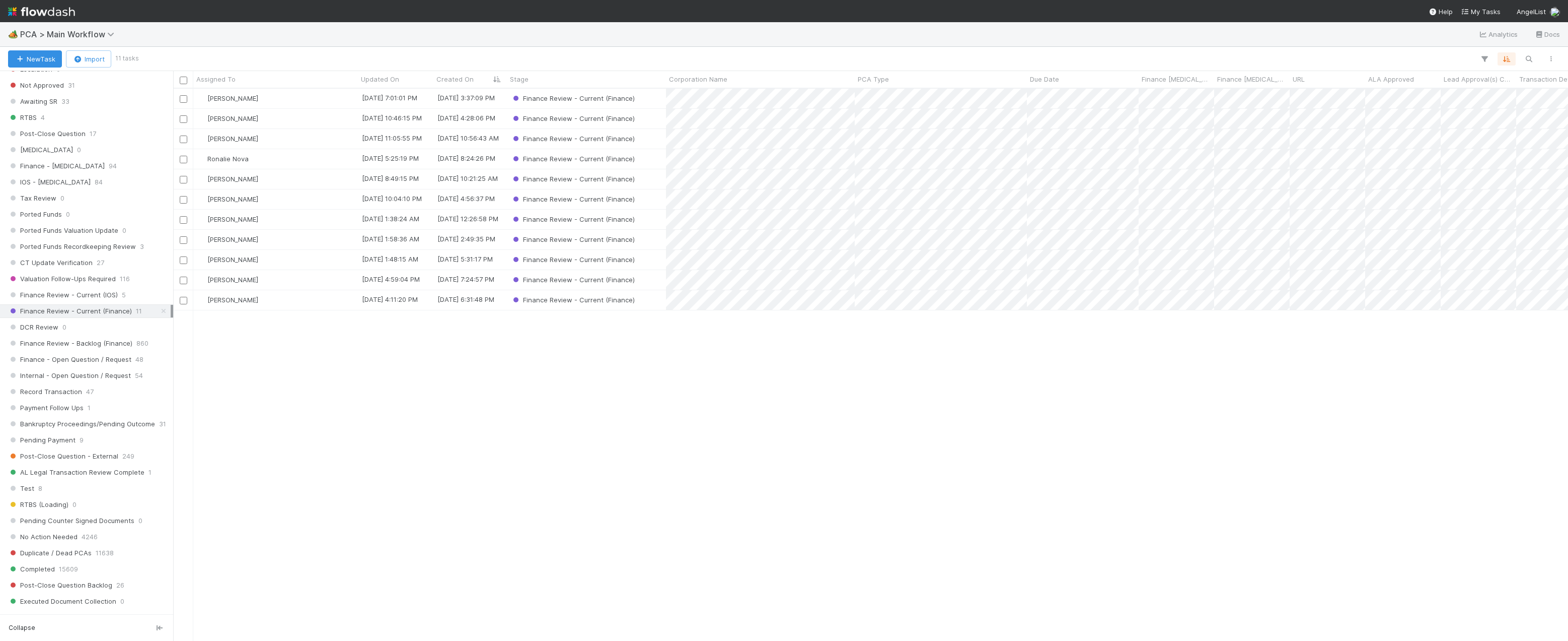
scroll to position [544, 1387]
click at [284, 284] on div "[PERSON_NAME]" at bounding box center [275, 280] width 165 height 20
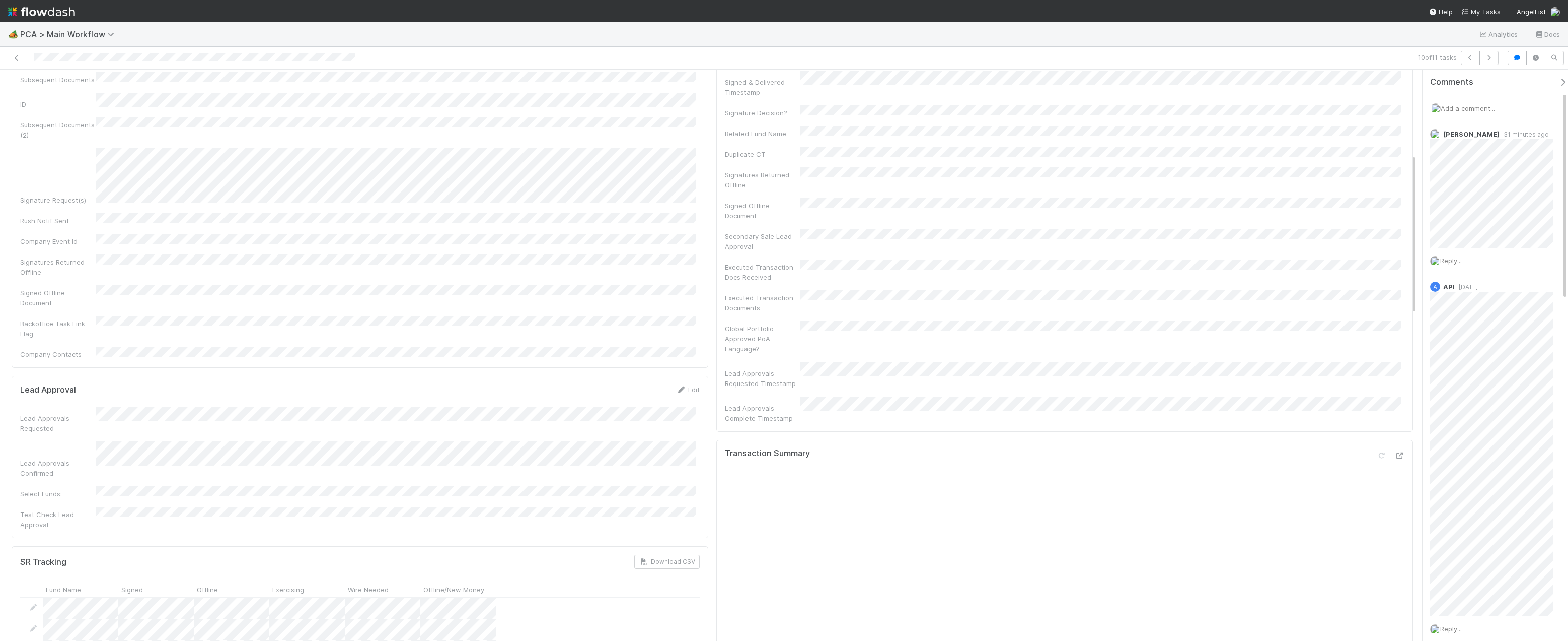
scroll to position [303, 0]
click at [18, 60] on icon at bounding box center [17, 58] width 10 height 7
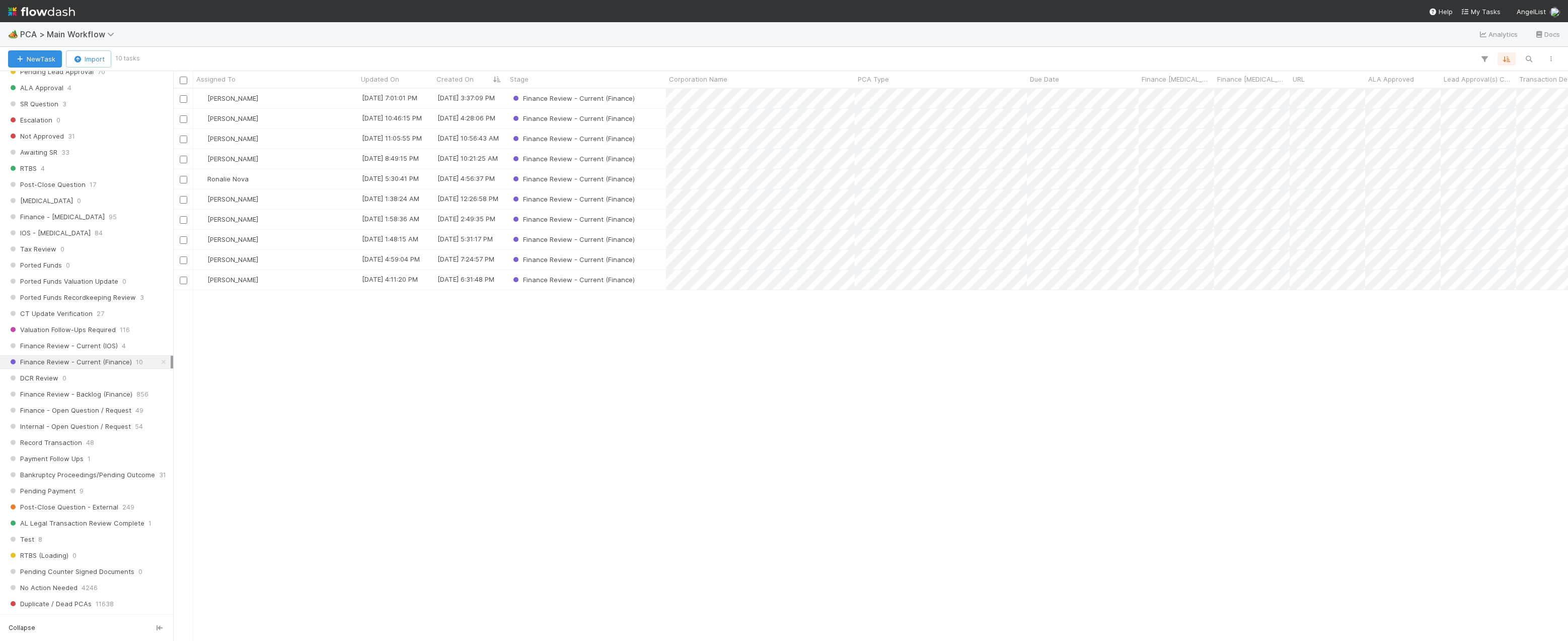
scroll to position [554, 0]
click at [94, 397] on span "Finance Review - Backlog (Finance)" at bounding box center [70, 393] width 124 height 12
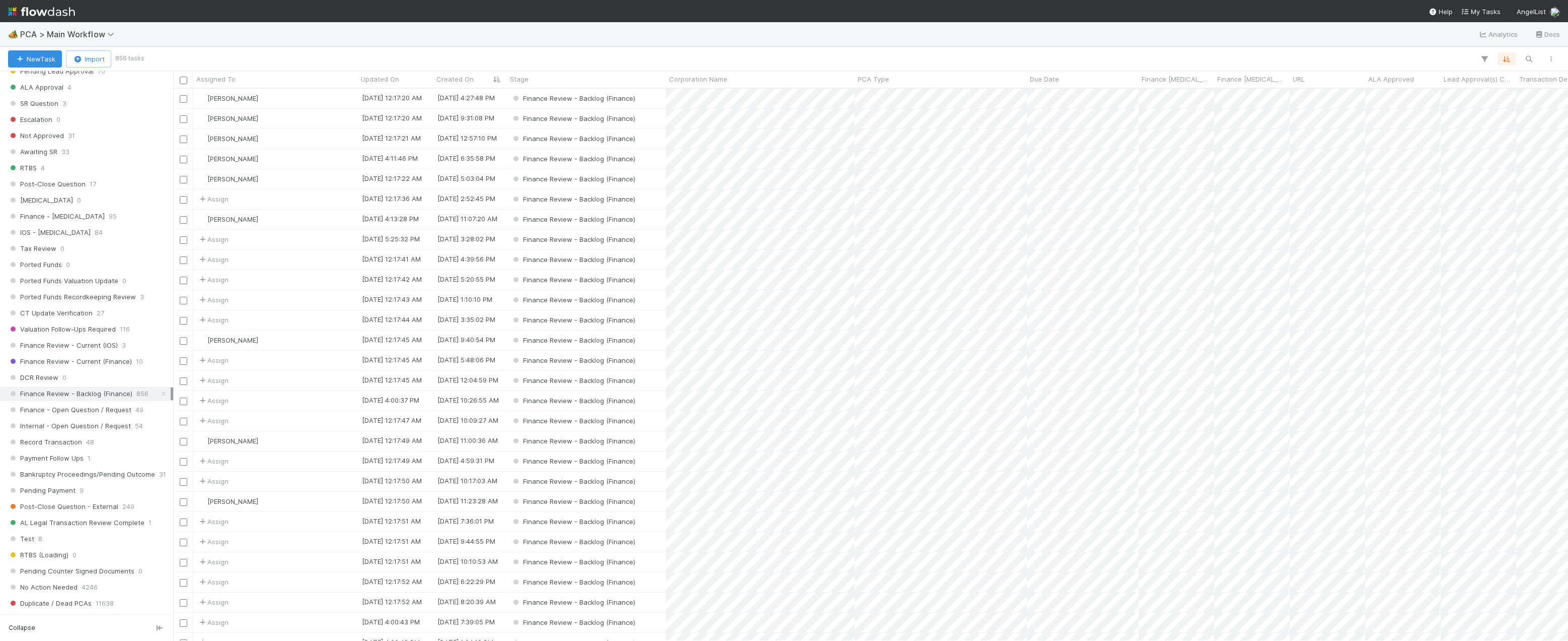
scroll to position [544, 1387]
click at [272, 283] on div "Assign" at bounding box center [275, 280] width 165 height 20
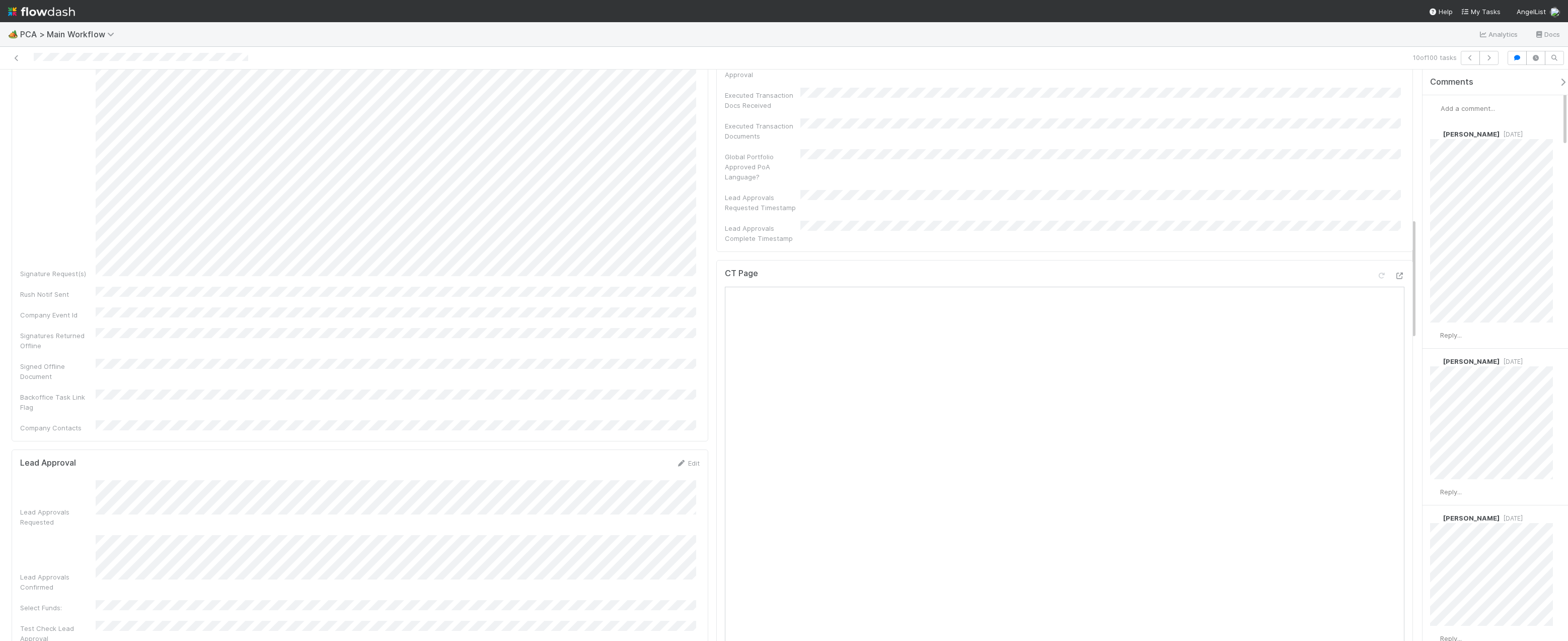
scroll to position [957, 0]
click at [16, 61] on icon at bounding box center [17, 58] width 10 height 7
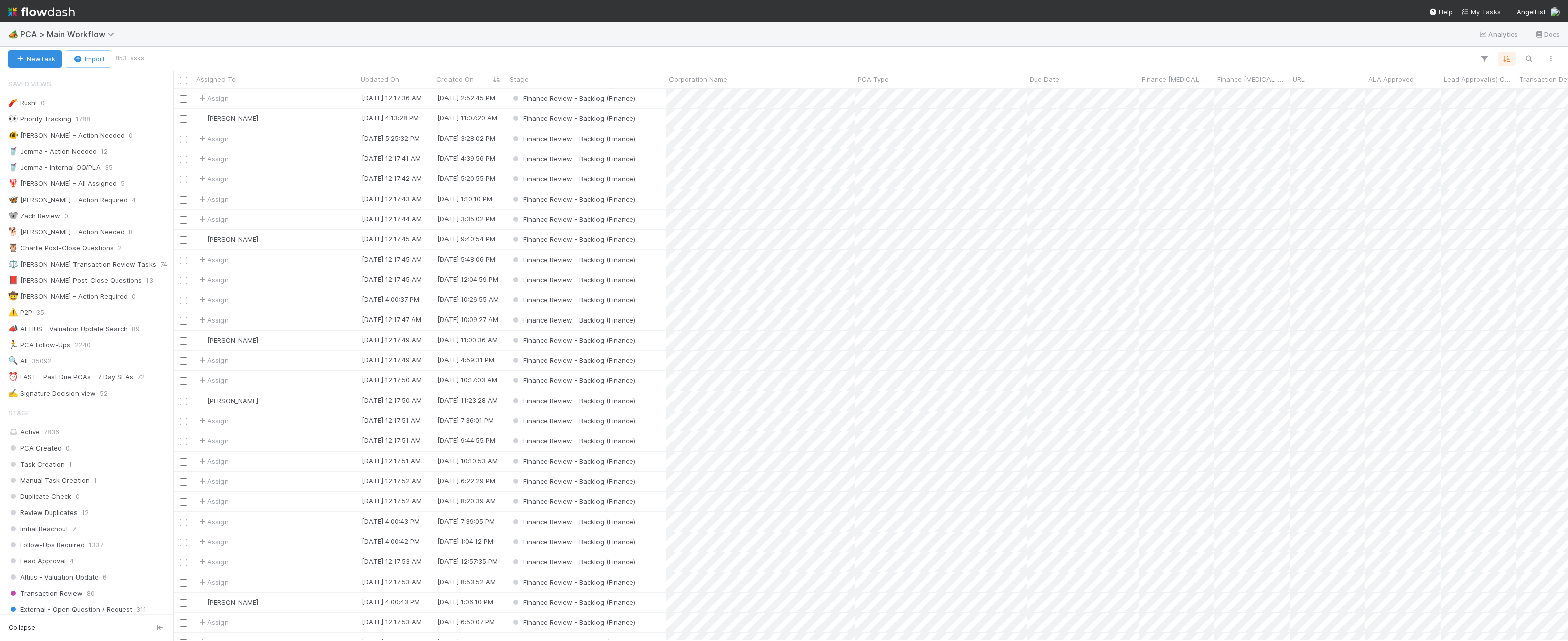
scroll to position [604, 0]
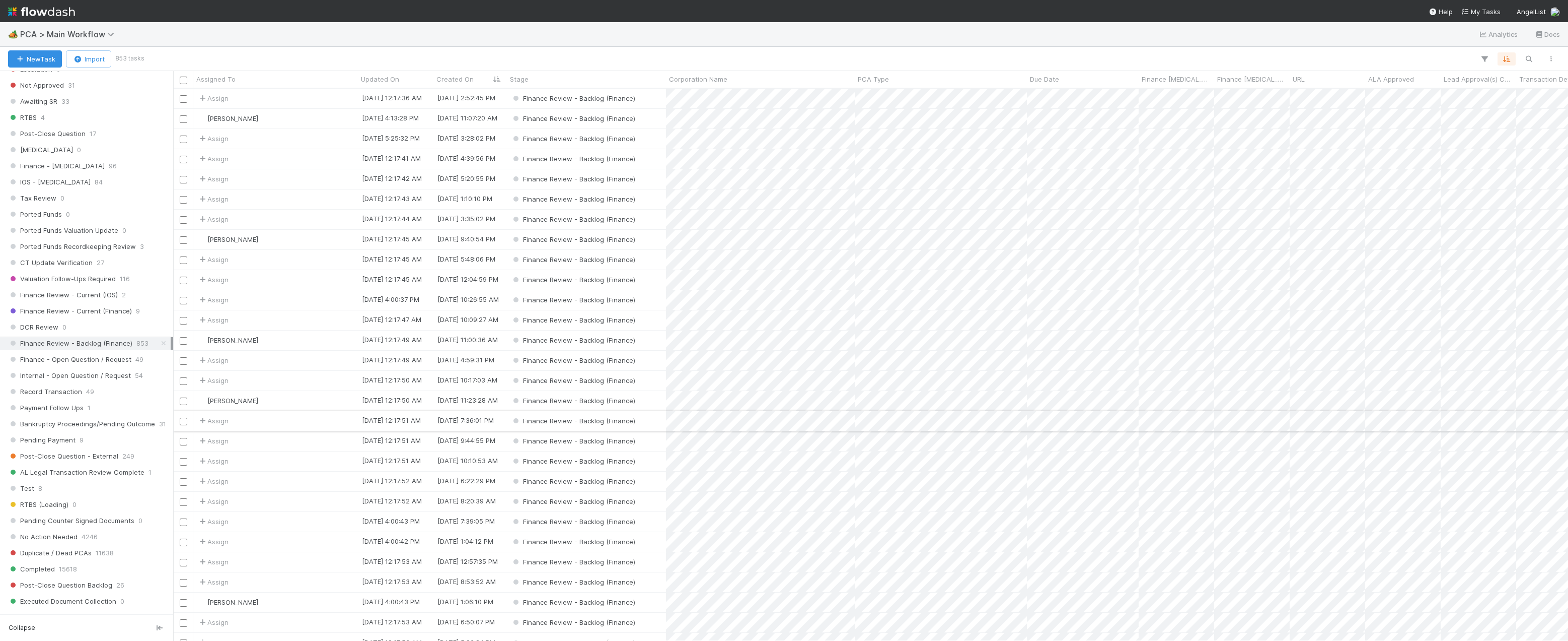
click at [272, 423] on div "Assign" at bounding box center [275, 420] width 165 height 20
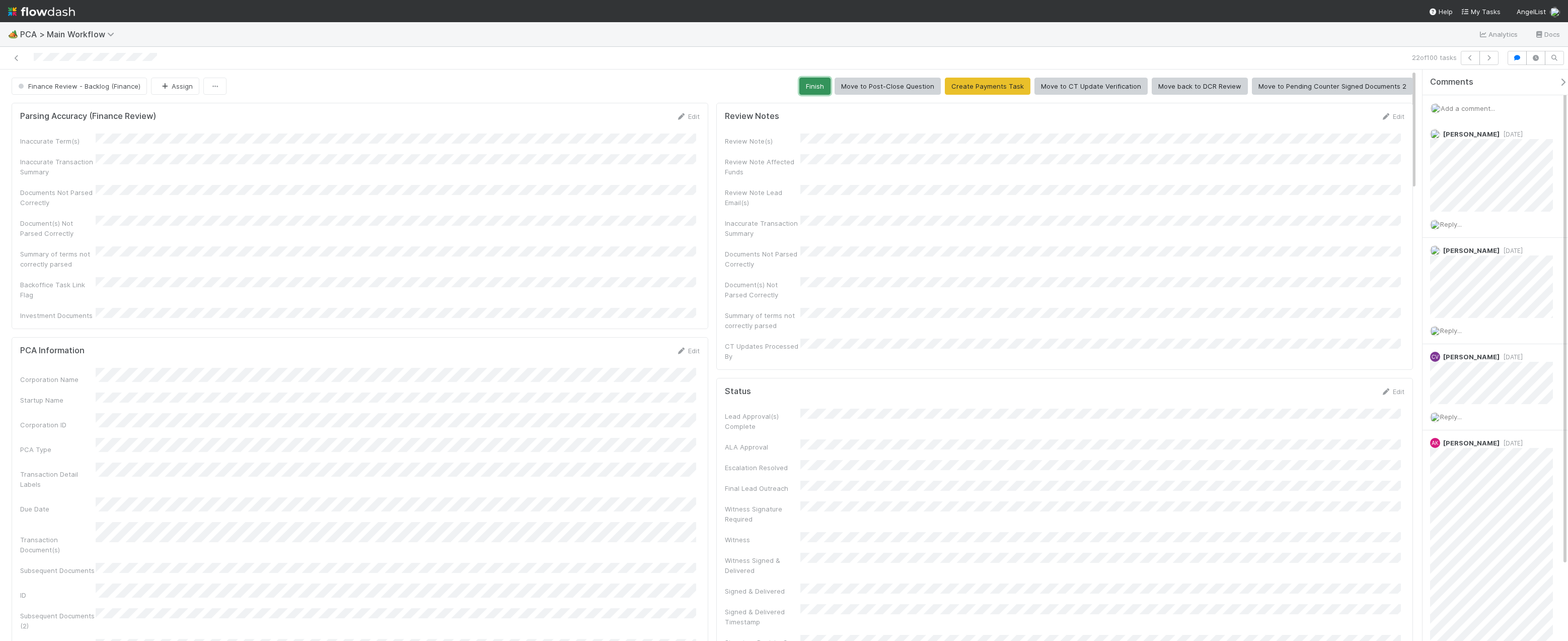
click at [826, 89] on button "Finish" at bounding box center [815, 86] width 31 height 17
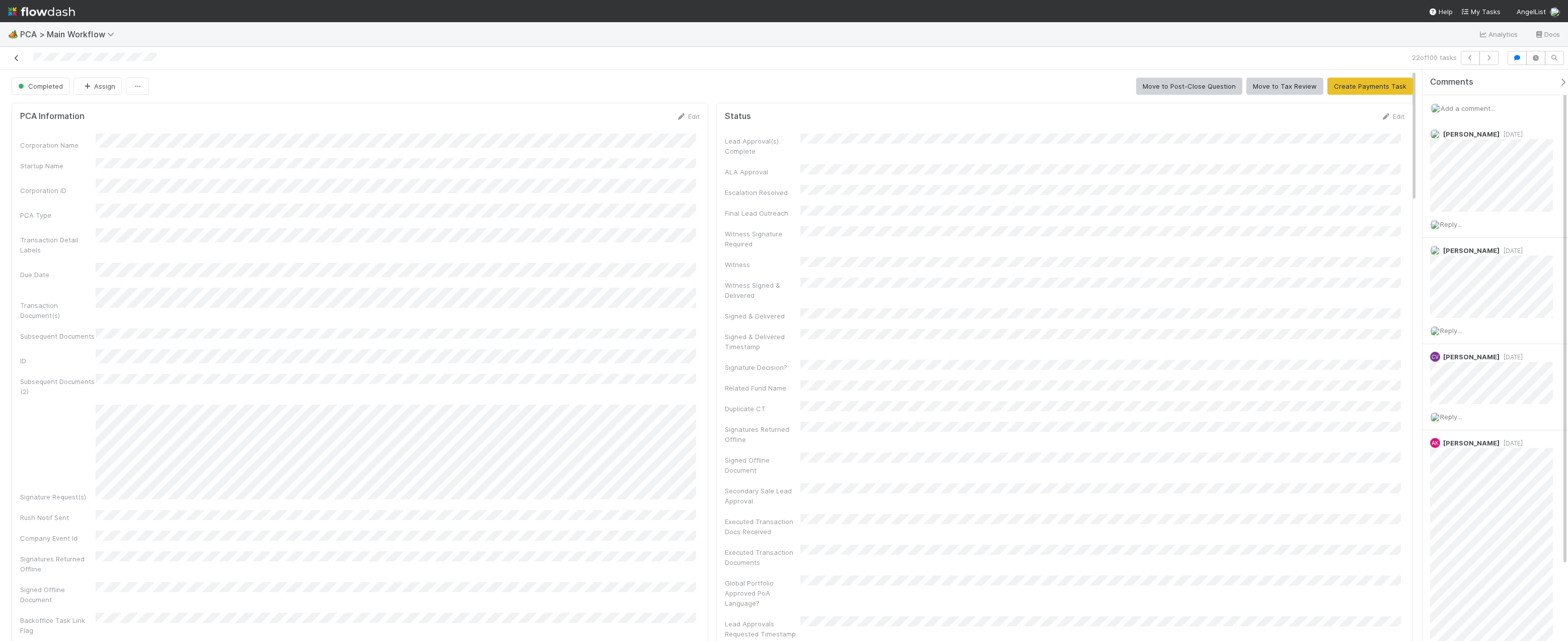
click at [18, 56] on icon at bounding box center [17, 58] width 10 height 7
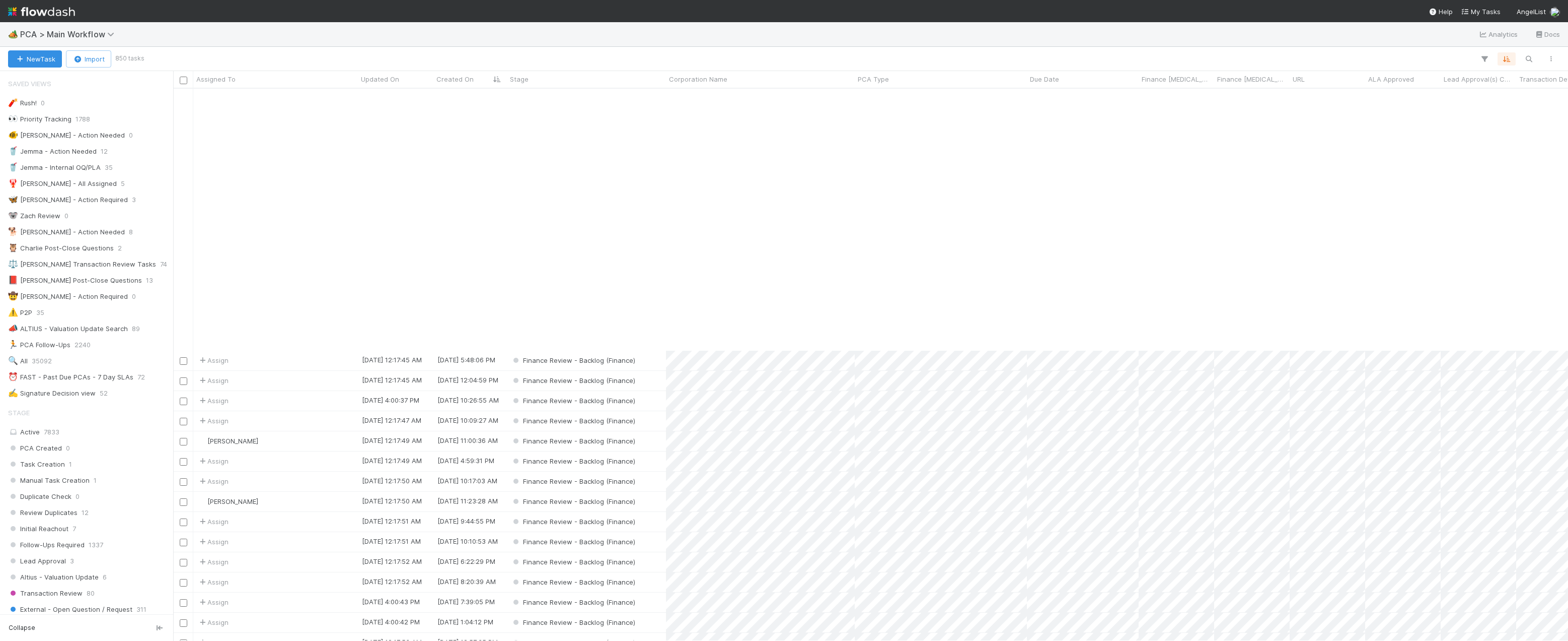
scroll to position [303, 0]
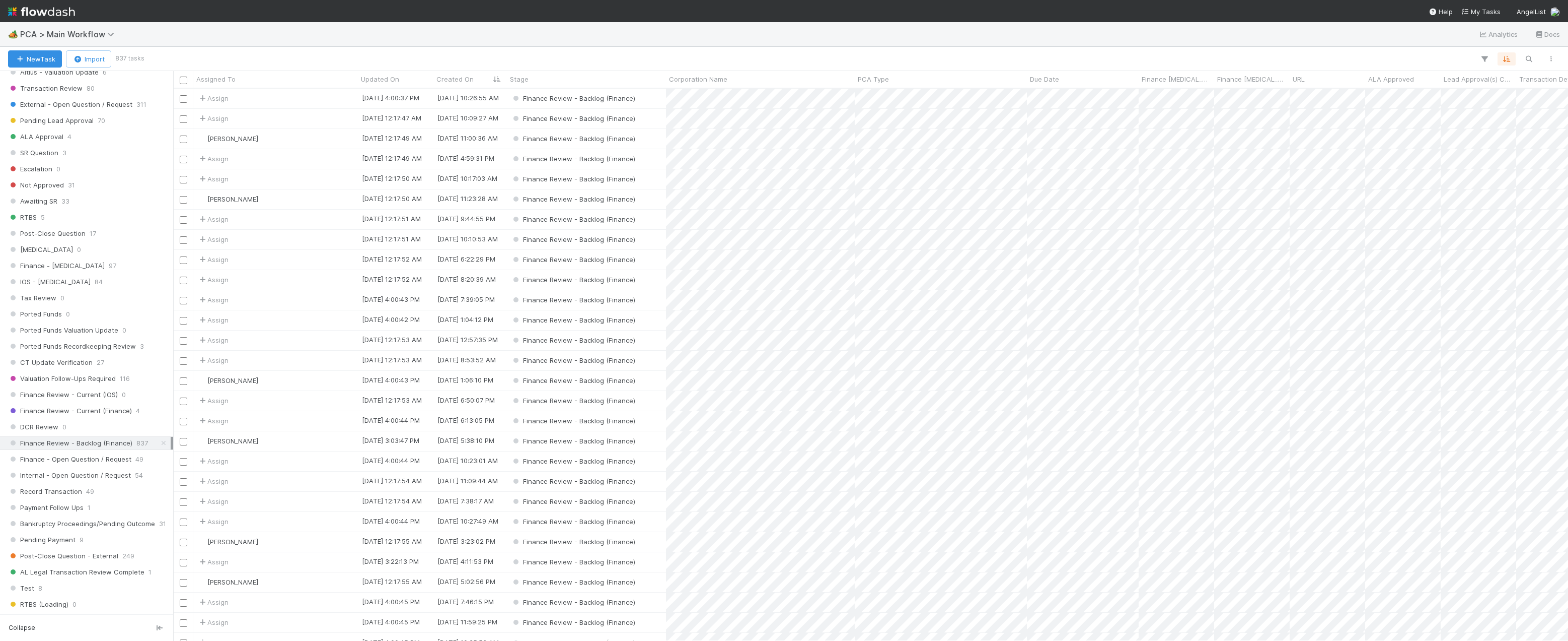
scroll to position [655, 0]
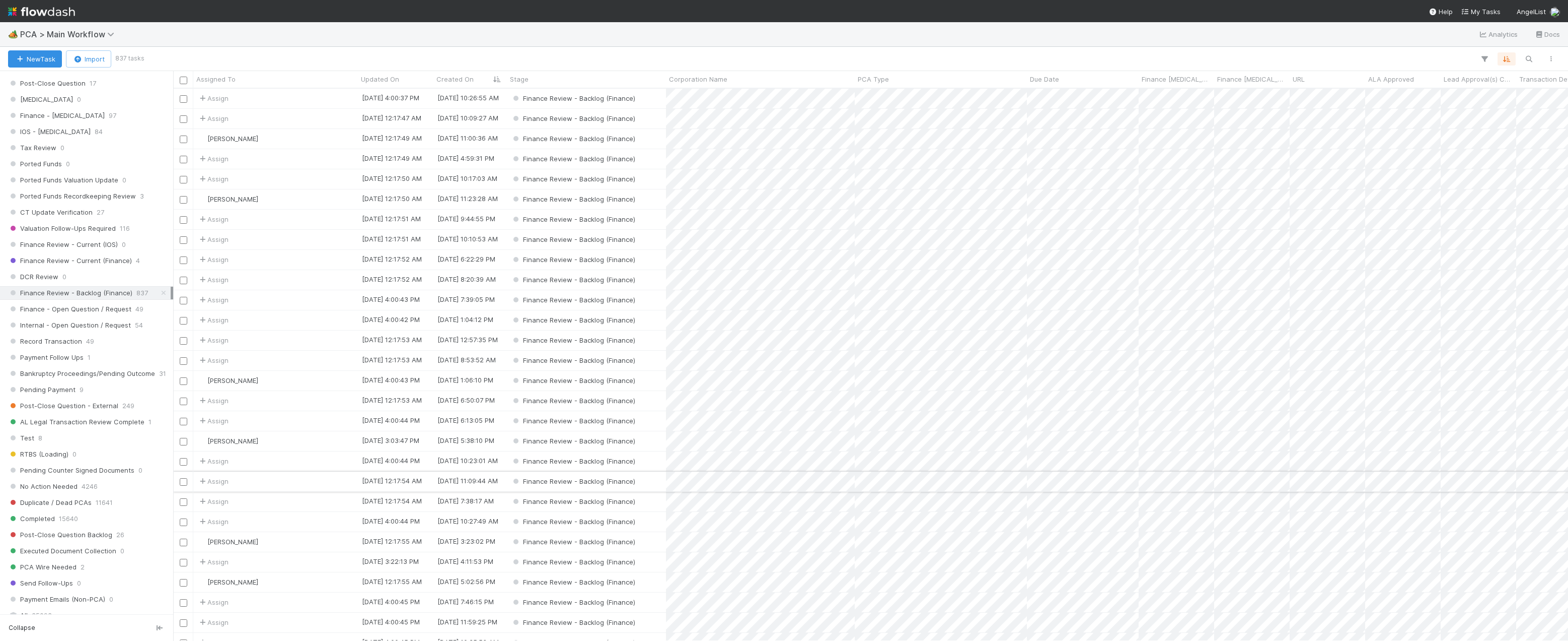
click at [298, 480] on div "Assign" at bounding box center [275, 481] width 165 height 20
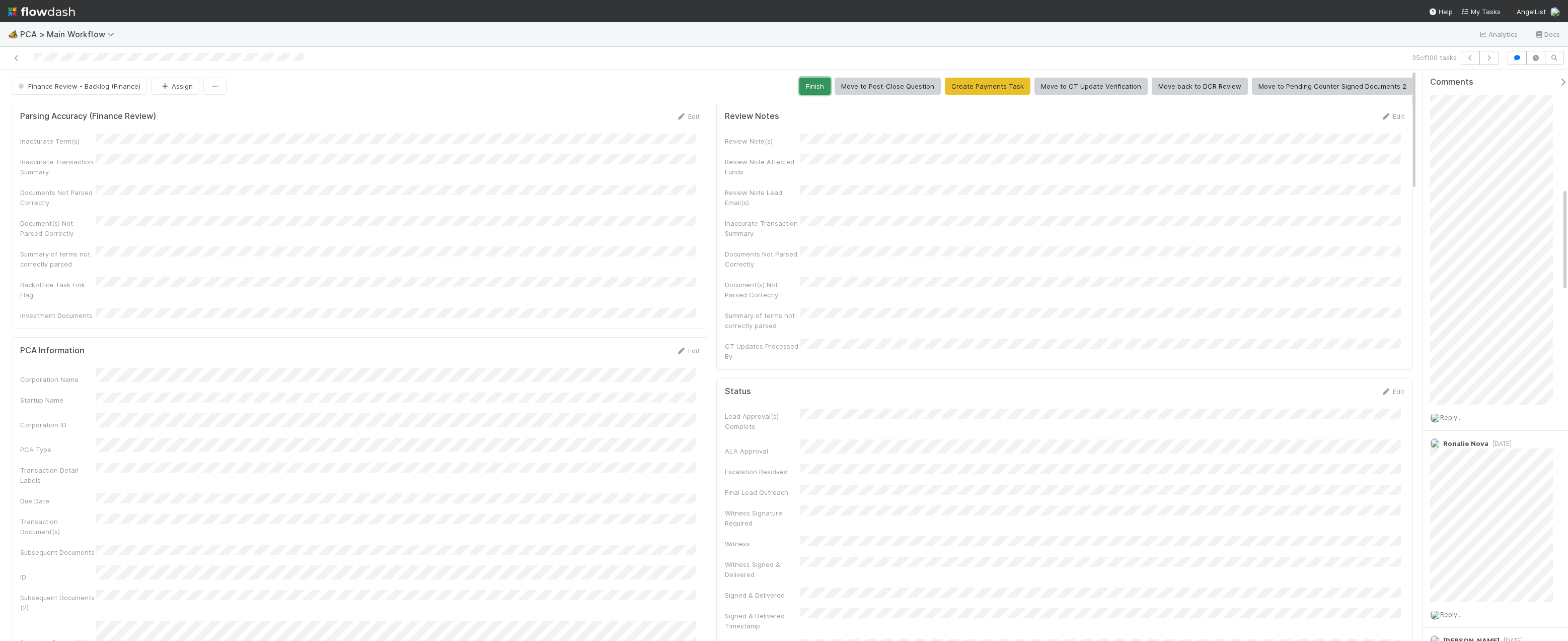
click at [826, 85] on button "Finish" at bounding box center [815, 86] width 31 height 17
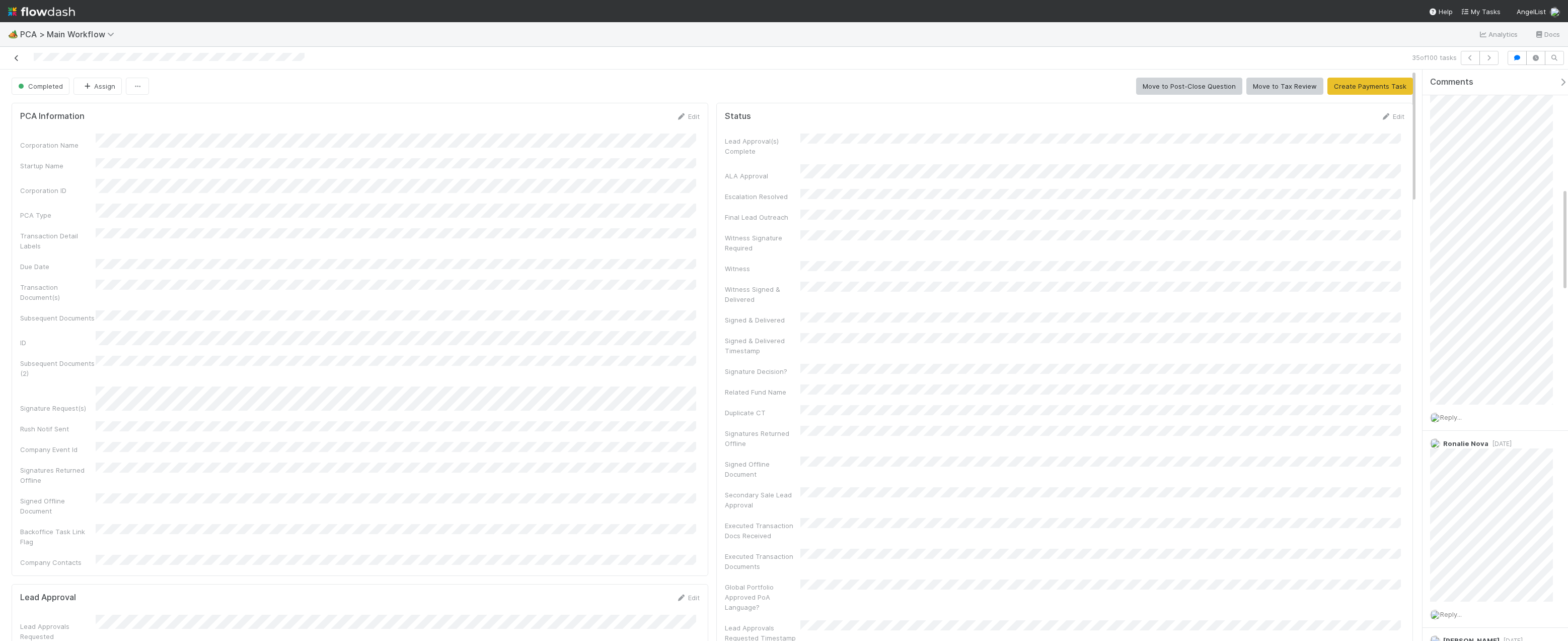
click at [14, 61] on icon at bounding box center [17, 58] width 10 height 7
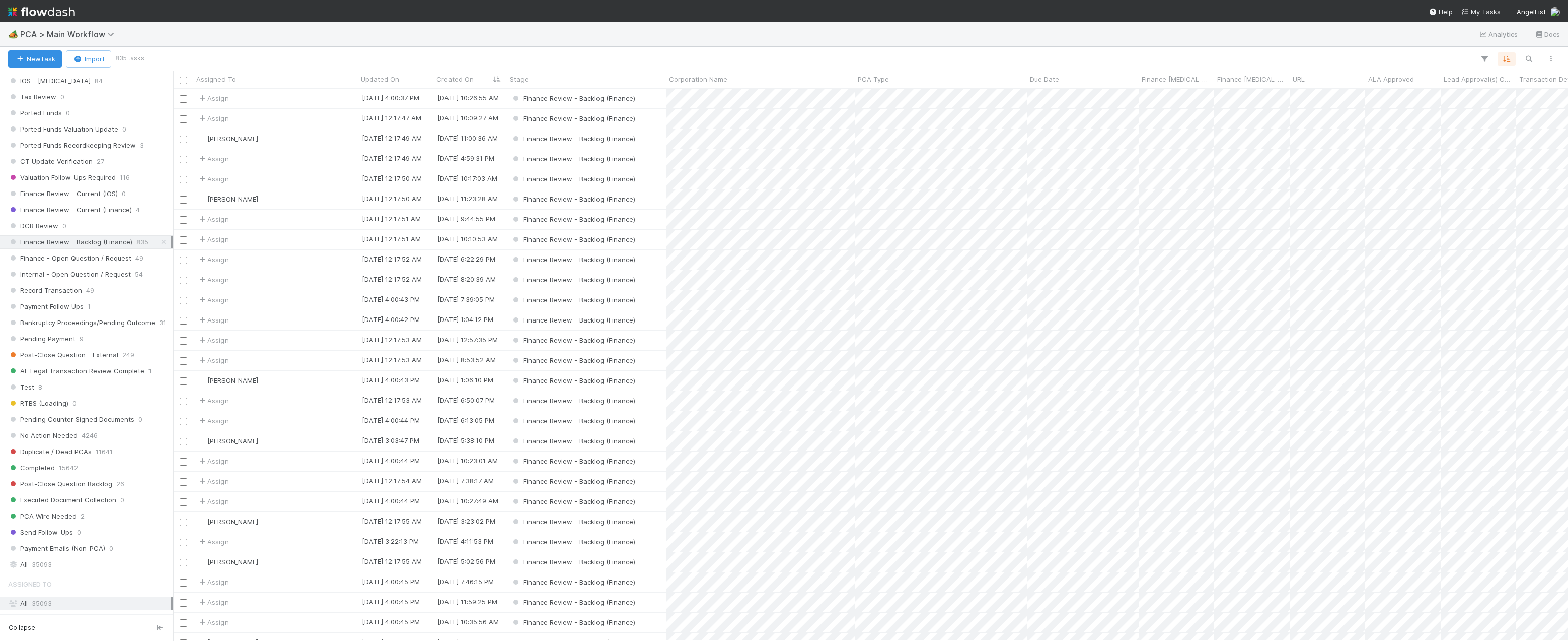
scroll to position [705, 0]
click at [96, 212] on span "Finance Review - Current (Finance)" at bounding box center [70, 210] width 124 height 12
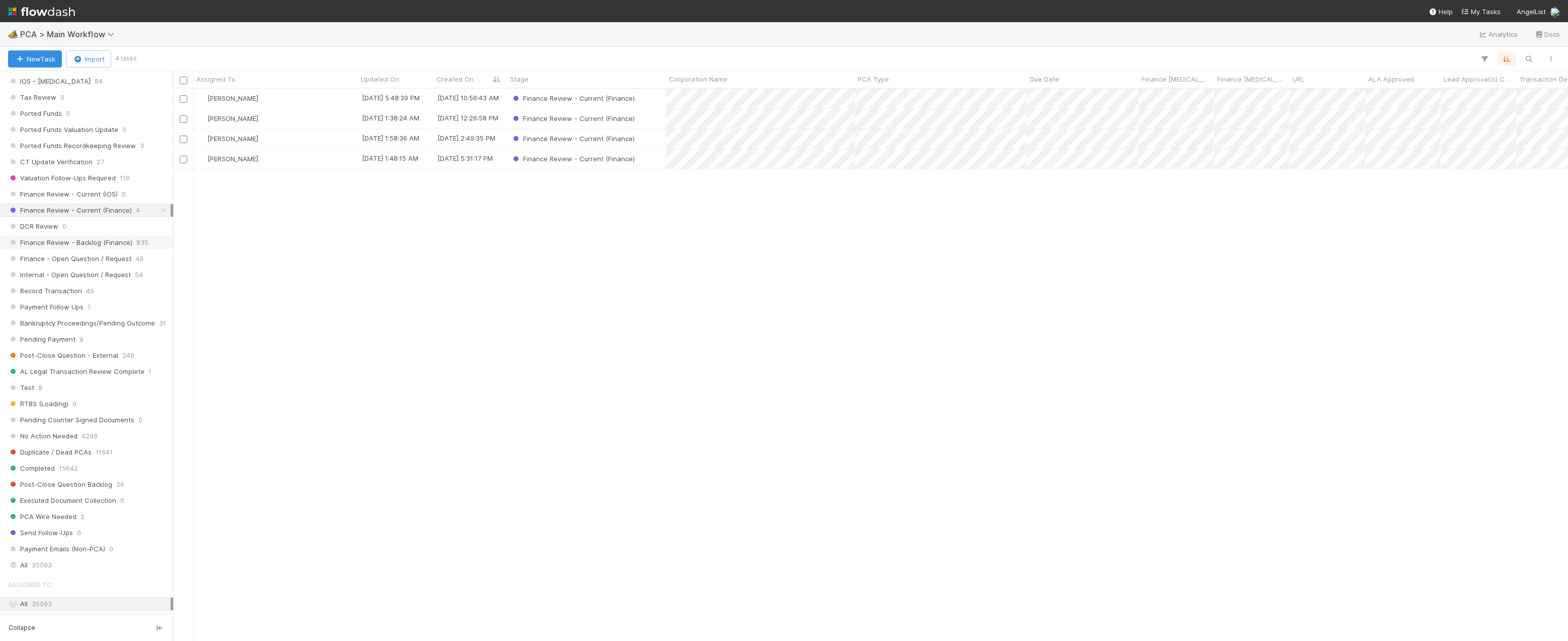
scroll to position [544, 1387]
click at [102, 243] on span "Finance Review - Backlog (Finance)" at bounding box center [70, 242] width 124 height 12
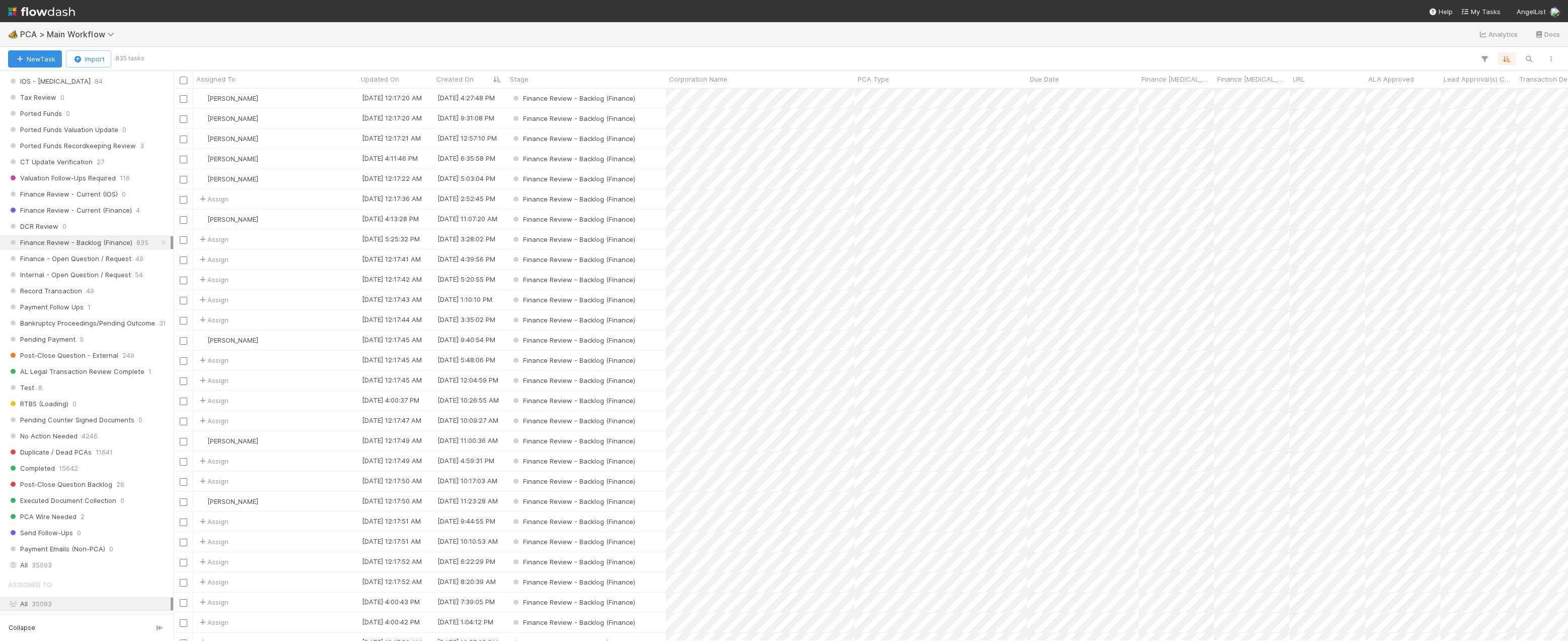
scroll to position [544, 1387]
click at [255, 317] on div "Assign" at bounding box center [275, 320] width 165 height 20
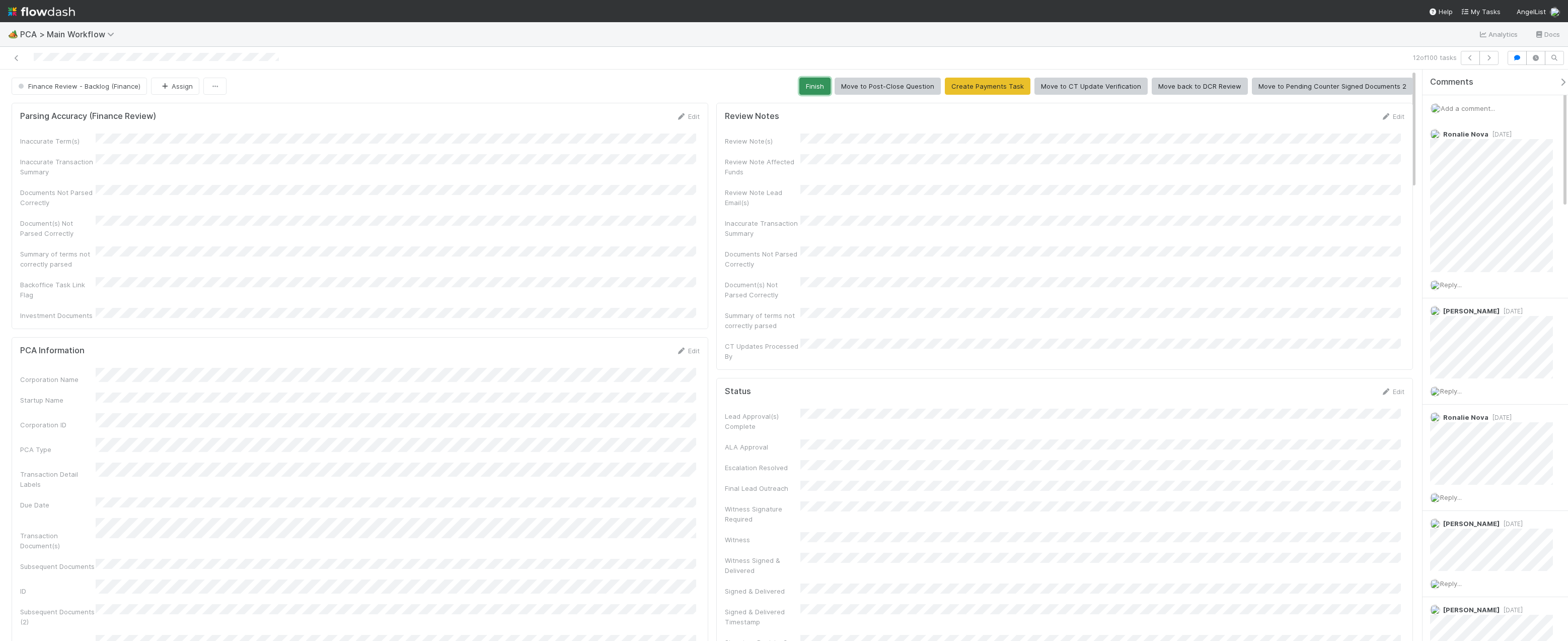
click at [821, 78] on button "Finish" at bounding box center [815, 86] width 31 height 17
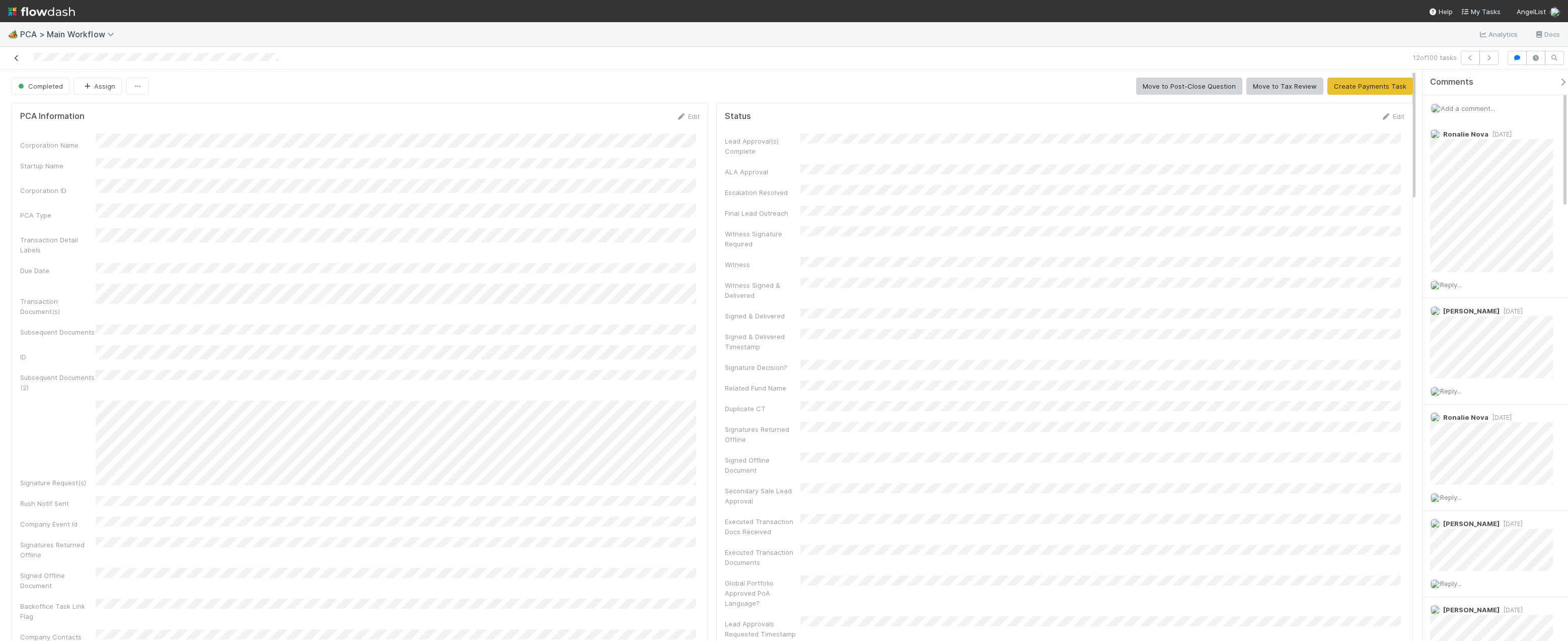
click at [15, 59] on icon at bounding box center [17, 58] width 10 height 7
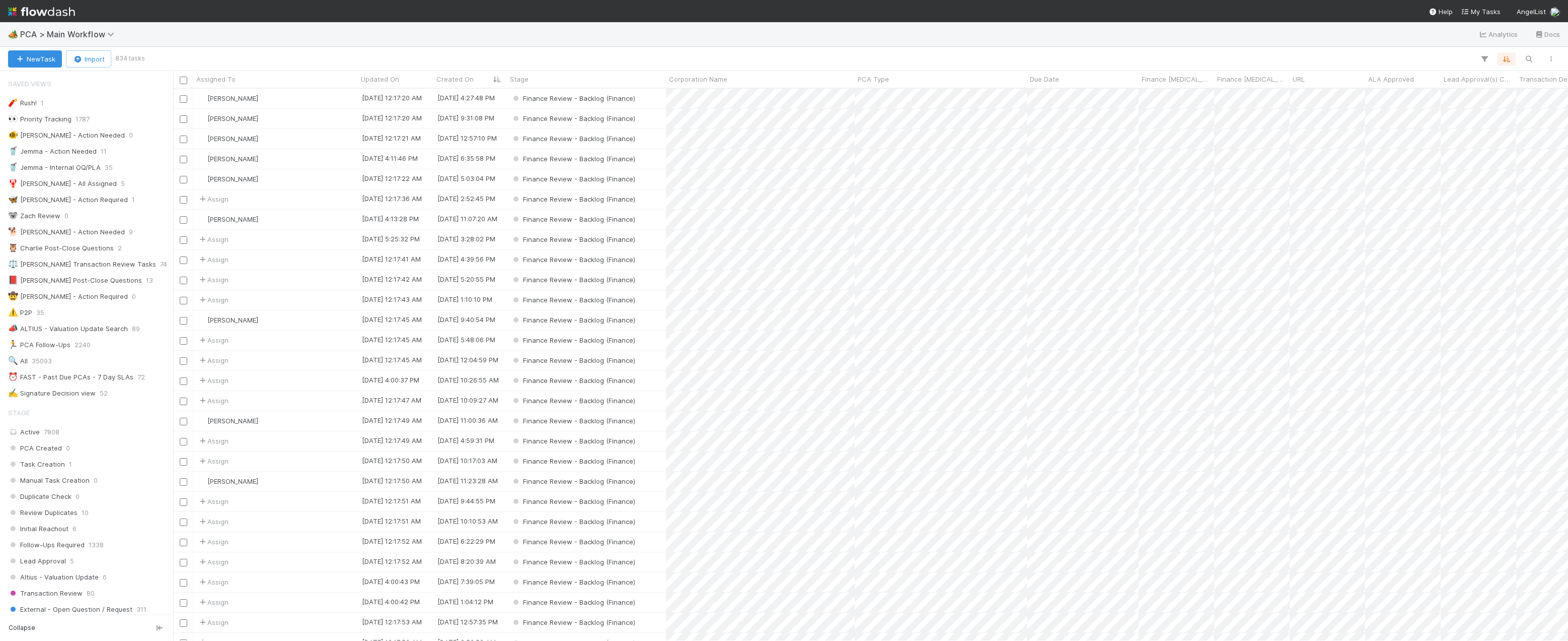
scroll to position [544, 1387]
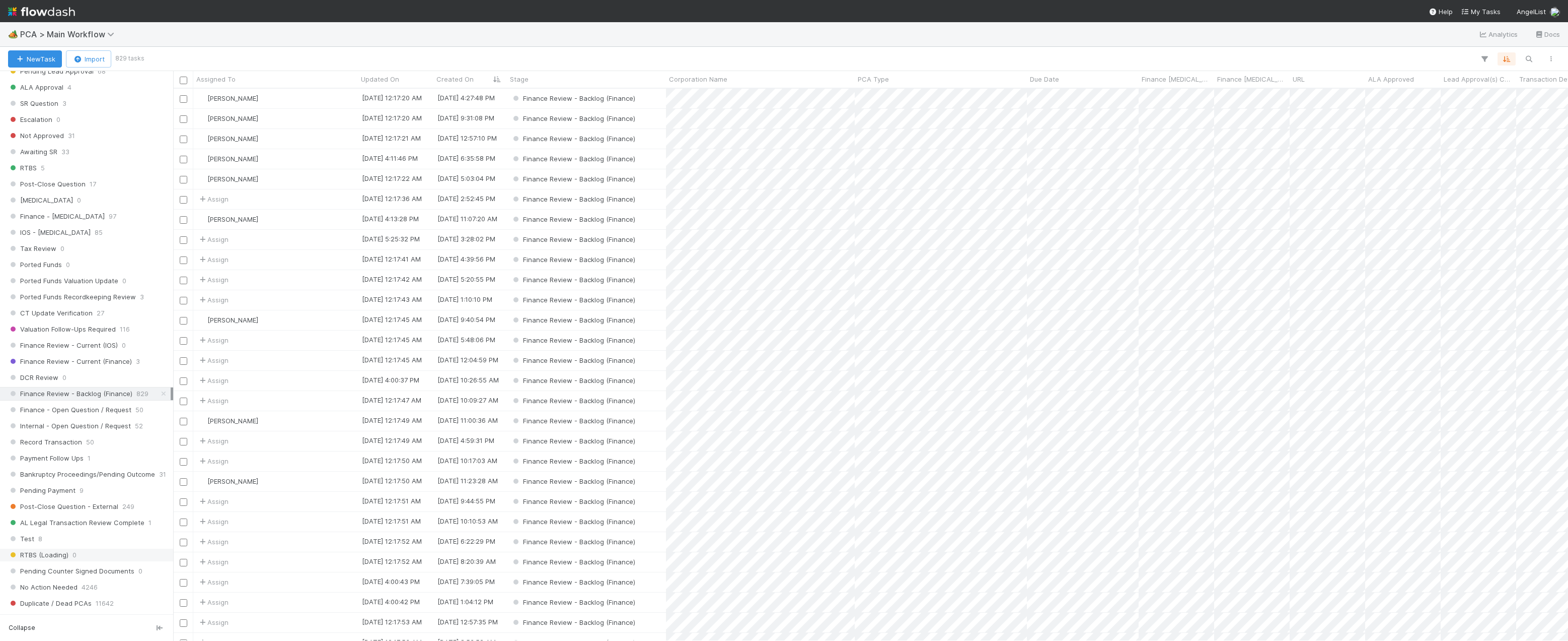
scroll to position [655, 0]
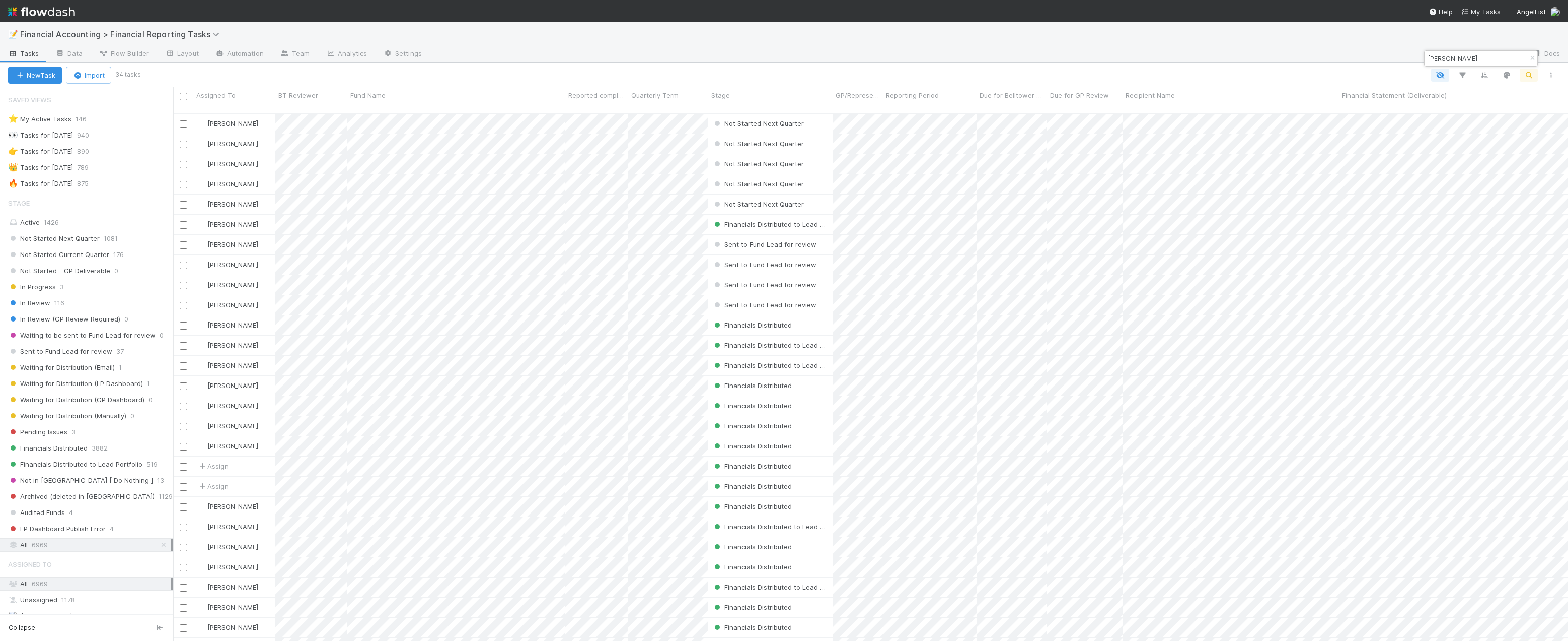
scroll to position [528, 1387]
click at [139, 32] on span "Financial Accounting > Financial Reporting Tasks" at bounding box center [122, 34] width 204 height 10
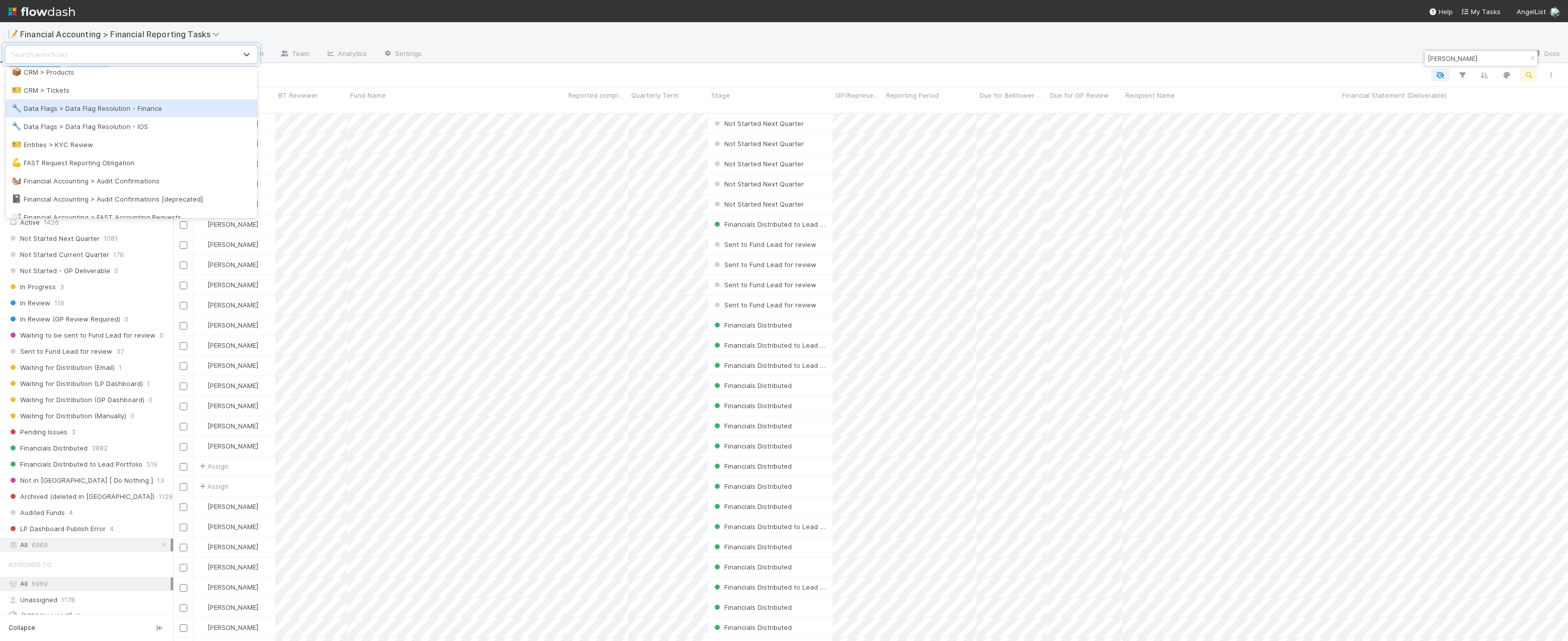
scroll to position [201, 0]
